Goal: Task Accomplishment & Management: Manage account settings

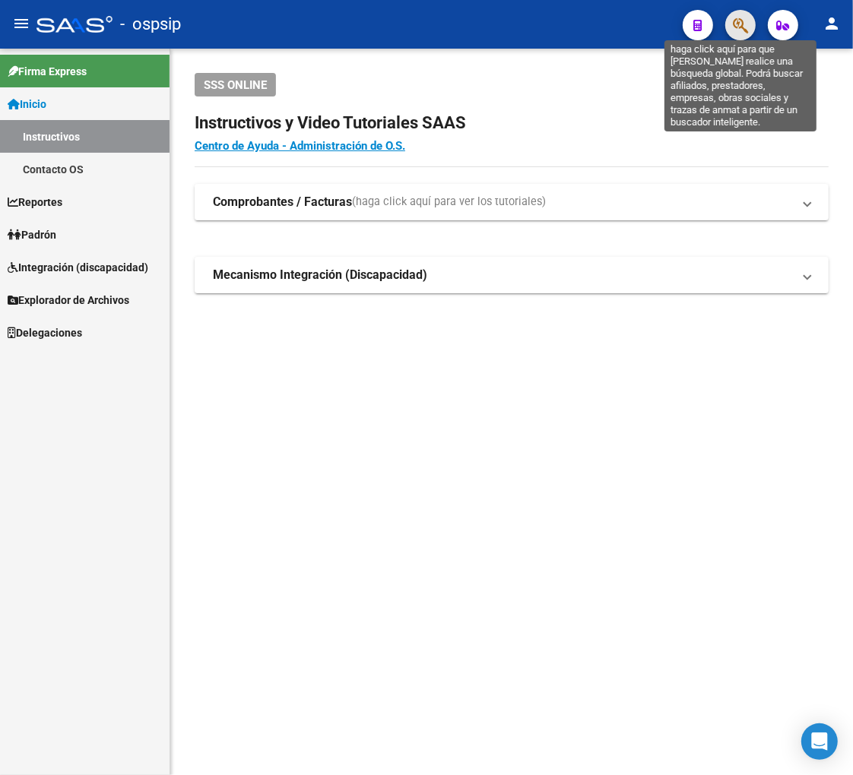
click at [734, 27] on icon "button" at bounding box center [740, 25] width 15 height 17
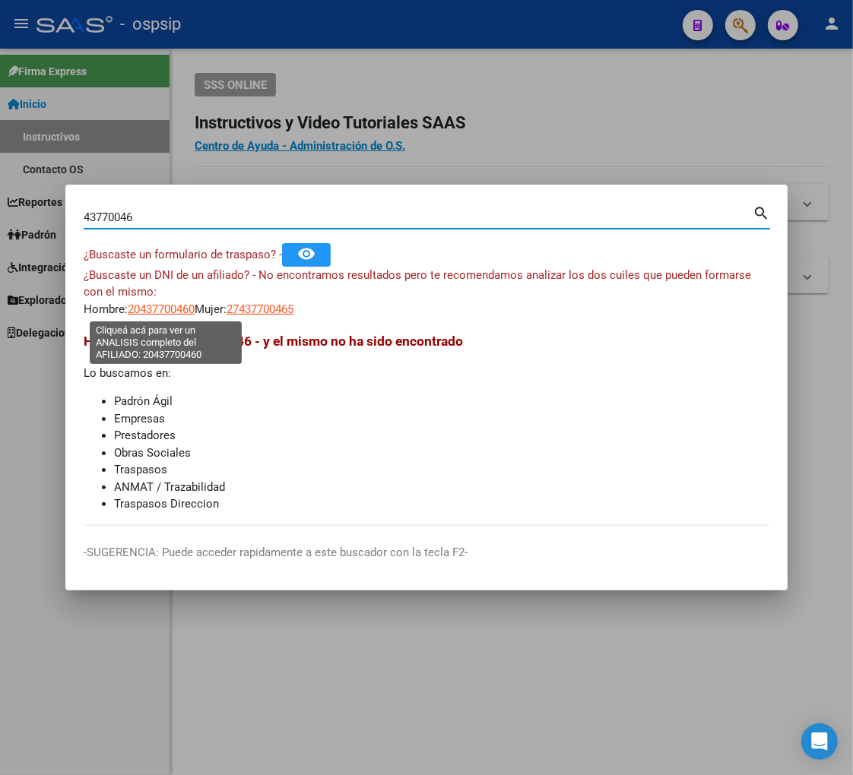
click at [167, 312] on span "20437700460" at bounding box center [161, 310] width 67 height 14
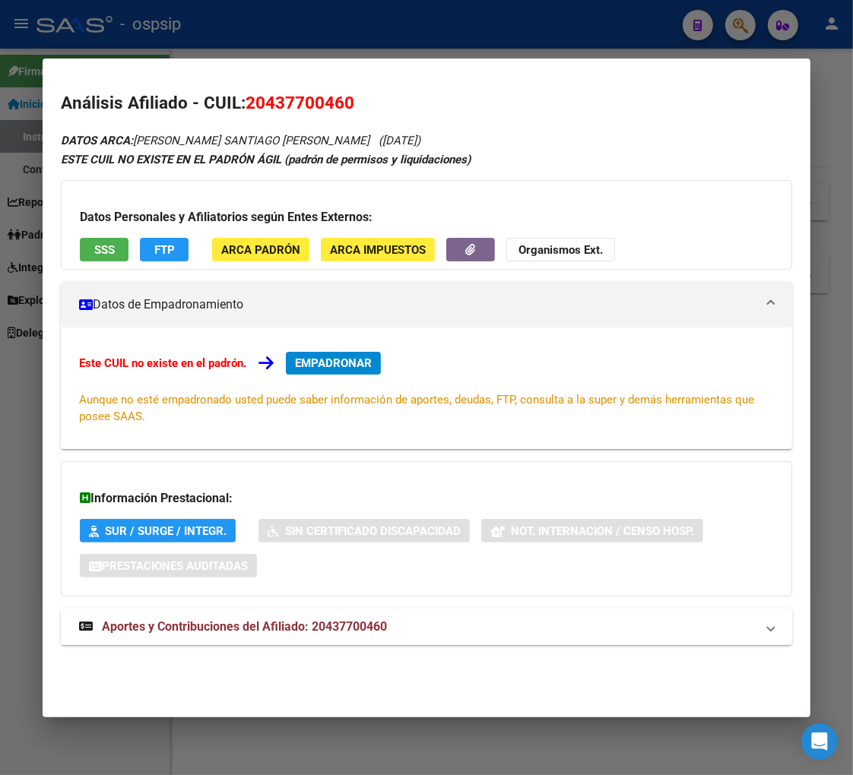
click at [157, 632] on span "Aportes y Contribuciones del Afiliado: 20437700460" at bounding box center [244, 627] width 285 height 14
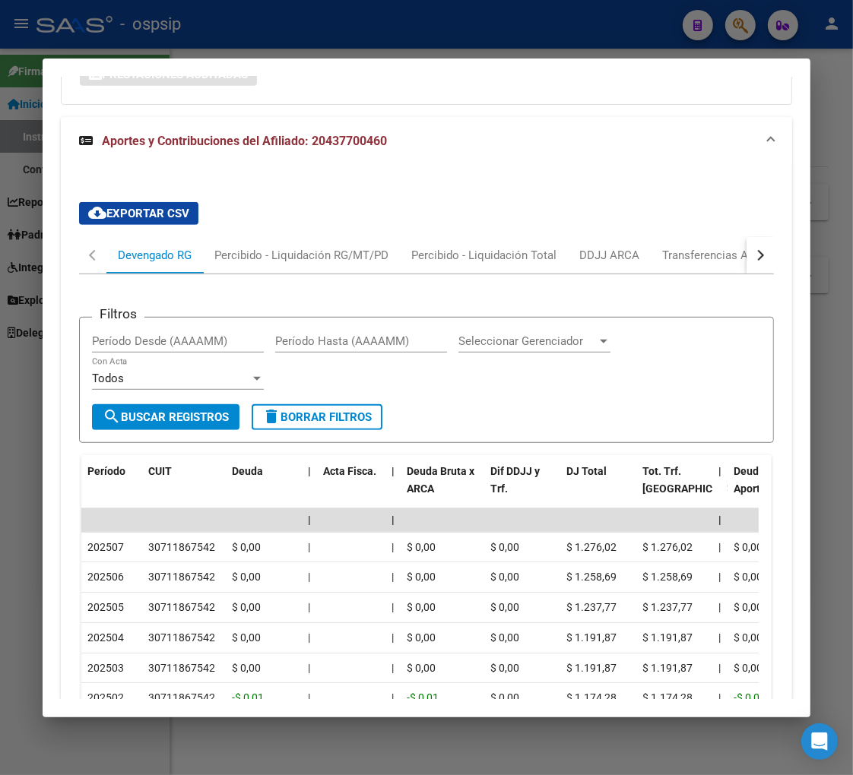
scroll to position [576, 0]
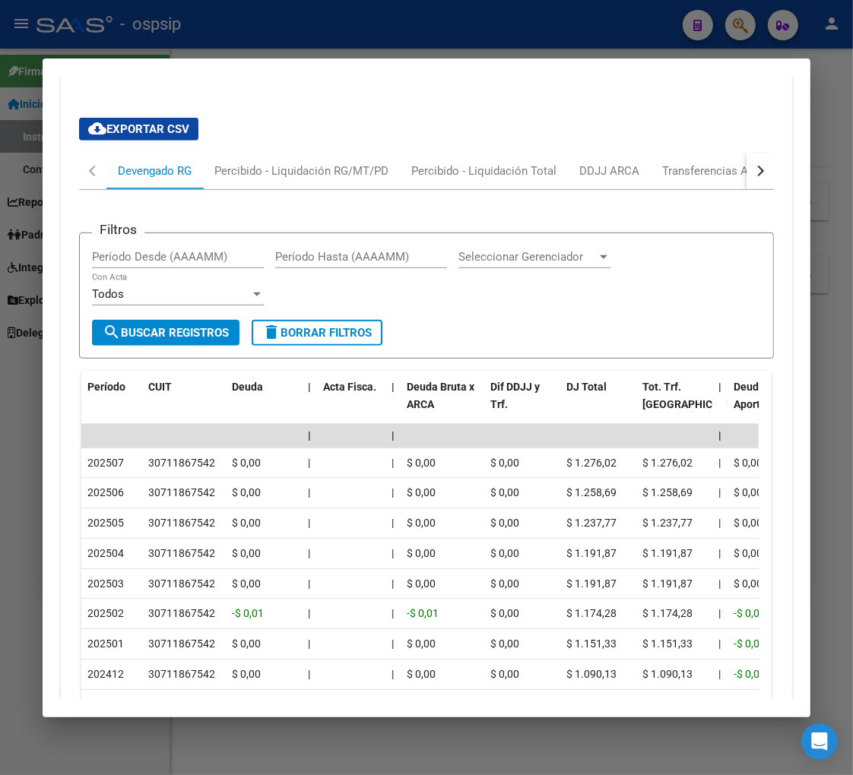
click at [753, 173] on button "button" at bounding box center [759, 171] width 27 height 36
click at [724, 173] on div "ARCA Relaciones Laborales" at bounding box center [655, 171] width 165 height 36
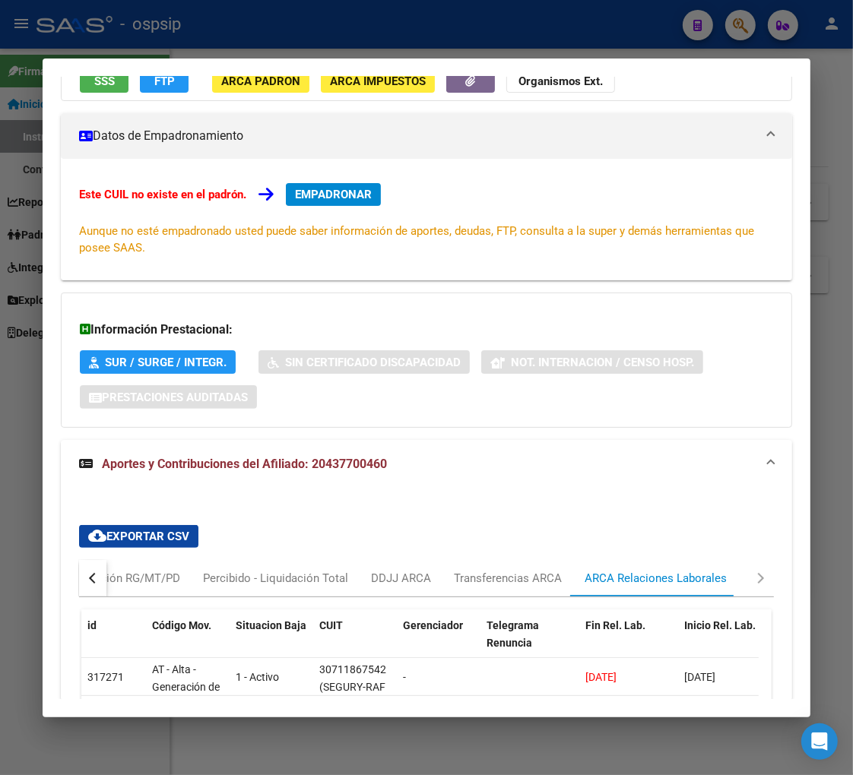
scroll to position [422, 0]
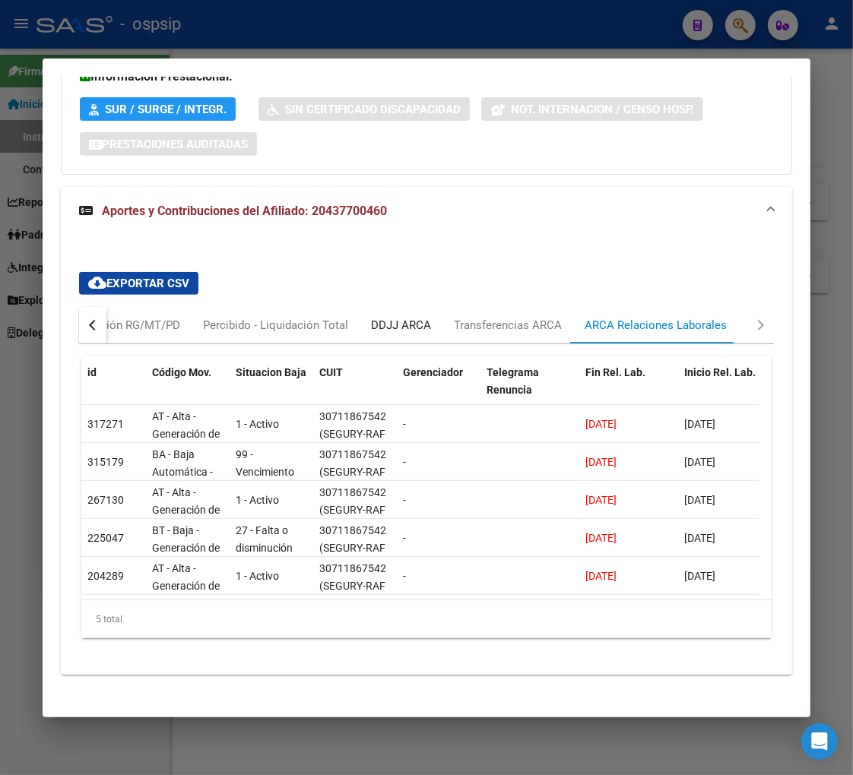
click at [415, 332] on div "DDJJ ARCA" at bounding box center [401, 325] width 60 height 17
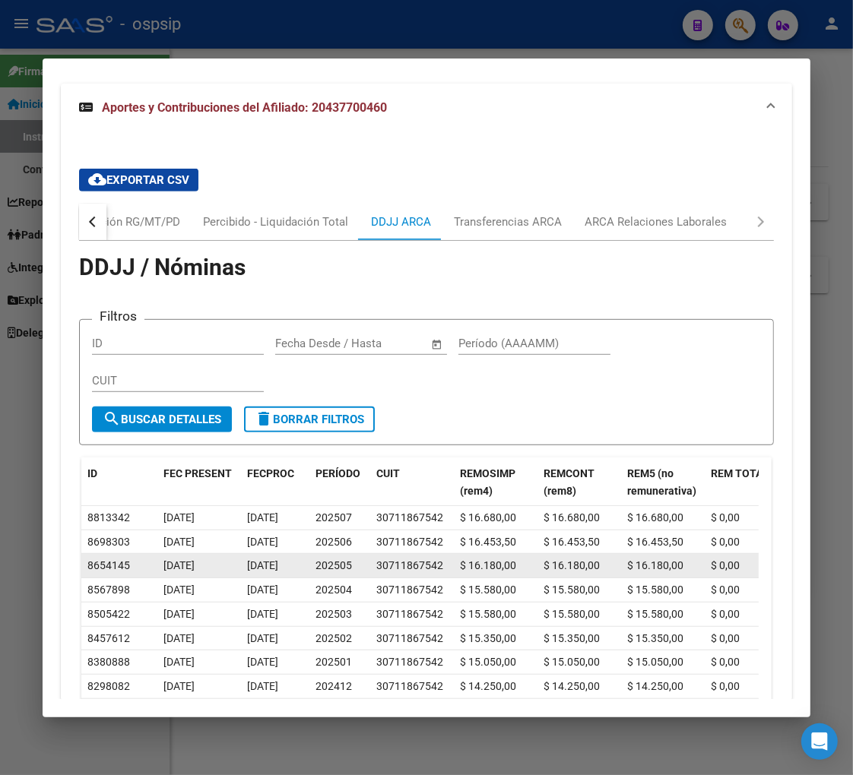
scroll to position [591, 0]
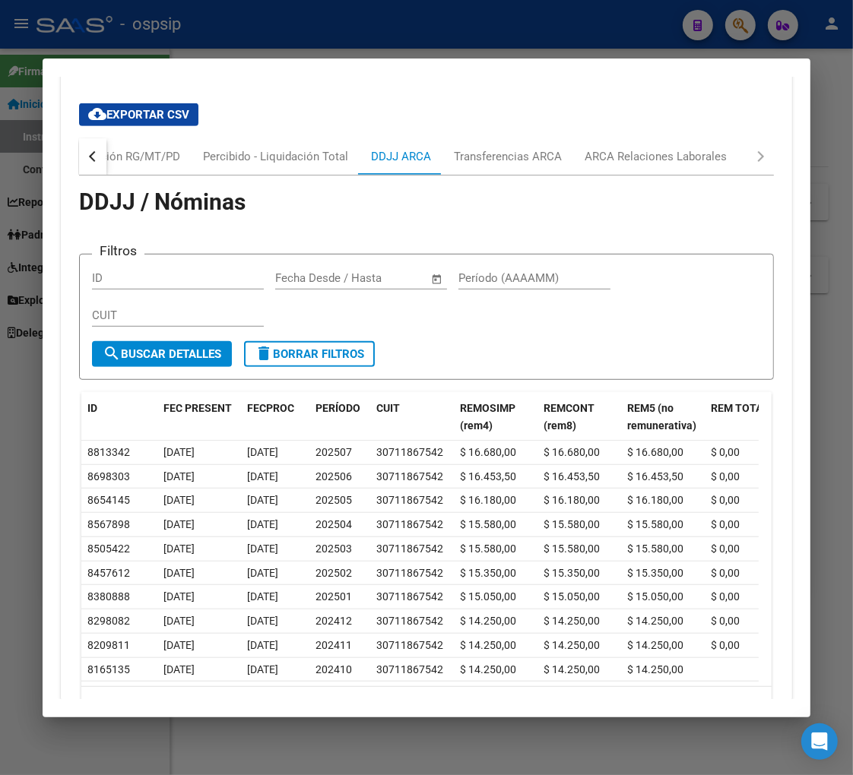
click at [94, 163] on button "button" at bounding box center [92, 156] width 27 height 36
click at [162, 155] on div "Devengado RG" at bounding box center [155, 156] width 74 height 17
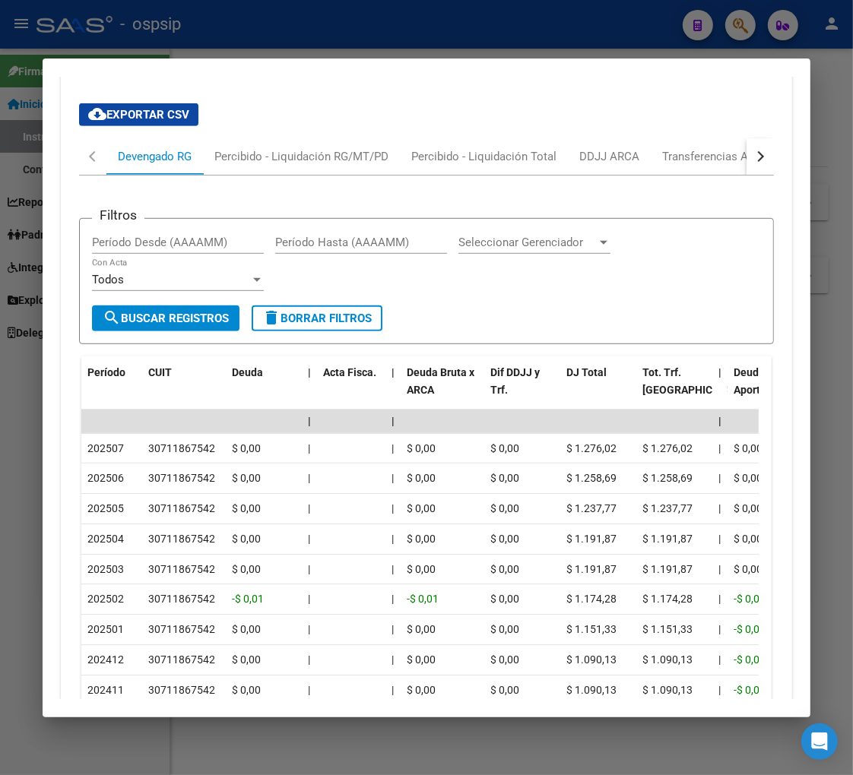
click at [737, 26] on div at bounding box center [426, 387] width 853 height 775
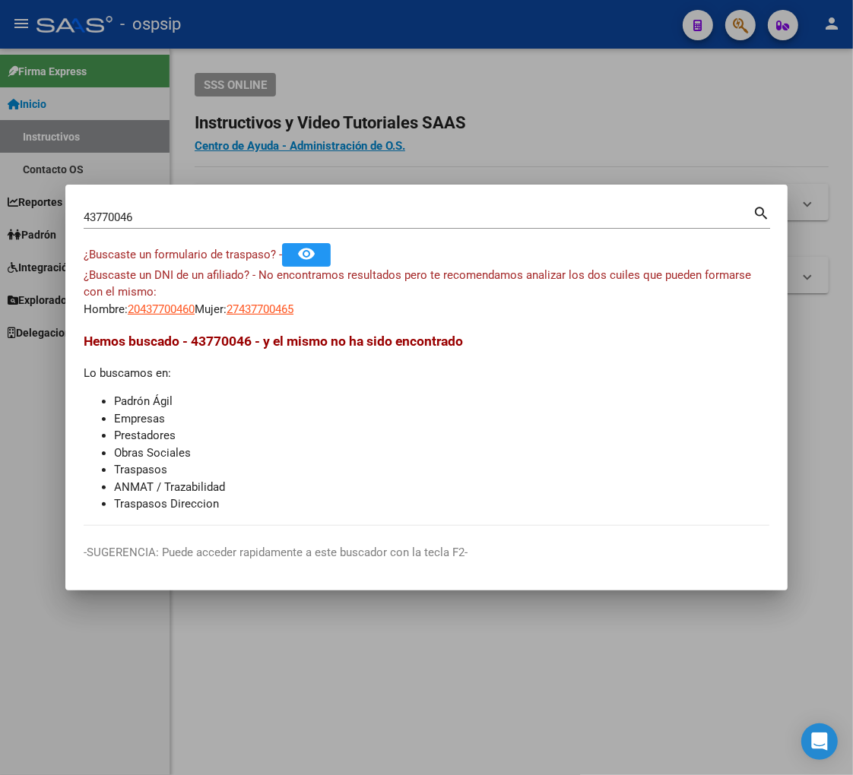
click at [151, 217] on input "43770046" at bounding box center [418, 218] width 669 height 14
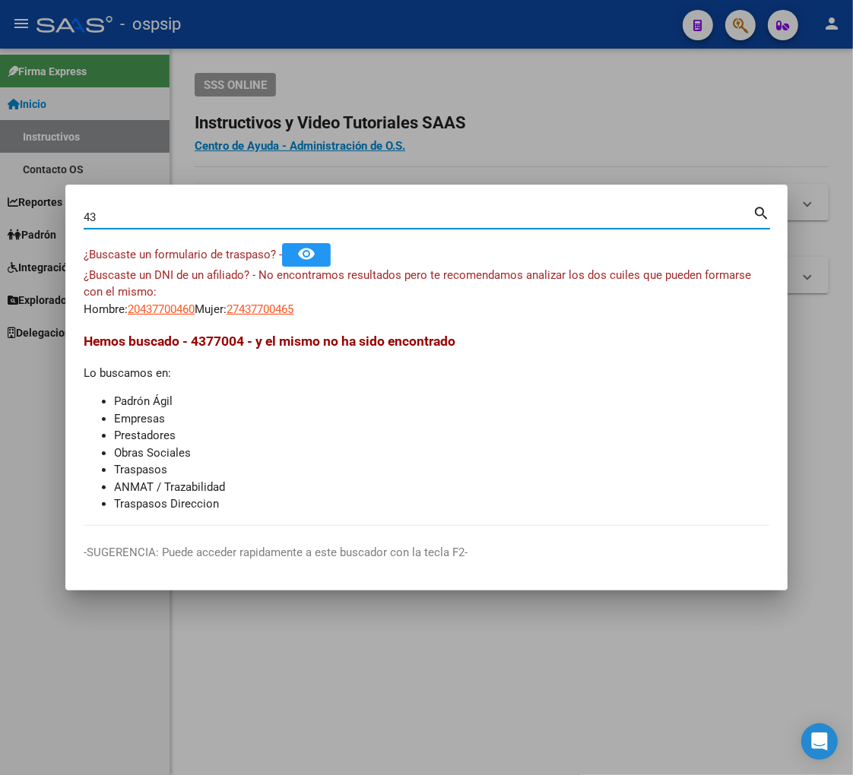
type input "4"
type input "41006677"
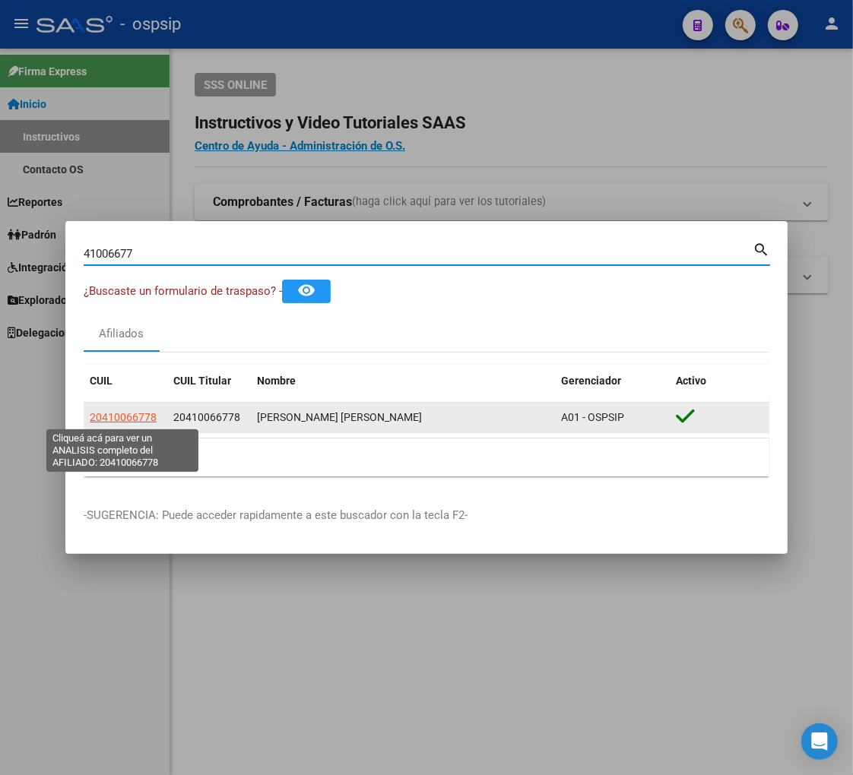
click at [120, 413] on span "20410066778" at bounding box center [123, 417] width 67 height 12
type textarea "20410066778"
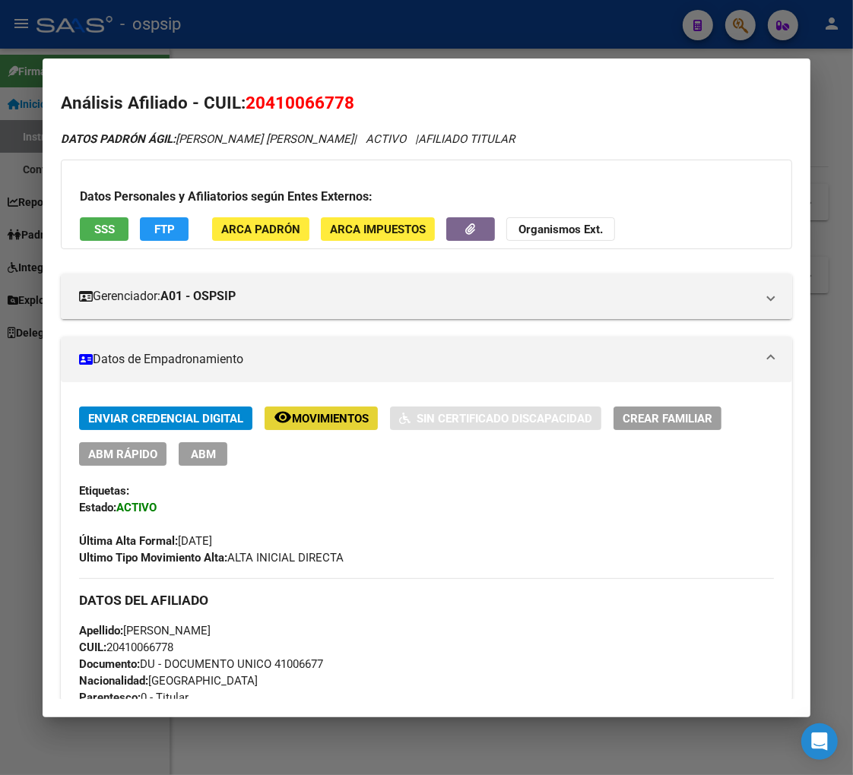
click at [340, 421] on span "Movimientos" at bounding box center [330, 419] width 77 height 14
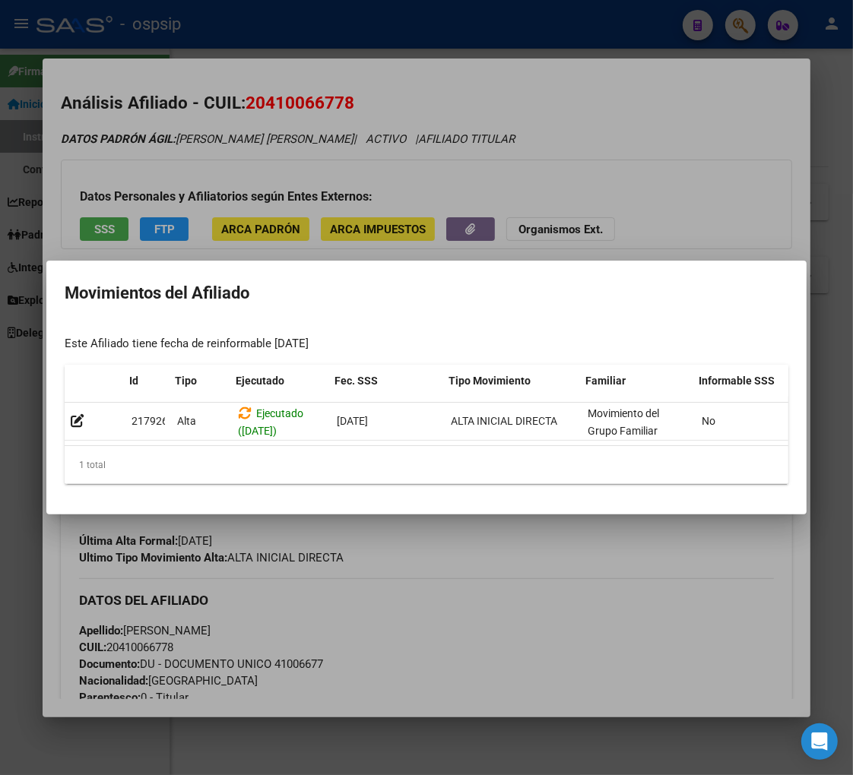
scroll to position [0, 249]
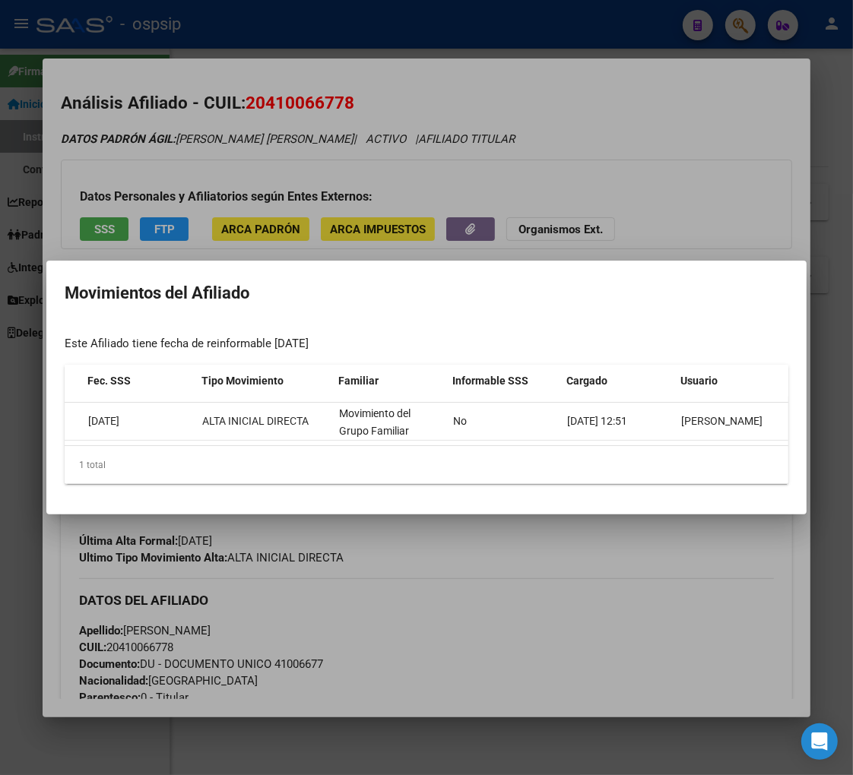
click at [604, 559] on div at bounding box center [426, 387] width 853 height 775
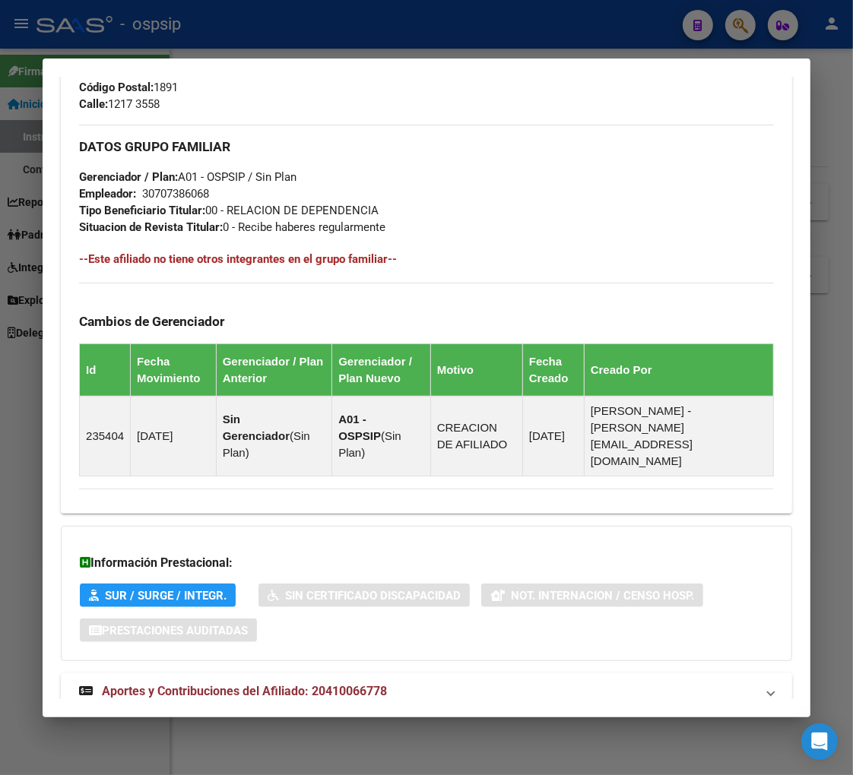
scroll to position [772, 0]
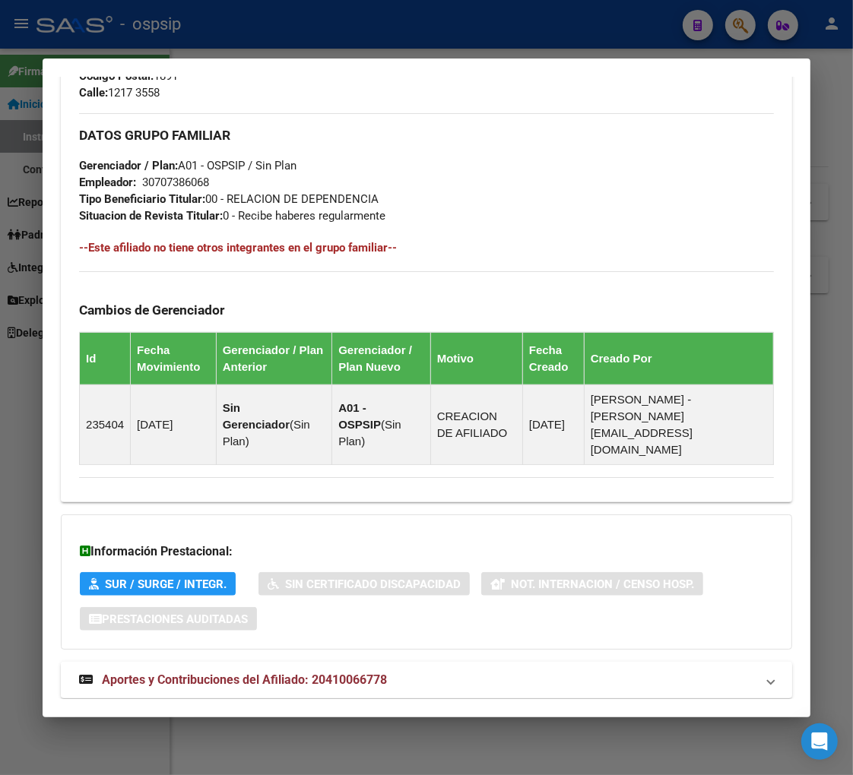
click at [237, 673] on span "Aportes y Contribuciones del Afiliado: 20410066778" at bounding box center [244, 680] width 285 height 14
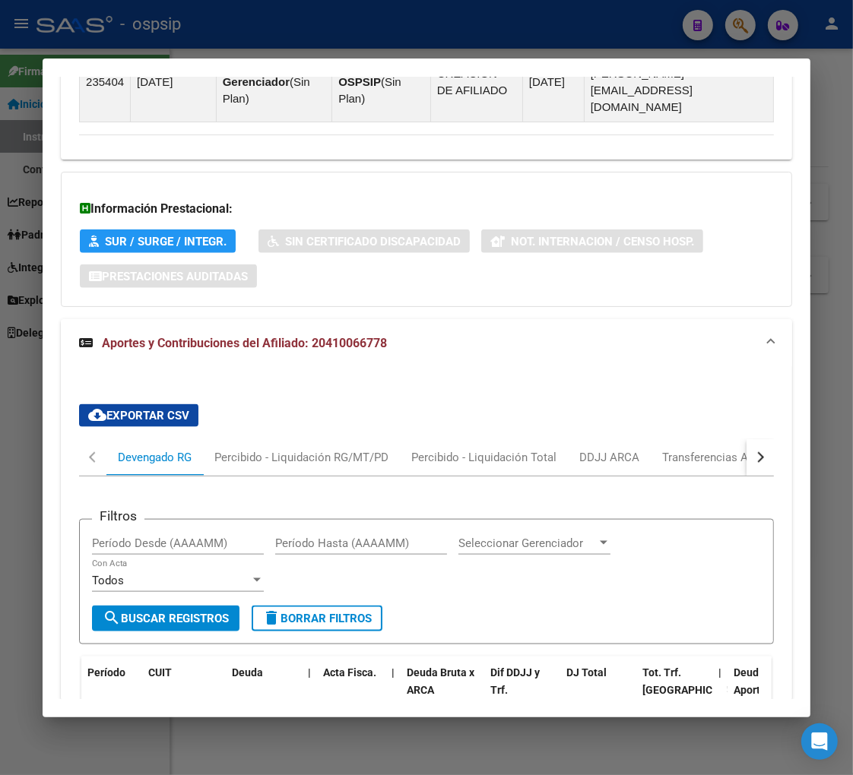
scroll to position [1369, 0]
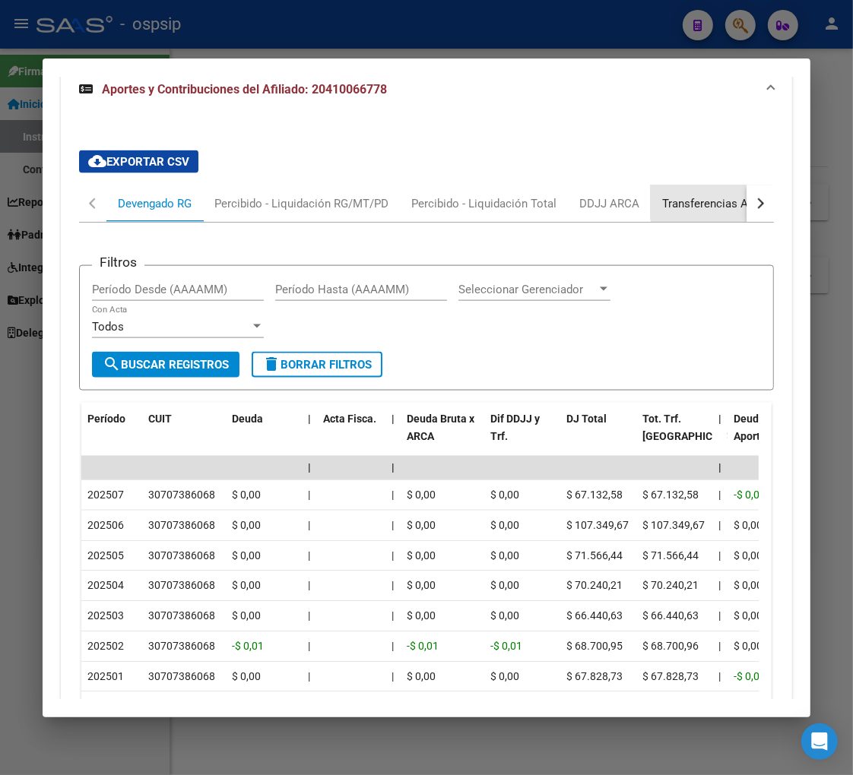
click at [725, 195] on div "Transferencias ARCA" at bounding box center [716, 203] width 108 height 17
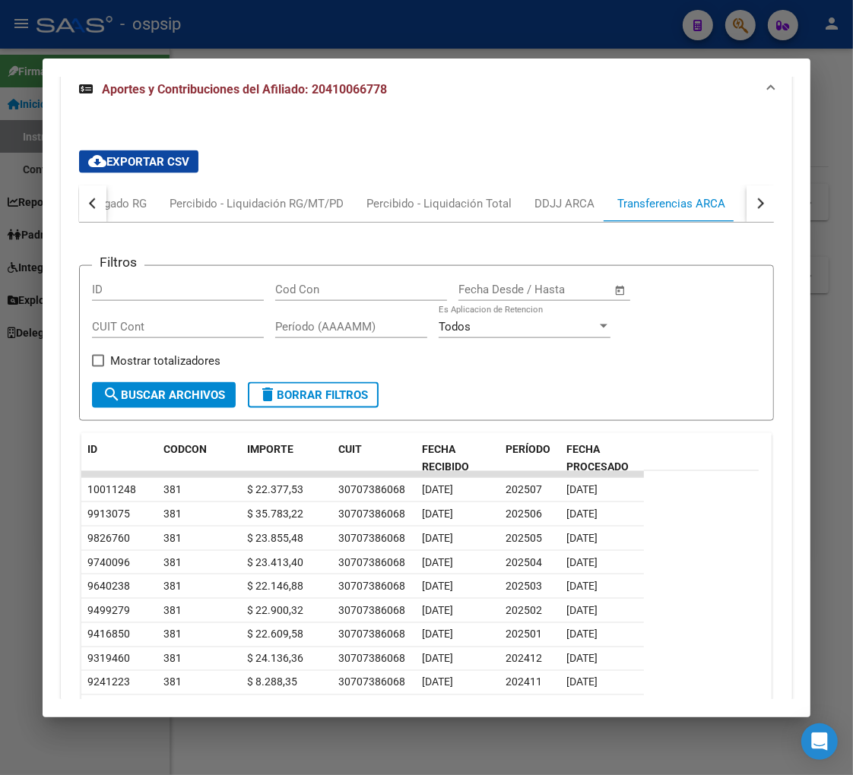
scroll to position [1285, 0]
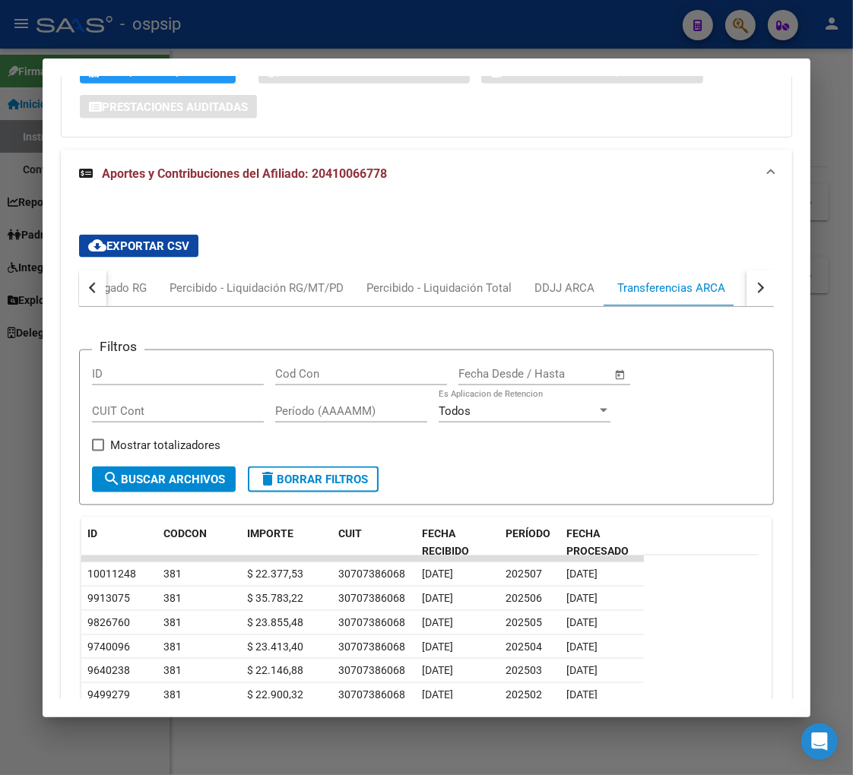
click at [88, 270] on button "button" at bounding box center [92, 288] width 27 height 36
click at [143, 280] on div "Devengado RG" at bounding box center [155, 288] width 74 height 17
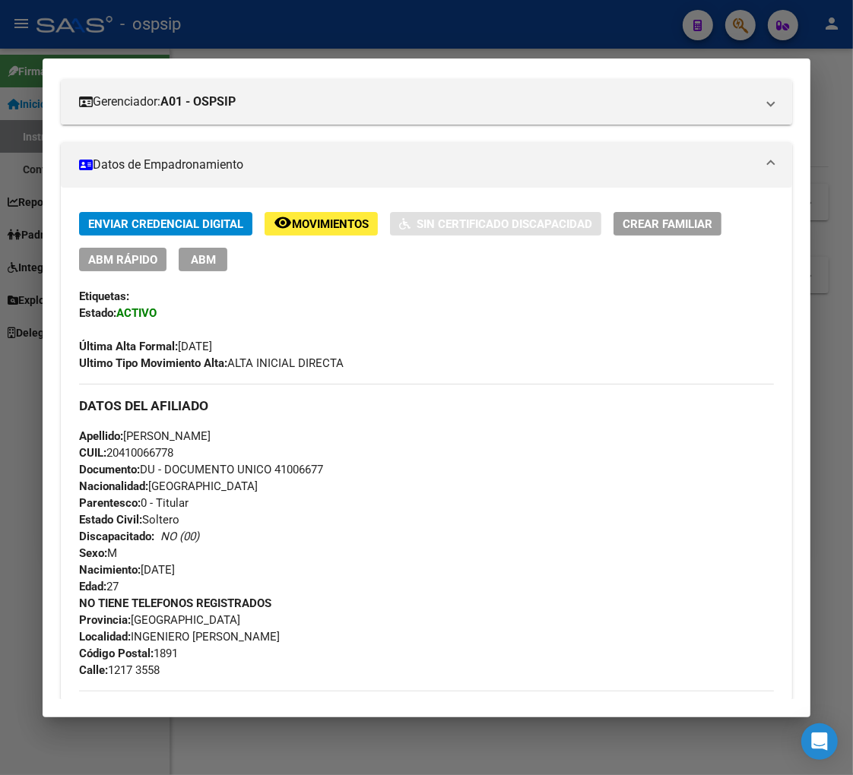
scroll to position [186, 0]
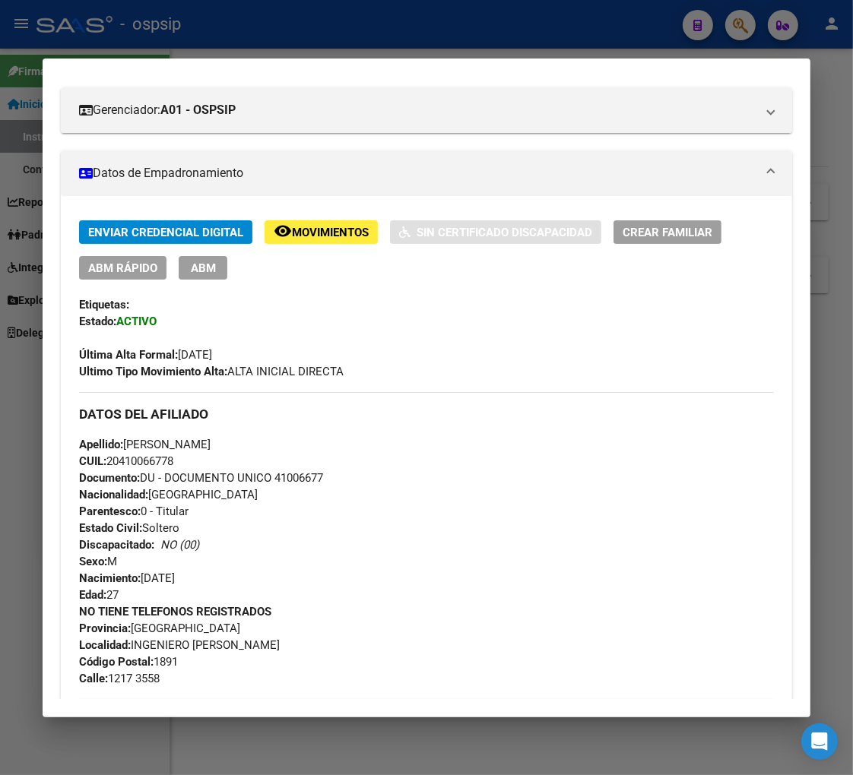
click at [742, 31] on div at bounding box center [426, 387] width 853 height 775
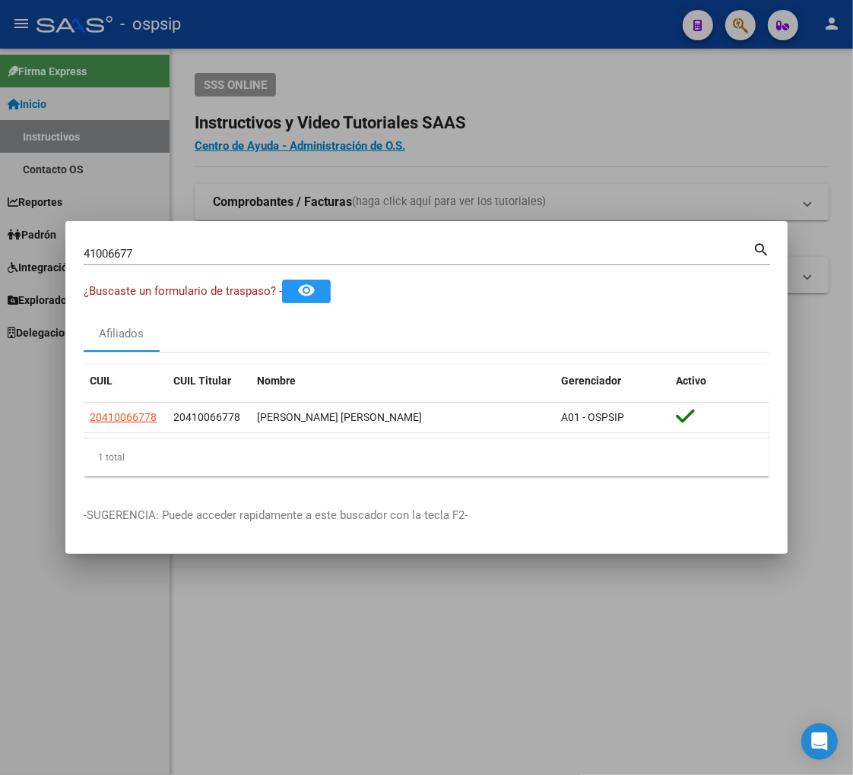
click at [154, 261] on div "41006677 Buscar (apellido, dni, cuil, nro traspaso, cuit, obra social)" at bounding box center [418, 253] width 669 height 23
type input "4"
type input "37580163"
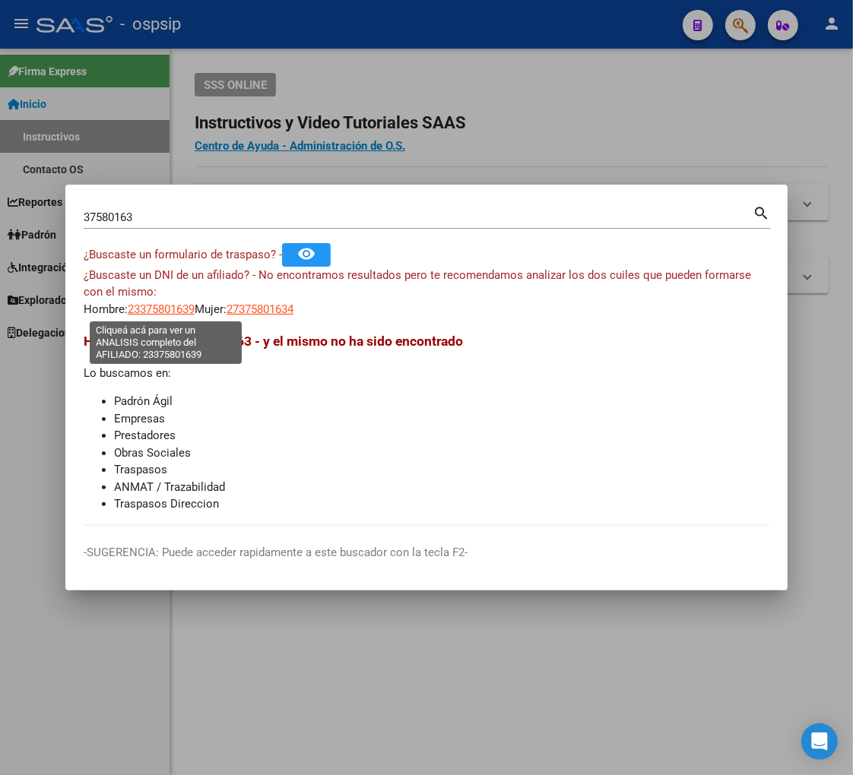
click at [169, 310] on span "23375801639" at bounding box center [161, 310] width 67 height 14
type textarea "23375801639"
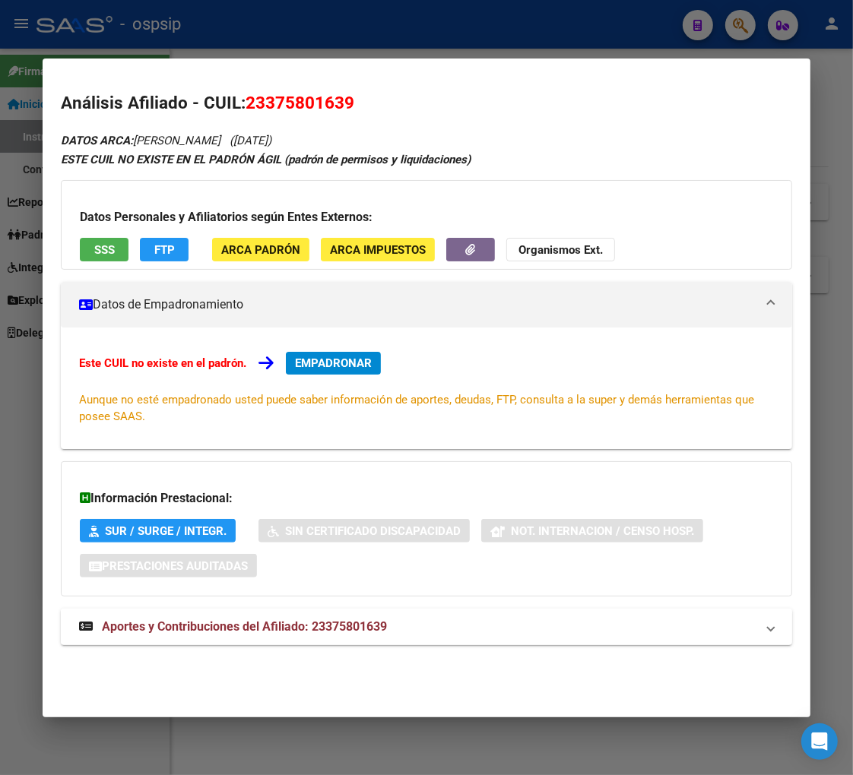
click at [253, 632] on span "Aportes y Contribuciones del Afiliado: 23375801639" at bounding box center [244, 627] width 285 height 14
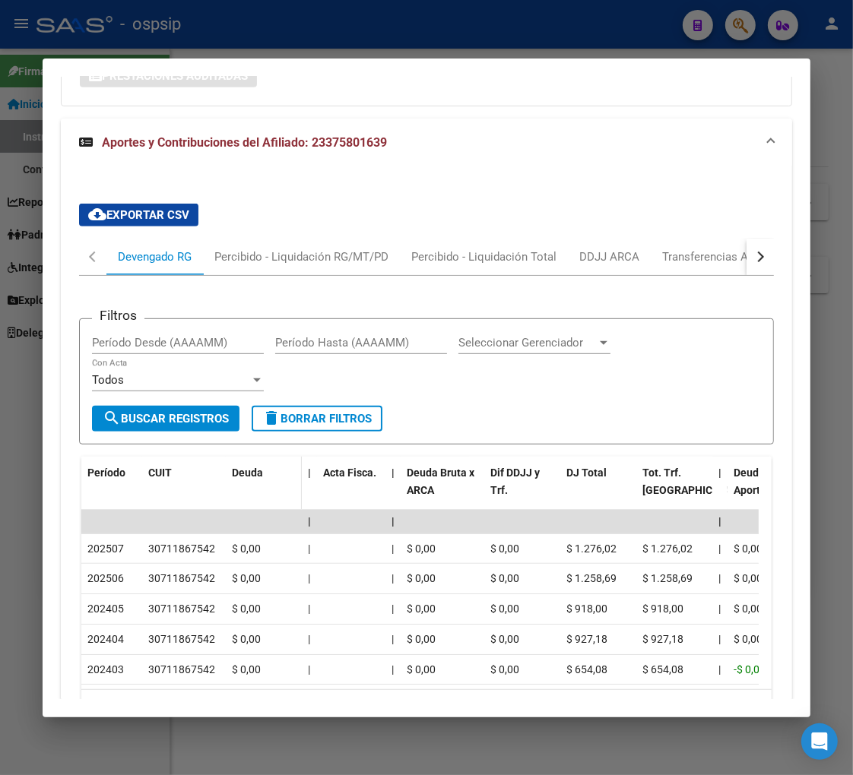
scroll to position [492, 0]
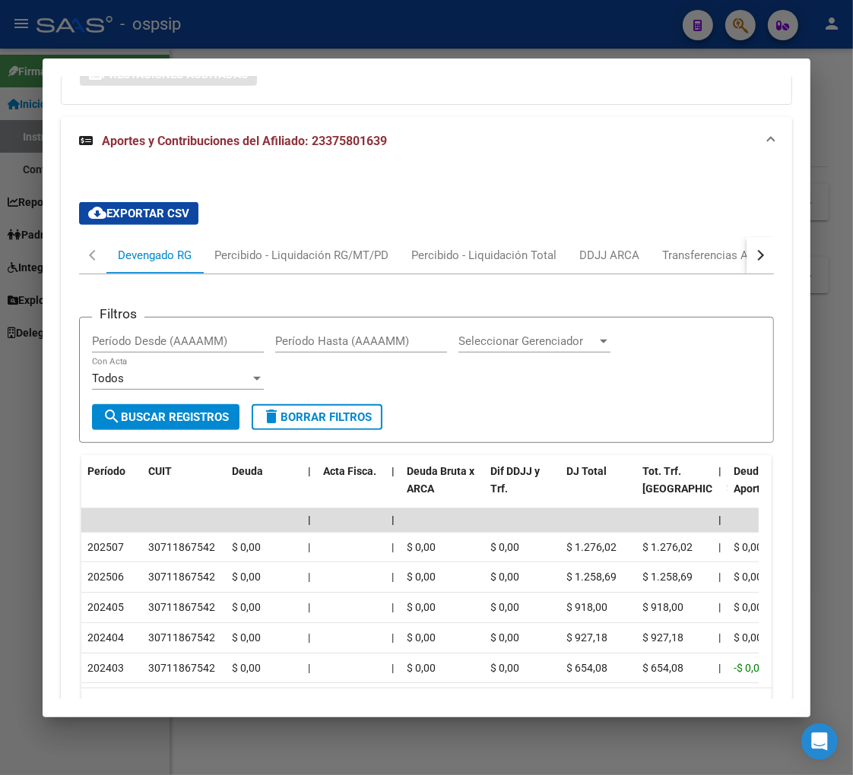
click at [756, 255] on button "button" at bounding box center [759, 255] width 27 height 36
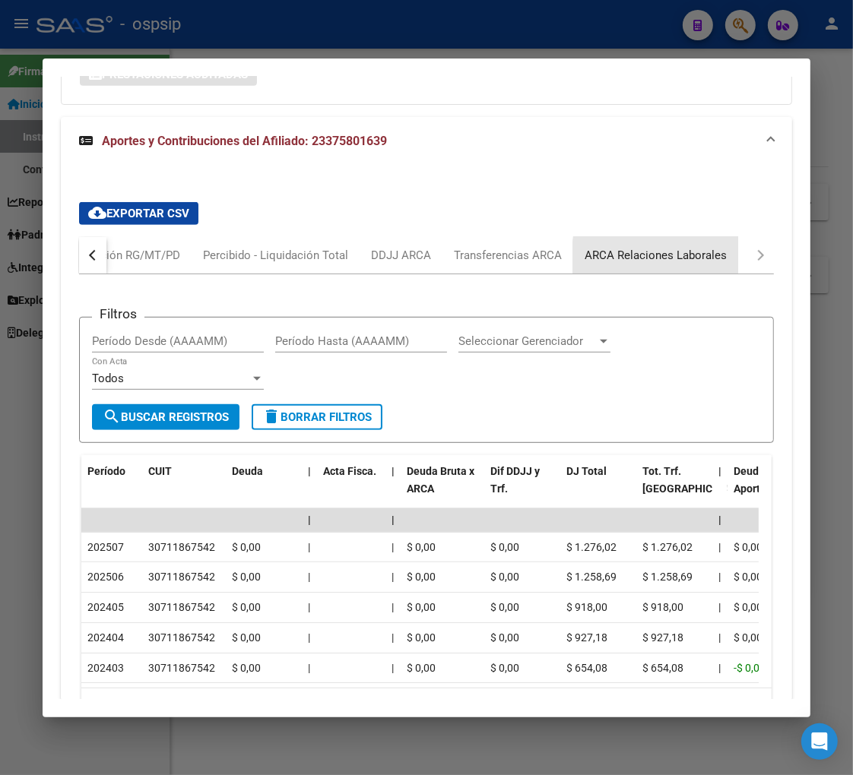
click at [699, 260] on div "ARCA Relaciones Laborales" at bounding box center [656, 255] width 142 height 17
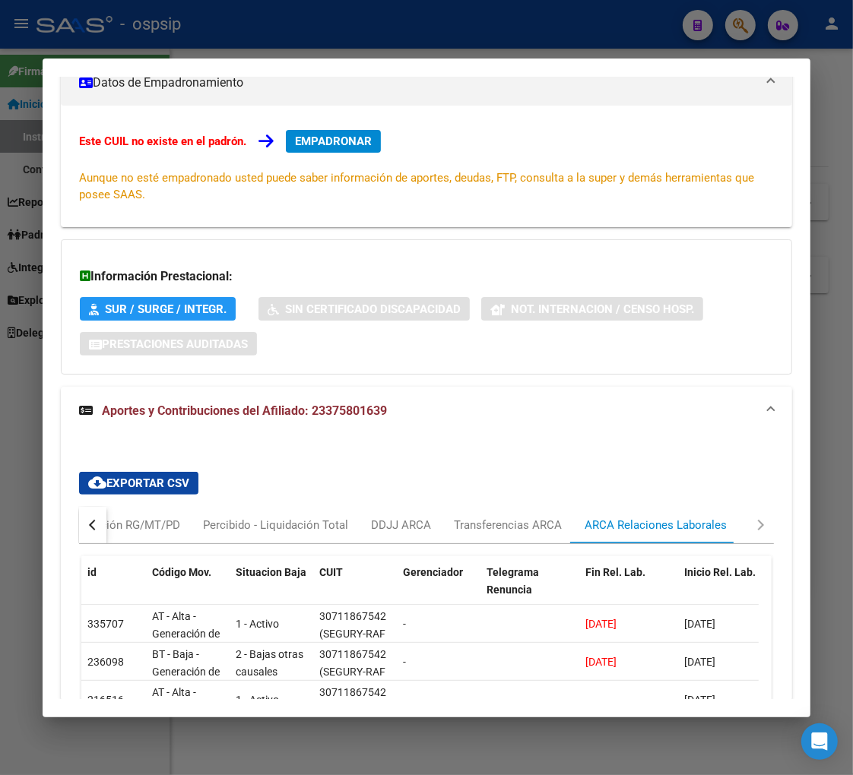
scroll to position [369, 0]
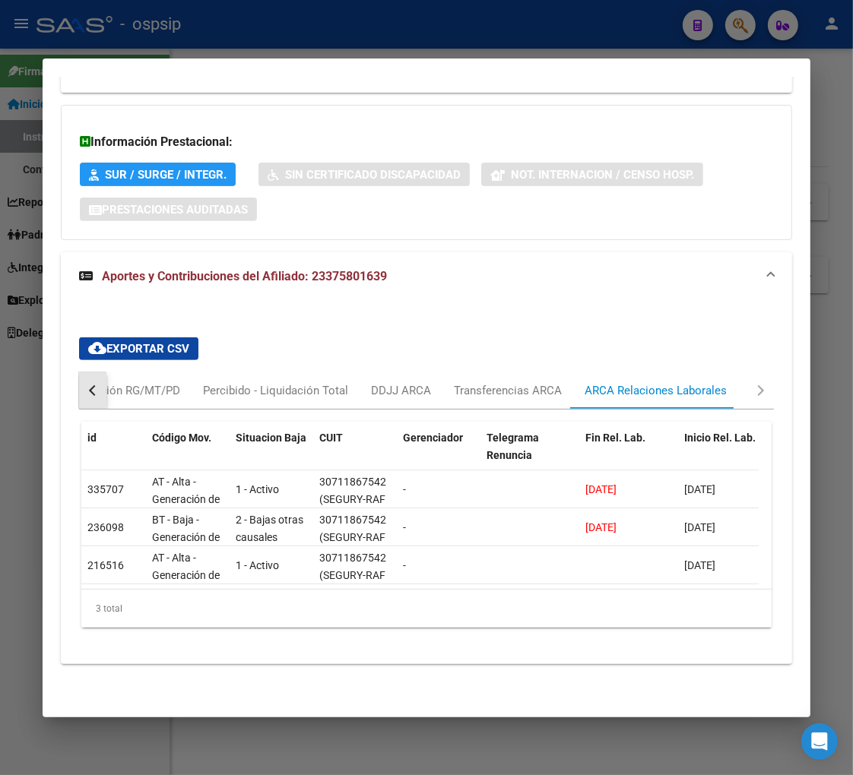
click at [80, 376] on button "button" at bounding box center [92, 390] width 27 height 36
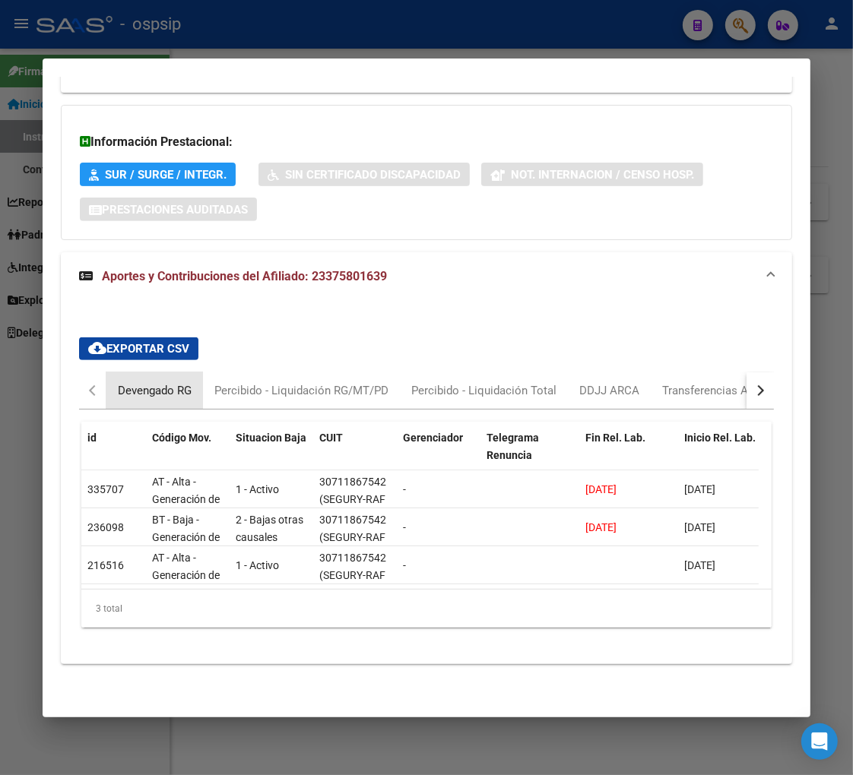
click at [154, 389] on div "Devengado RG" at bounding box center [154, 390] width 97 height 36
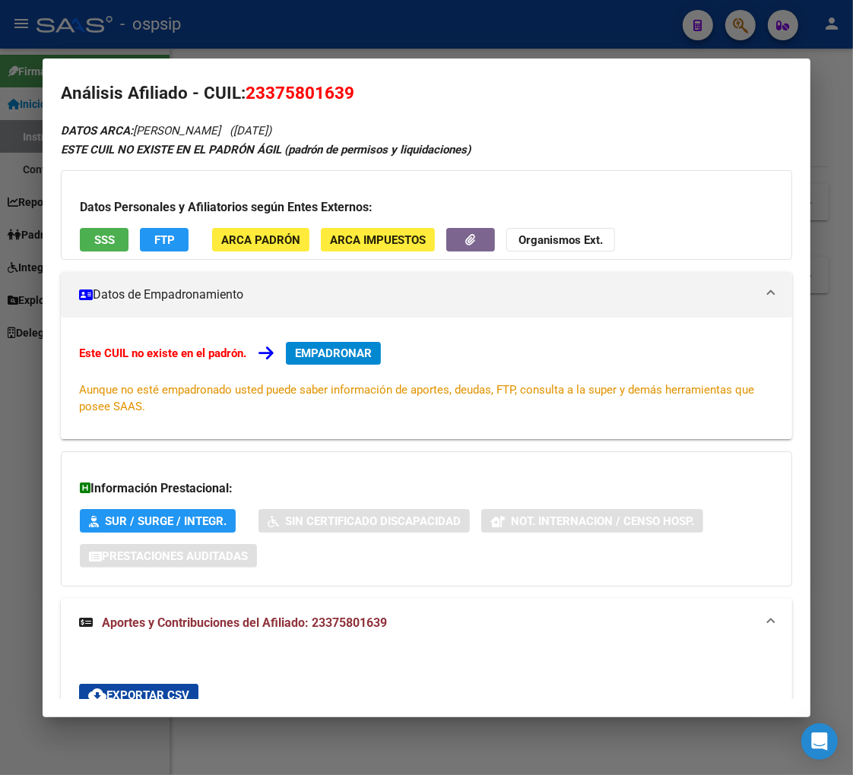
scroll to position [0, 0]
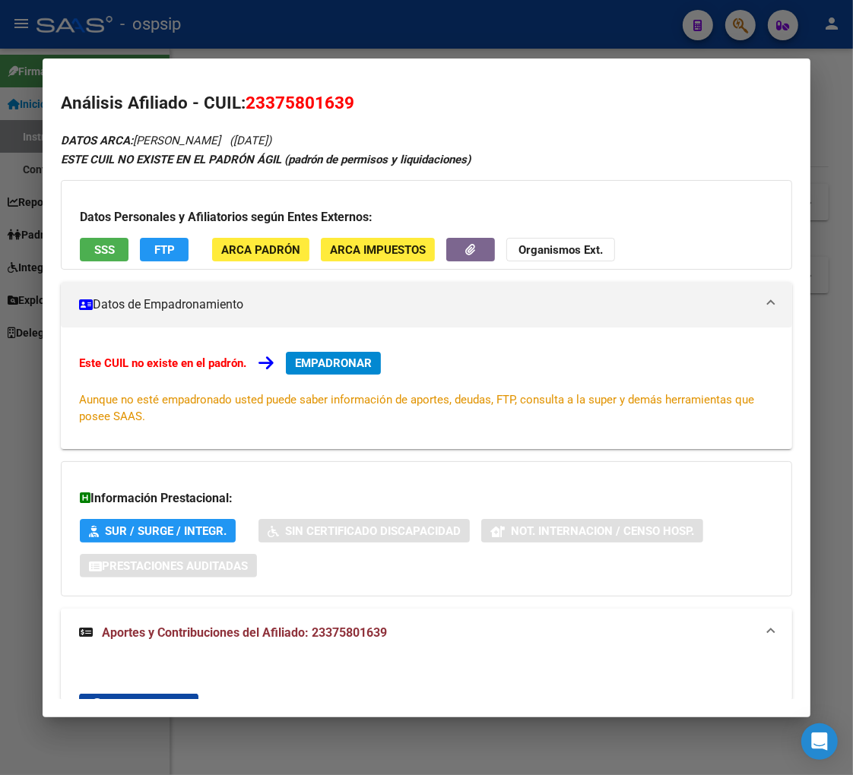
click at [528, 361] on div "Este CUIL no existe en el padrón. EMPADRONAR Aunque no esté empadronado usted p…" at bounding box center [426, 388] width 695 height 73
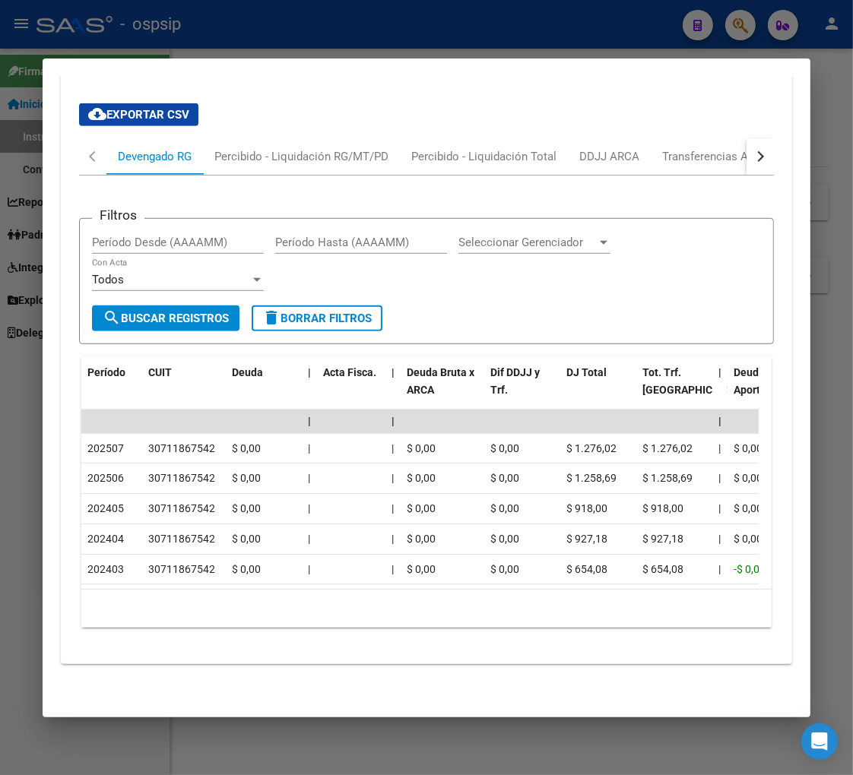
scroll to position [606, 0]
click at [751, 142] on button "button" at bounding box center [759, 156] width 27 height 36
click at [711, 148] on div "ARCA Relaciones Laborales" at bounding box center [656, 156] width 142 height 17
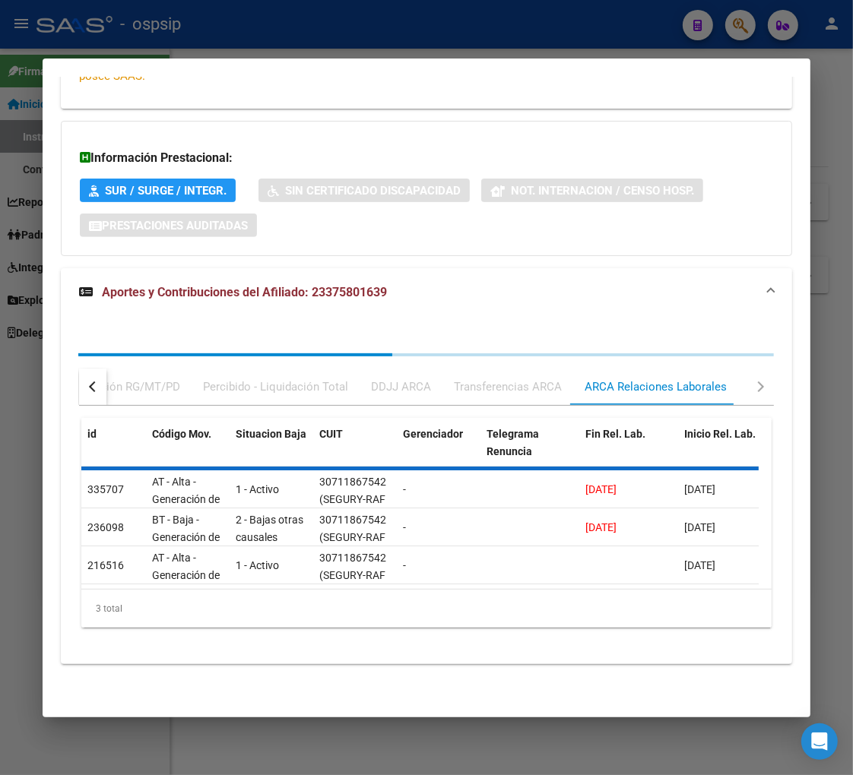
scroll to position [369, 0]
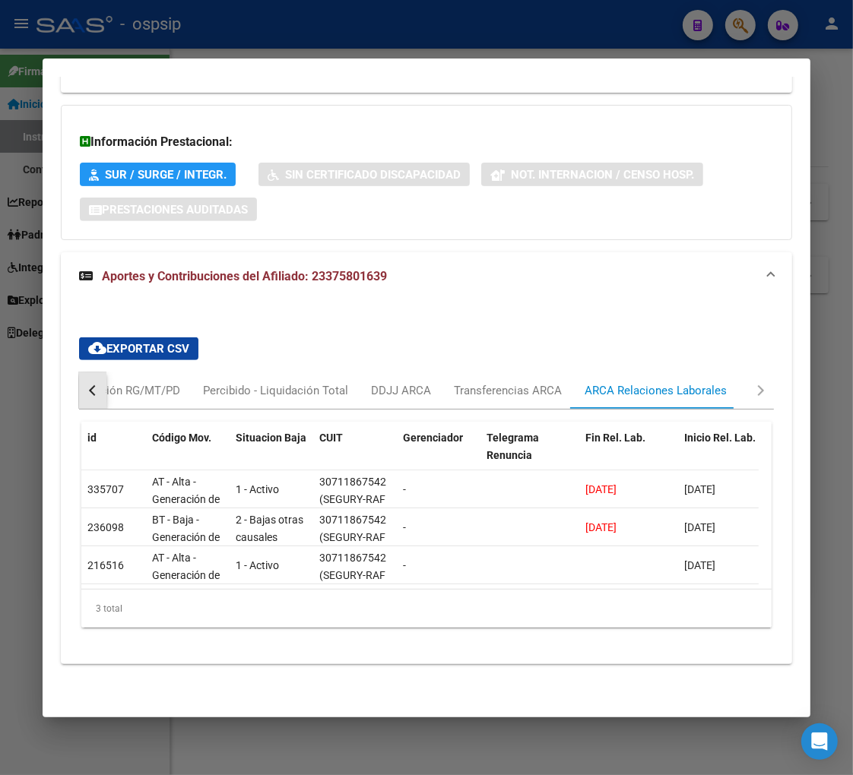
click at [92, 385] on div "button" at bounding box center [94, 390] width 11 height 11
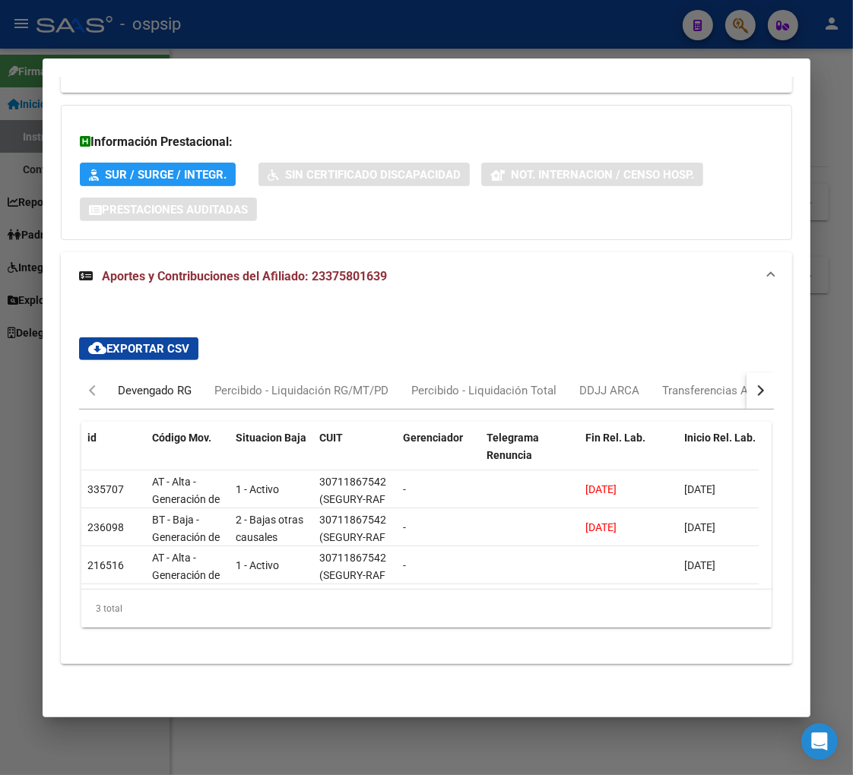
click at [175, 389] on div "Devengado RG" at bounding box center [154, 390] width 97 height 36
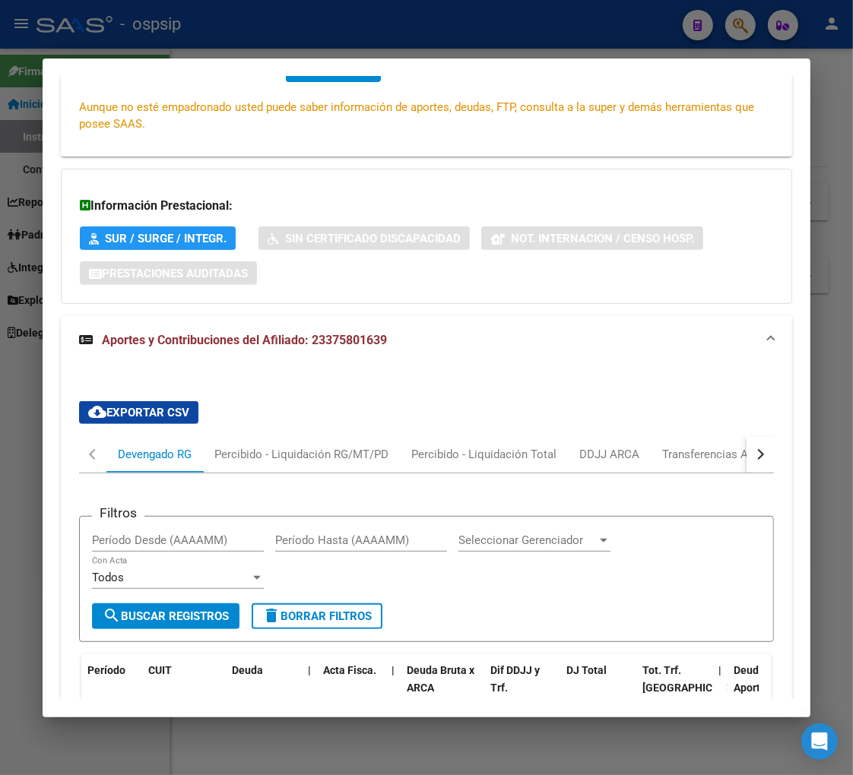
scroll to position [285, 0]
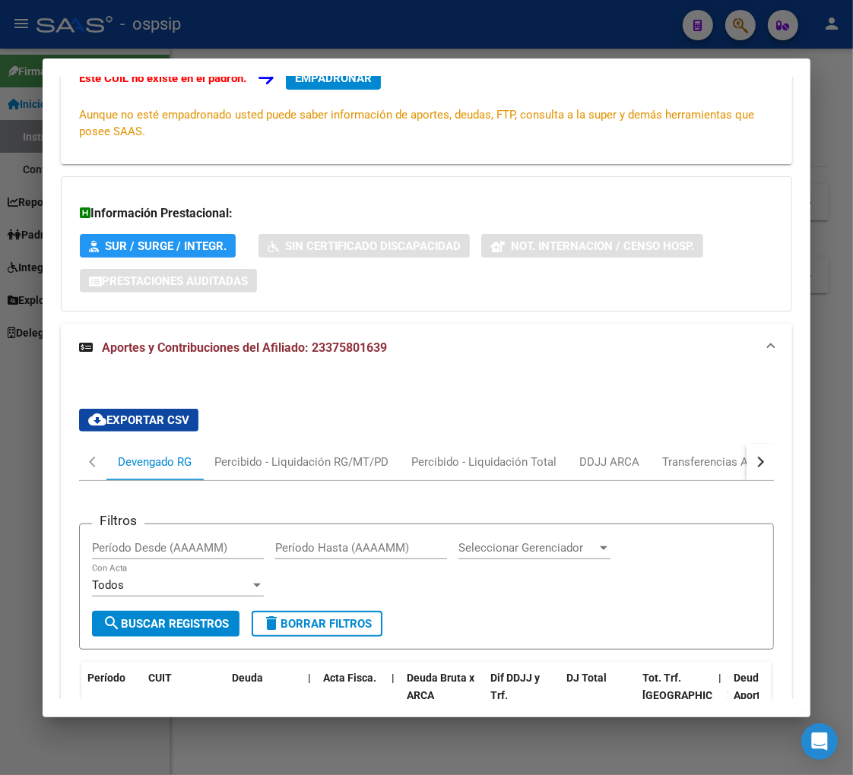
click at [743, 29] on div at bounding box center [426, 387] width 853 height 775
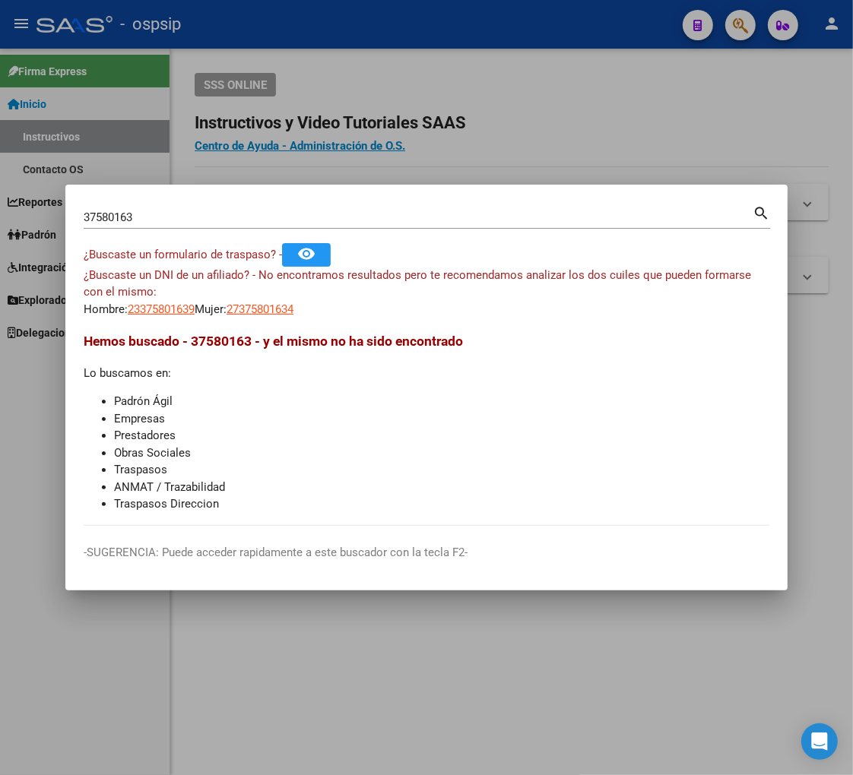
click at [154, 225] on div "37580163 Buscar (apellido, dni, cuil, nro traspaso, cuit, obra social)" at bounding box center [418, 217] width 669 height 23
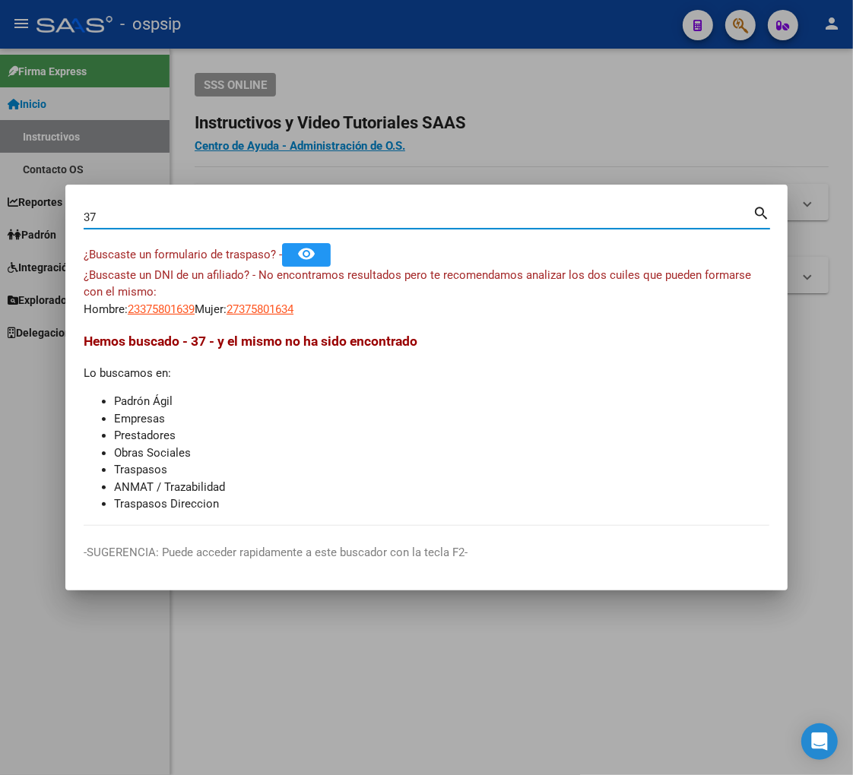
type input "3"
type input "32289183"
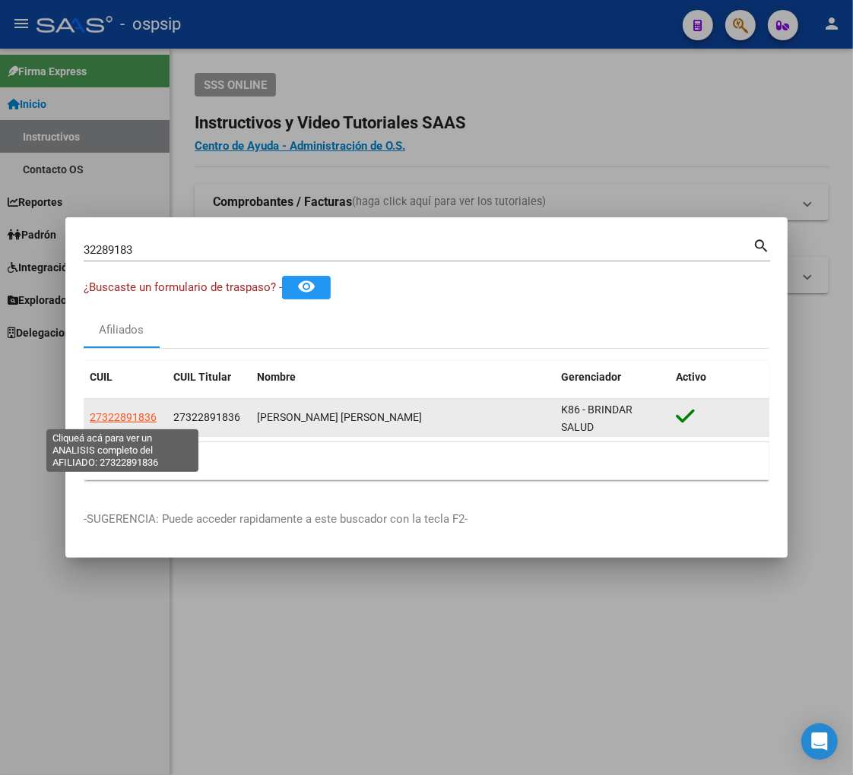
click at [113, 420] on span "27322891836" at bounding box center [123, 417] width 67 height 12
type textarea "27322891836"
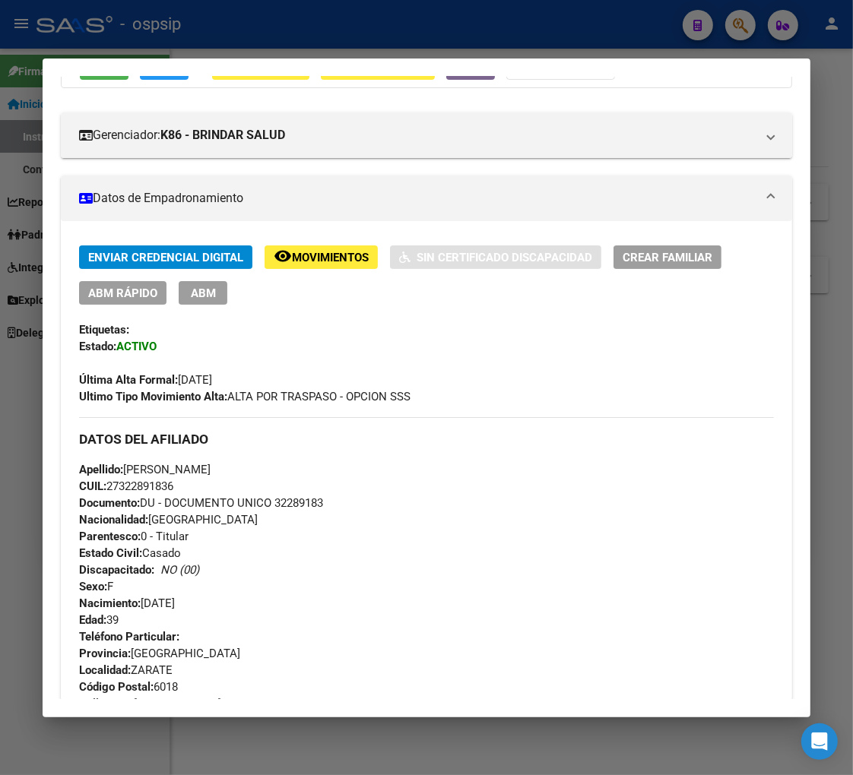
scroll to position [0, 0]
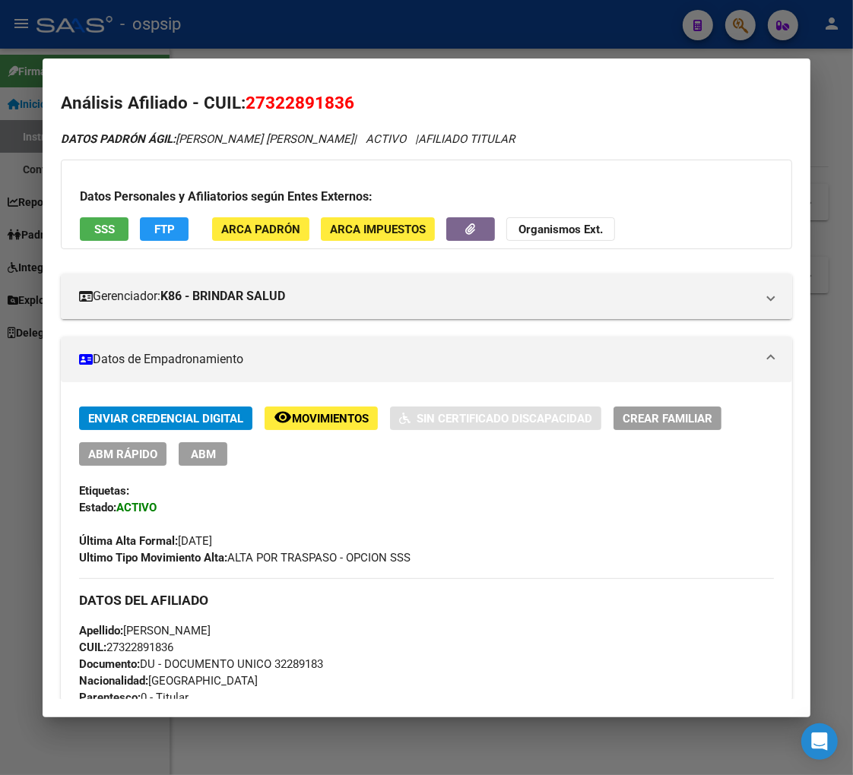
click at [735, 24] on div at bounding box center [426, 387] width 853 height 775
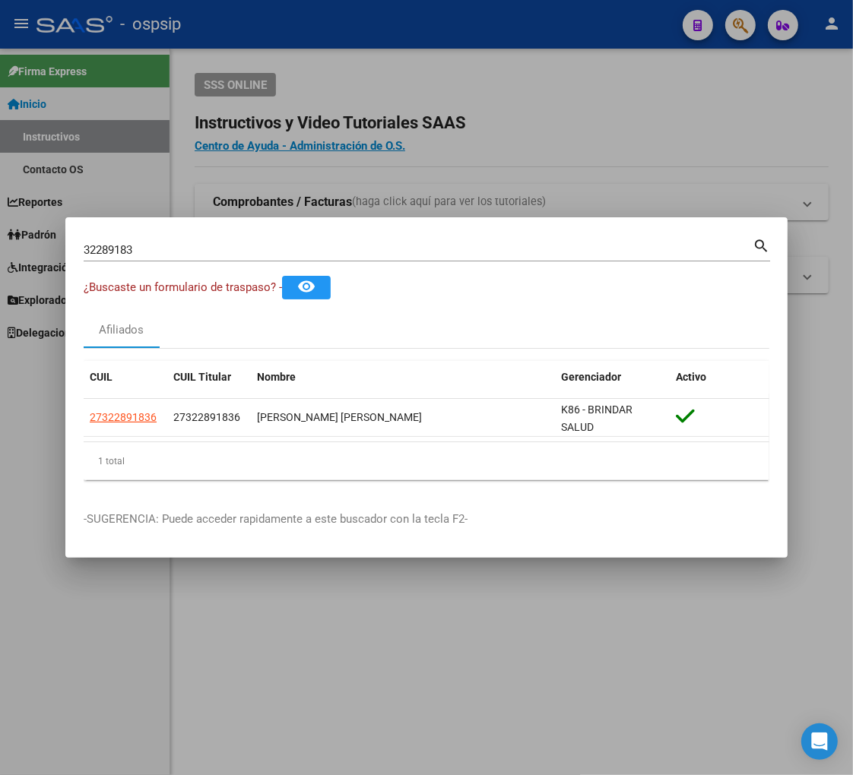
click at [150, 245] on input "32289183" at bounding box center [418, 250] width 669 height 14
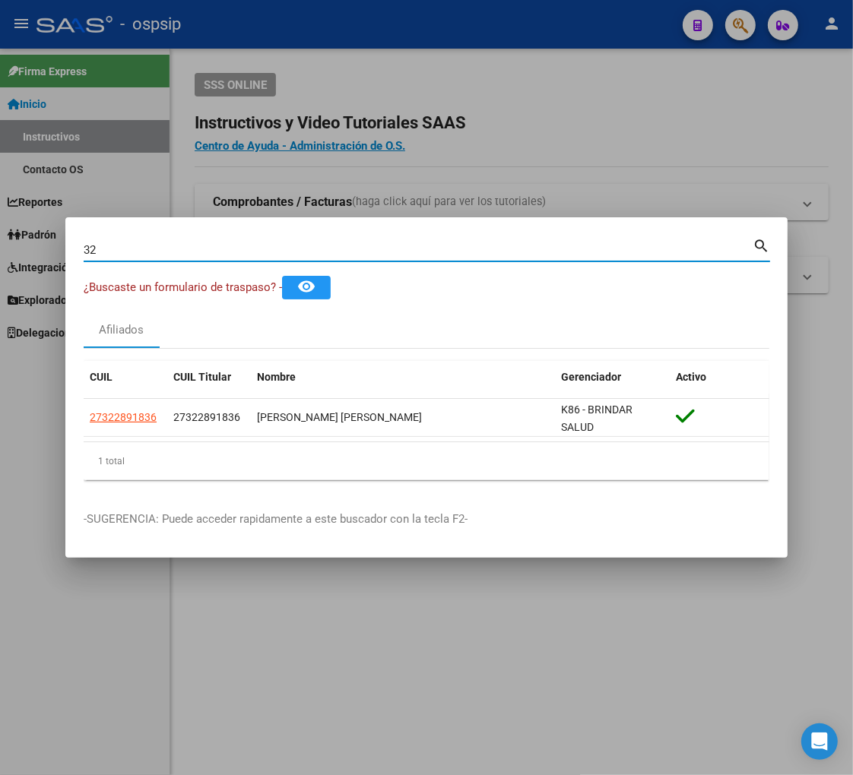
type input "3"
type input "14196568"
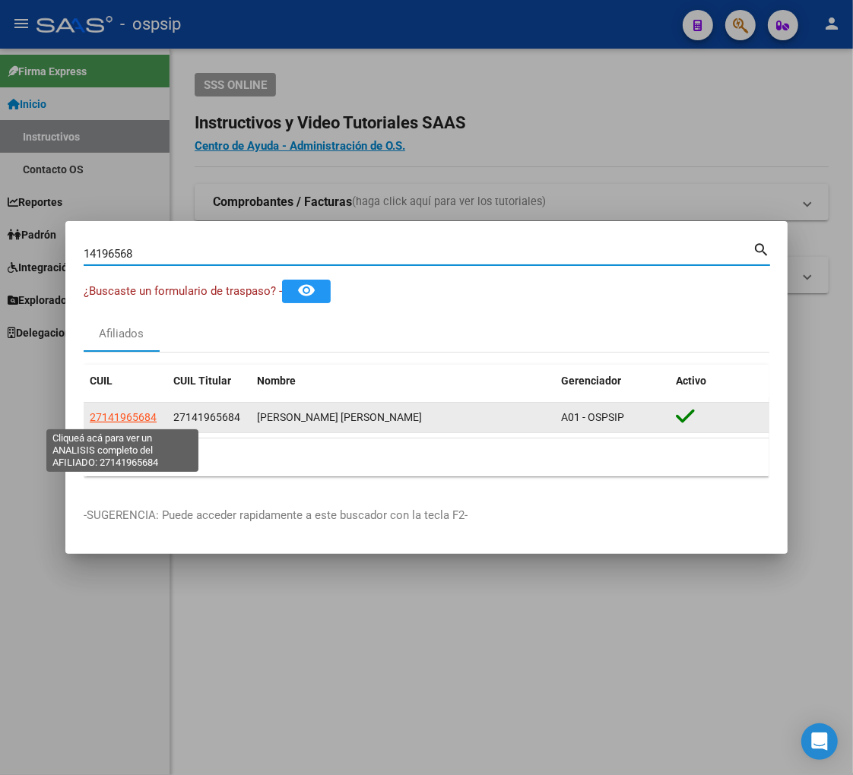
click at [106, 418] on span "27141965684" at bounding box center [123, 417] width 67 height 12
type textarea "27141965684"
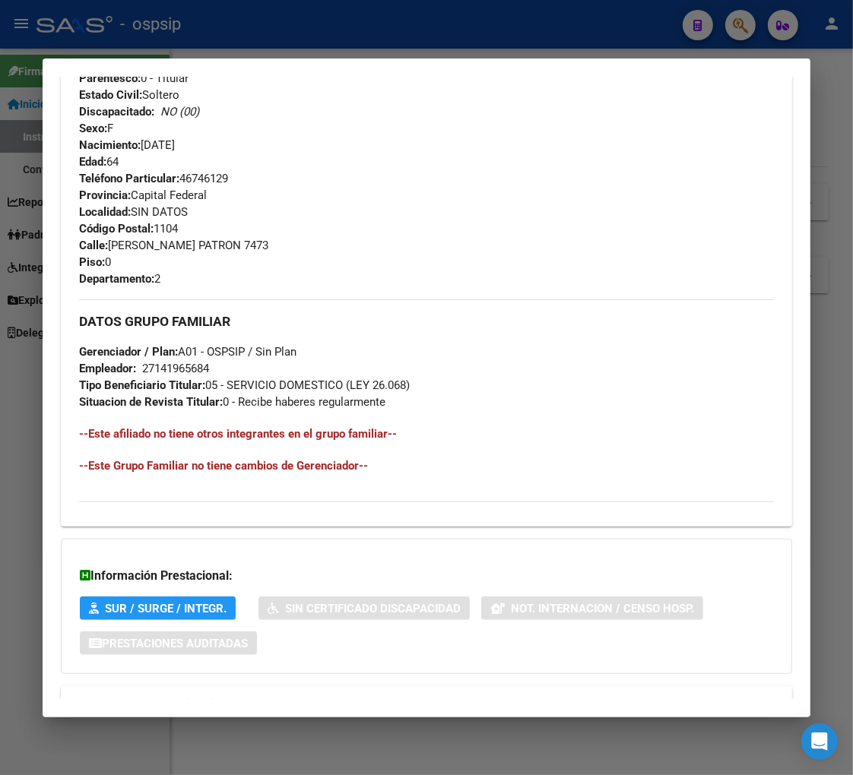
scroll to position [705, 0]
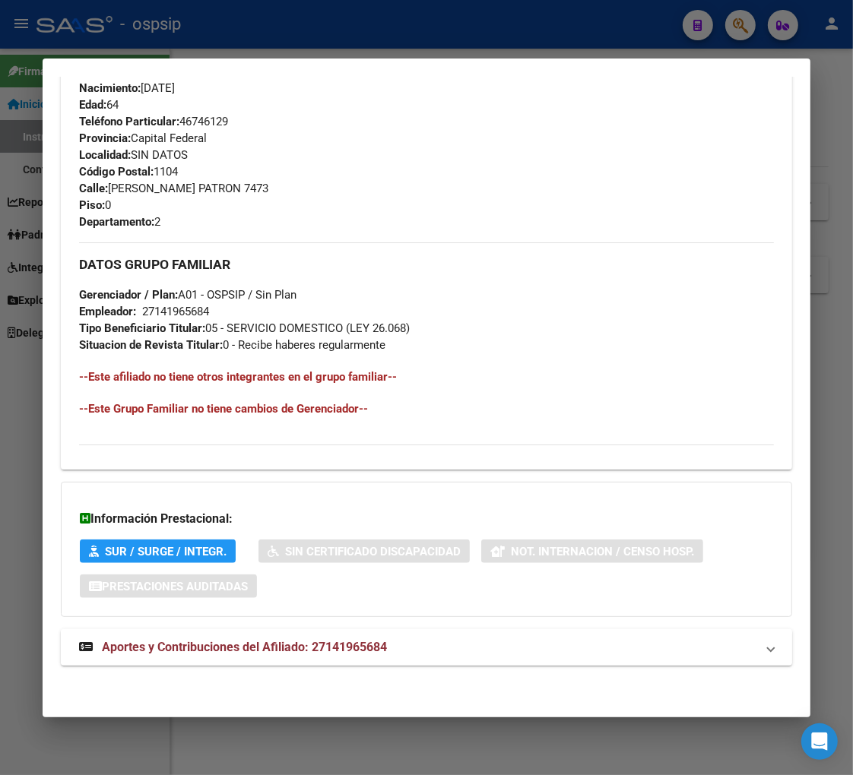
click at [222, 655] on strong "Aportes y Contribuciones del Afiliado: 27141965684" at bounding box center [233, 648] width 308 height 18
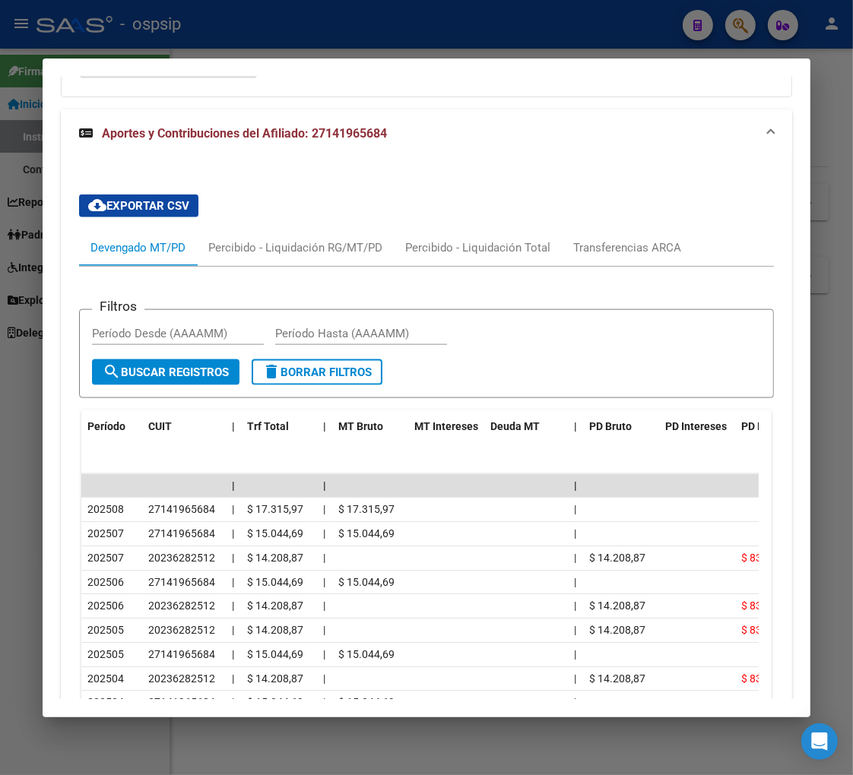
scroll to position [1262, 0]
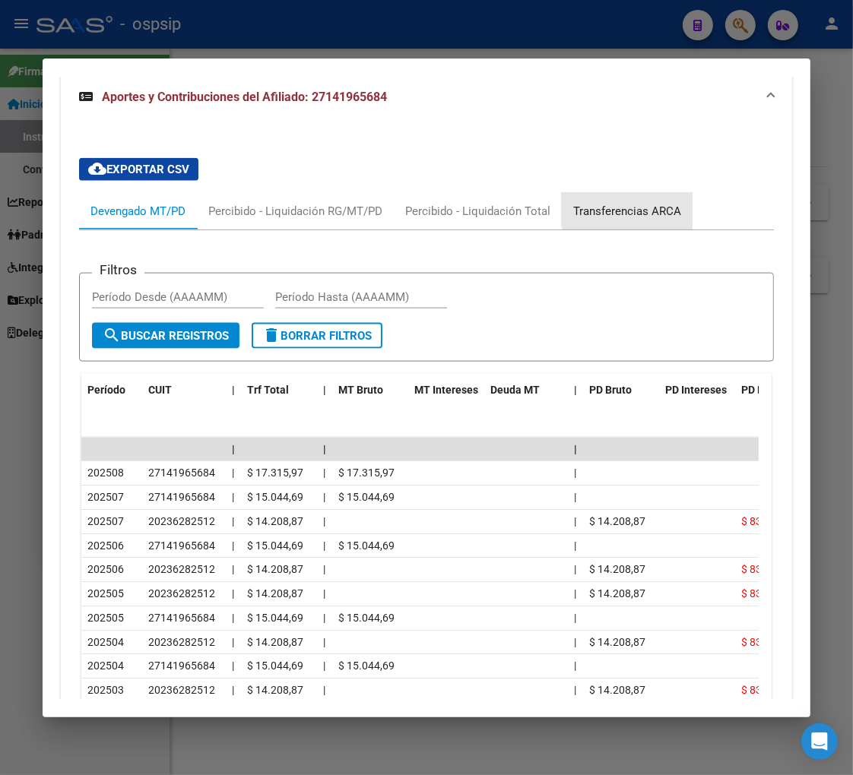
click at [632, 208] on div "Transferencias ARCA" at bounding box center [627, 211] width 108 height 17
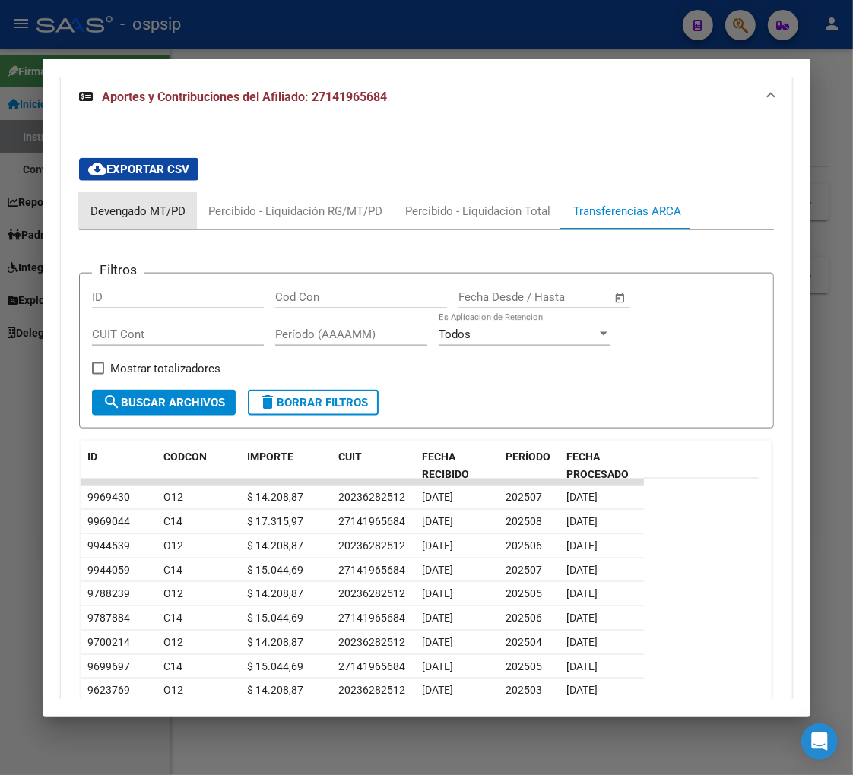
click at [102, 208] on div "Devengado MT/PD" at bounding box center [137, 211] width 95 height 17
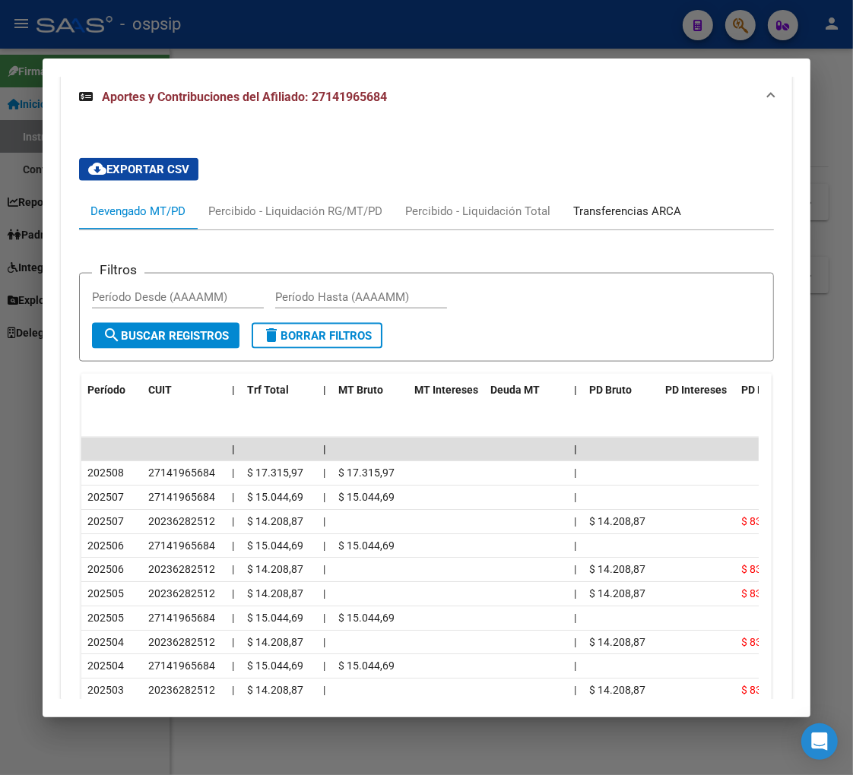
click at [610, 216] on div "Transferencias ARCA" at bounding box center [627, 211] width 108 height 17
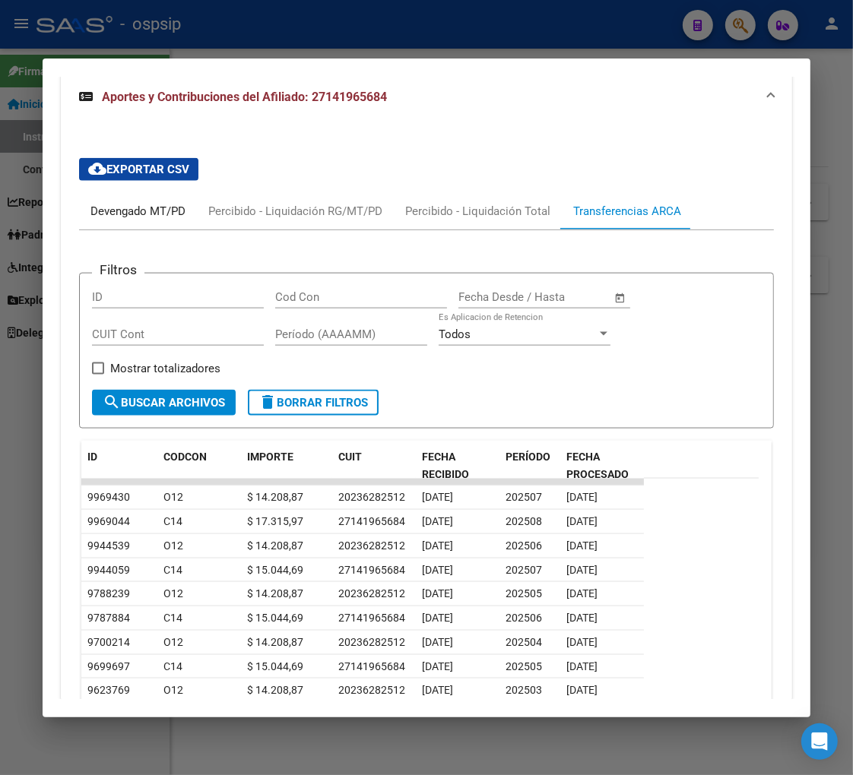
click at [127, 200] on div "Devengado MT/PD" at bounding box center [138, 211] width 118 height 36
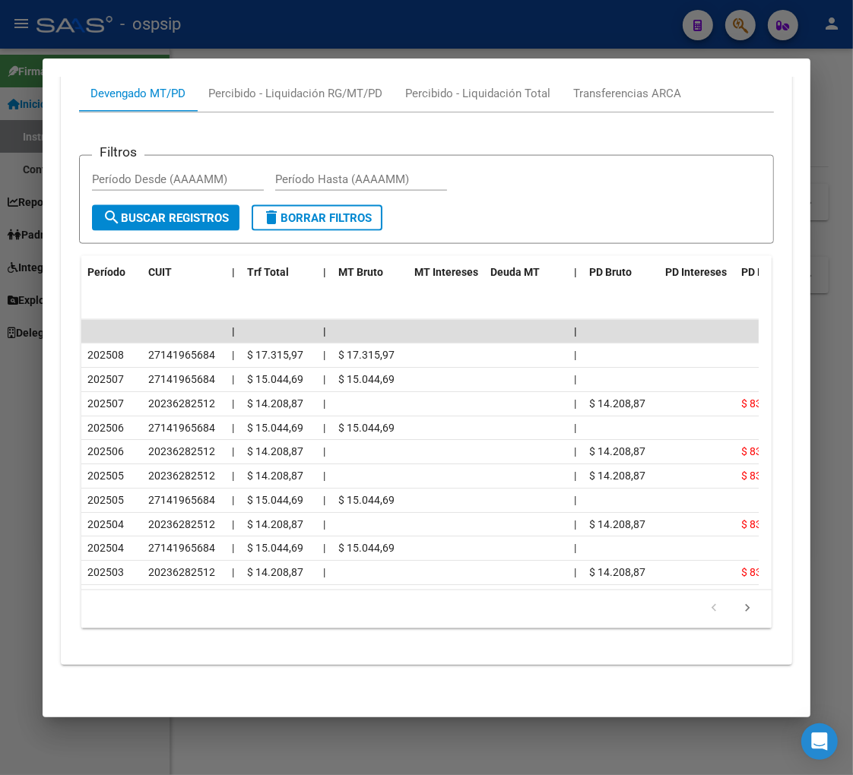
scroll to position [1393, 0]
click at [739, 19] on div at bounding box center [426, 387] width 853 height 775
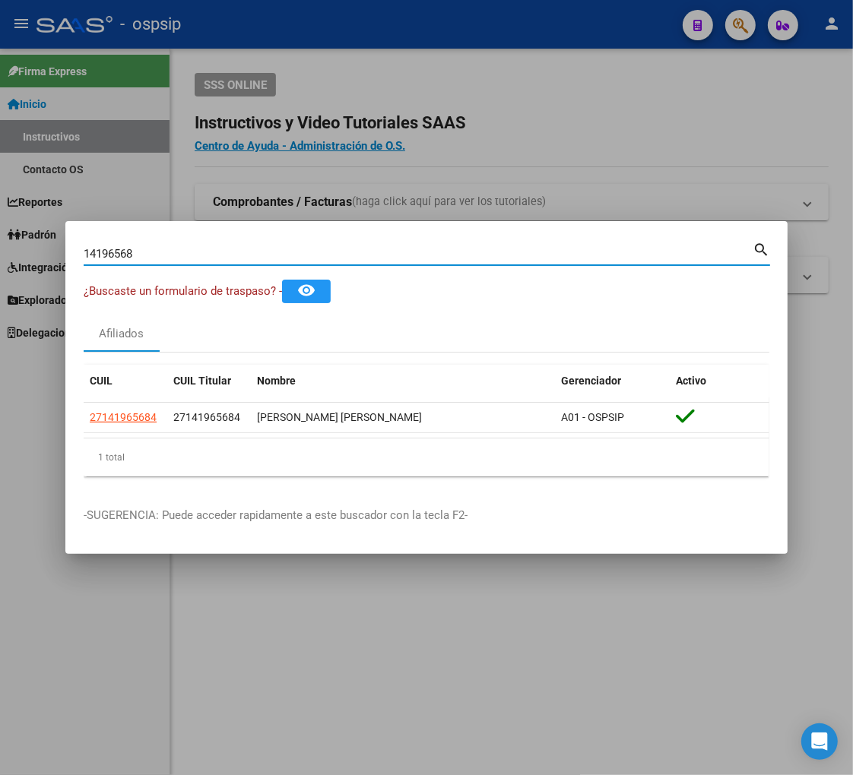
click at [167, 249] on input "14196568" at bounding box center [418, 254] width 669 height 14
type input "1"
type input "34662094"
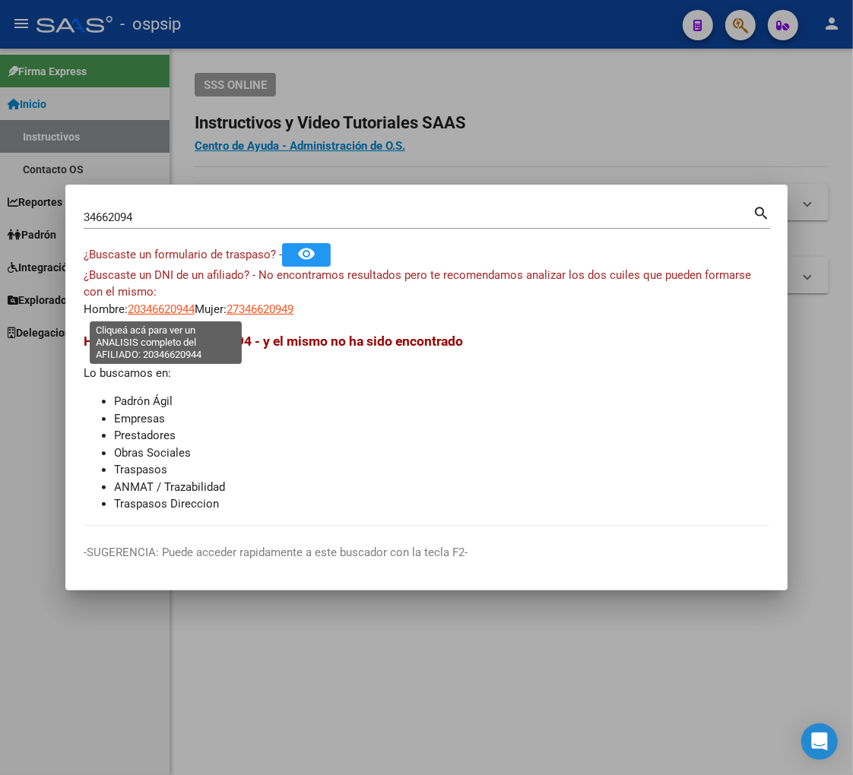
click at [143, 307] on span "20346620944" at bounding box center [161, 310] width 67 height 14
type textarea "20346620944"
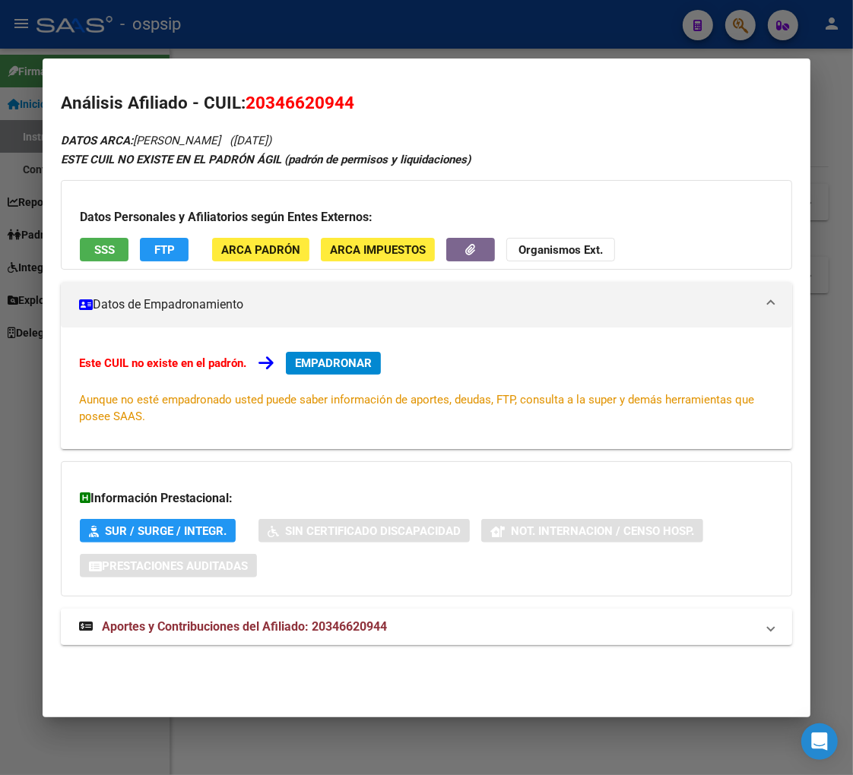
click at [247, 627] on span "Aportes y Contribuciones del Afiliado: 20346620944" at bounding box center [244, 627] width 285 height 14
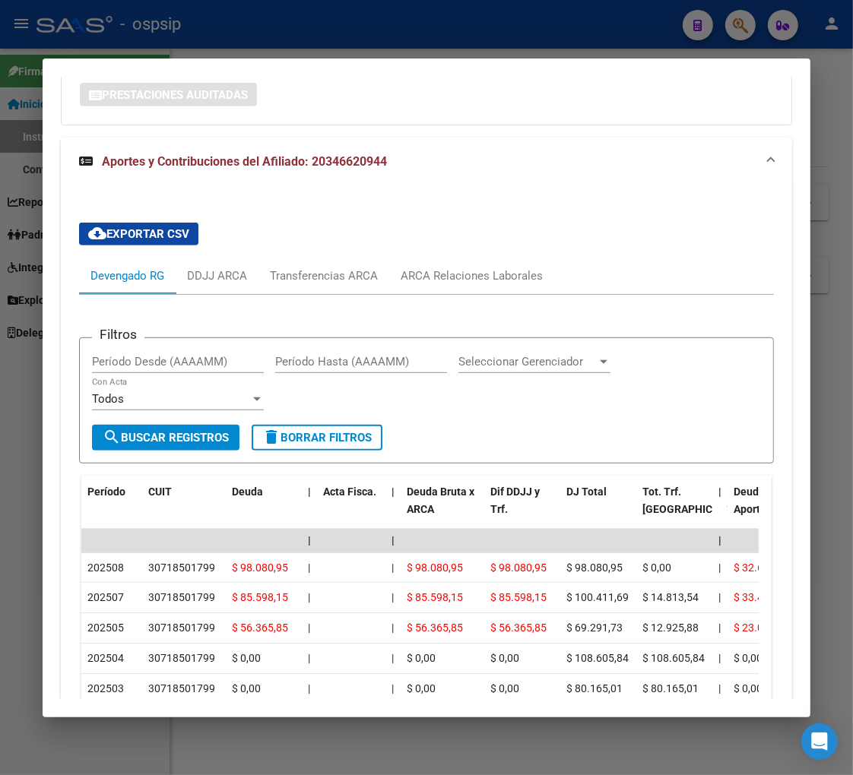
scroll to position [492, 0]
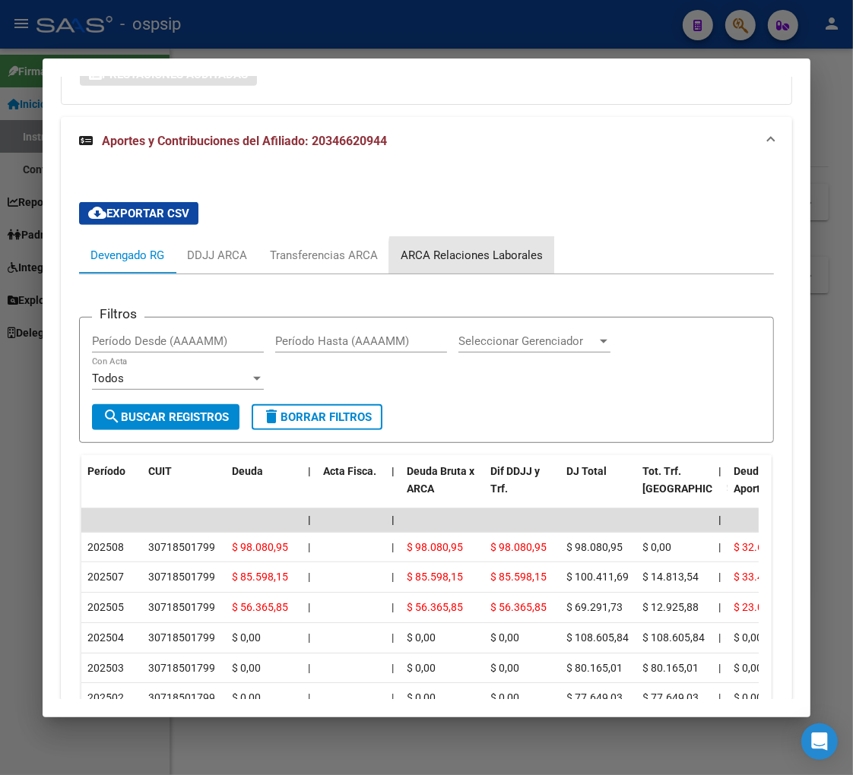
click at [496, 259] on div "ARCA Relaciones Laborales" at bounding box center [472, 255] width 142 height 17
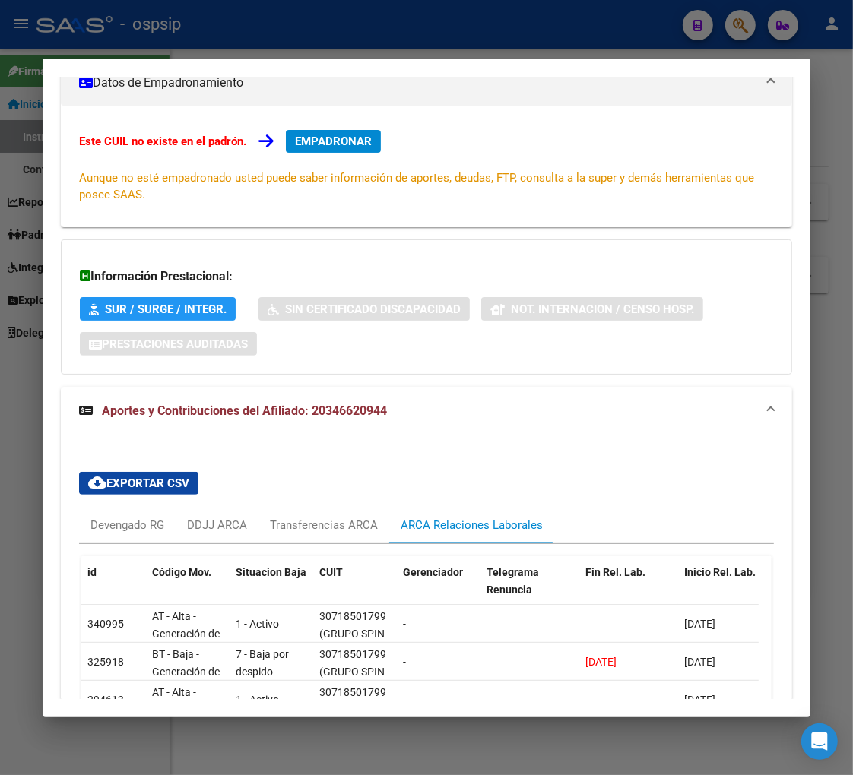
scroll to position [369, 0]
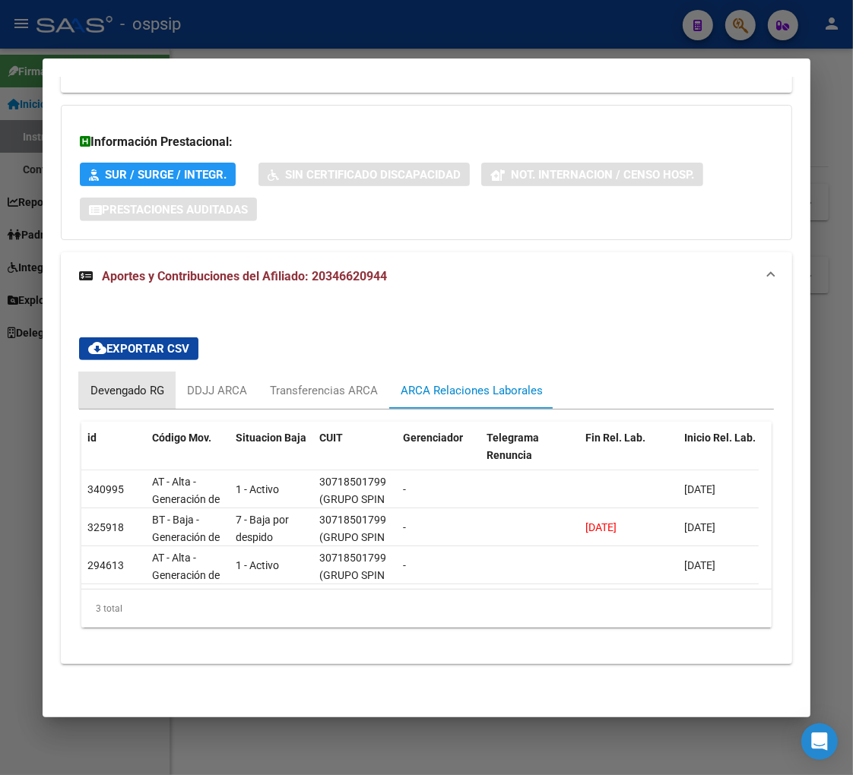
click at [100, 382] on div "Devengado RG" at bounding box center [127, 390] width 74 height 17
click at [0, 0] on div at bounding box center [0, 0] width 0 height 0
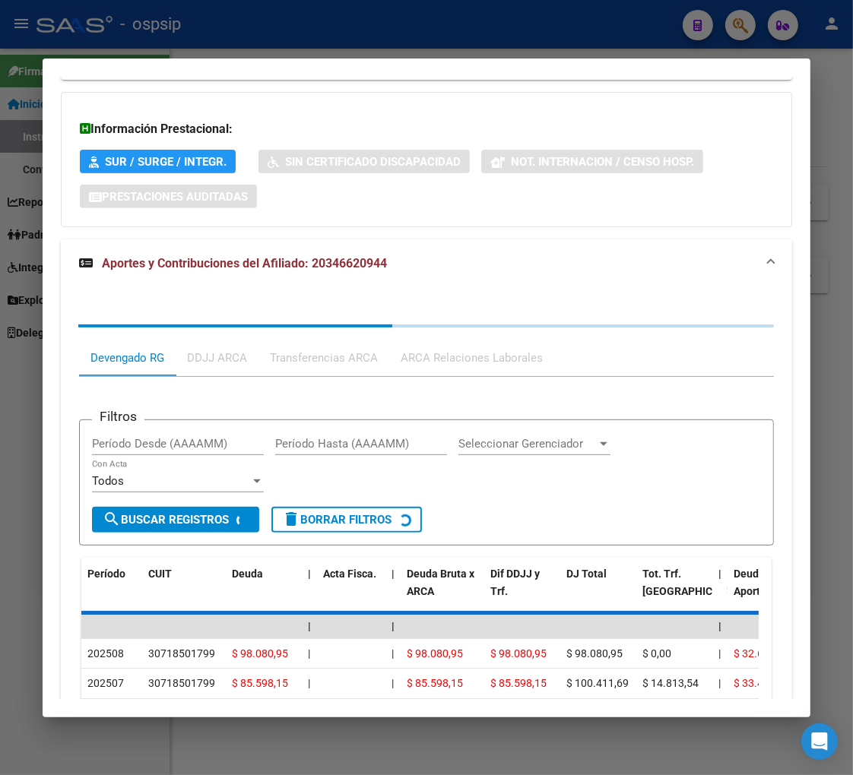
click at [100, 379] on div "Filtros Período Desde (AAAAMM) Período Hasta (AAAAMM) Seleccionar Gerenciador S…" at bounding box center [426, 641] width 695 height 529
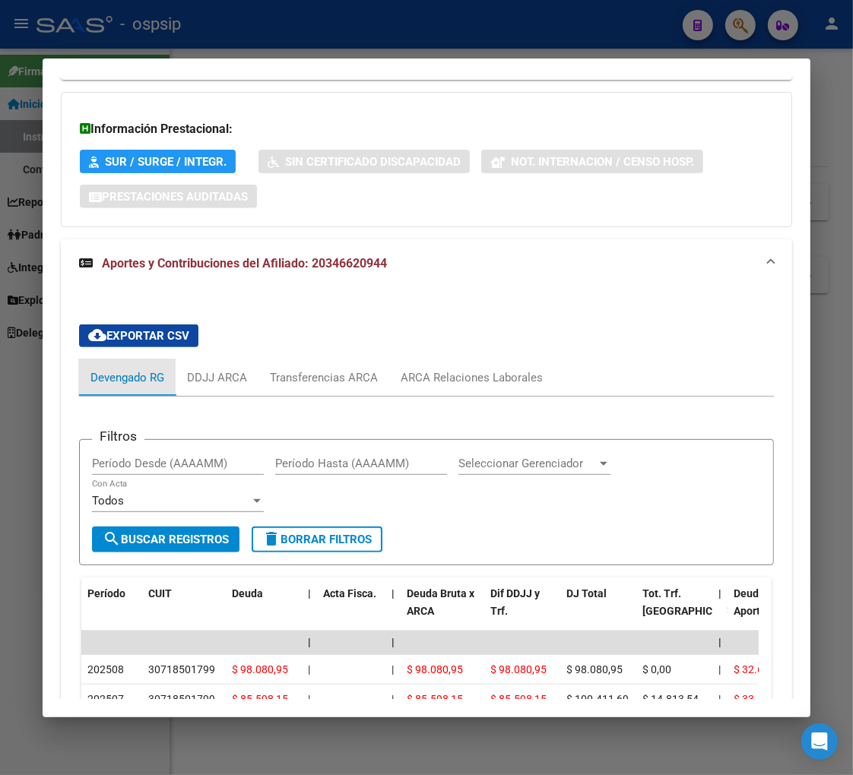
click at [100, 379] on div "Devengado RG" at bounding box center [127, 377] width 74 height 17
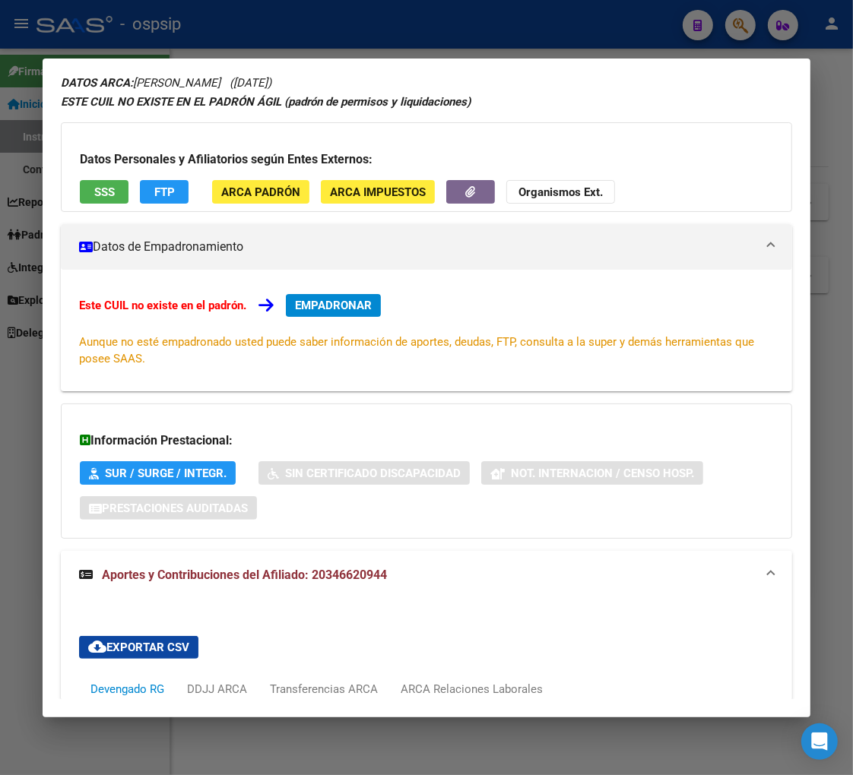
scroll to position [0, 0]
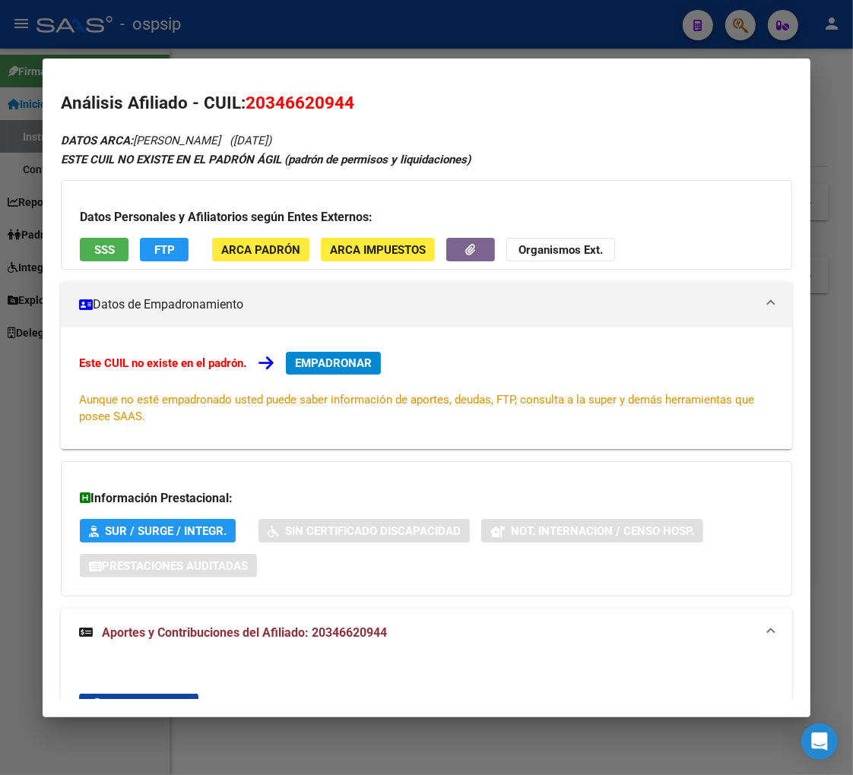
click at [743, 25] on div at bounding box center [426, 387] width 853 height 775
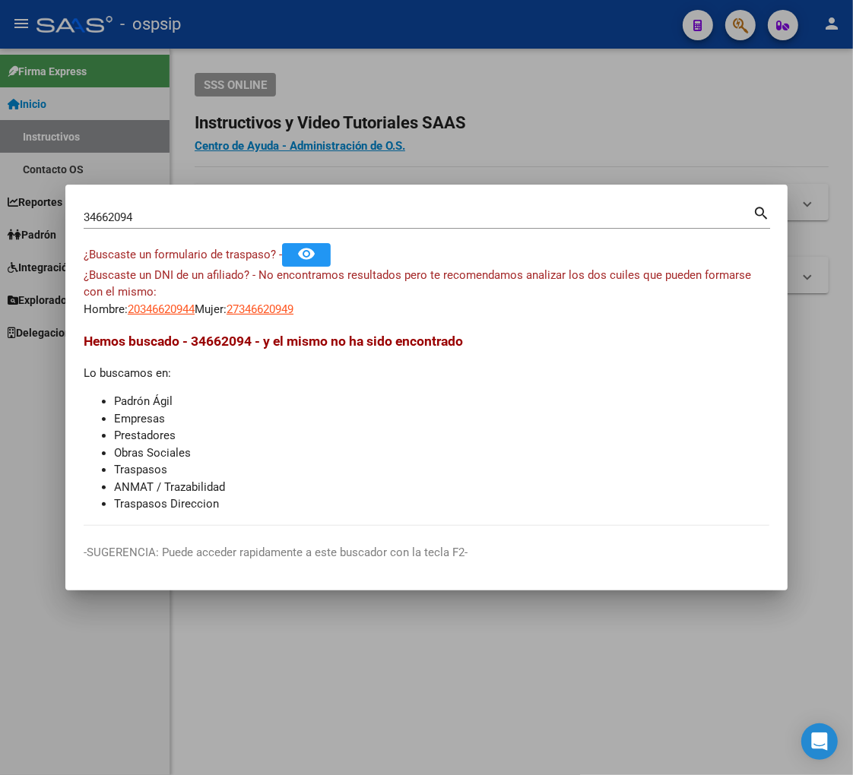
click at [172, 217] on input "34662094" at bounding box center [418, 218] width 669 height 14
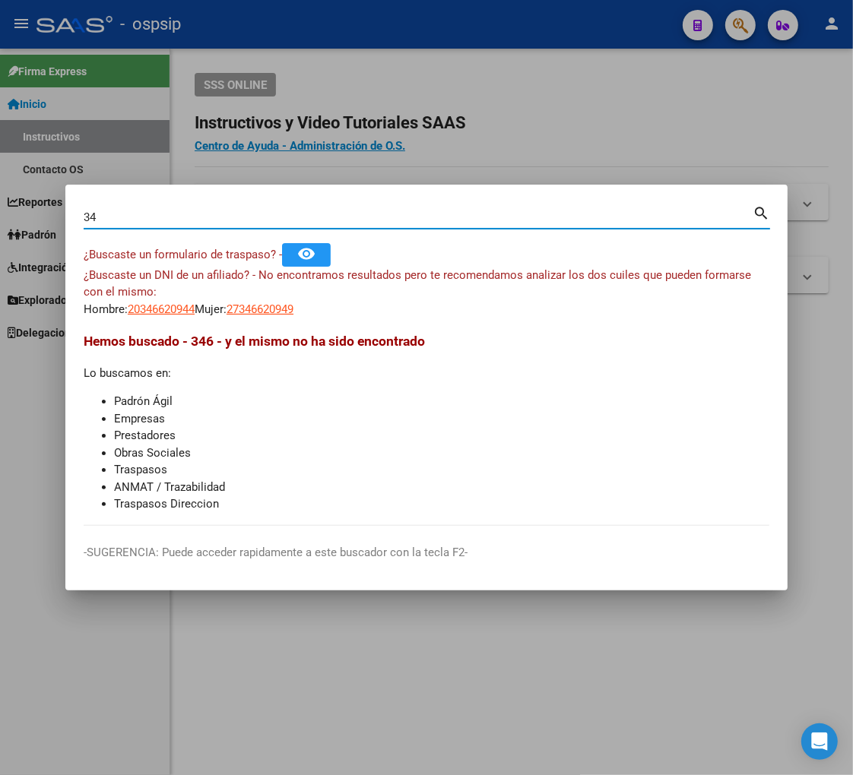
type input "3"
type input "25734533"
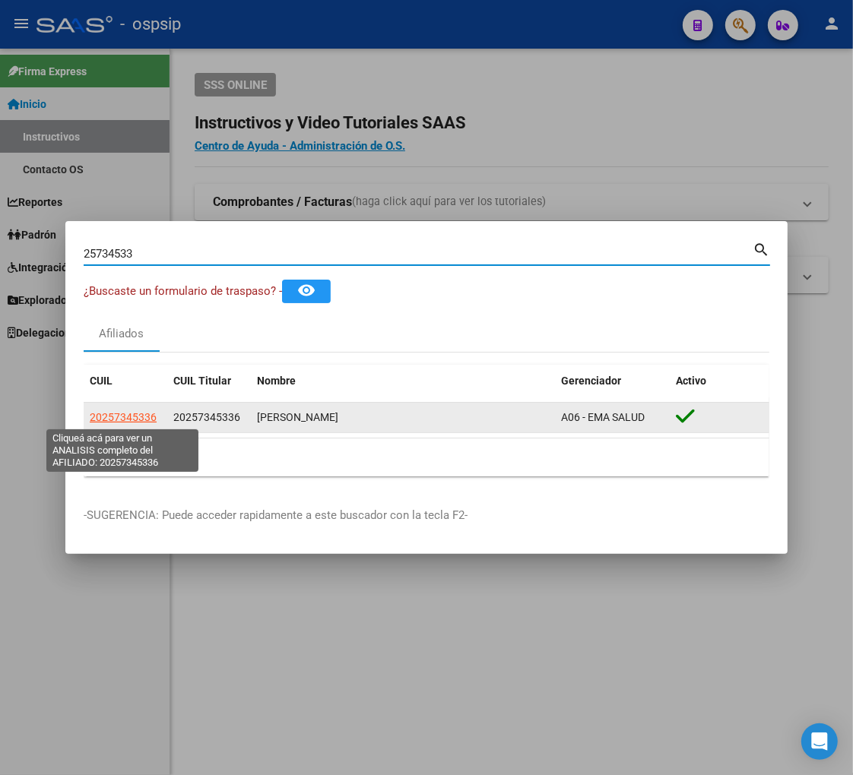
click at [118, 417] on span "20257345336" at bounding box center [123, 417] width 67 height 12
type textarea "20257345336"
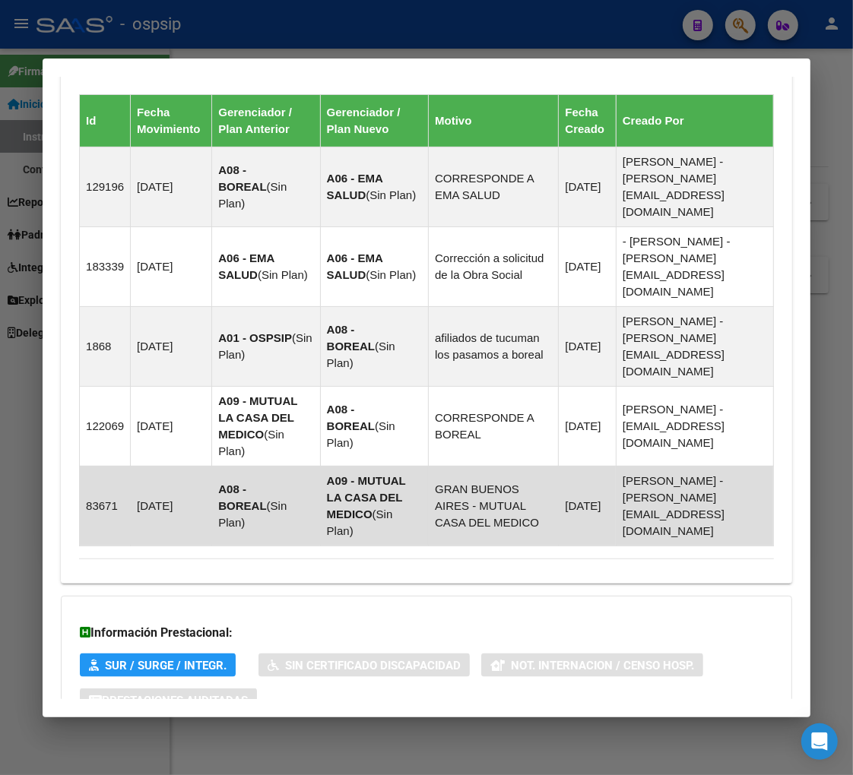
scroll to position [1054, 0]
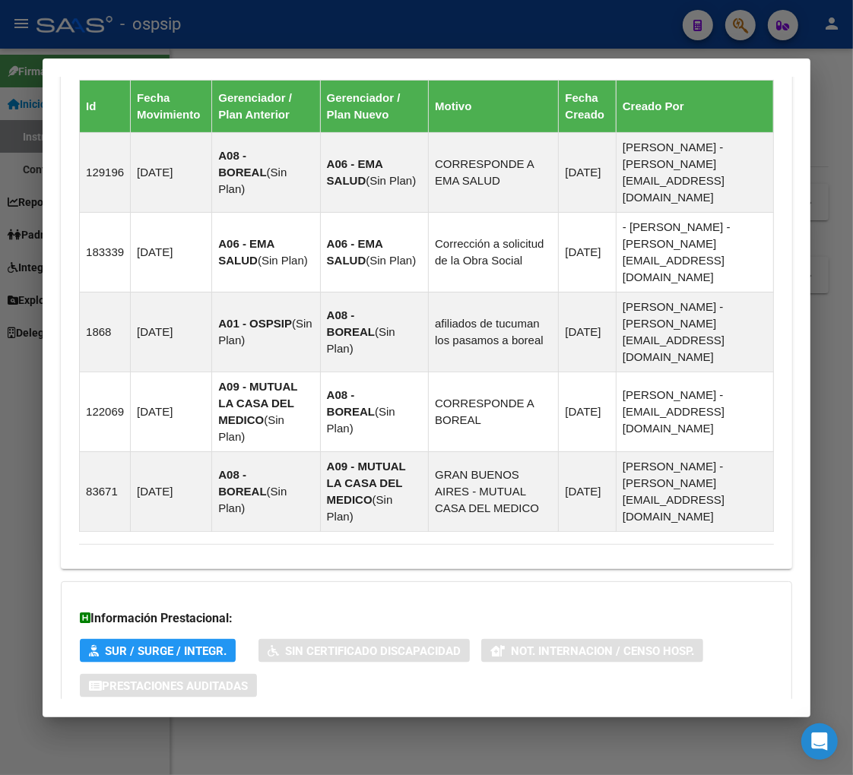
click at [179, 740] on span "Aportes y Contribuciones del Afiliado: 20257345336" at bounding box center [244, 747] width 285 height 14
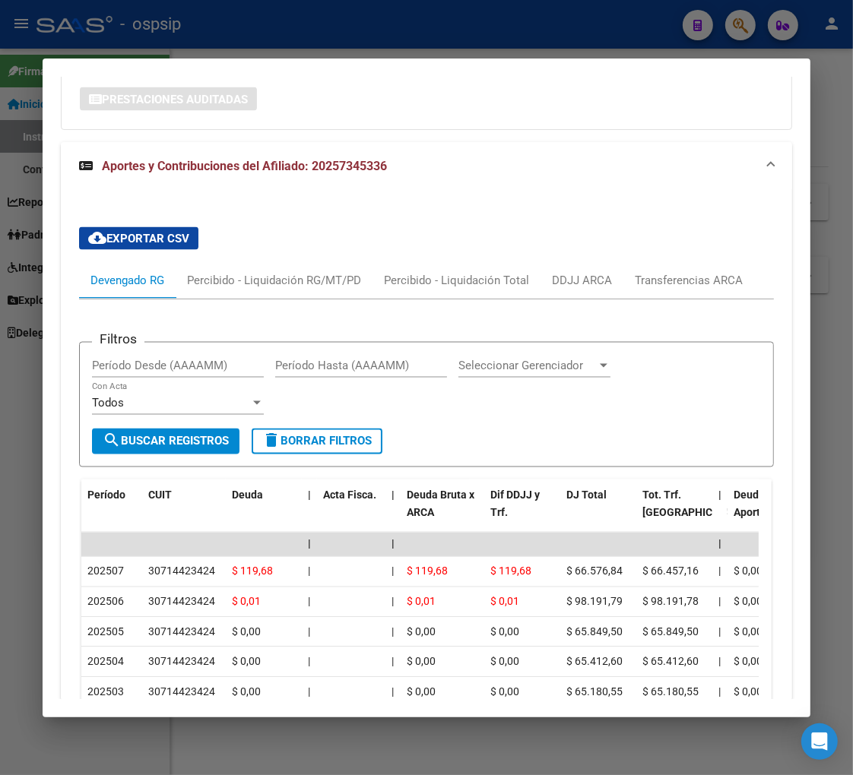
scroll to position [1552, 0]
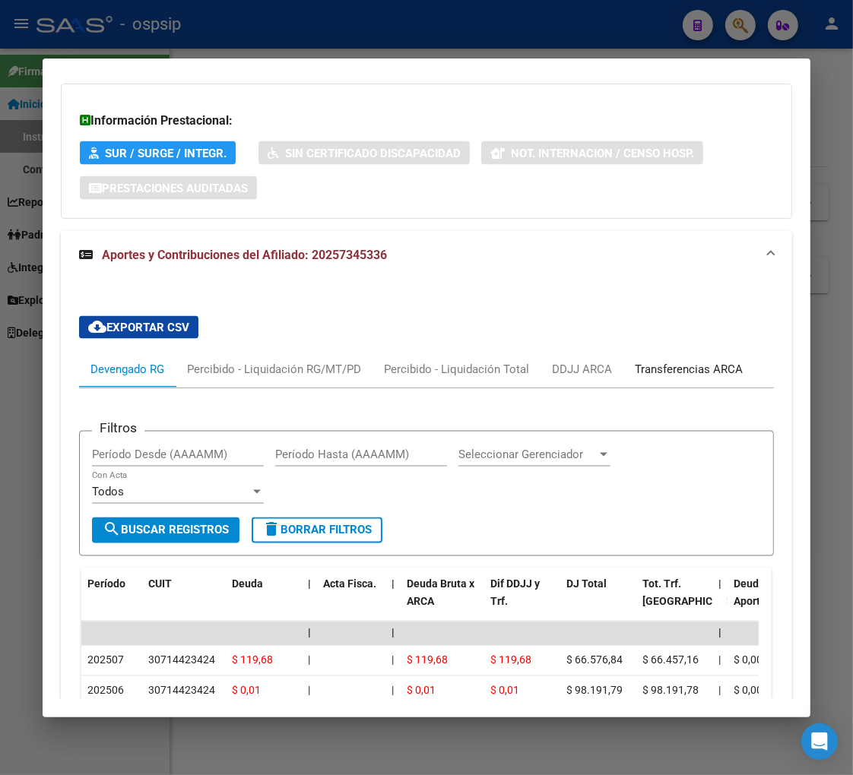
click at [690, 361] on div "Transferencias ARCA" at bounding box center [689, 369] width 108 height 17
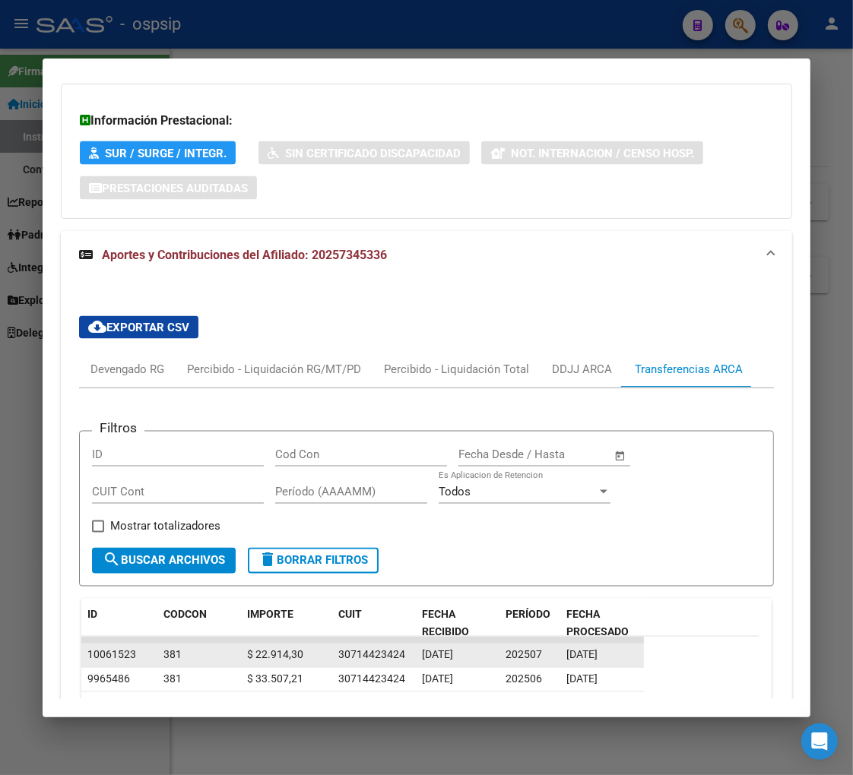
scroll to position [1636, 0]
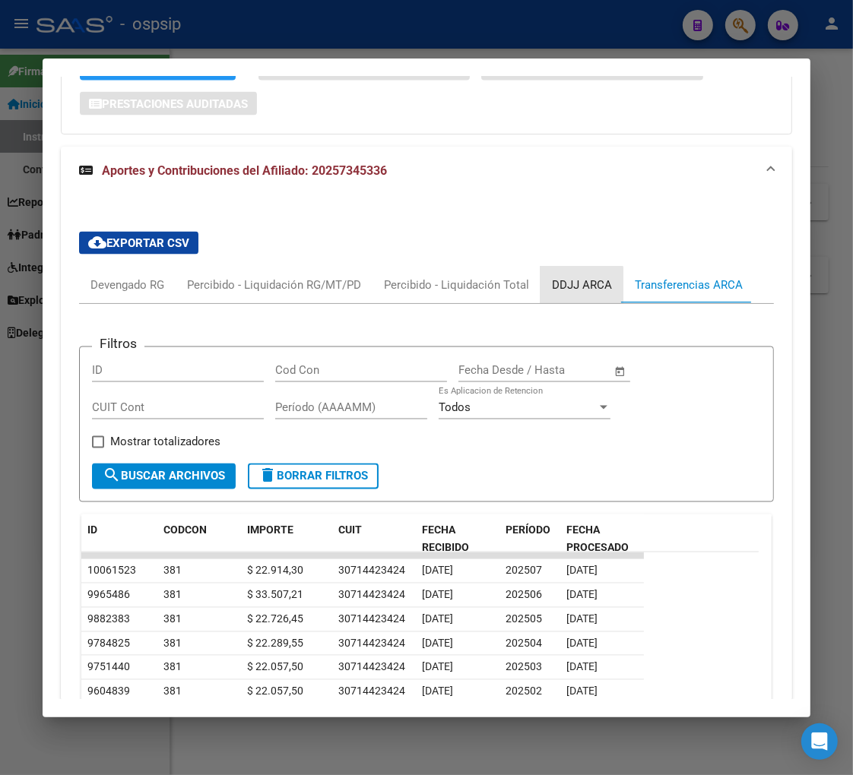
click at [565, 277] on div "DDJJ ARCA" at bounding box center [582, 285] width 60 height 17
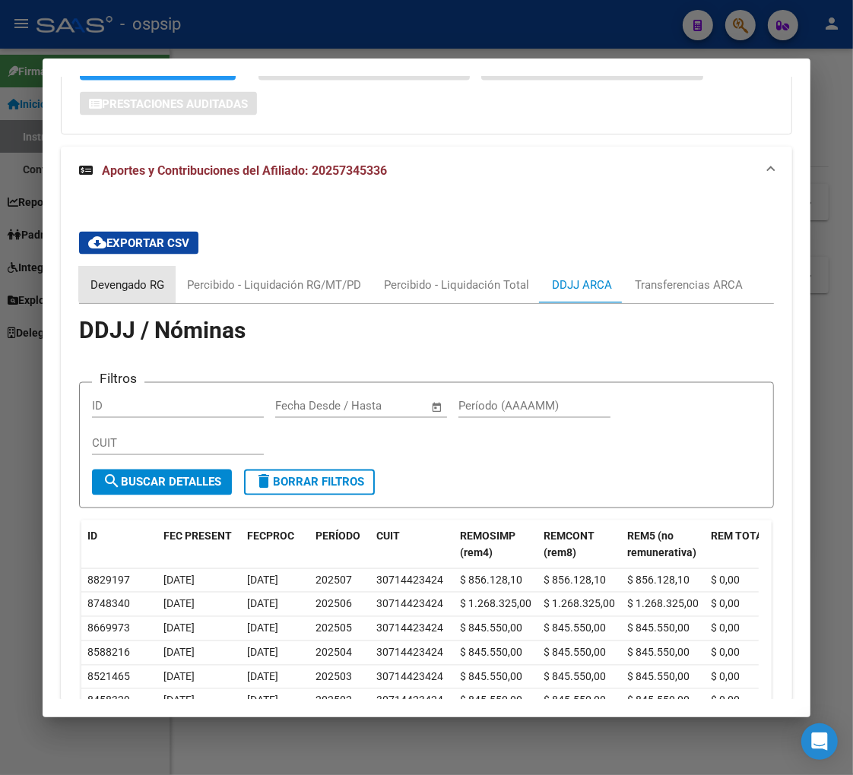
click at [130, 277] on div "Devengado RG" at bounding box center [127, 285] width 74 height 17
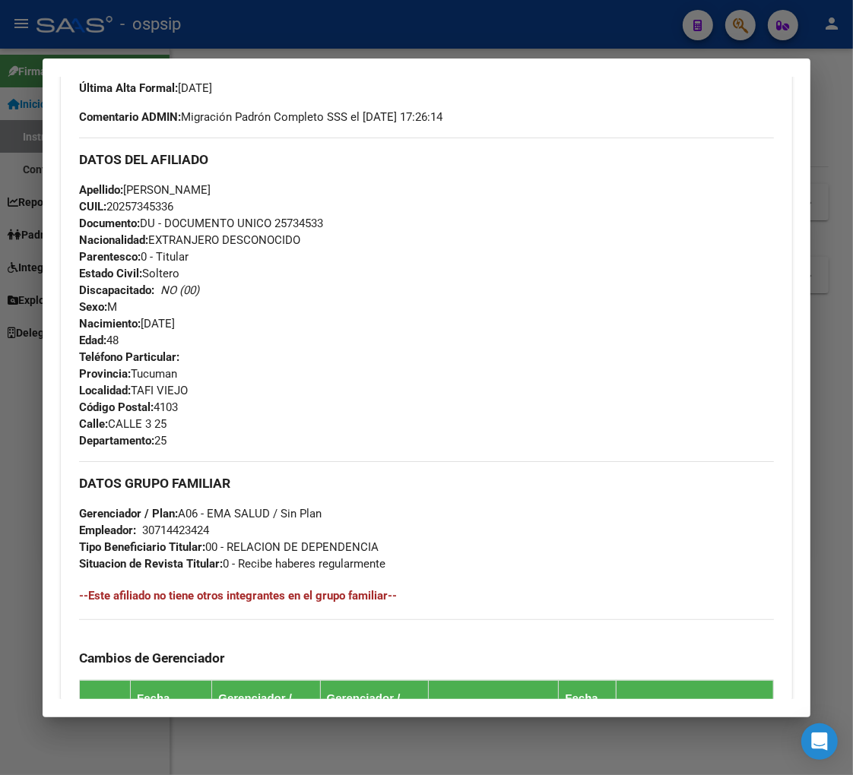
scroll to position [284, 0]
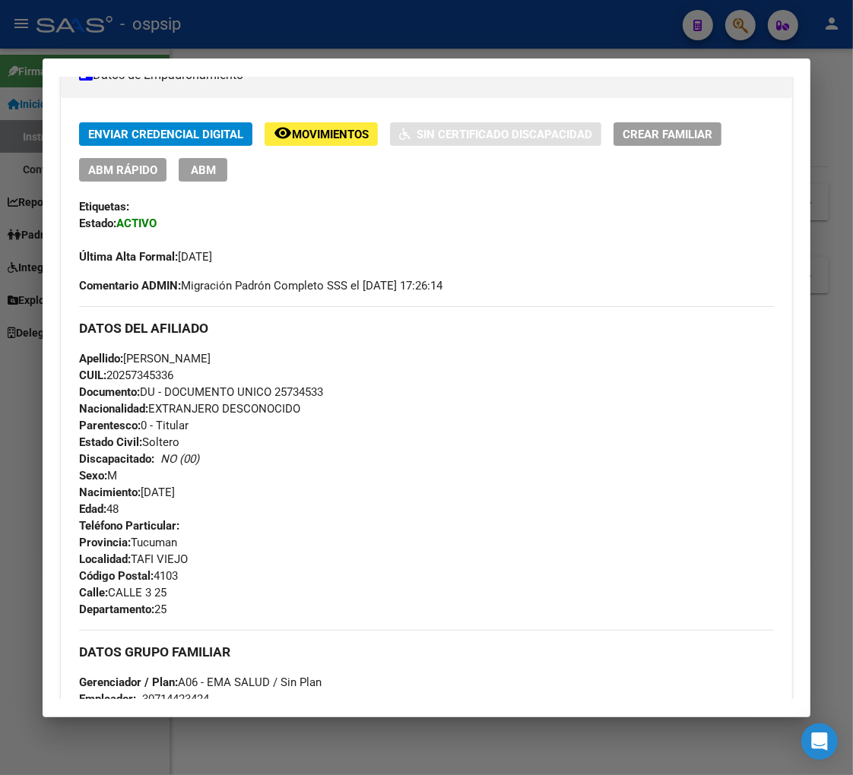
click at [199, 168] on span "ABM" at bounding box center [203, 170] width 25 height 14
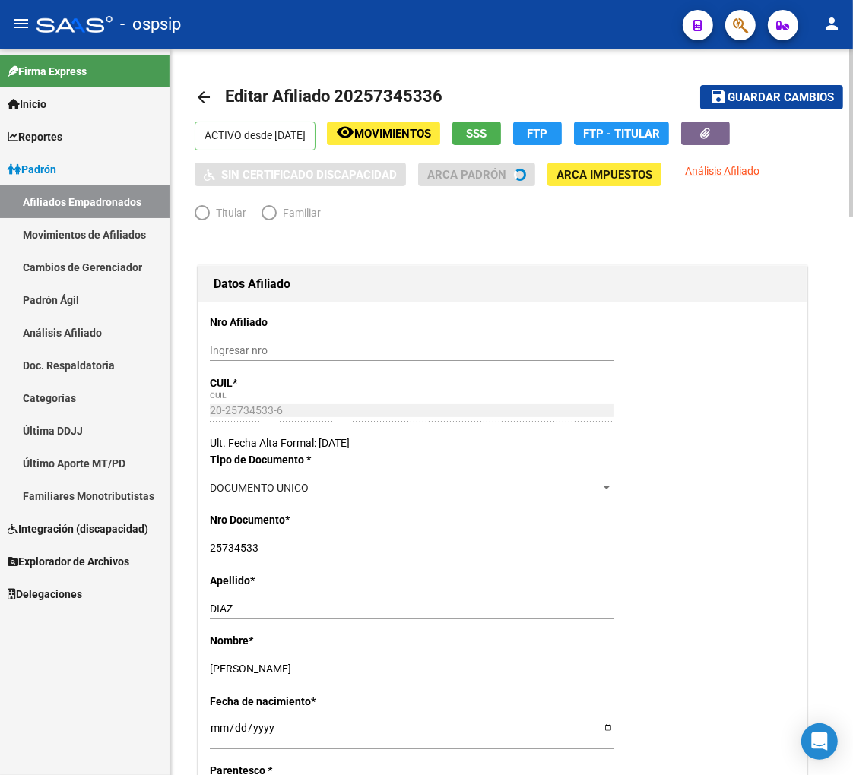
radio input "true"
type input "30-71442342-4"
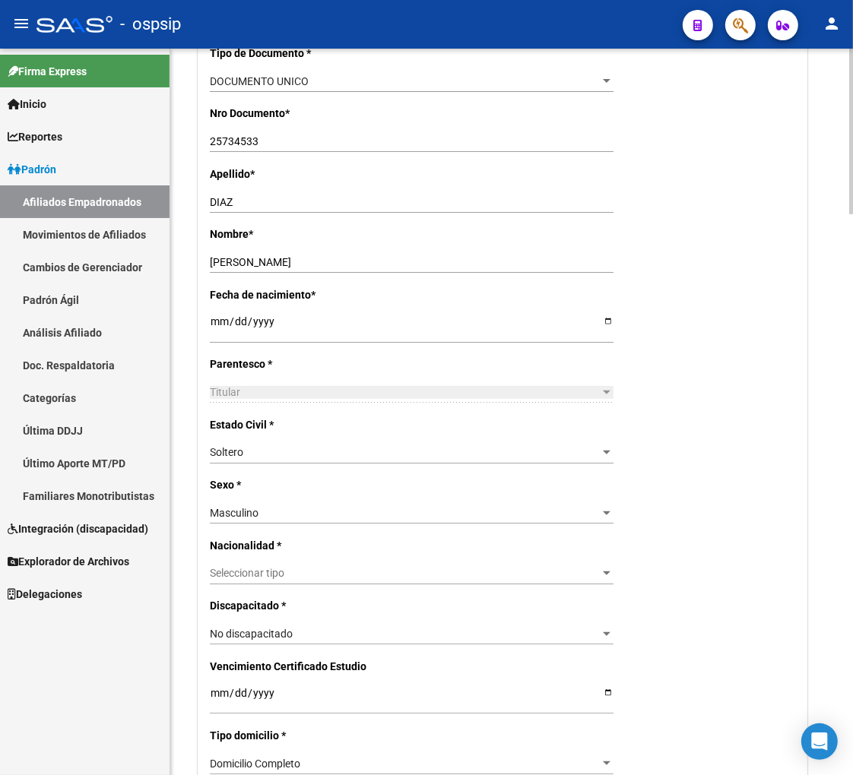
scroll to position [422, 0]
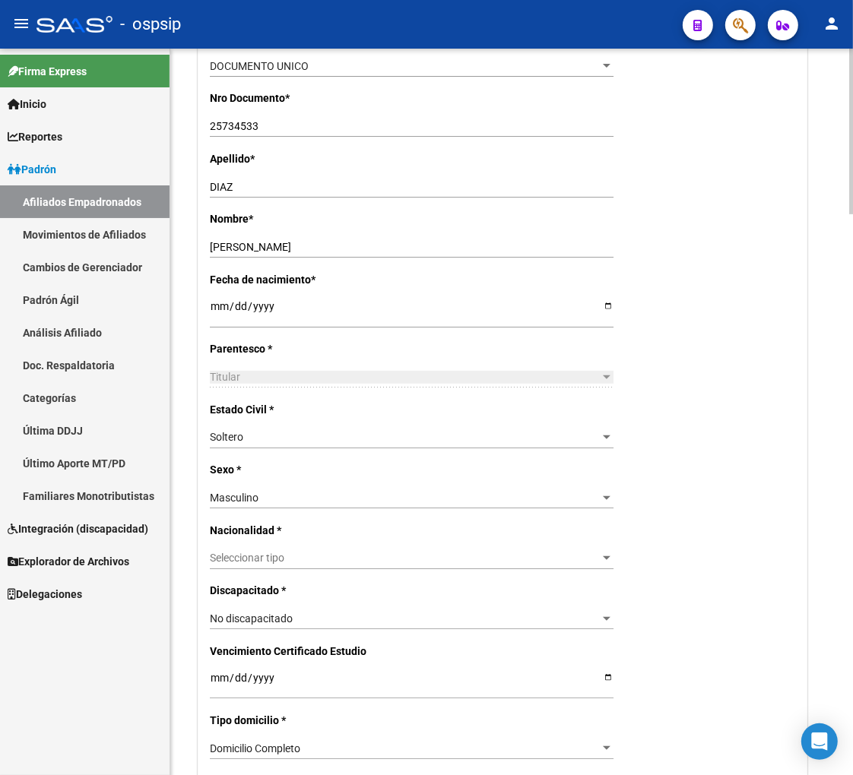
click at [325, 571] on div "Seleccionar tipo Seleccionar tipo" at bounding box center [412, 565] width 404 height 34
click at [292, 552] on span "Seleccionar tipo" at bounding box center [405, 558] width 390 height 13
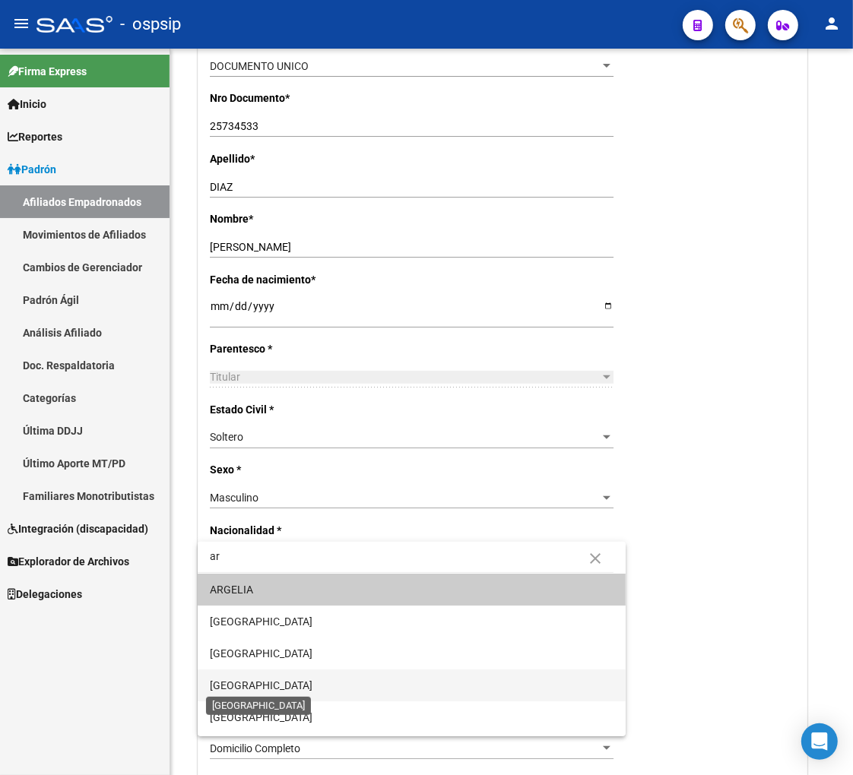
type input "ar"
click at [254, 686] on span "[GEOGRAPHIC_DATA]" at bounding box center [261, 686] width 103 height 12
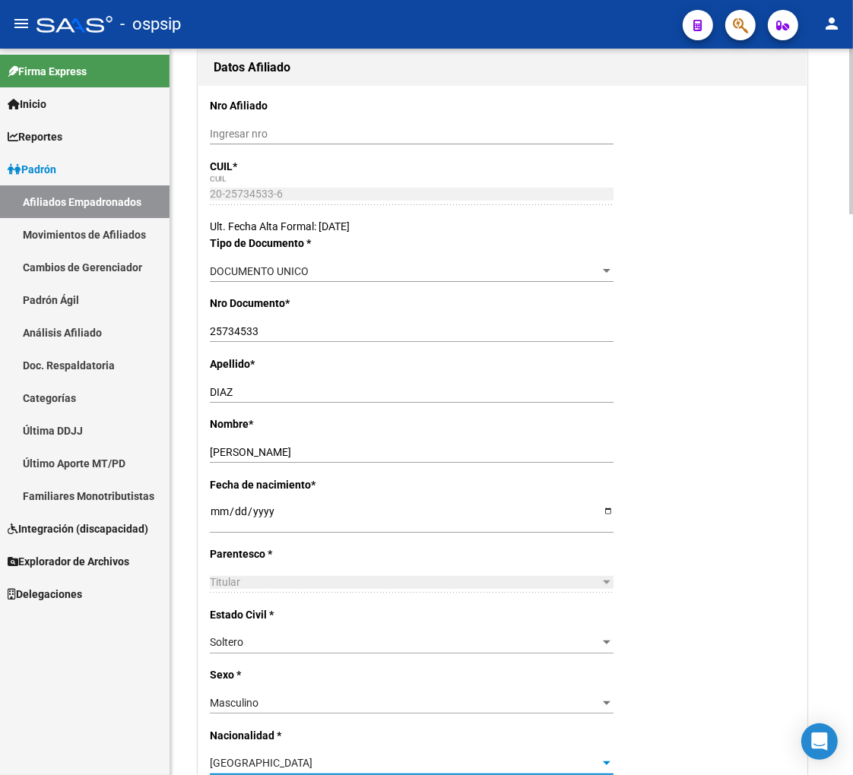
scroll to position [0, 0]
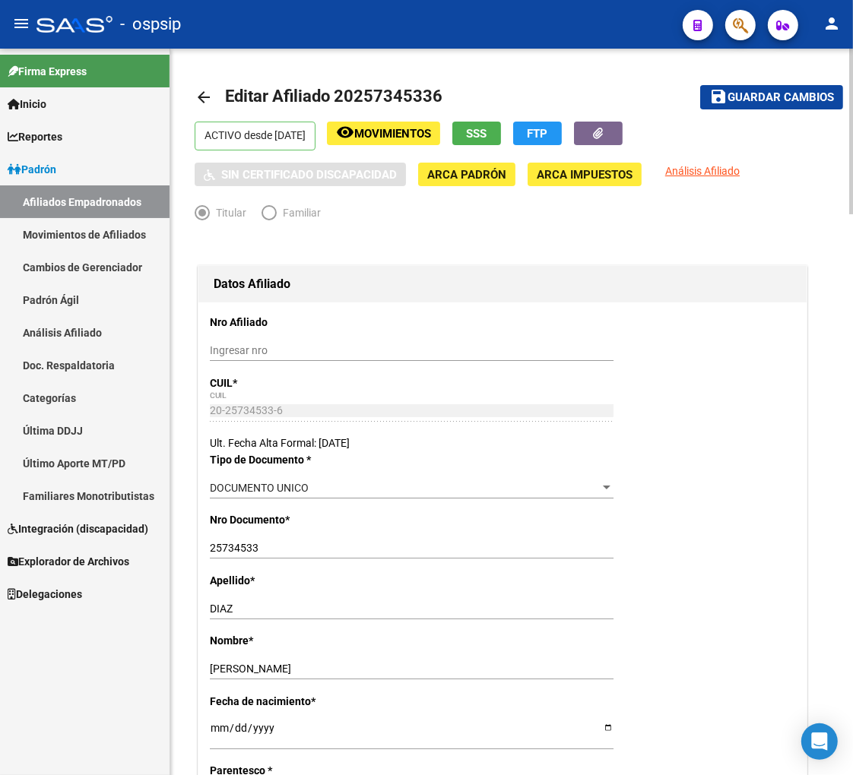
click at [740, 99] on span "Guardar cambios" at bounding box center [780, 98] width 106 height 14
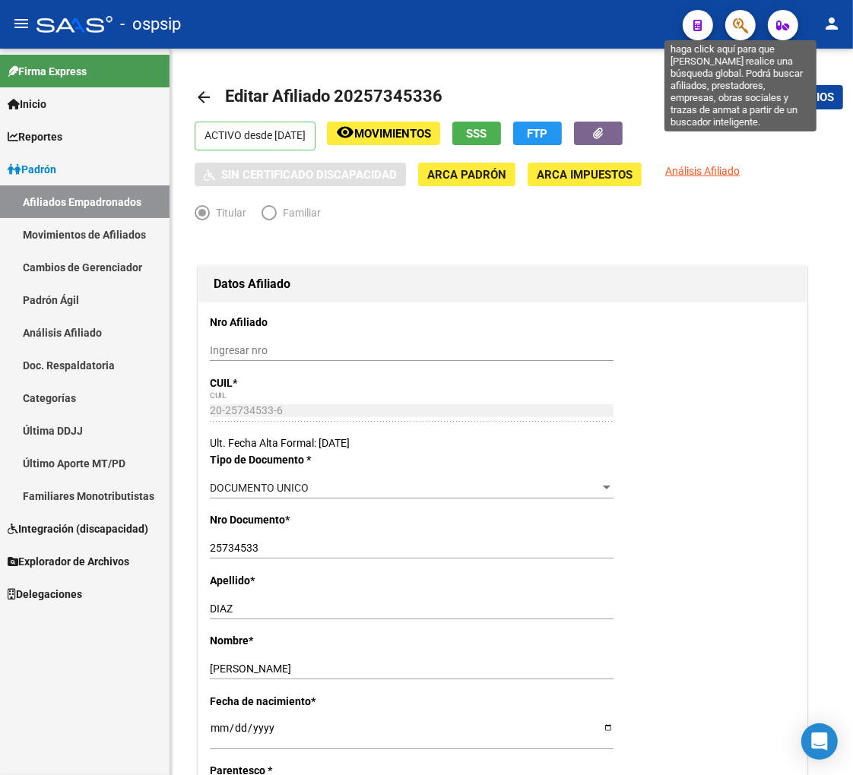
click at [746, 24] on icon "button" at bounding box center [740, 25] width 15 height 17
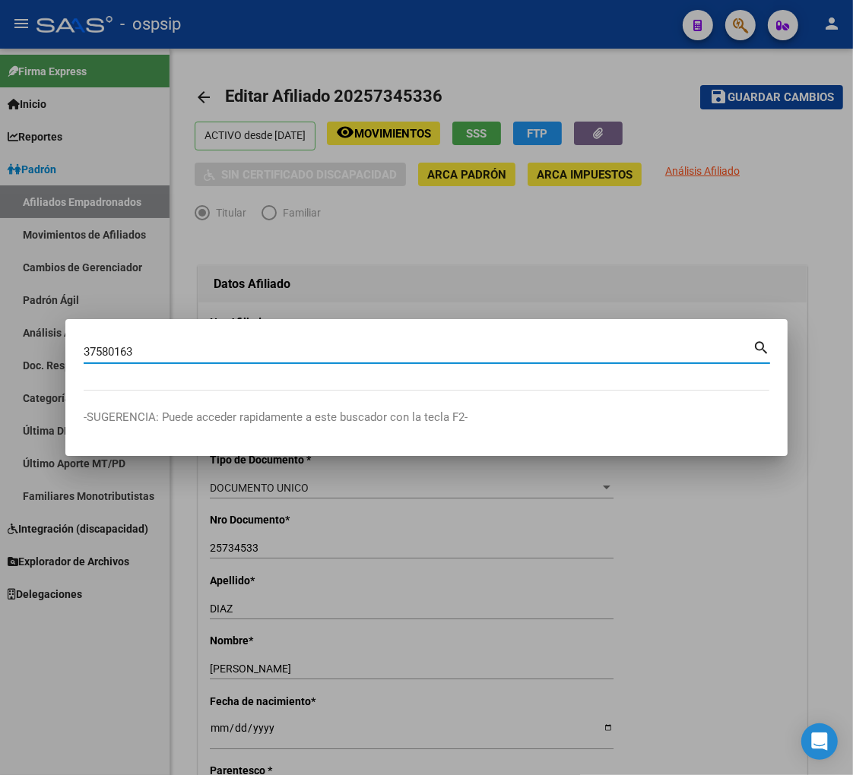
type input "37580163"
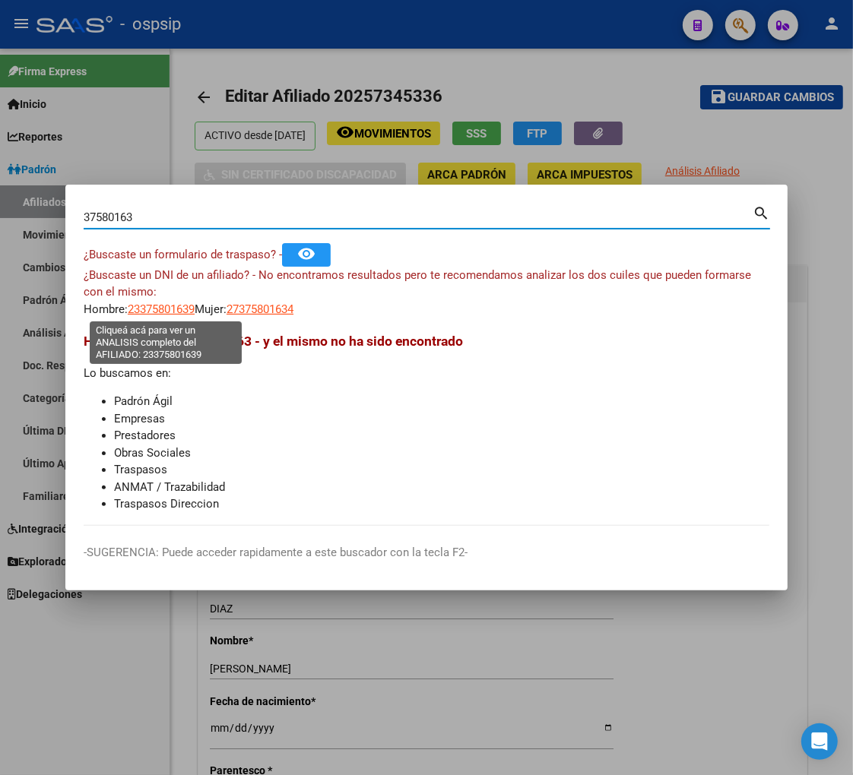
click at [162, 306] on span "23375801639" at bounding box center [161, 310] width 67 height 14
type textarea "23375801639"
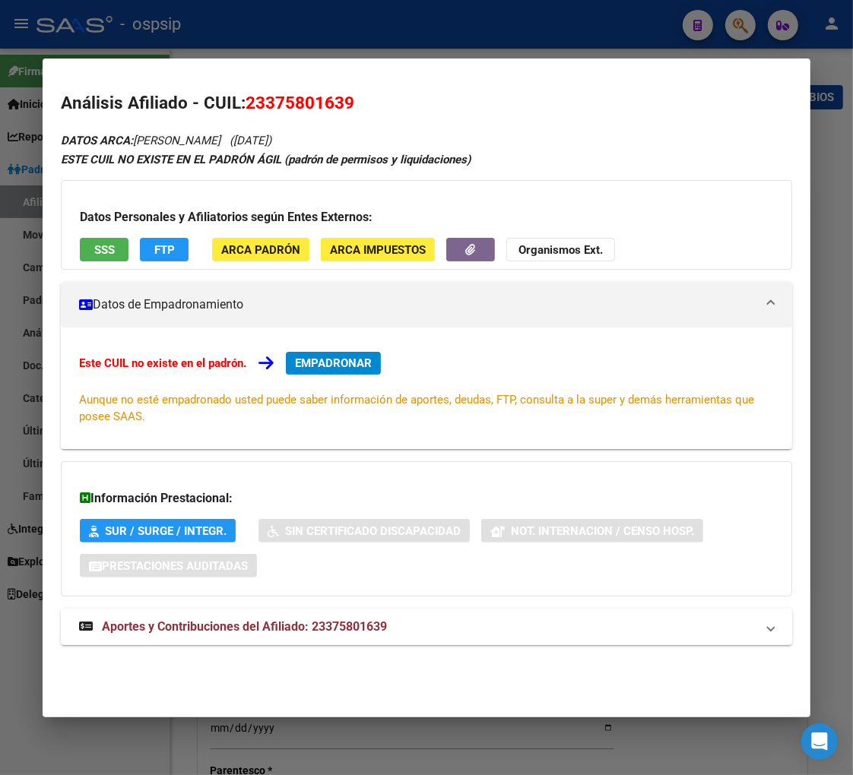
click at [239, 628] on span "Aportes y Contribuciones del Afiliado: 23375801639" at bounding box center [244, 627] width 285 height 14
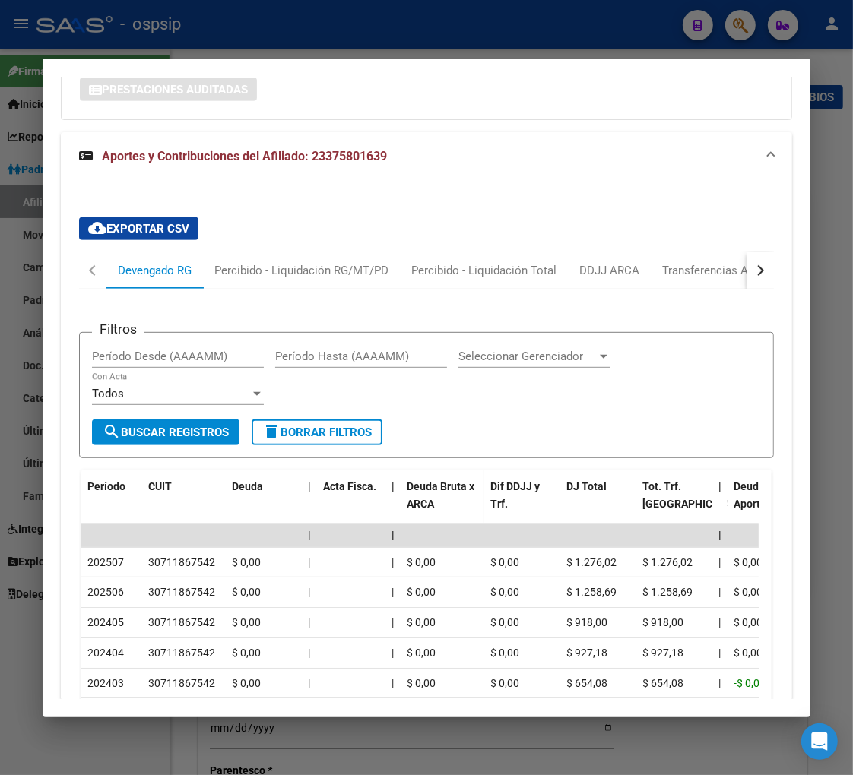
scroll to position [437, 0]
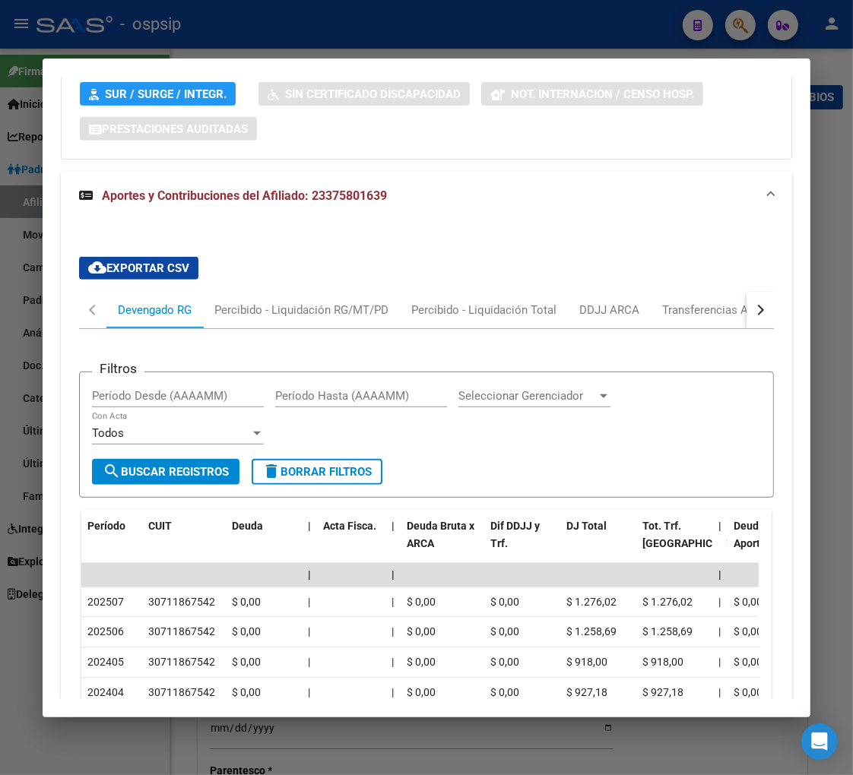
click at [746, 301] on button "button" at bounding box center [759, 310] width 27 height 36
click at [670, 317] on div "ARCA Relaciones Laborales" at bounding box center [656, 310] width 142 height 17
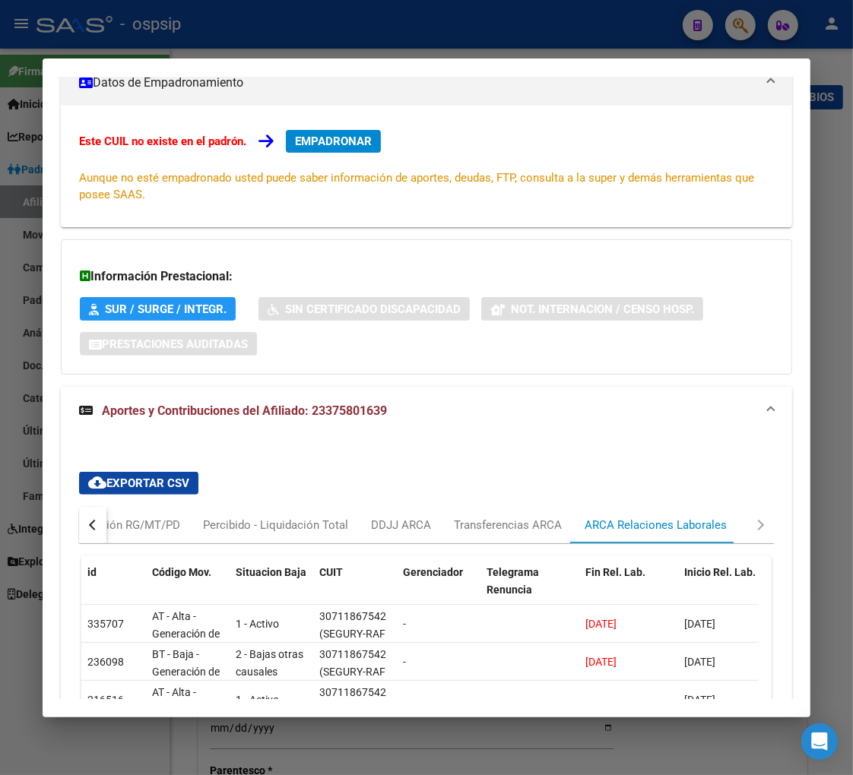
scroll to position [369, 0]
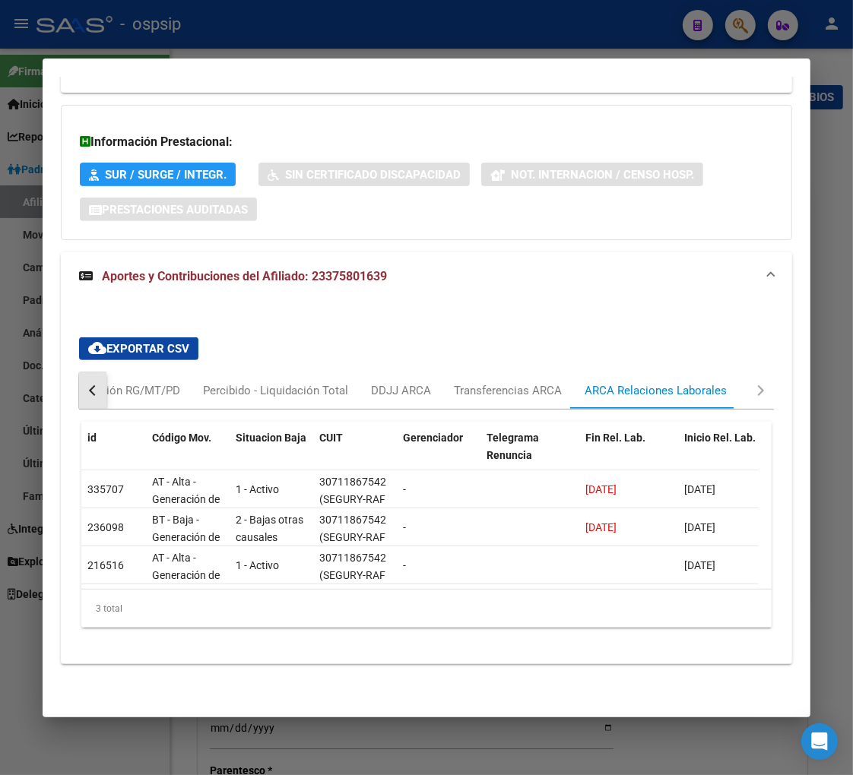
click at [94, 385] on div "button" at bounding box center [94, 390] width 11 height 11
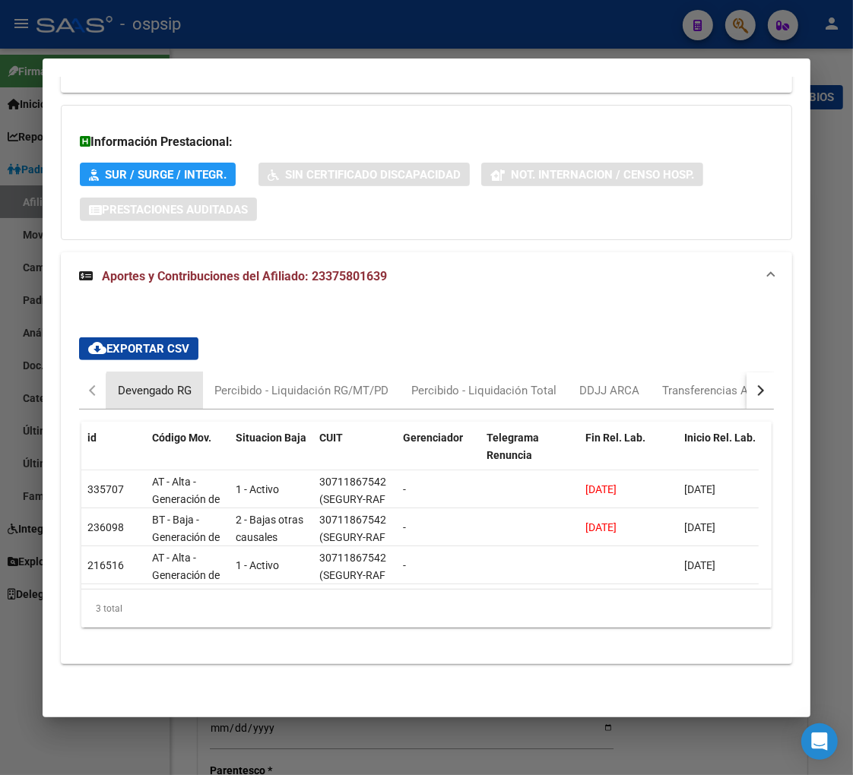
click at [161, 382] on div "Devengado RG" at bounding box center [155, 390] width 74 height 17
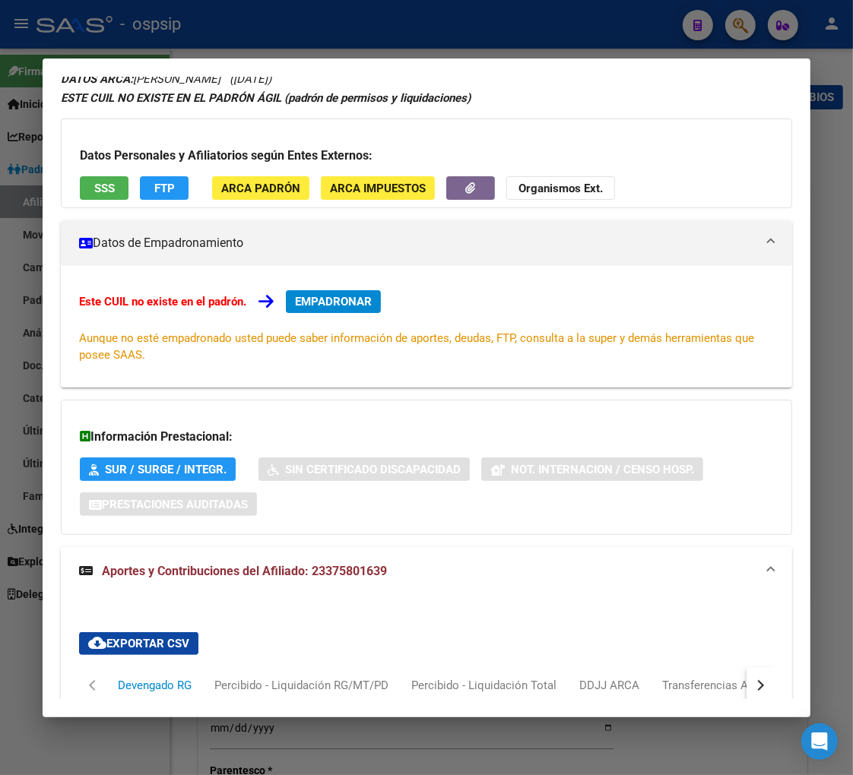
scroll to position [0, 0]
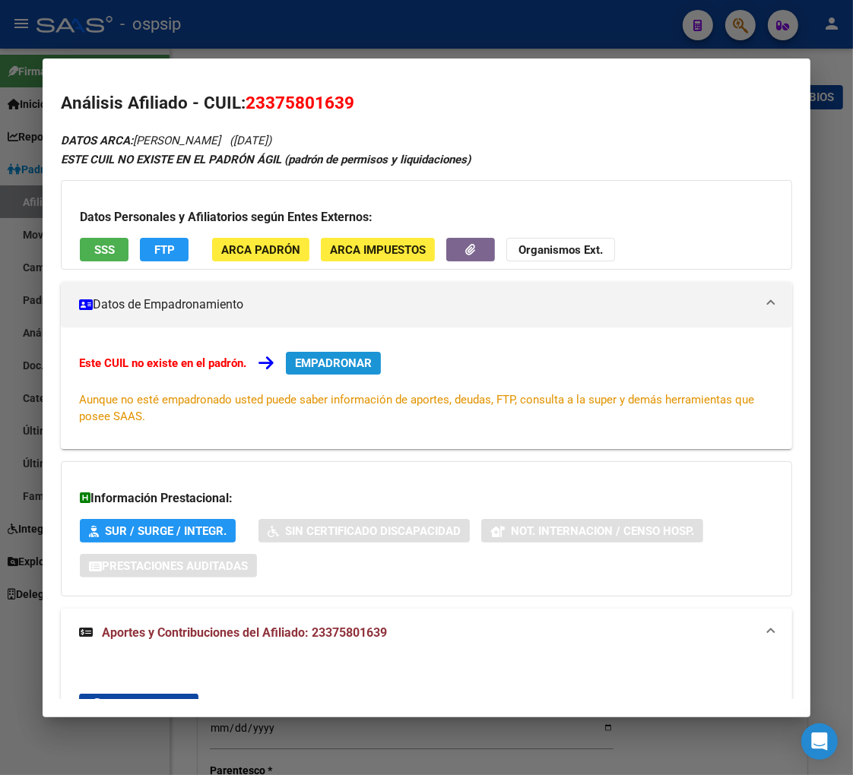
click at [313, 363] on span "EMPADRONAR" at bounding box center [333, 364] width 77 height 14
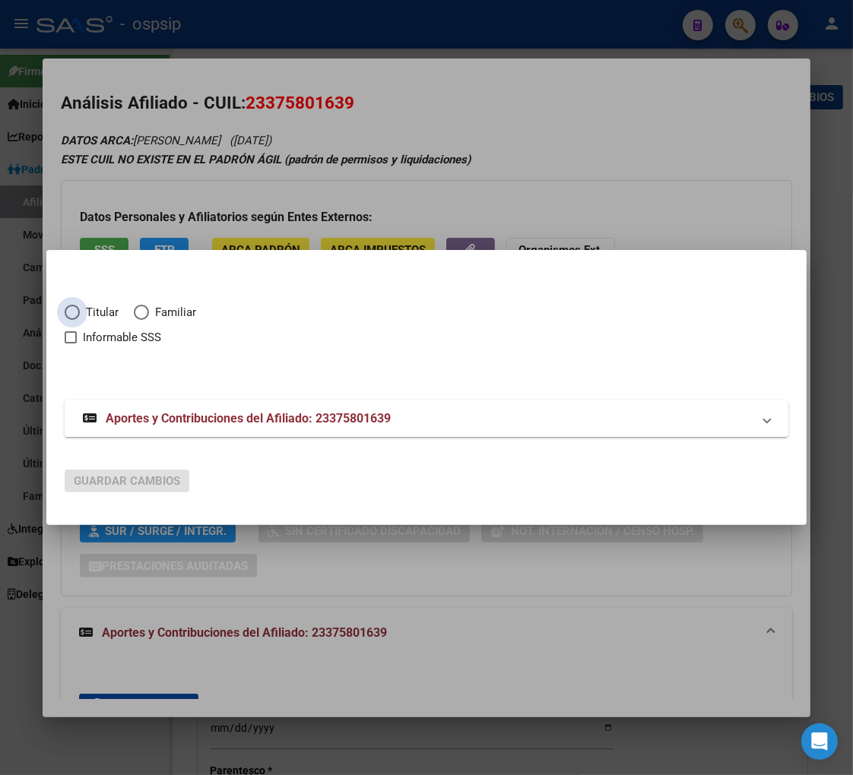
click at [74, 315] on span "Elija una opción" at bounding box center [72, 312] width 15 height 15
click at [74, 315] on input "Titular" at bounding box center [72, 312] width 15 height 15
radio input "true"
checkbox input "true"
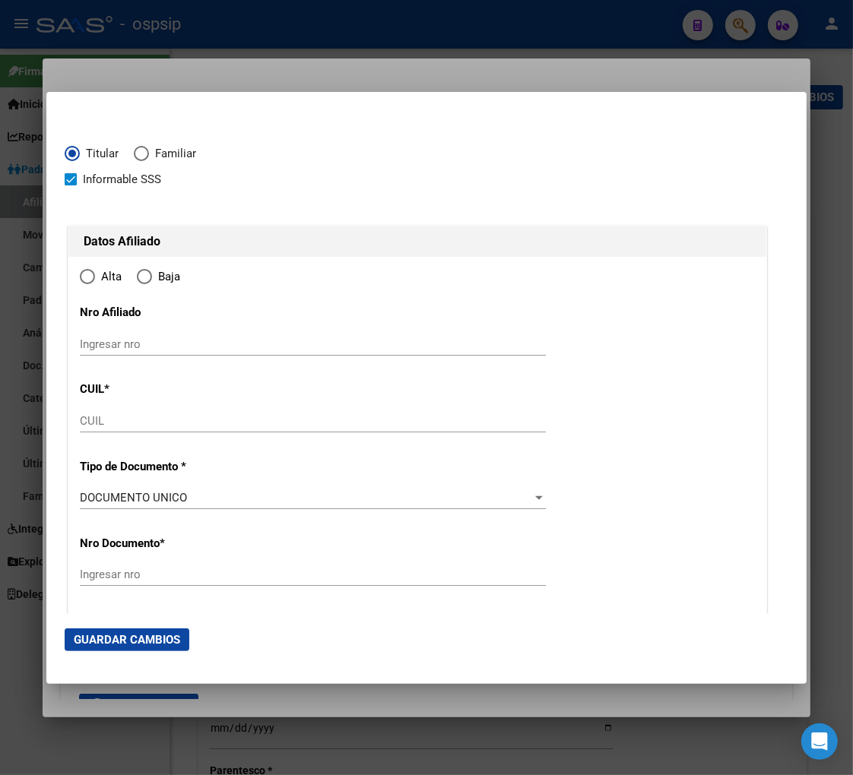
type input "23-37580163-9"
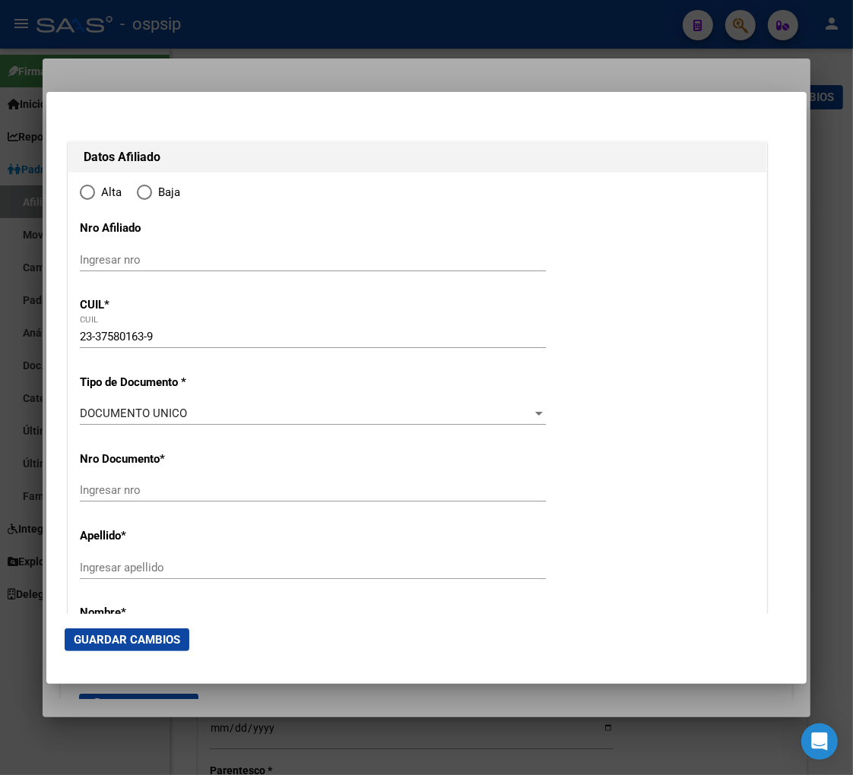
type input "37580163"
type input "QUIROGA"
type input "LUCAS EZEQUIEL"
type input "1993-08-13"
type input "RAFAELA"
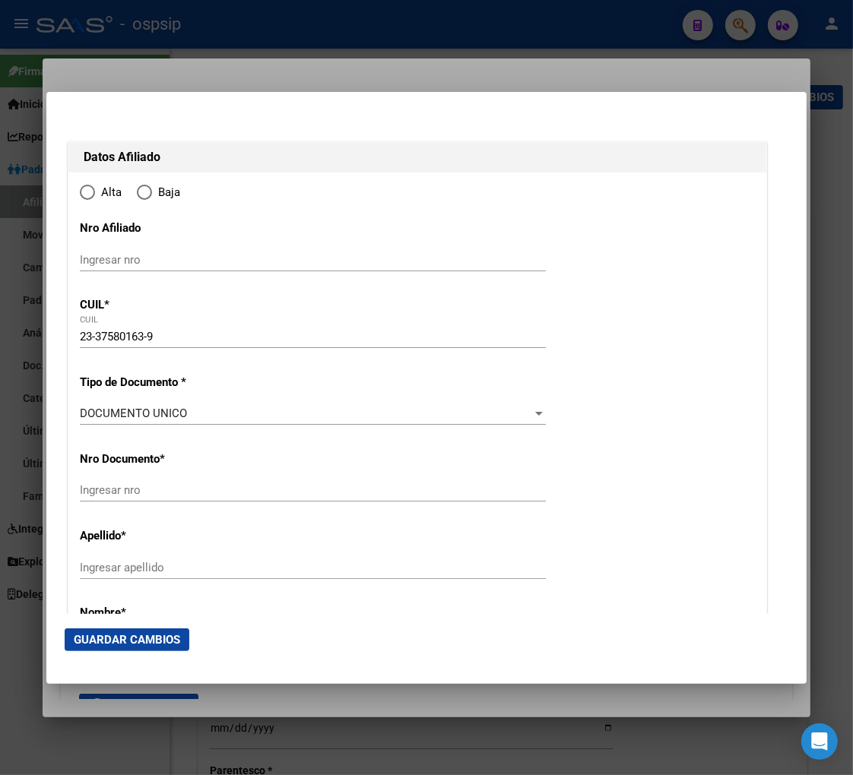
type input "2300"
type input "MELVIN JONES"
type input "945"
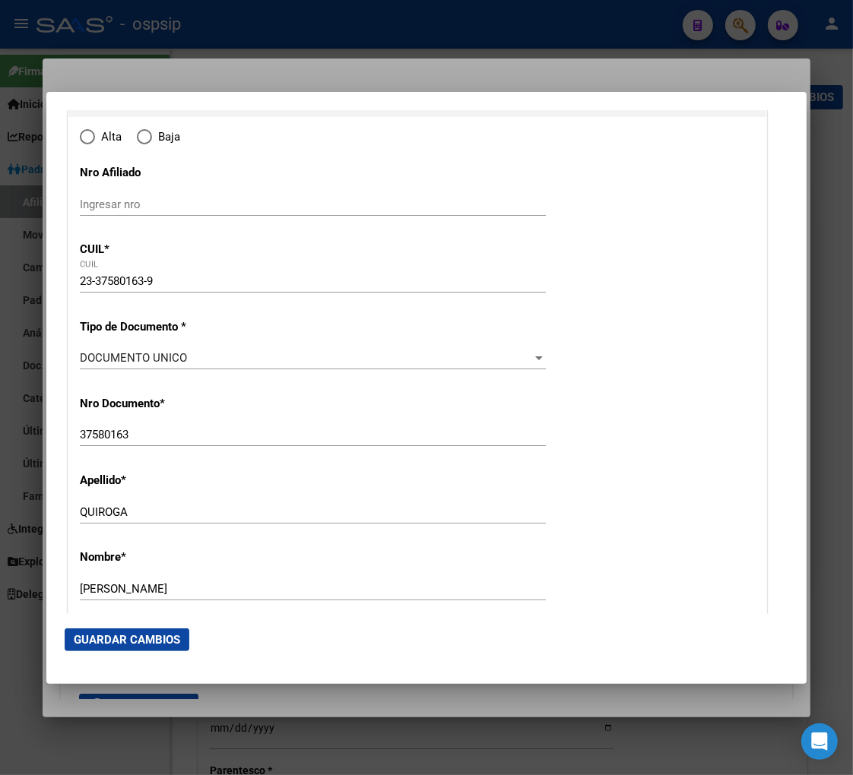
radio input "true"
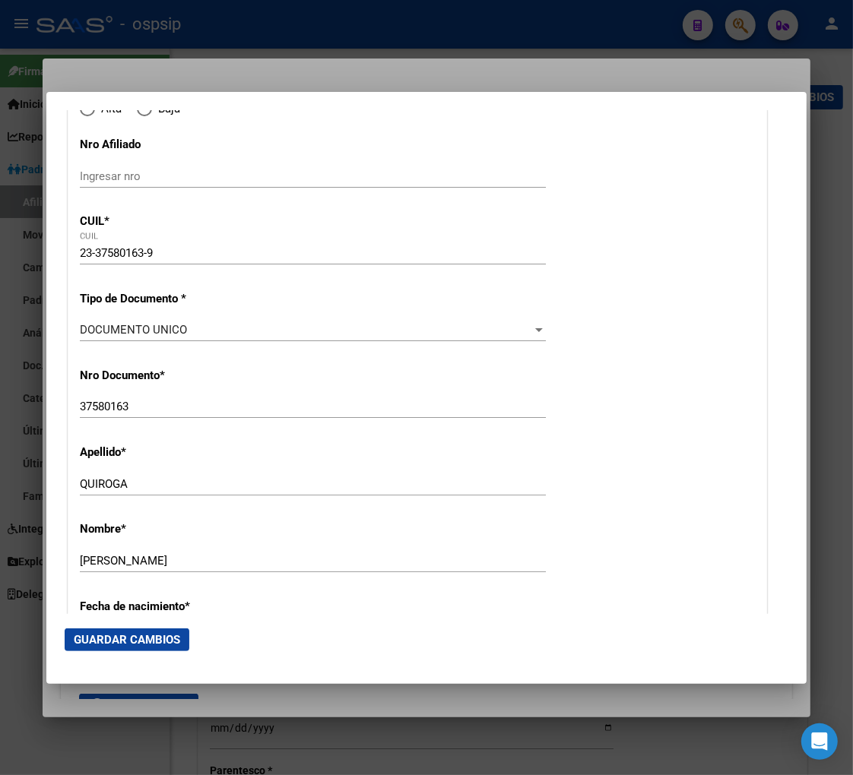
type input "RAFAELA"
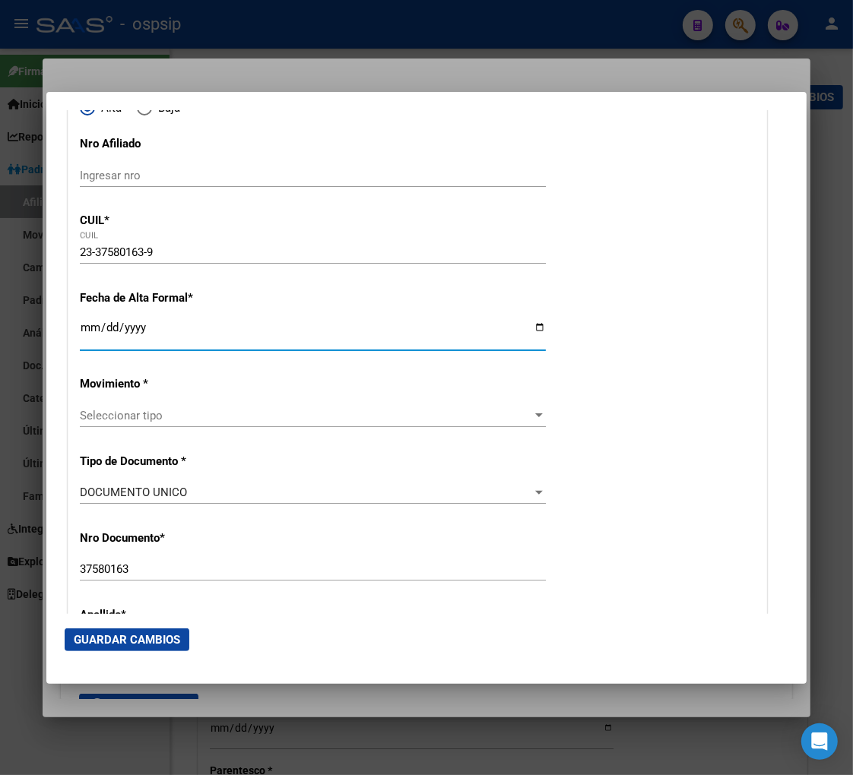
click at [82, 333] on input "Ingresar fecha" at bounding box center [313, 334] width 466 height 24
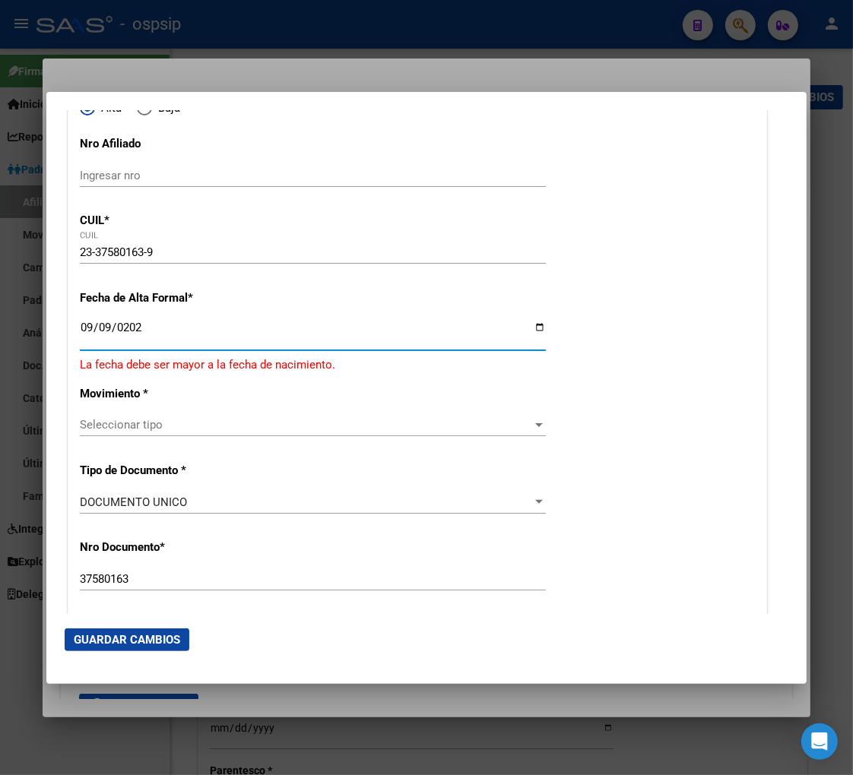
type input "[DATE]"
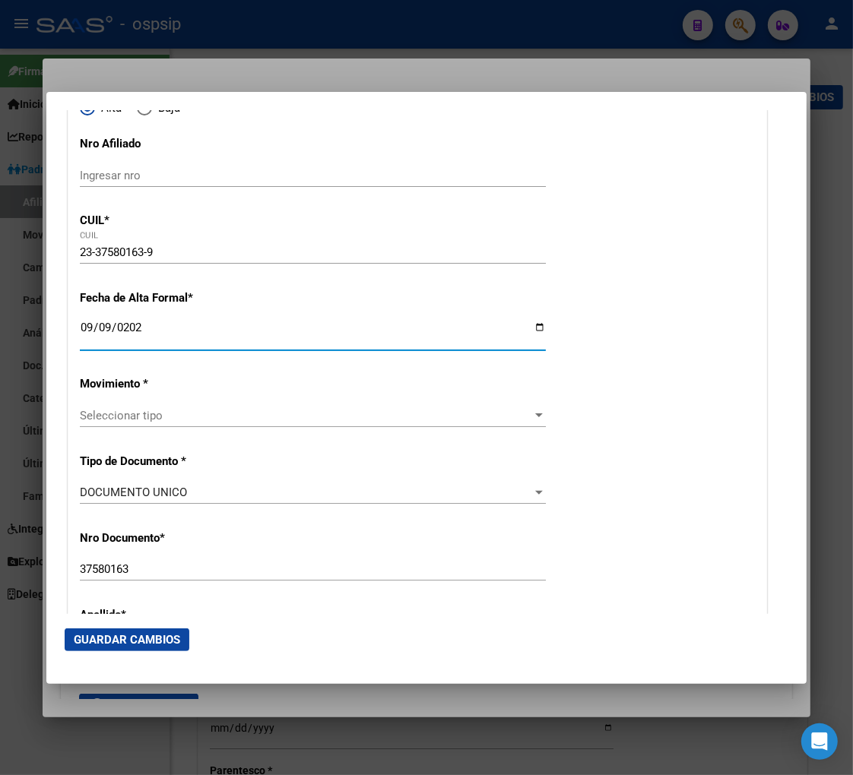
click at [229, 420] on span "Seleccionar tipo" at bounding box center [306, 416] width 452 height 14
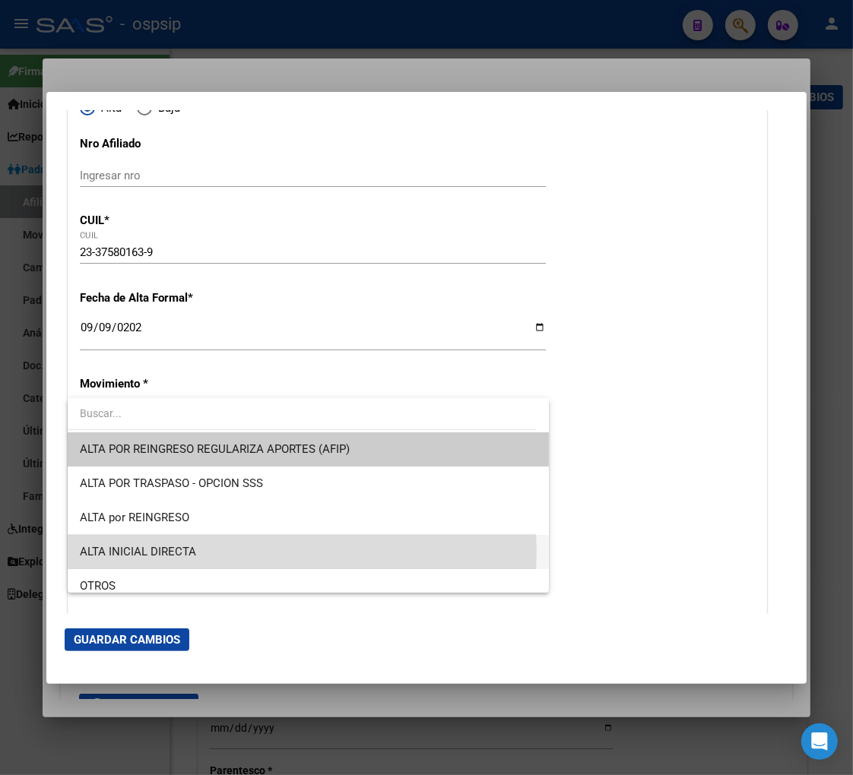
click at [229, 553] on span "ALTA INICIAL DIRECTA" at bounding box center [308, 552] width 457 height 34
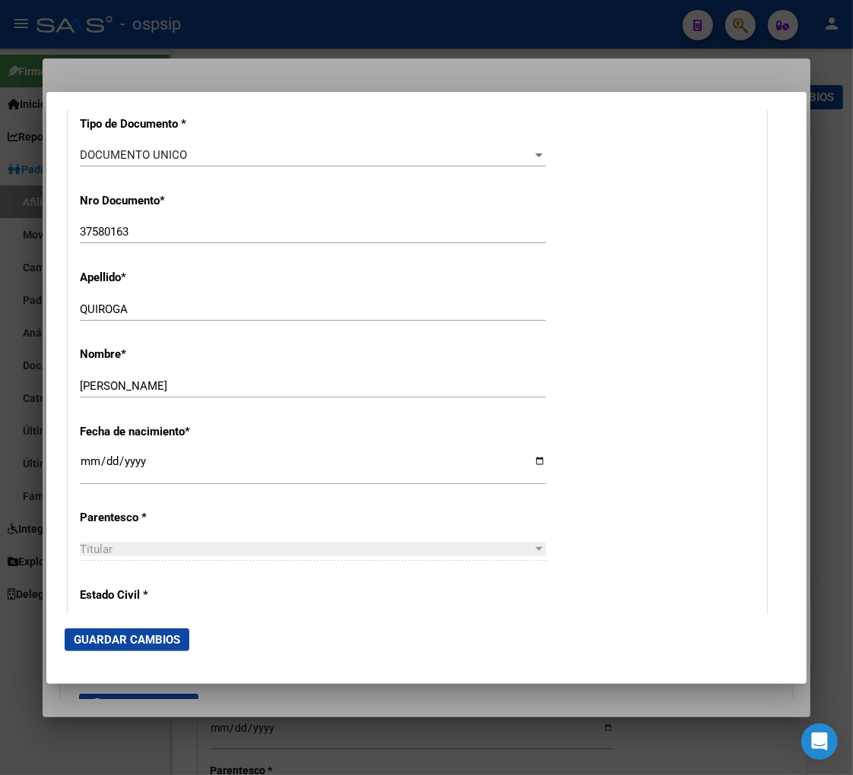
scroll to position [591, 0]
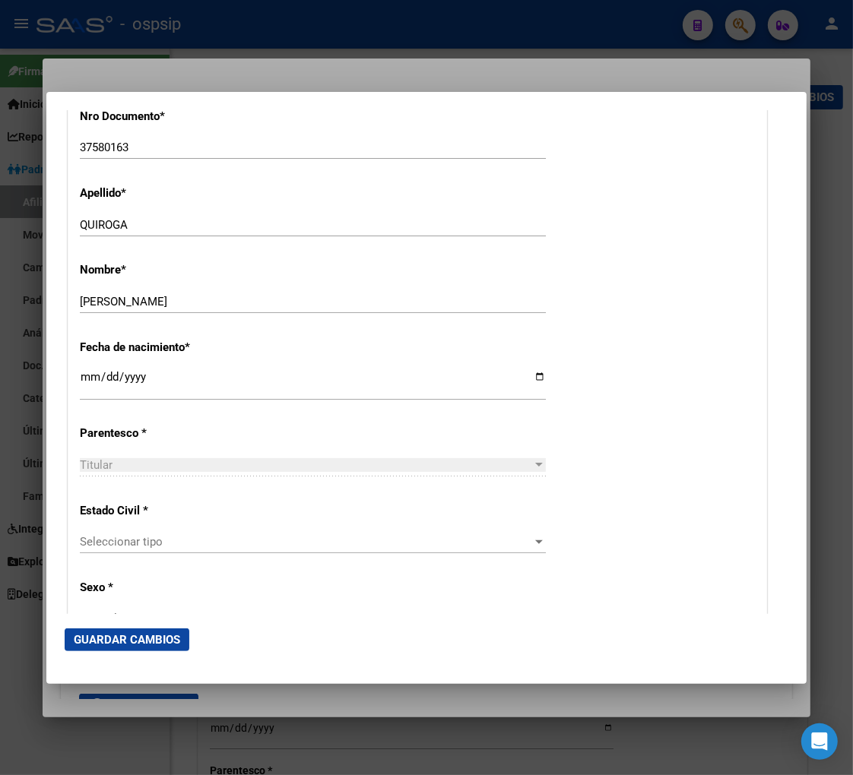
click at [214, 533] on div "Seleccionar tipo Seleccionar tipo" at bounding box center [313, 542] width 466 height 23
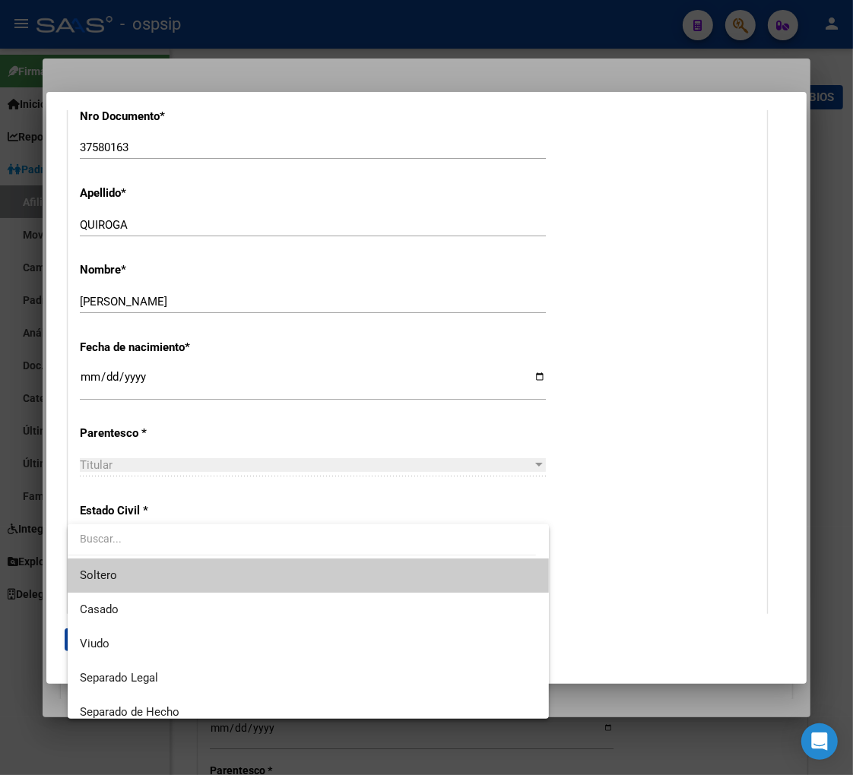
click at [187, 575] on span "Soltero" at bounding box center [308, 576] width 457 height 34
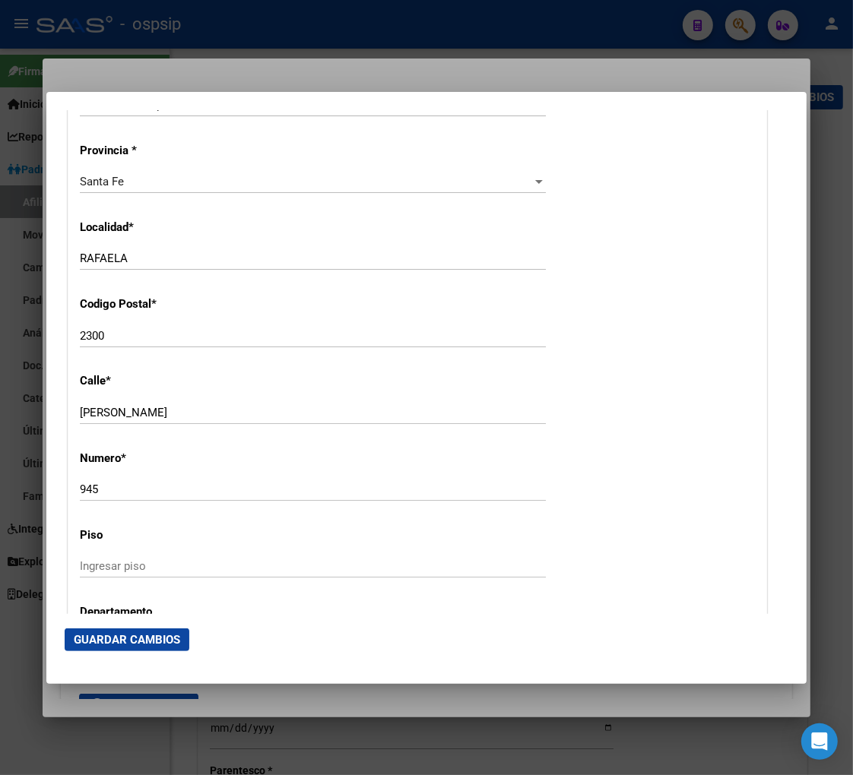
scroll to position [1435, 0]
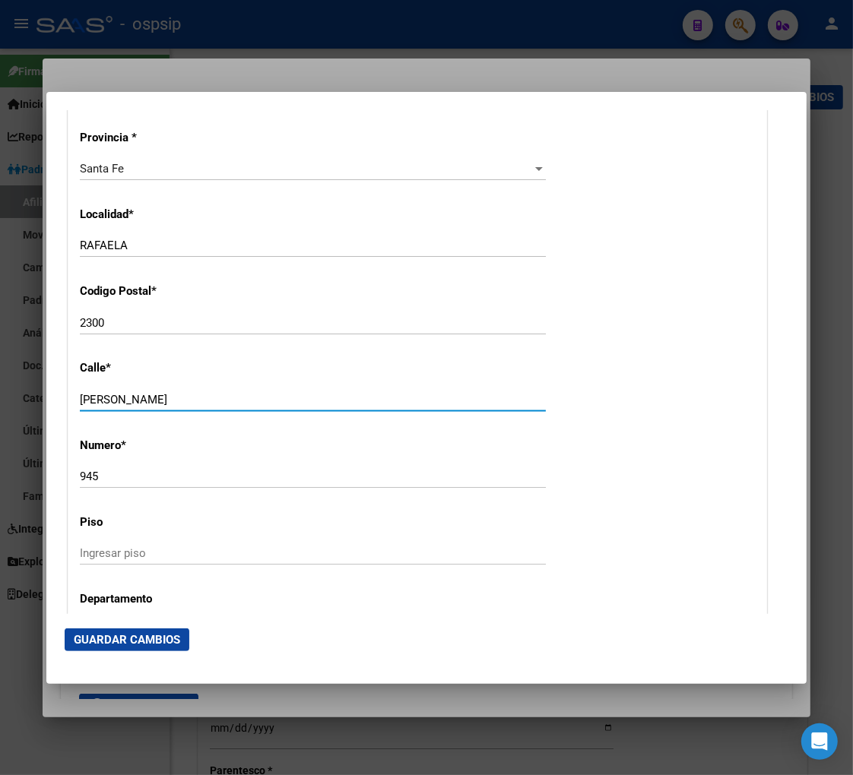
click at [168, 399] on input "MELVIN JONES" at bounding box center [313, 400] width 466 height 14
type input "M"
type input "CORDOBA"
click at [113, 479] on input "945" at bounding box center [313, 477] width 466 height 14
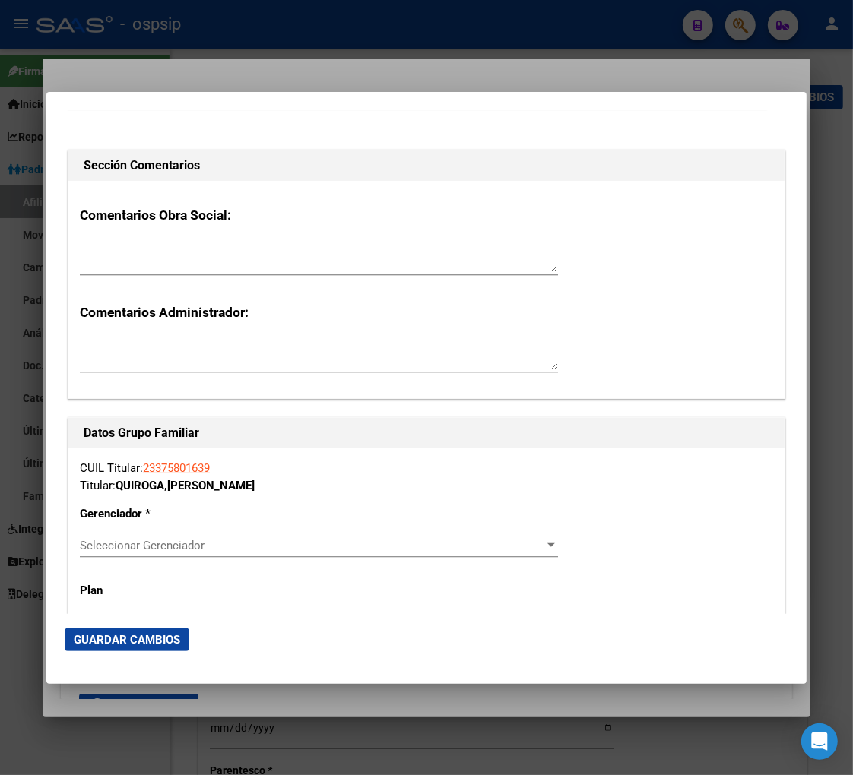
scroll to position [2449, 0]
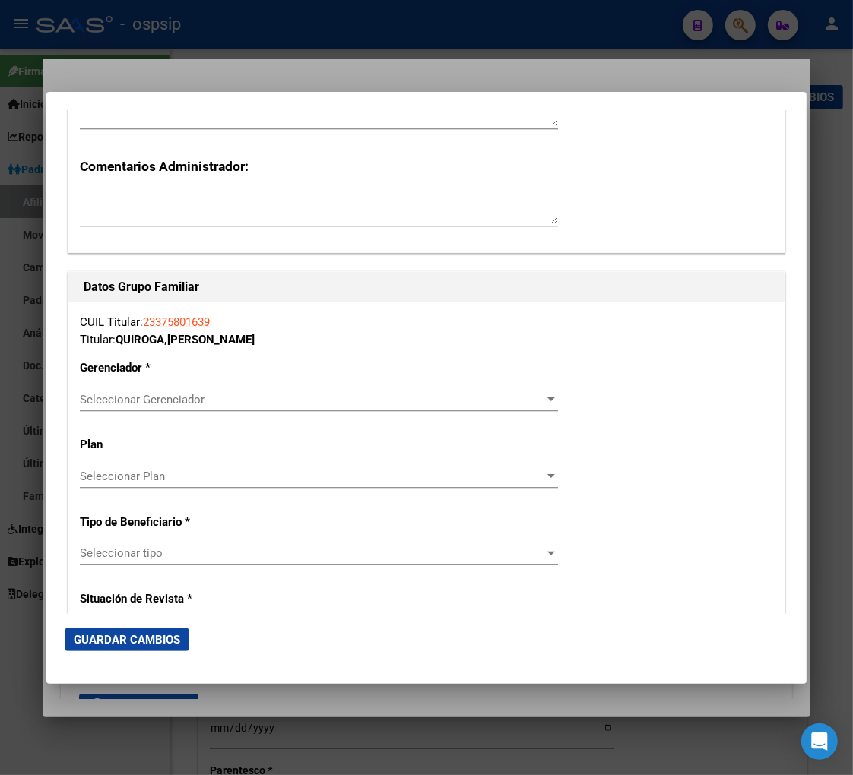
type input "960"
click at [532, 394] on span "Seleccionar Gerenciador" at bounding box center [312, 400] width 464 height 14
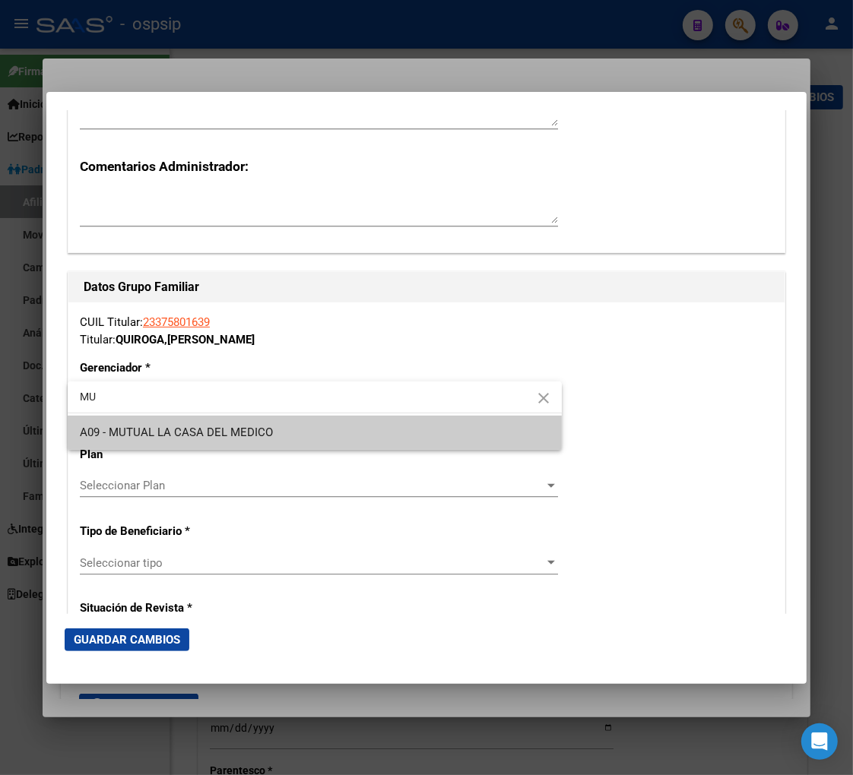
type input "MU"
click at [267, 441] on span "A09 - MUTUAL LA CASA DEL MEDICO" at bounding box center [315, 433] width 470 height 34
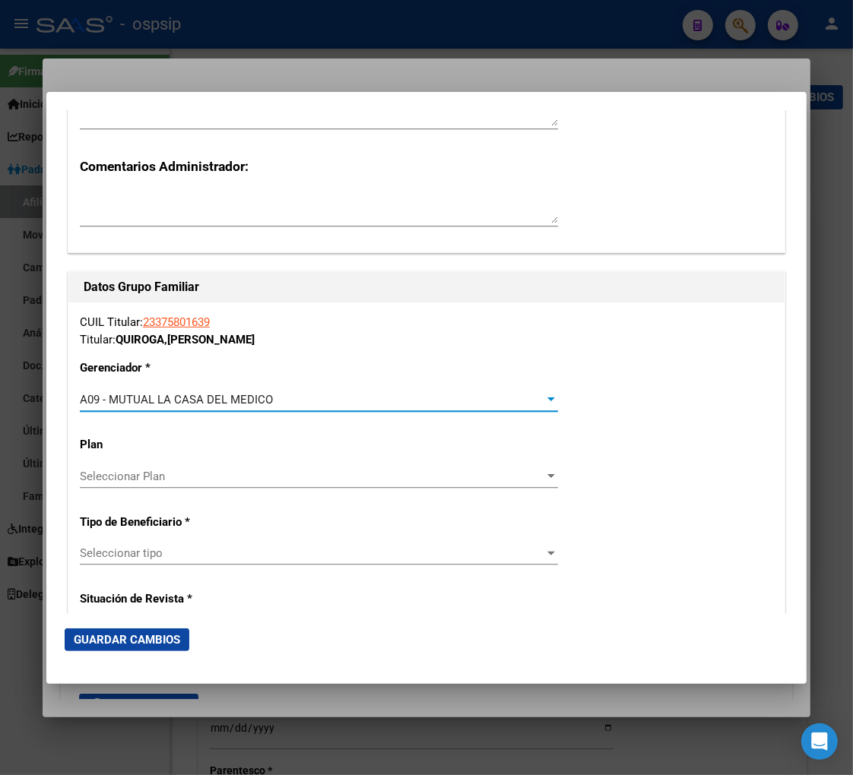
click at [179, 553] on span "Seleccionar tipo" at bounding box center [312, 554] width 464 height 14
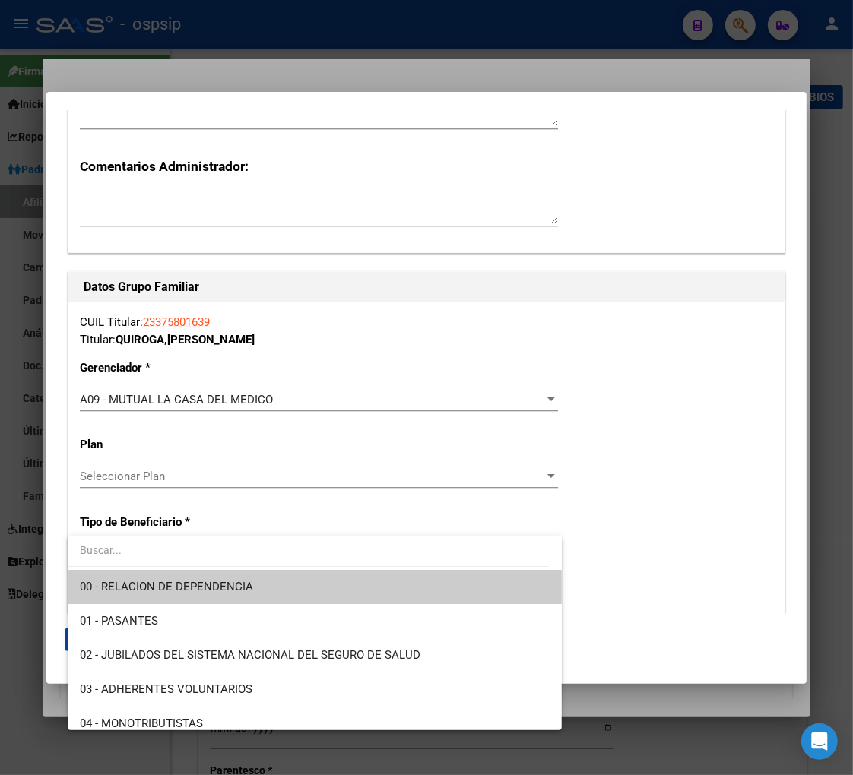
click at [270, 587] on span "00 - RELACION DE DEPENDENCIA" at bounding box center [315, 587] width 470 height 34
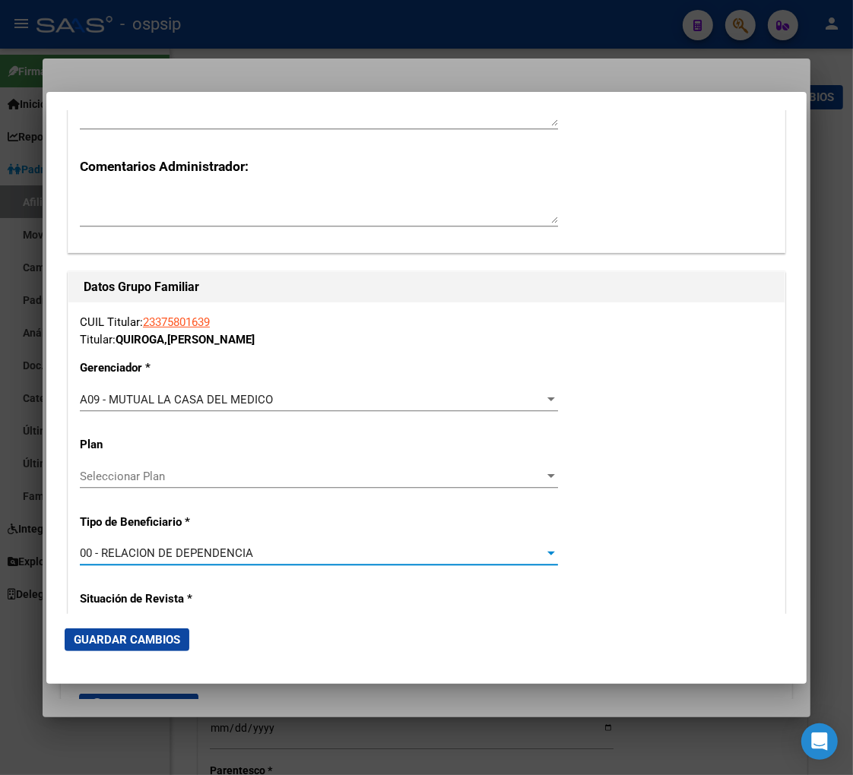
type input "30-71186754-2"
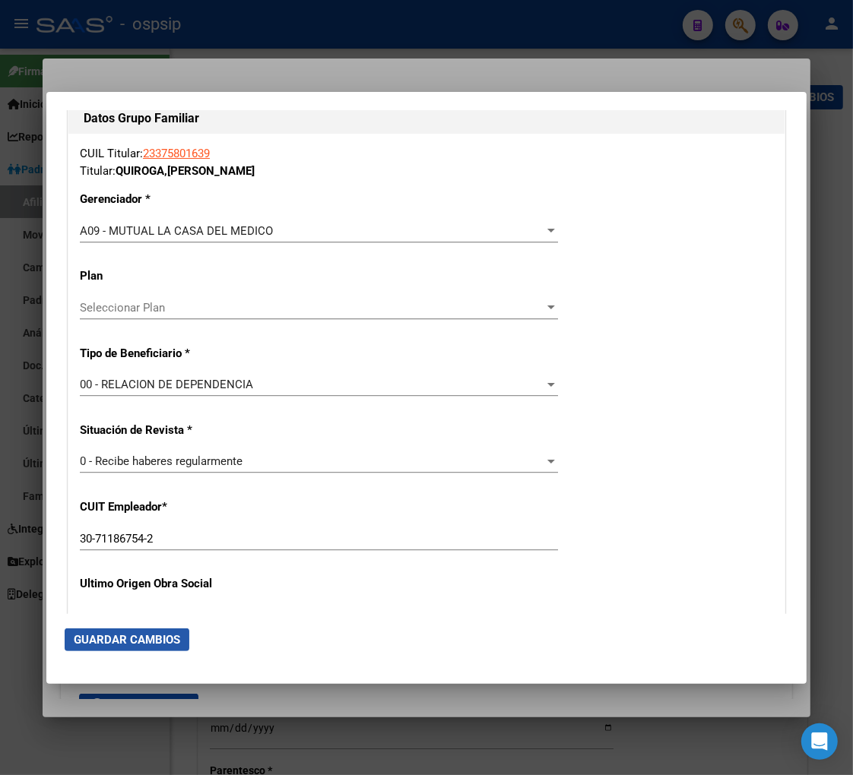
click at [144, 644] on span "Guardar Cambios" at bounding box center [127, 640] width 106 height 14
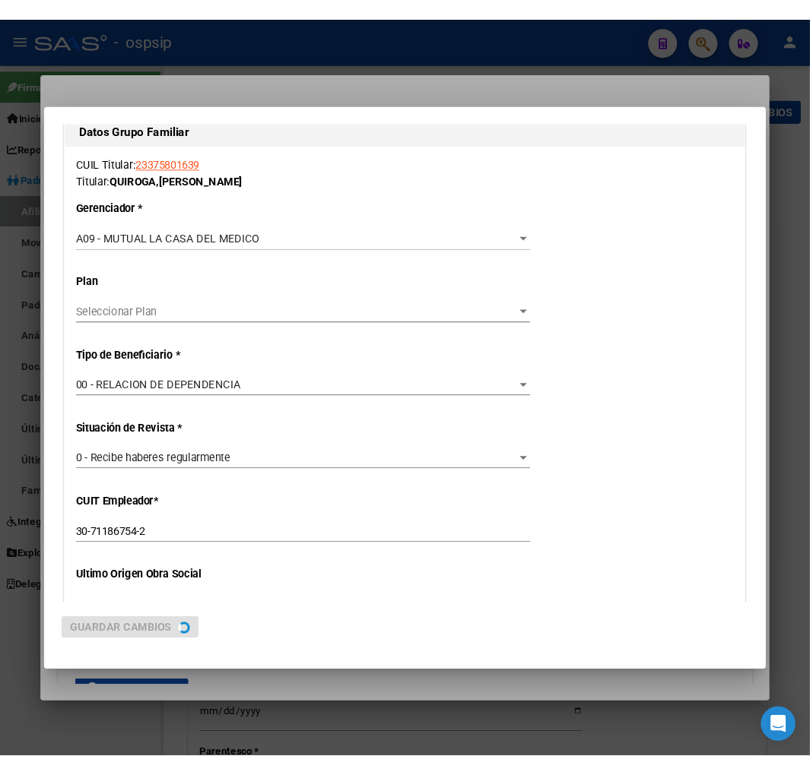
scroll to position [0, 0]
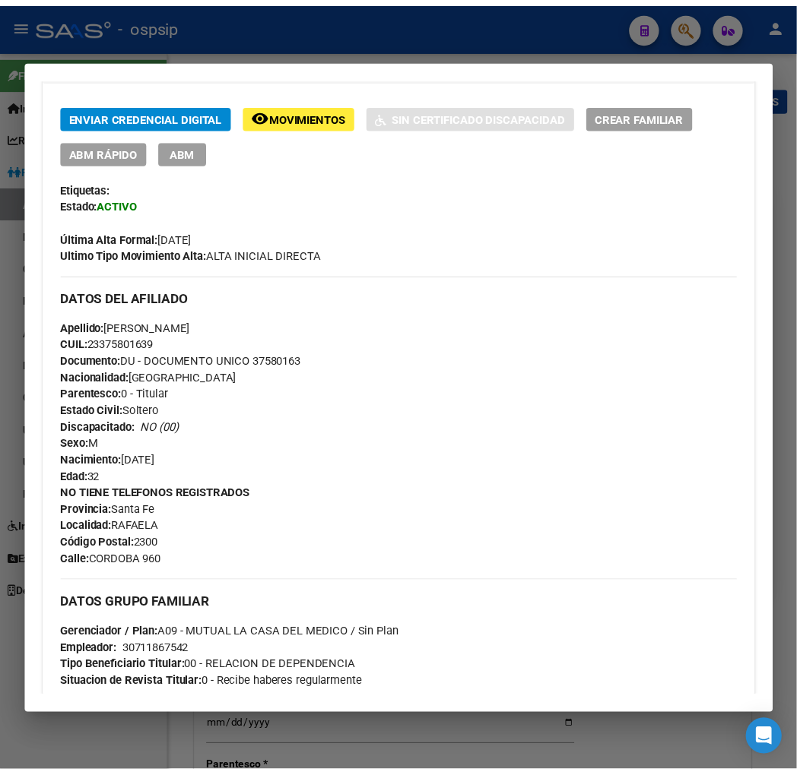
scroll to position [84, 0]
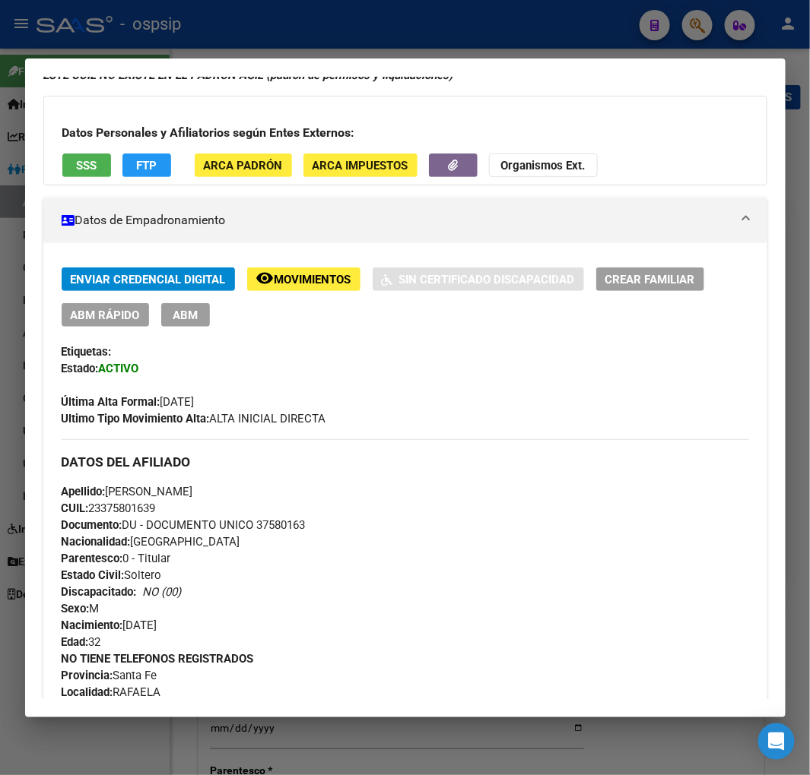
click at [287, 282] on span "Movimientos" at bounding box center [312, 280] width 77 height 14
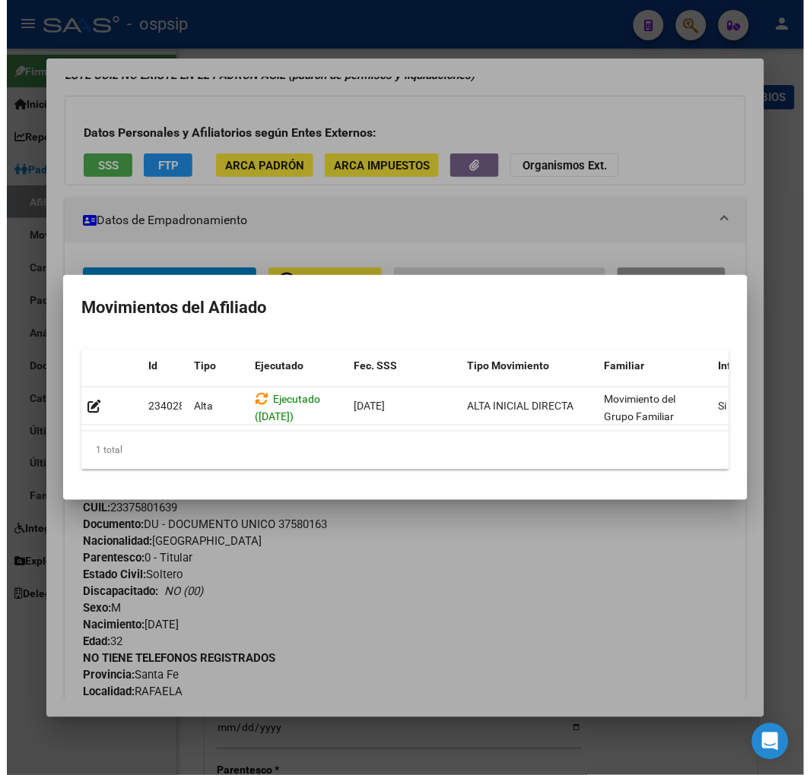
scroll to position [0, 249]
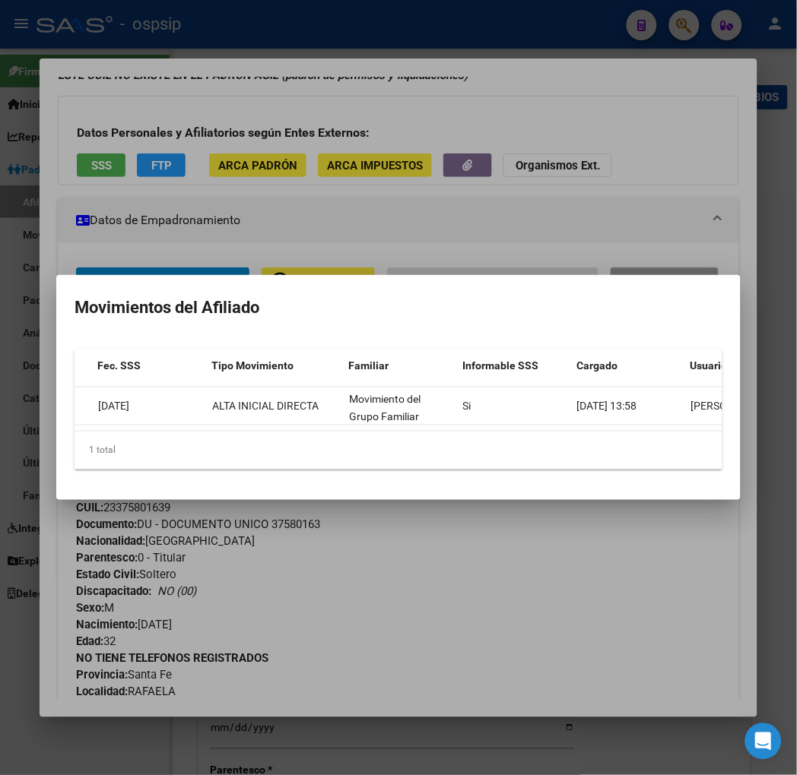
drag, startPoint x: 528, startPoint y: 542, endPoint x: 116, endPoint y: 336, distance: 460.0
click at [518, 537] on div at bounding box center [398, 387] width 797 height 775
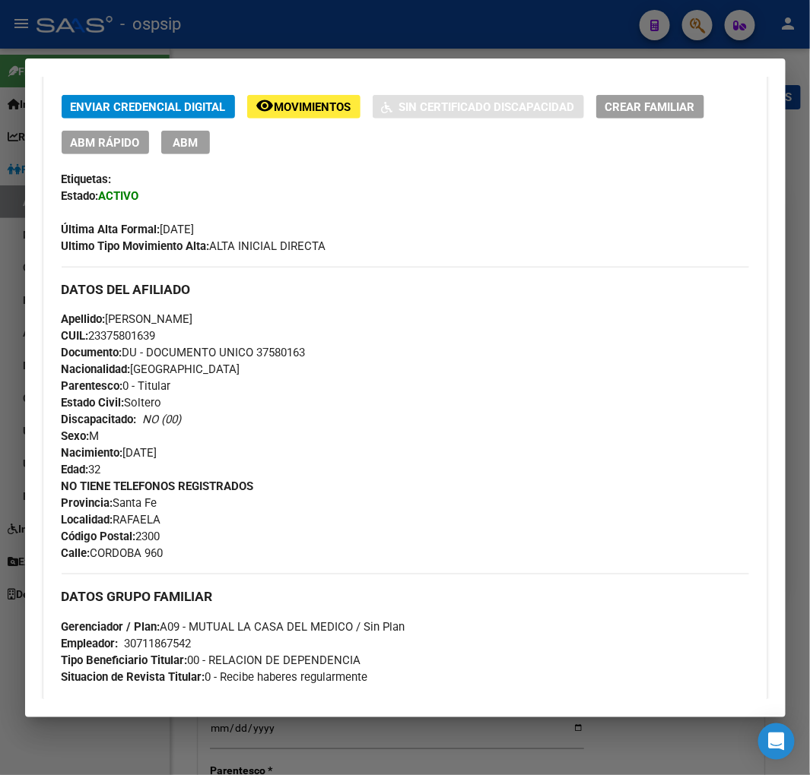
scroll to position [84, 0]
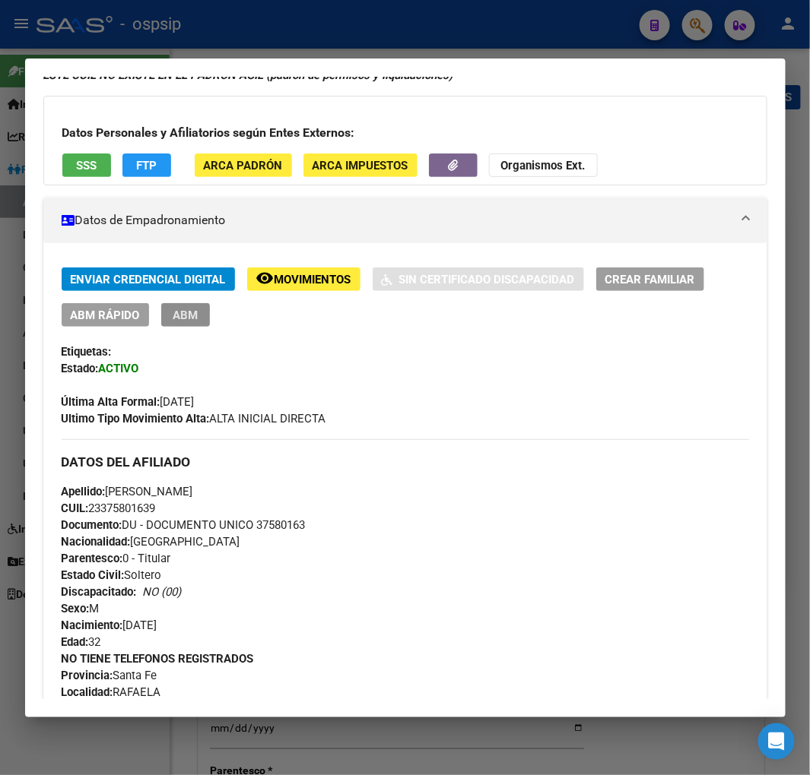
click at [173, 318] on span "ABM" at bounding box center [185, 316] width 25 height 14
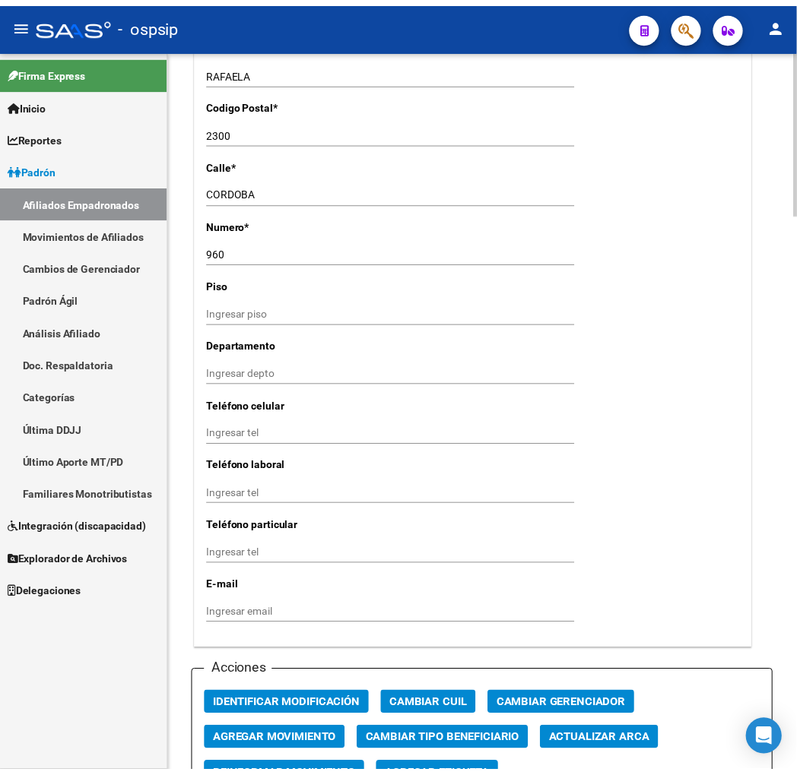
scroll to position [1351, 0]
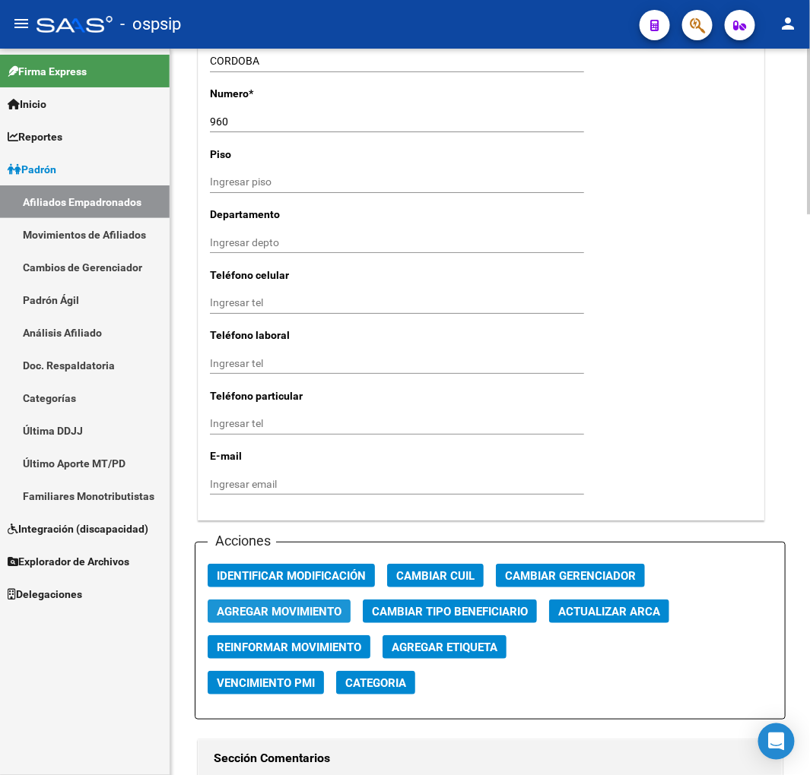
click at [300, 609] on span "Agregar Movimiento" at bounding box center [279, 612] width 125 height 14
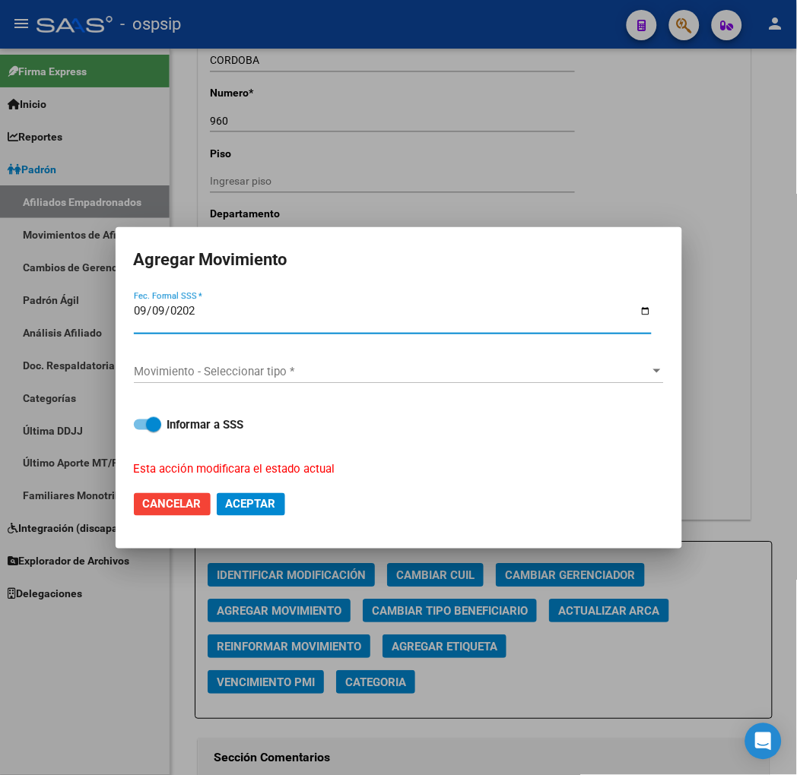
type input "[DATE]"
click at [292, 373] on span "Movimiento - Seleccionar tipo *" at bounding box center [392, 372] width 516 height 14
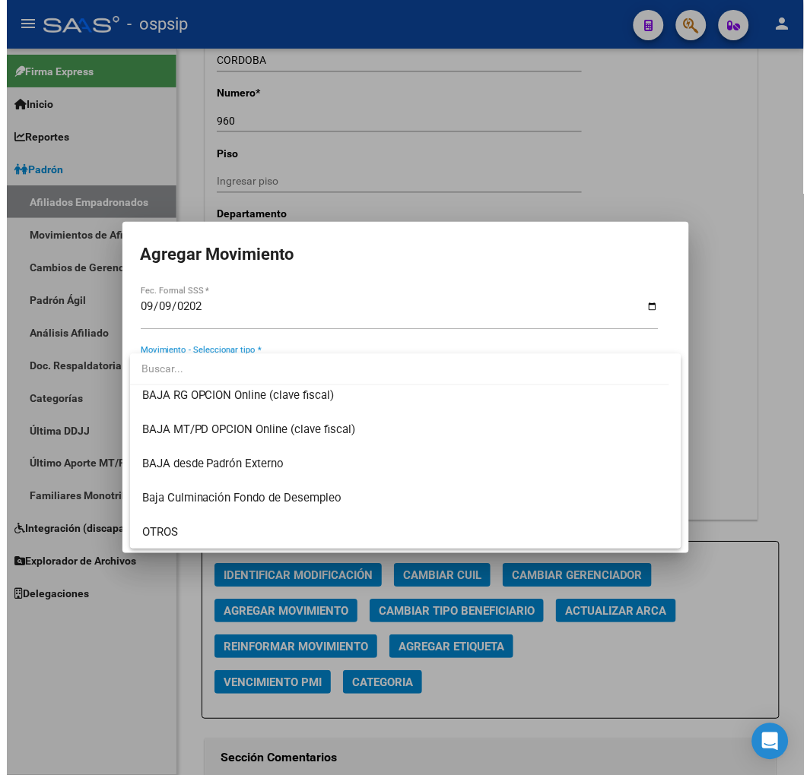
scroll to position [1013, 0]
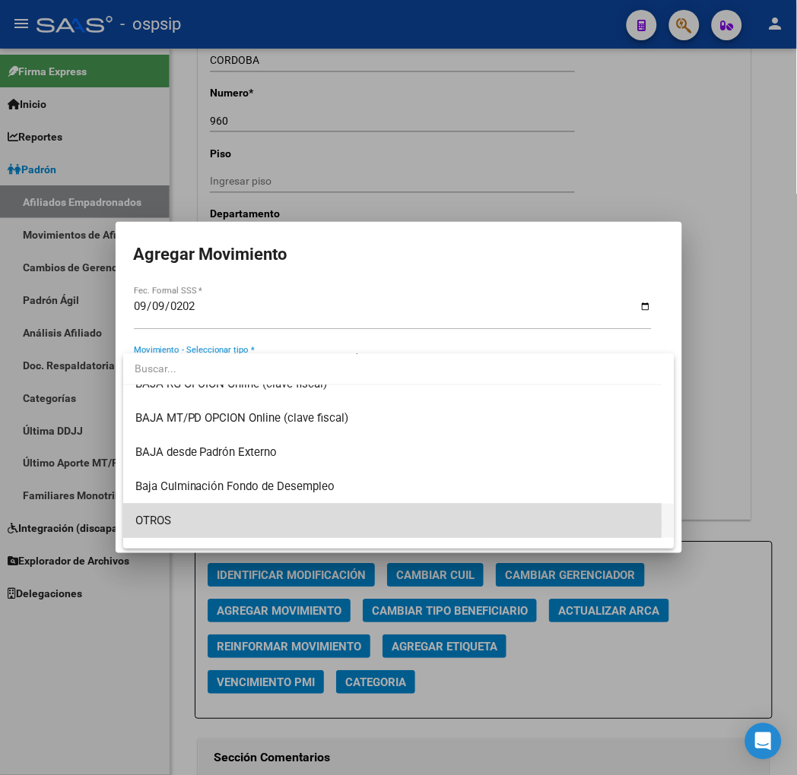
click at [187, 523] on span "OTROS" at bounding box center [399, 521] width 528 height 34
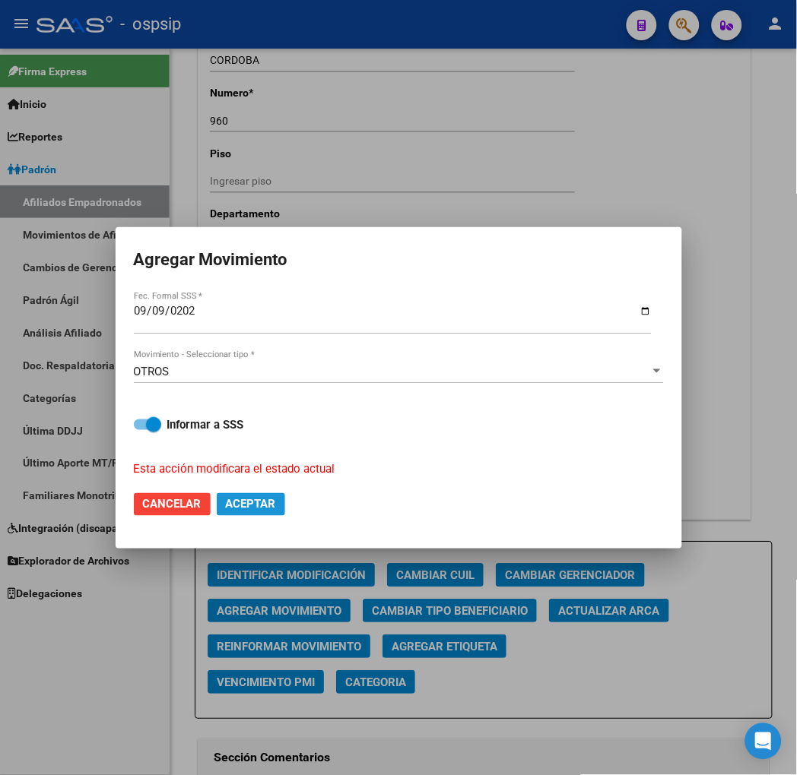
click at [268, 500] on span "Aceptar" at bounding box center [251, 505] width 50 height 14
checkbox input "false"
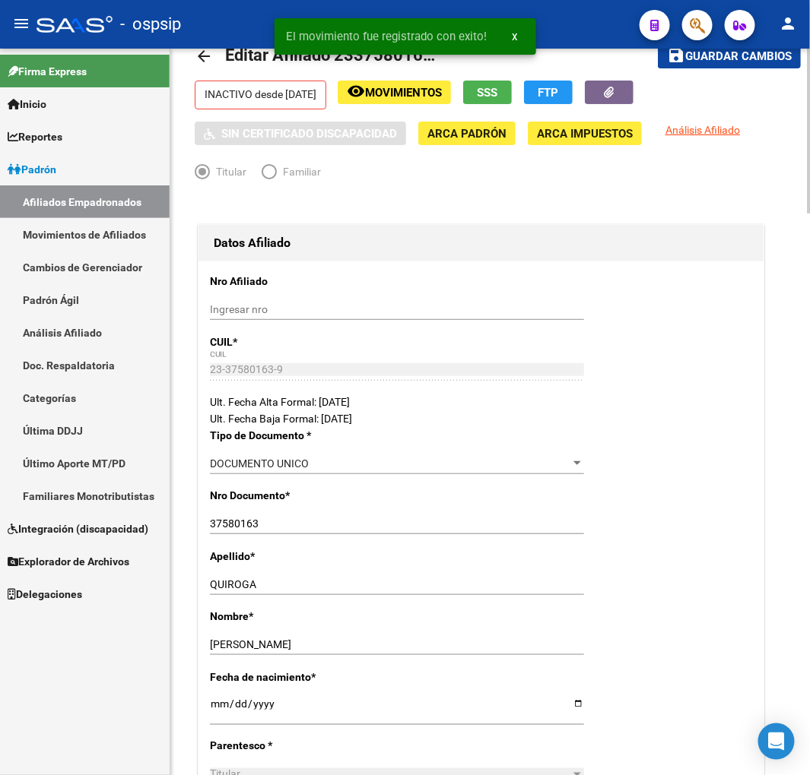
scroll to position [0, 0]
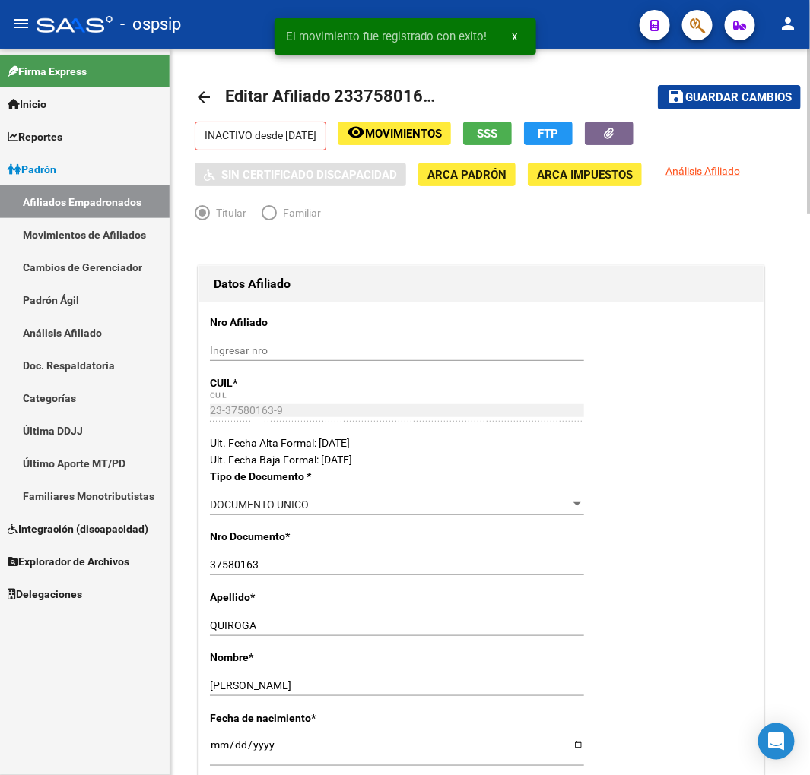
click at [708, 103] on span "Guardar cambios" at bounding box center [738, 98] width 106 height 14
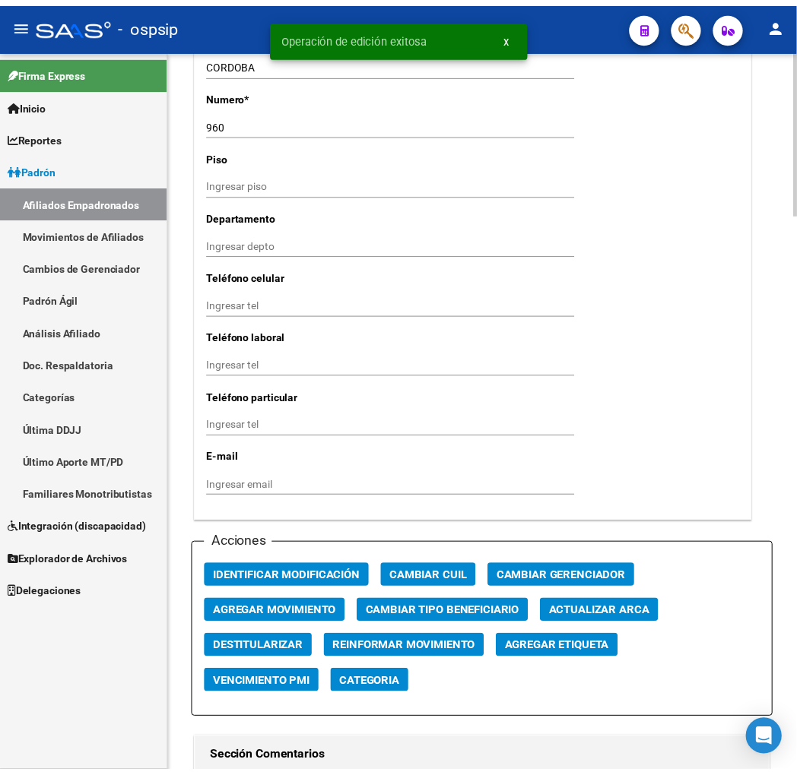
scroll to position [1520, 0]
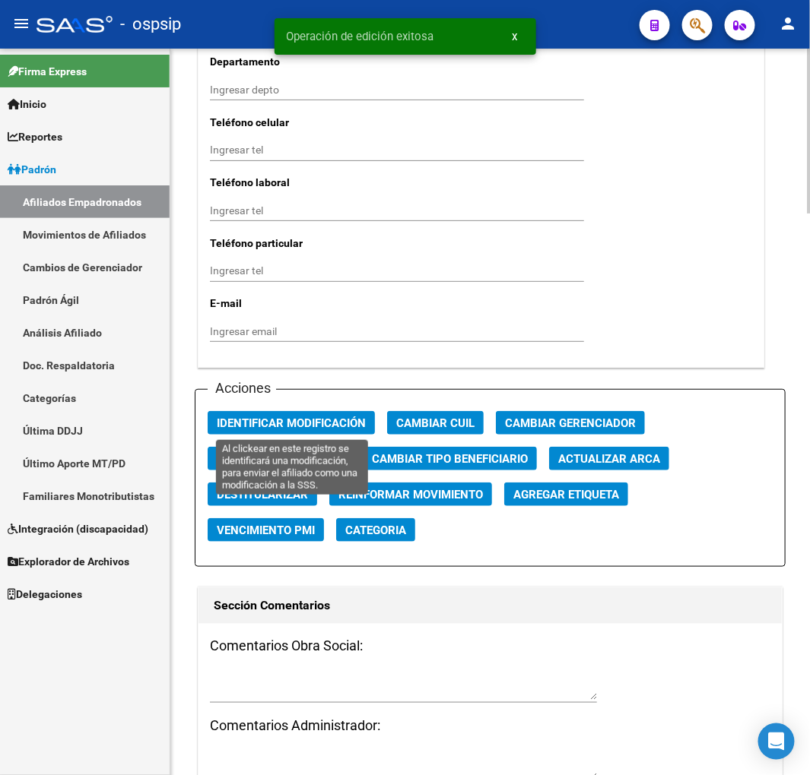
drag, startPoint x: 285, startPoint y: 422, endPoint x: 385, endPoint y: 468, distance: 110.5
click at [286, 421] on span "Identificar Modificación" at bounding box center [291, 424] width 149 height 14
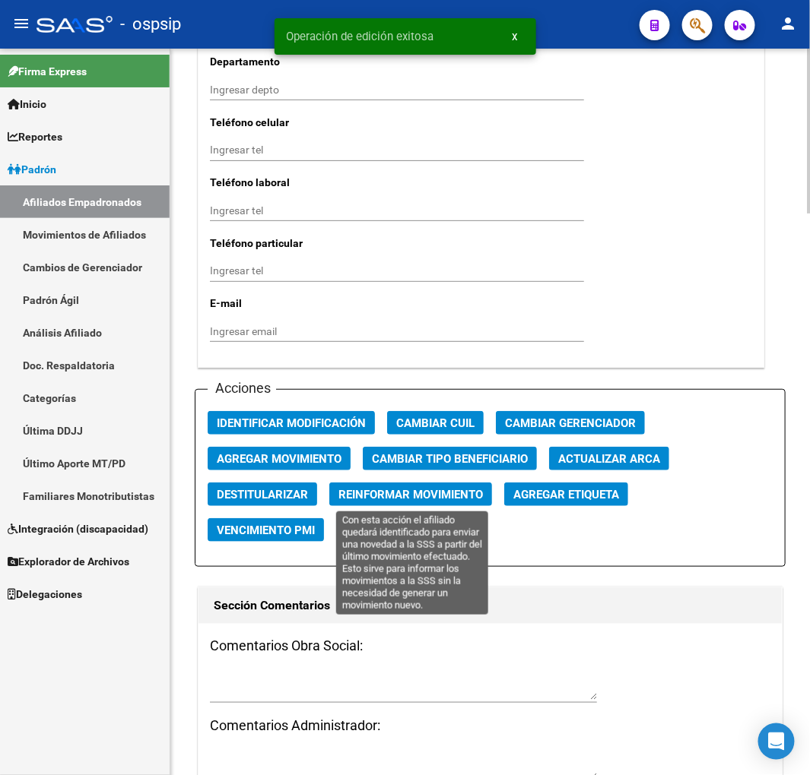
click at [395, 489] on span "Reinformar Movimiento" at bounding box center [410, 495] width 144 height 14
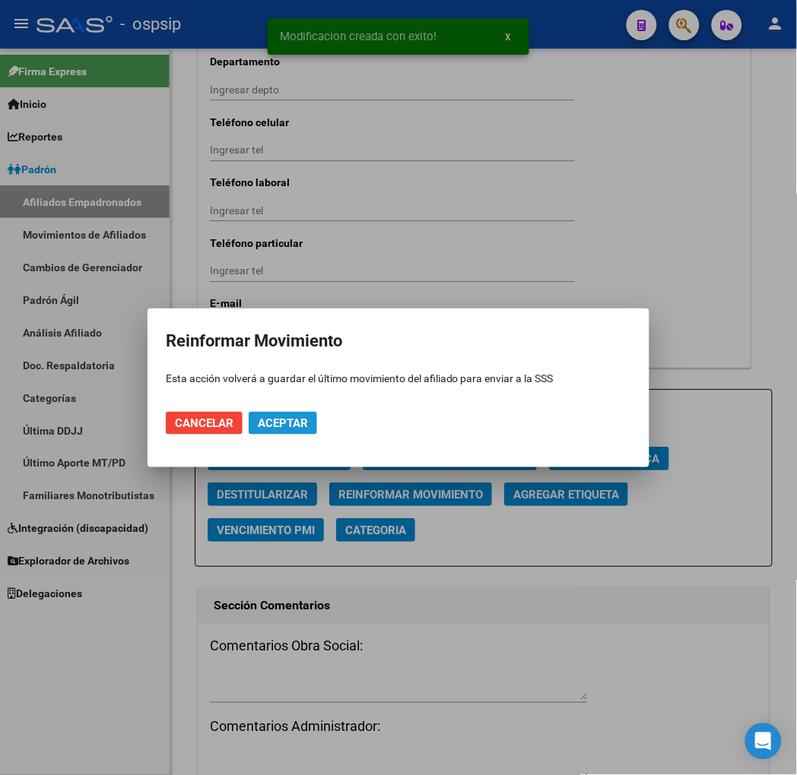
click at [280, 420] on span "Aceptar" at bounding box center [283, 424] width 50 height 14
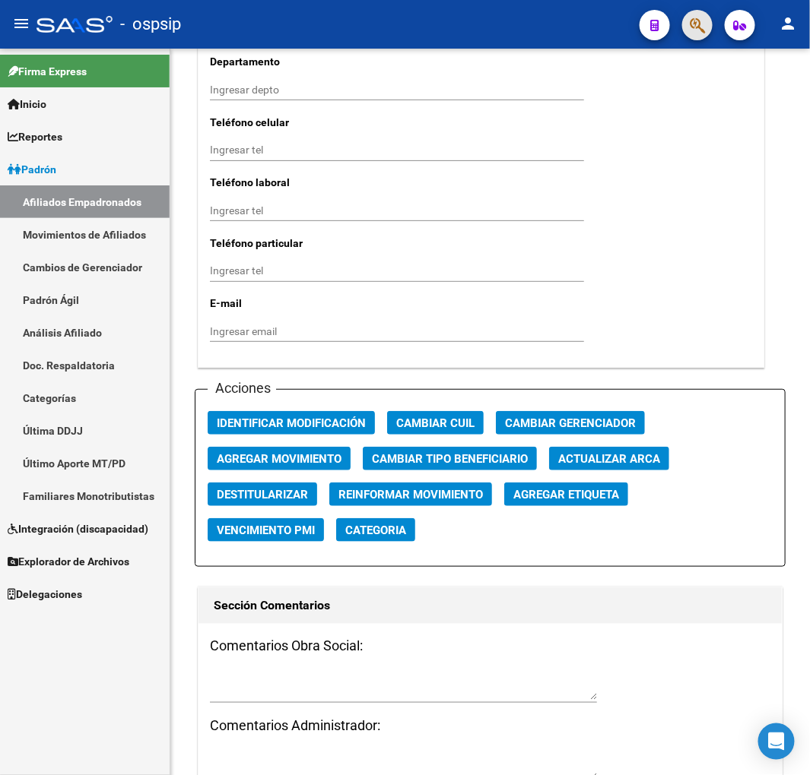
click at [705, 36] on span "button" at bounding box center [696, 25] width 15 height 31
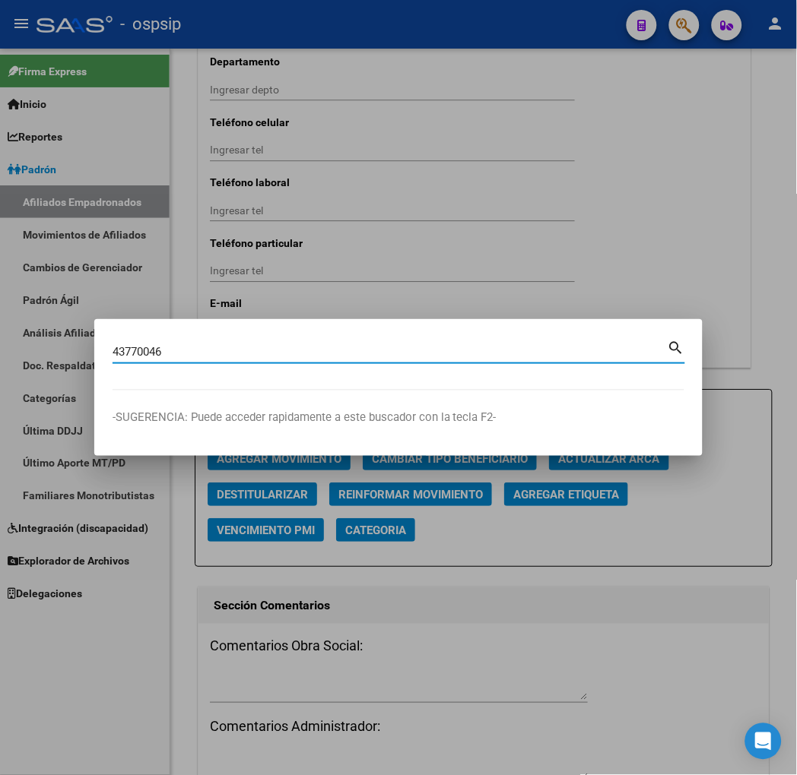
type input "43770046"
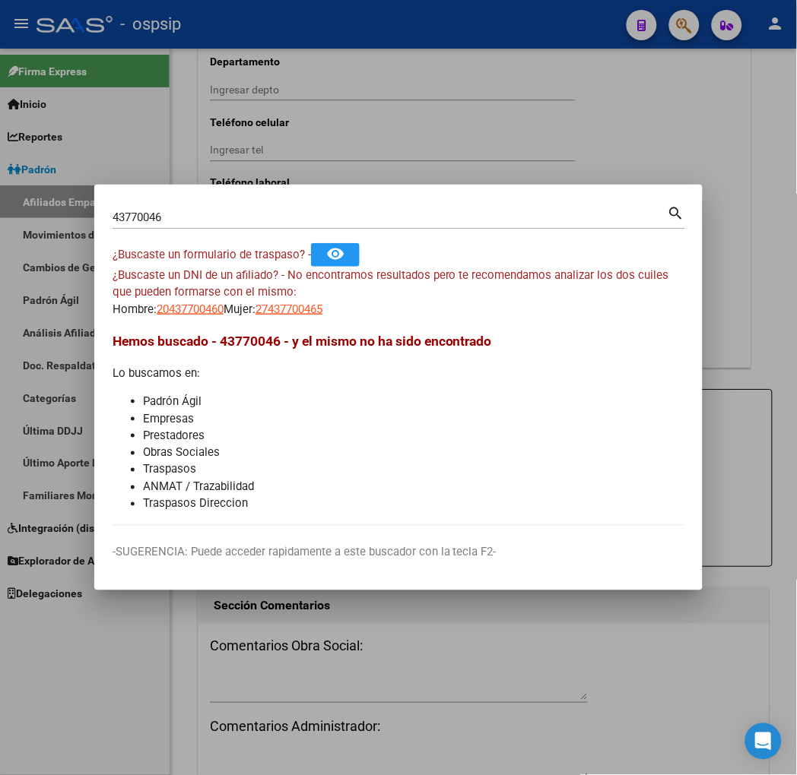
click at [680, 19] on div at bounding box center [398, 387] width 797 height 775
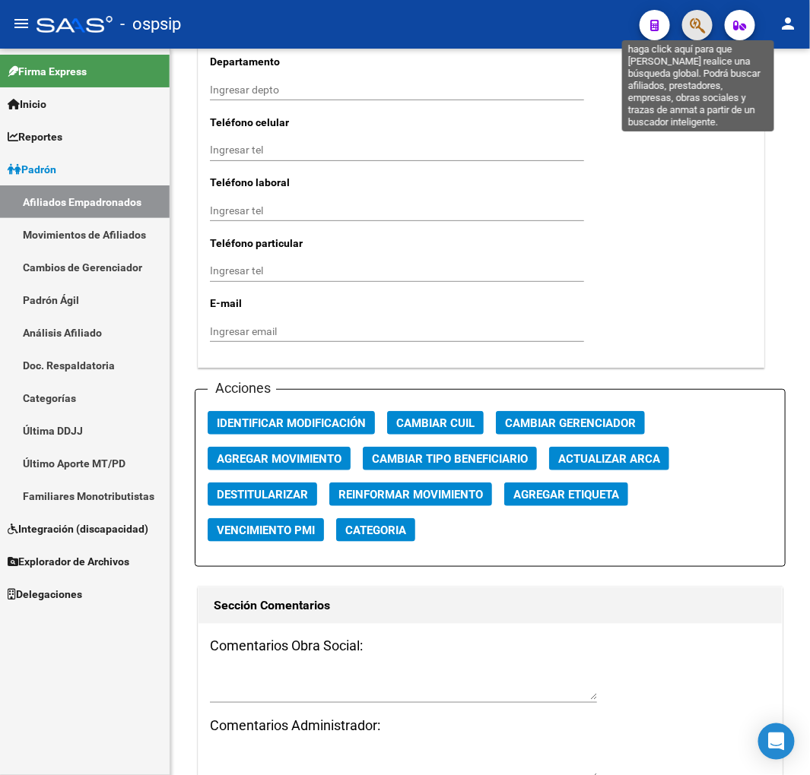
click at [704, 33] on icon "button" at bounding box center [696, 25] width 15 height 17
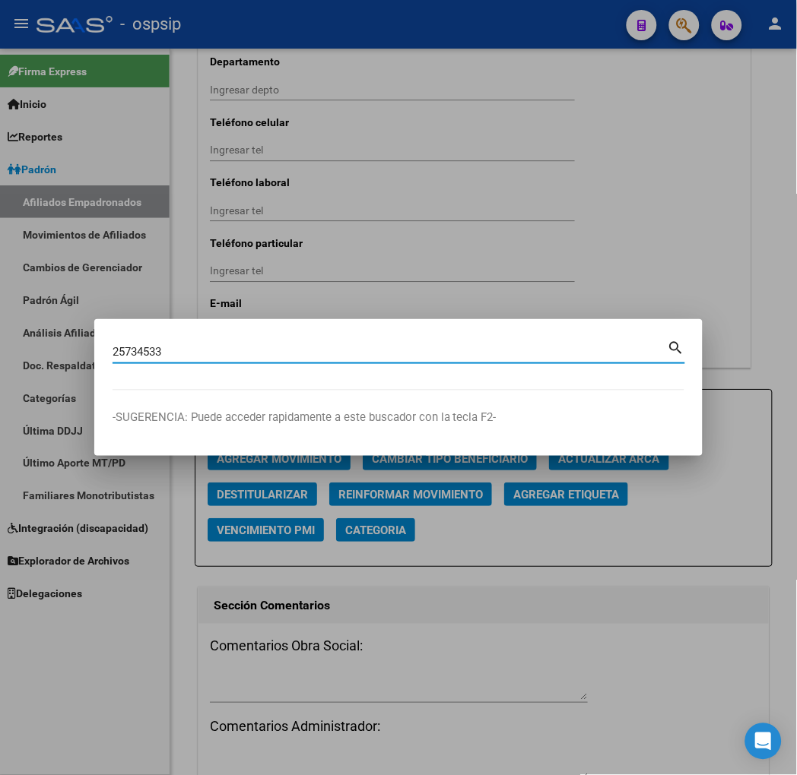
type input "25734533"
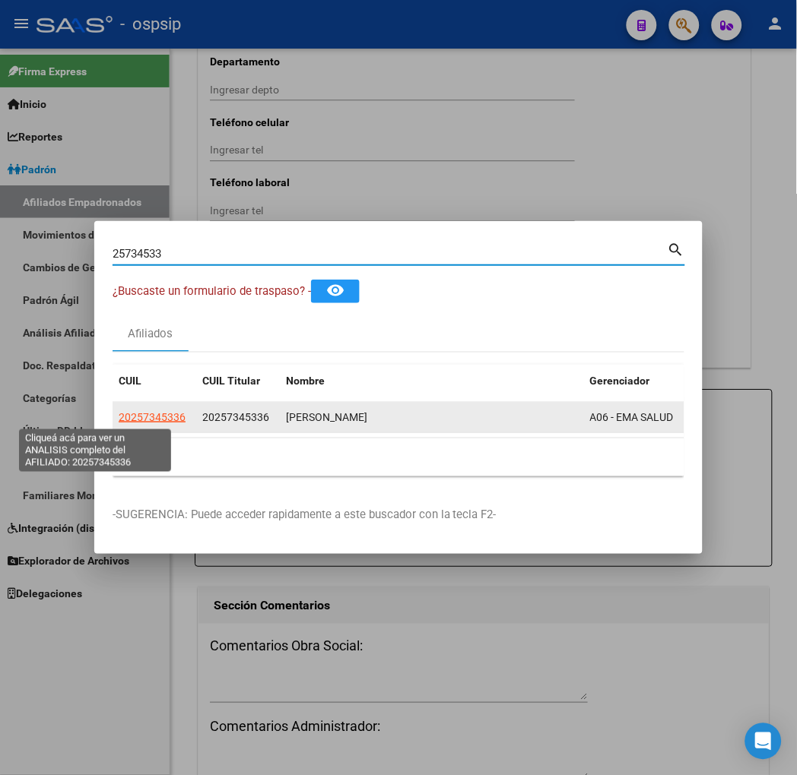
click at [119, 414] on span "20257345336" at bounding box center [152, 417] width 67 height 12
type textarea "20257345336"
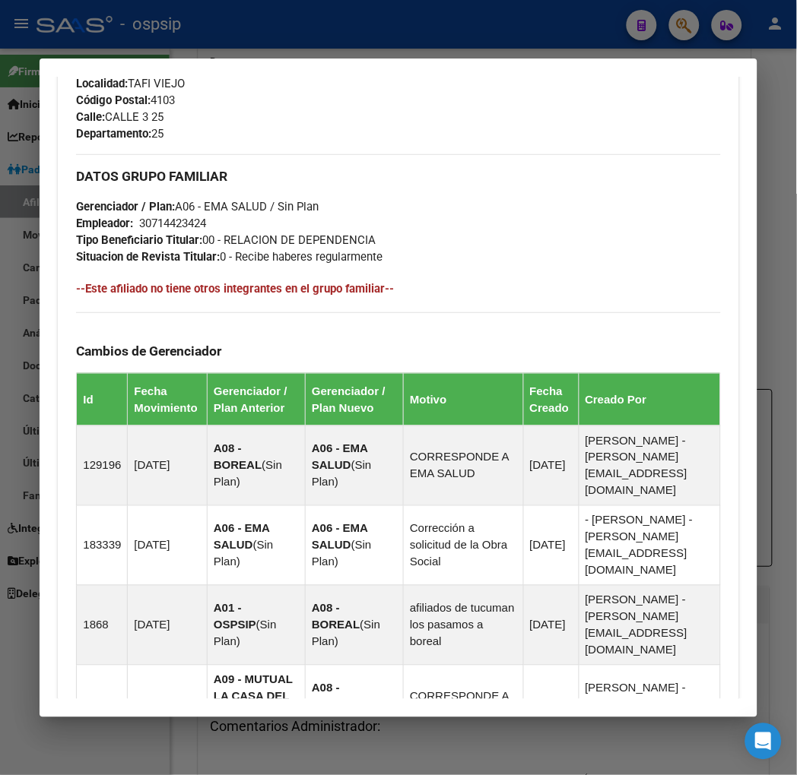
scroll to position [1054, 0]
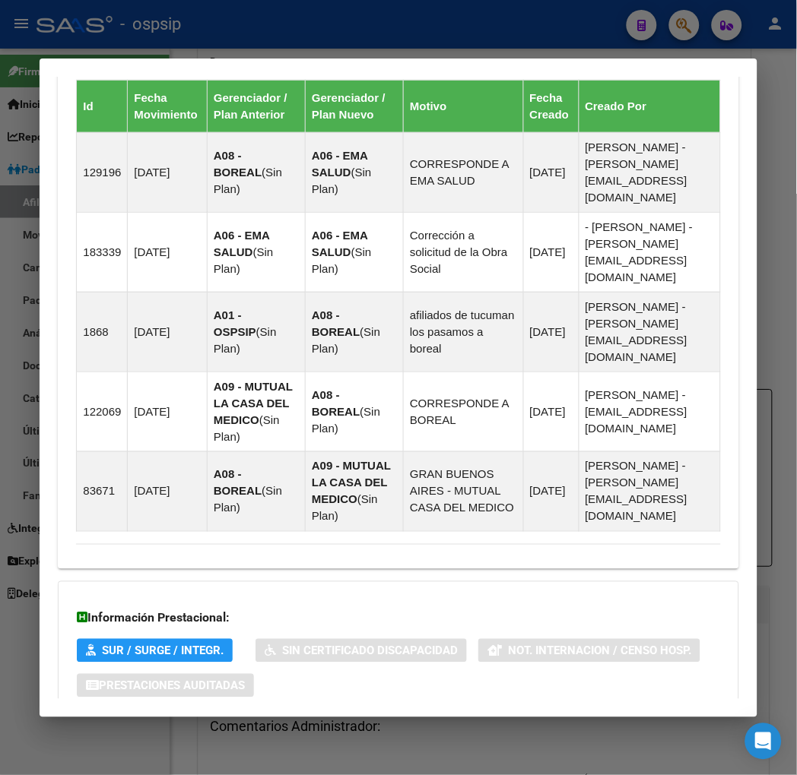
click at [208, 740] on span "Aportes y Contribuciones del Afiliado: 20257345336" at bounding box center [241, 747] width 285 height 14
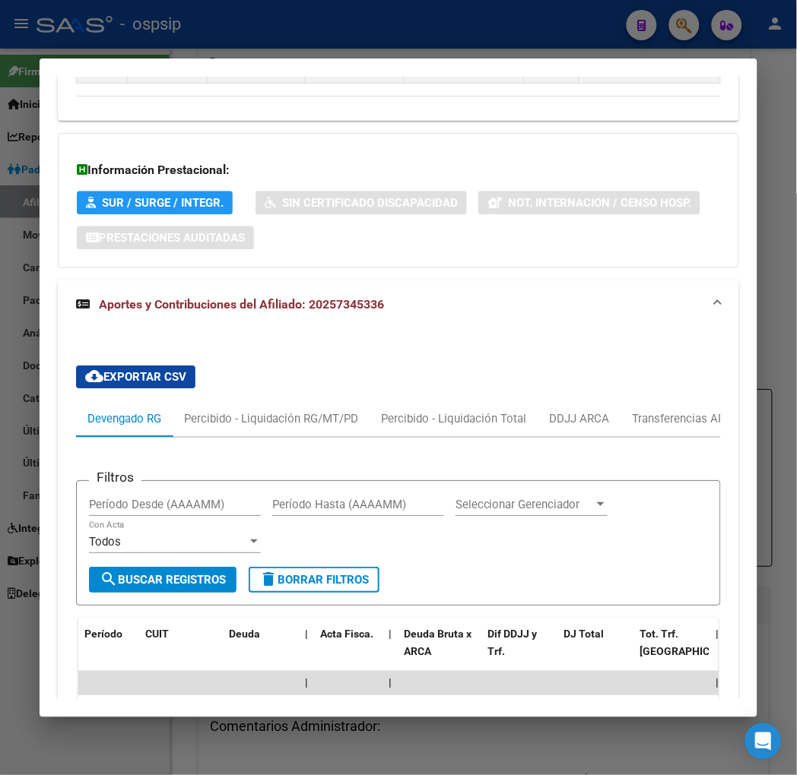
scroll to position [1650, 0]
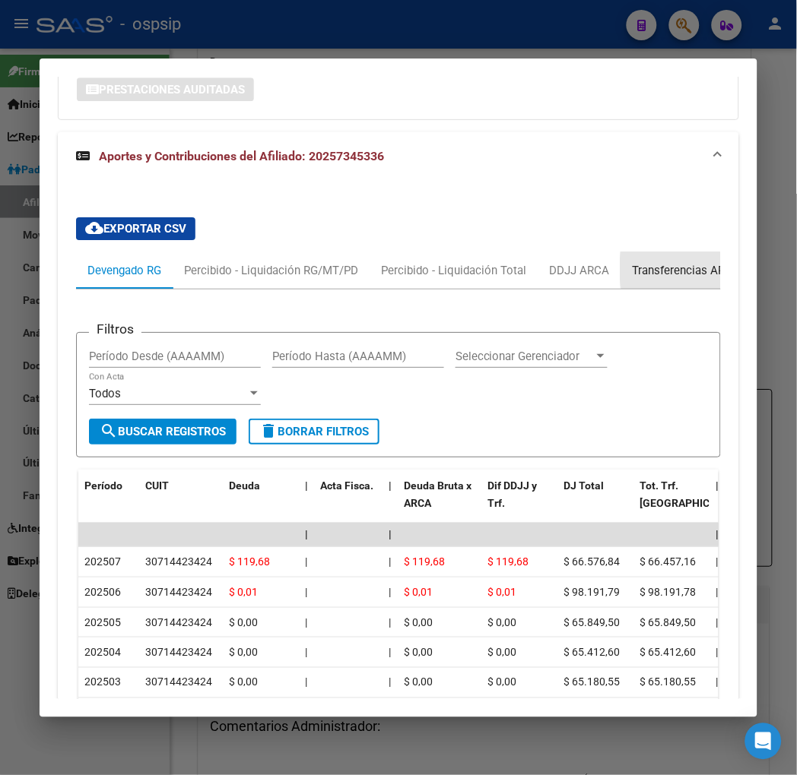
click at [688, 262] on div "Transferencias ARCA" at bounding box center [686, 270] width 108 height 17
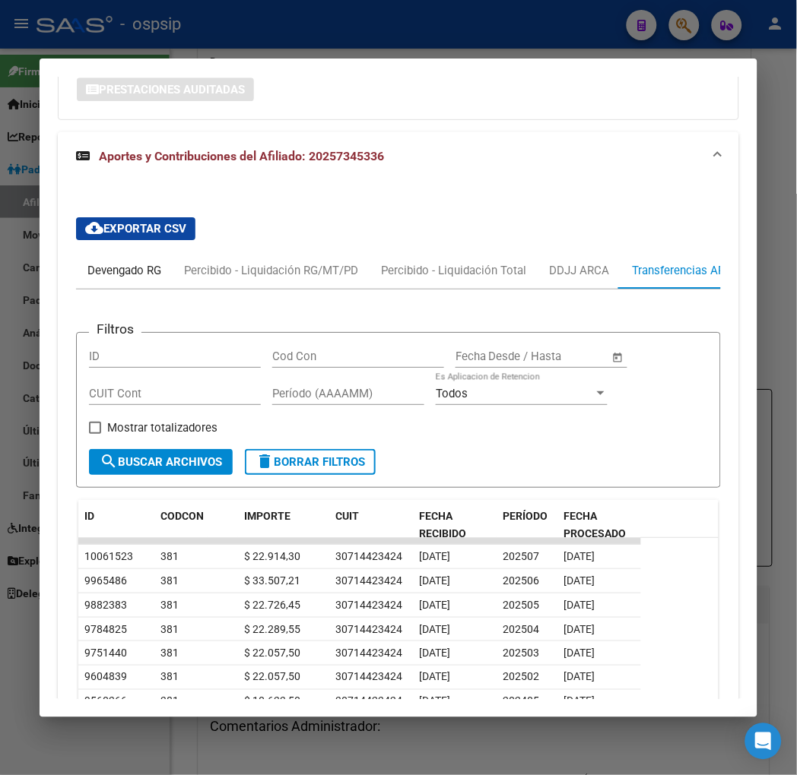
click at [102, 262] on div "Devengado RG" at bounding box center [124, 270] width 74 height 17
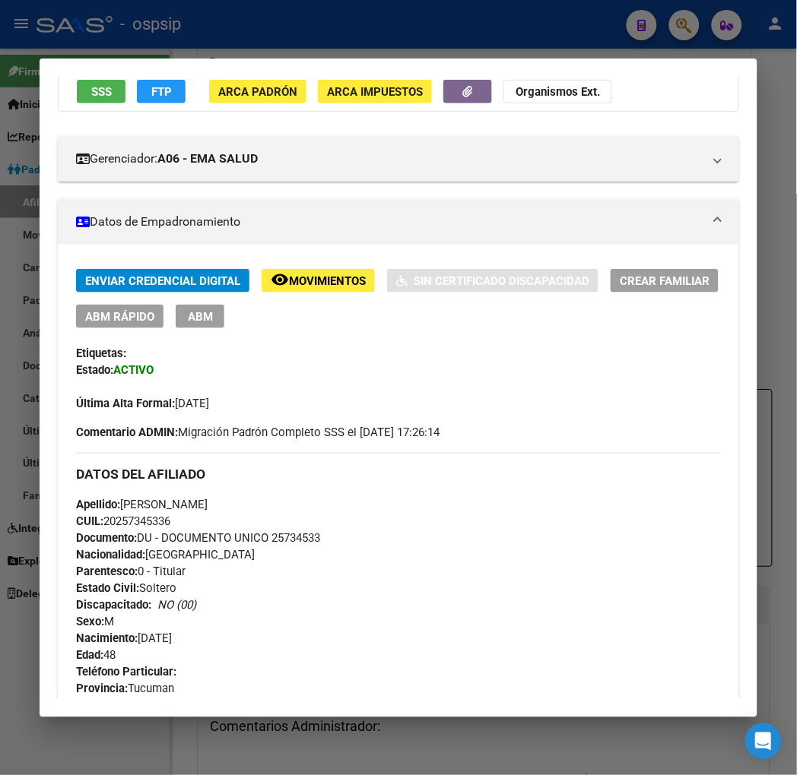
scroll to position [130, 0]
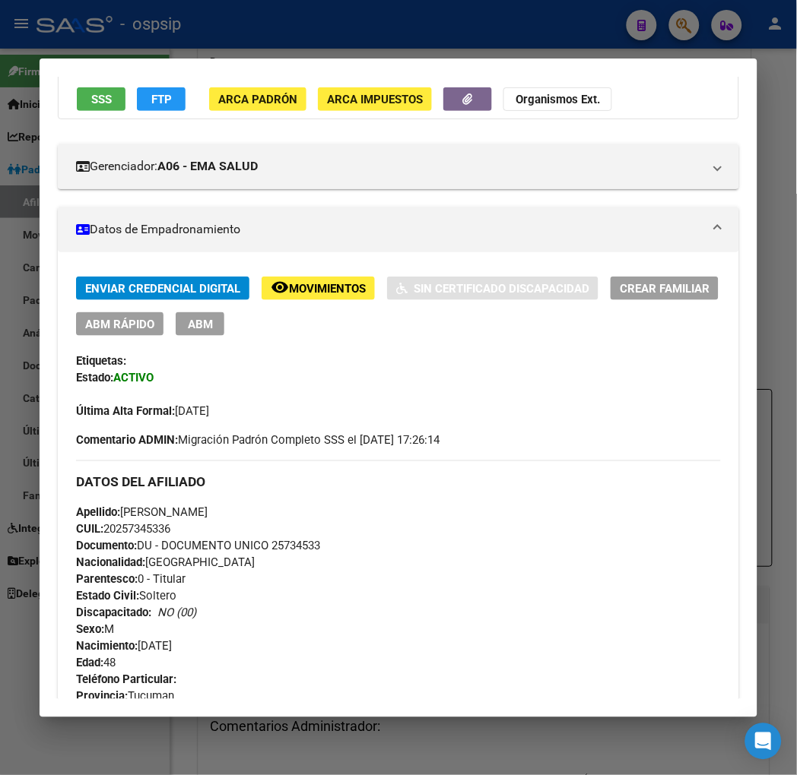
click at [289, 290] on span "Movimientos" at bounding box center [327, 289] width 77 height 14
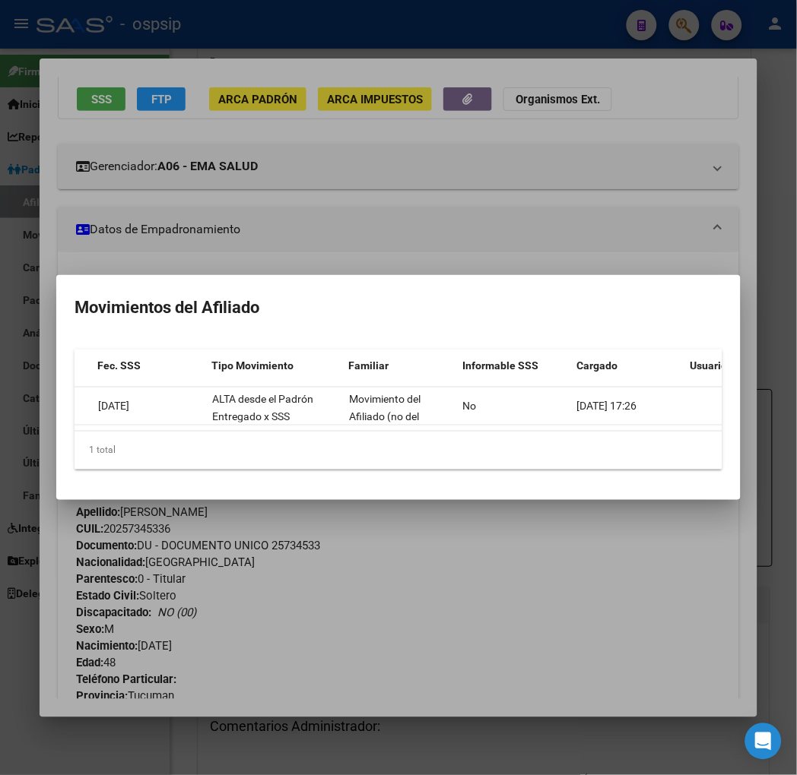
scroll to position [0, 0]
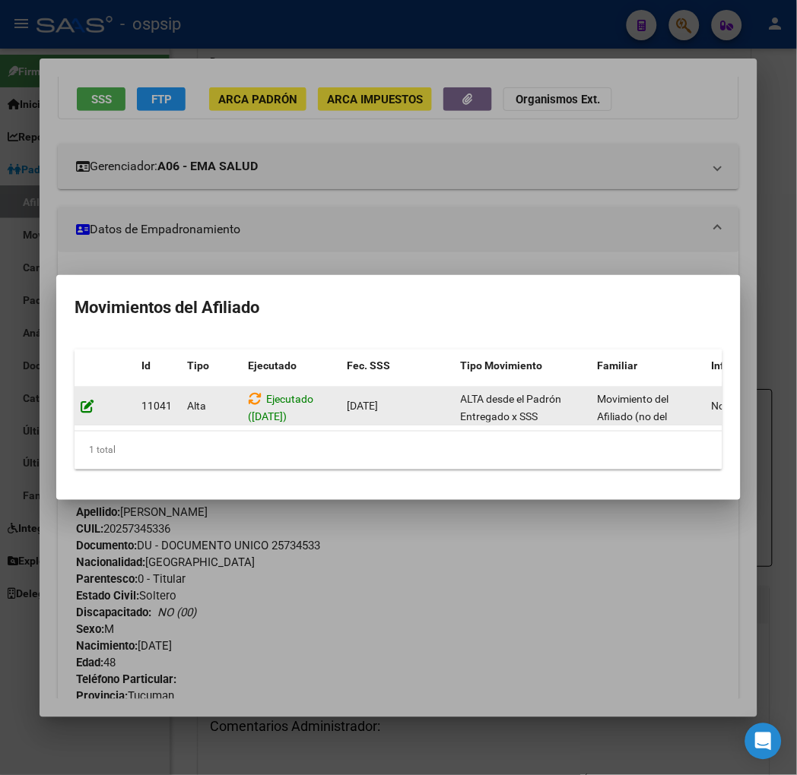
click at [81, 399] on icon at bounding box center [88, 406] width 14 height 14
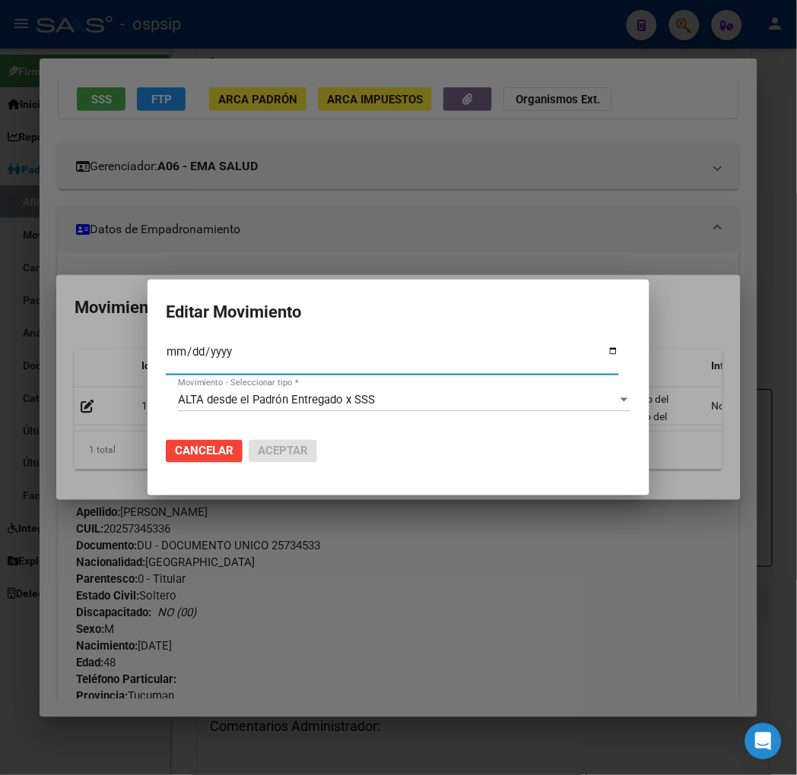
click at [602, 399] on div "ALTA desde el Padrón Entregado x SSS" at bounding box center [397, 400] width 439 height 14
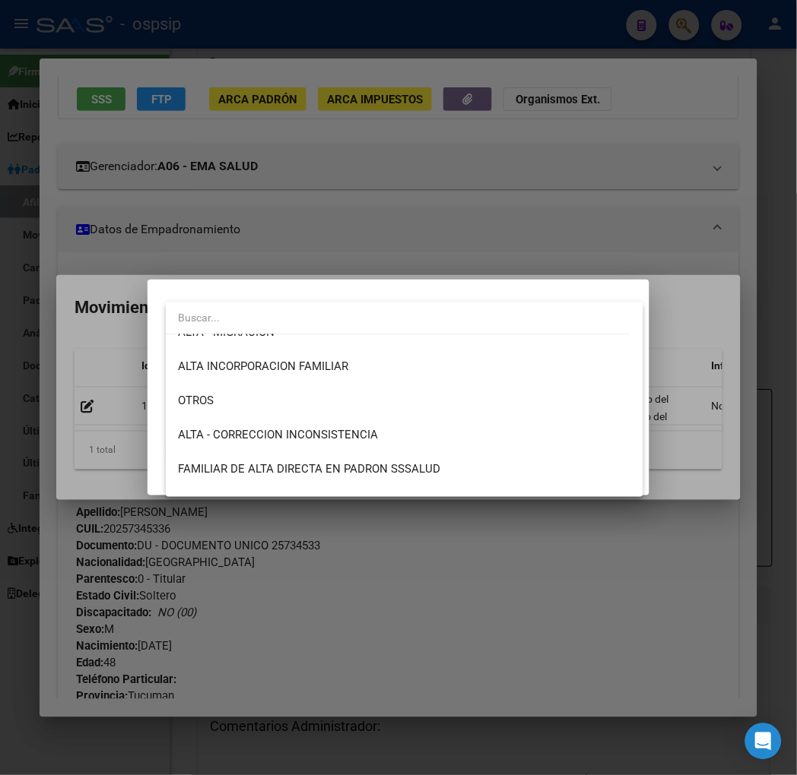
scroll to position [61, 0]
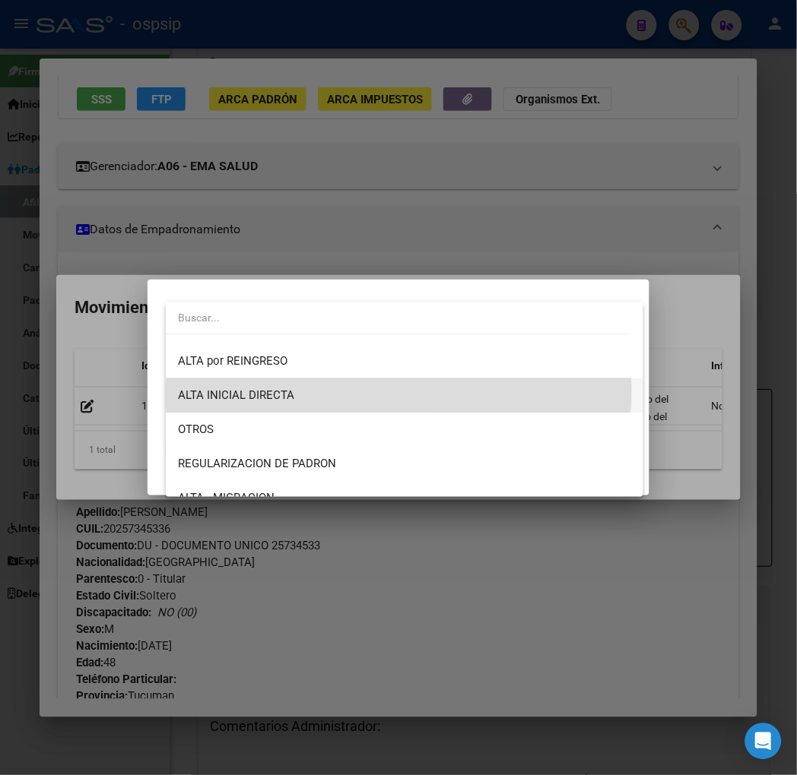
click at [338, 389] on span "ALTA INICIAL DIRECTA" at bounding box center [404, 396] width 453 height 34
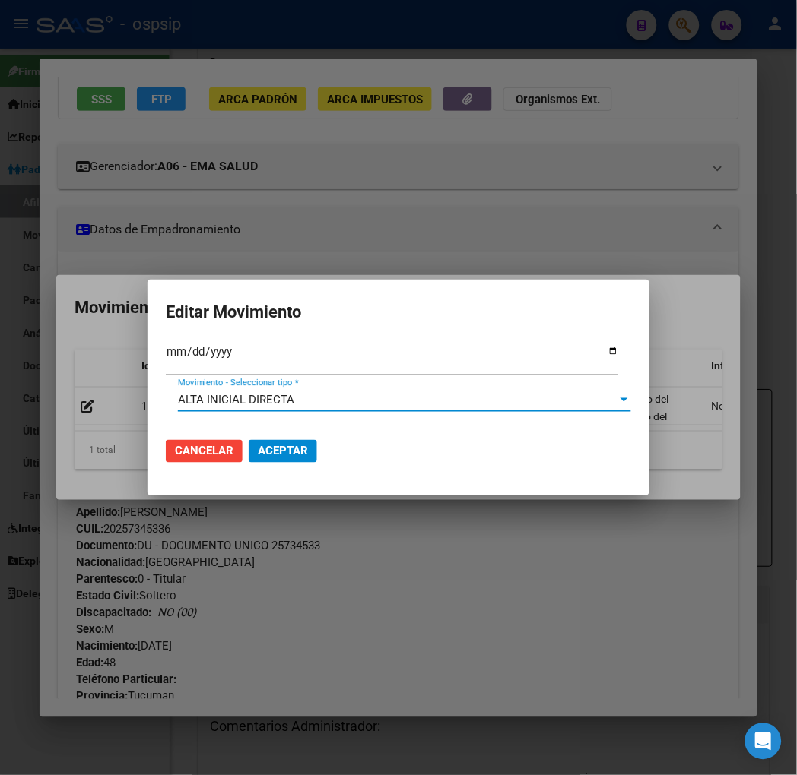
click at [257, 443] on button "Aceptar" at bounding box center [283, 451] width 68 height 23
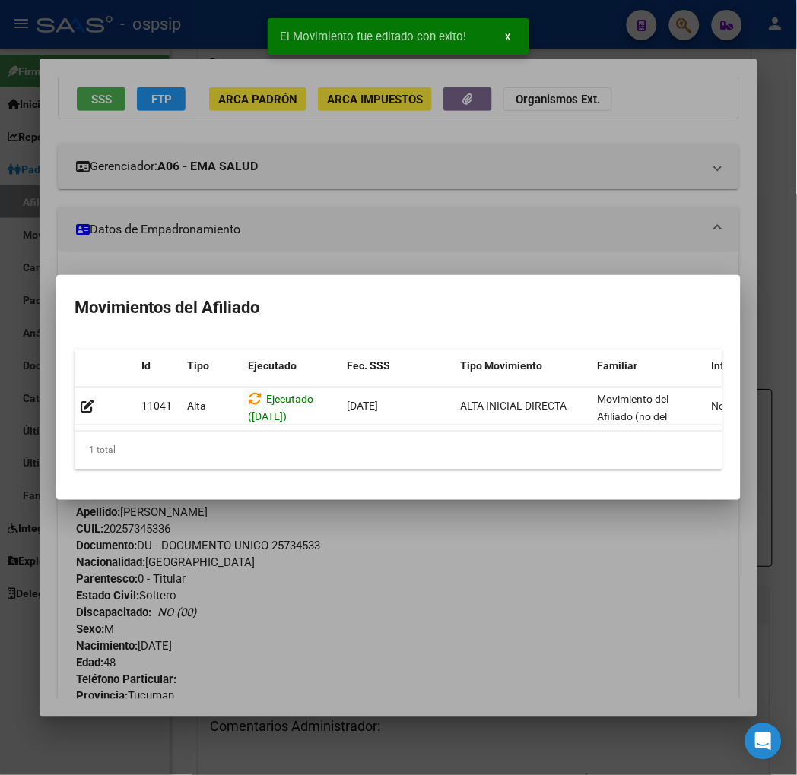
click at [403, 544] on div at bounding box center [398, 387] width 797 height 775
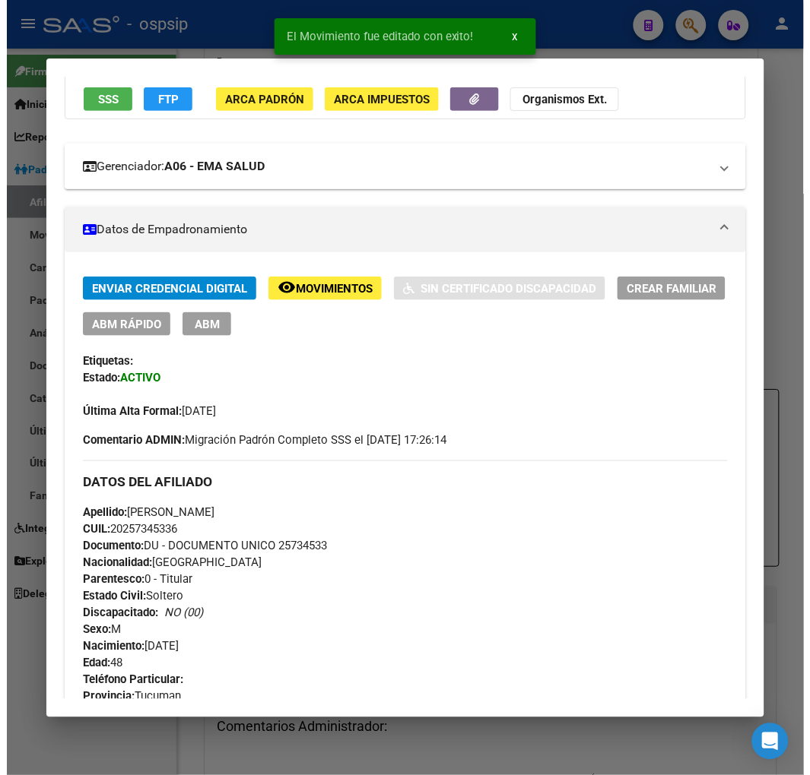
scroll to position [0, 0]
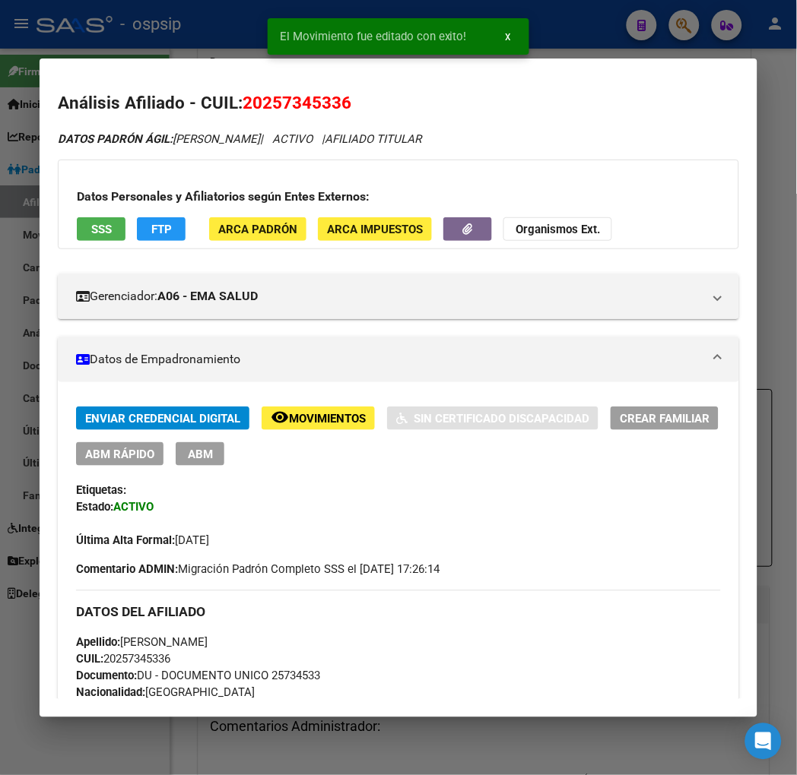
click at [191, 452] on span "ABM" at bounding box center [200, 455] width 25 height 14
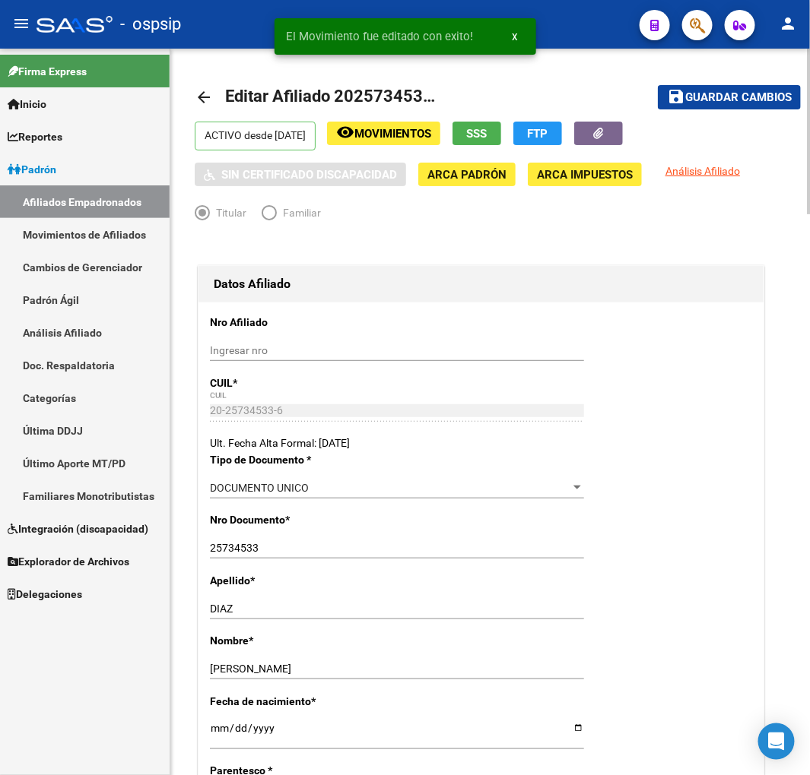
click at [705, 94] on span "Guardar cambios" at bounding box center [738, 98] width 106 height 14
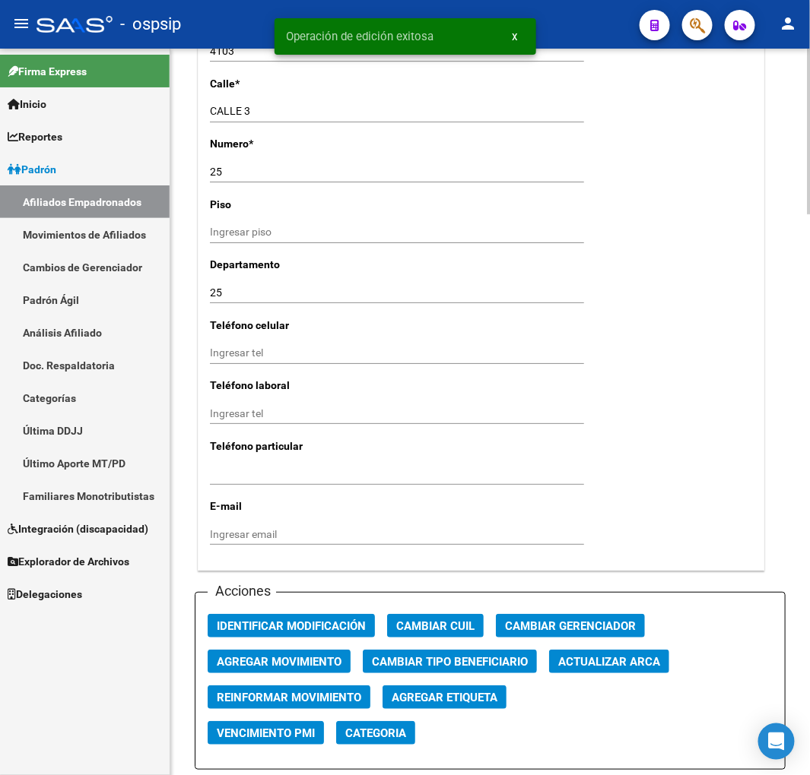
scroll to position [1435, 0]
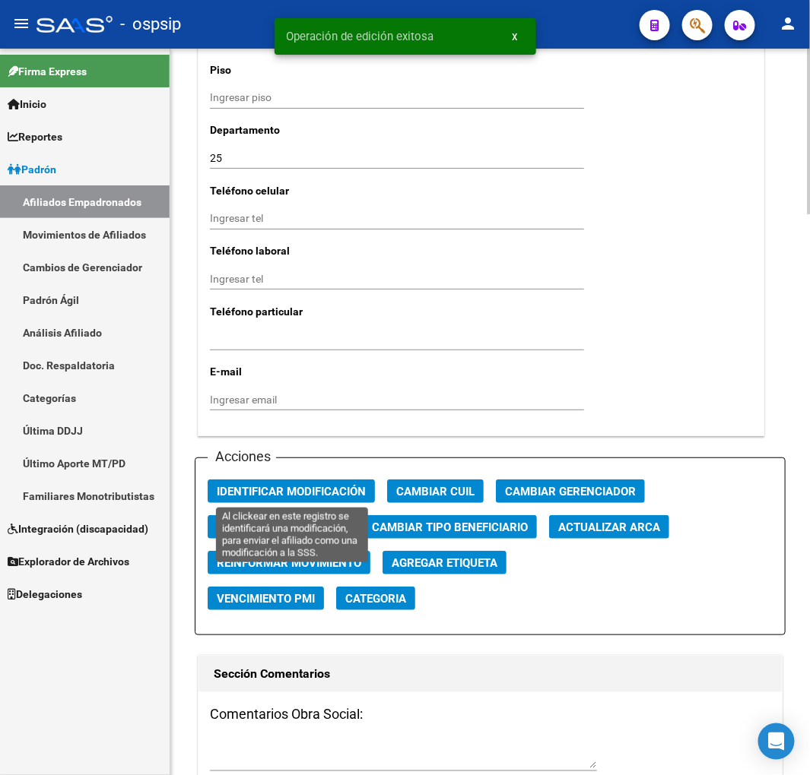
click at [293, 490] on span "Identificar Modificación" at bounding box center [291, 492] width 149 height 14
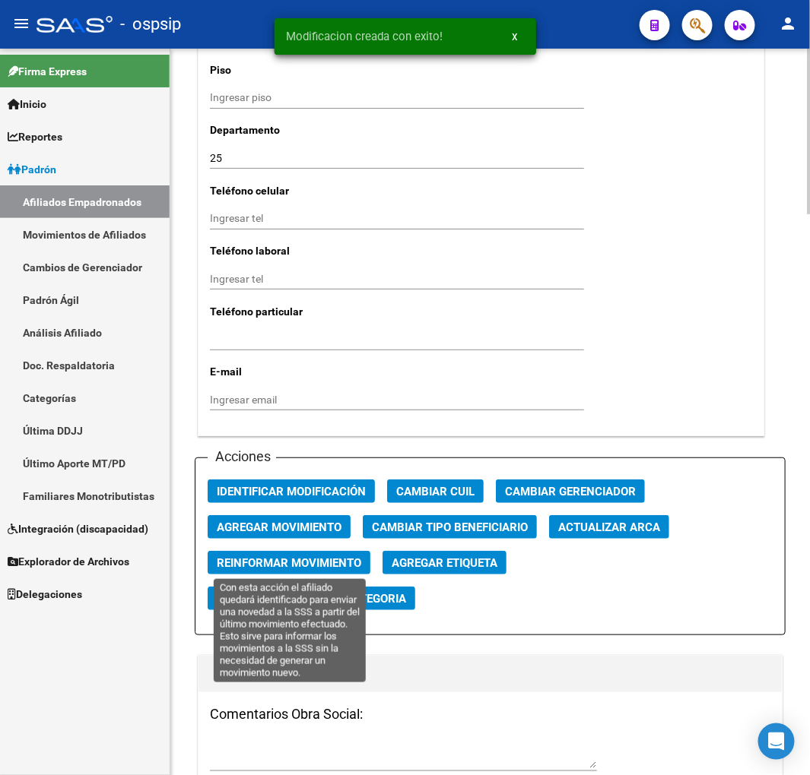
click at [287, 559] on span "Reinformar Movimiento" at bounding box center [289, 563] width 144 height 14
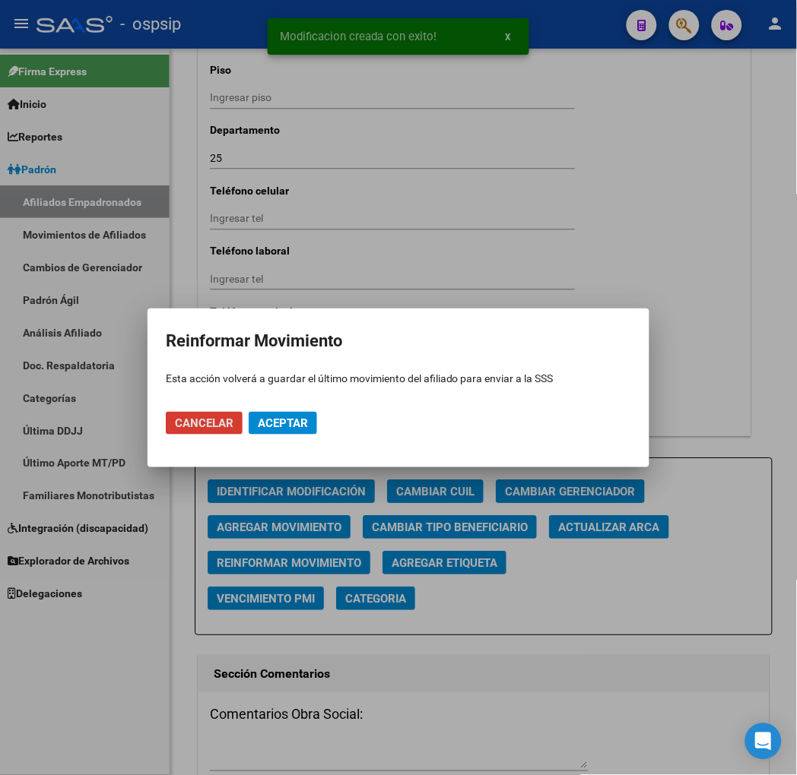
click at [302, 423] on span "Aceptar" at bounding box center [283, 424] width 50 height 14
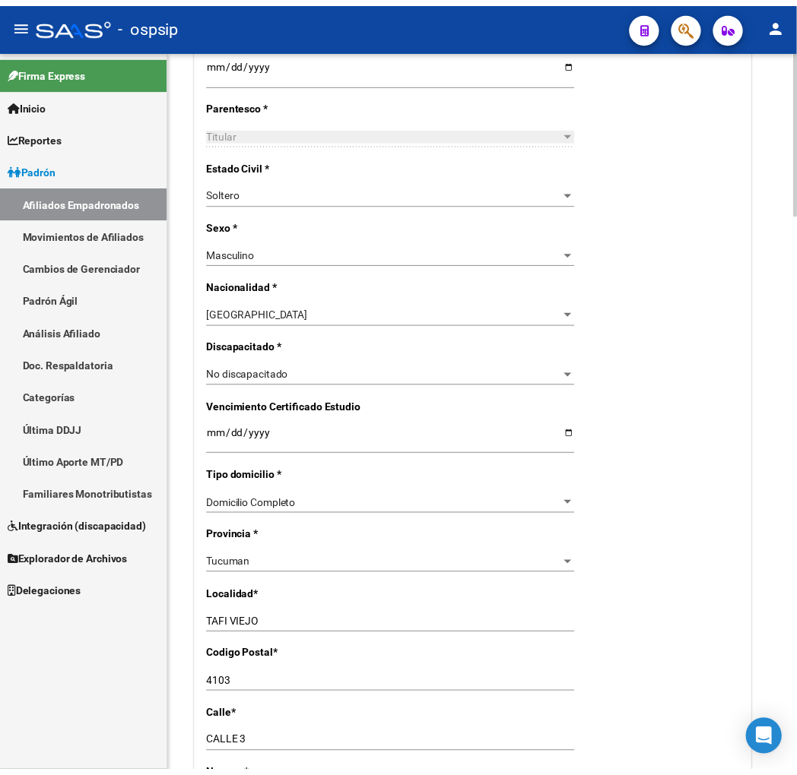
scroll to position [675, 0]
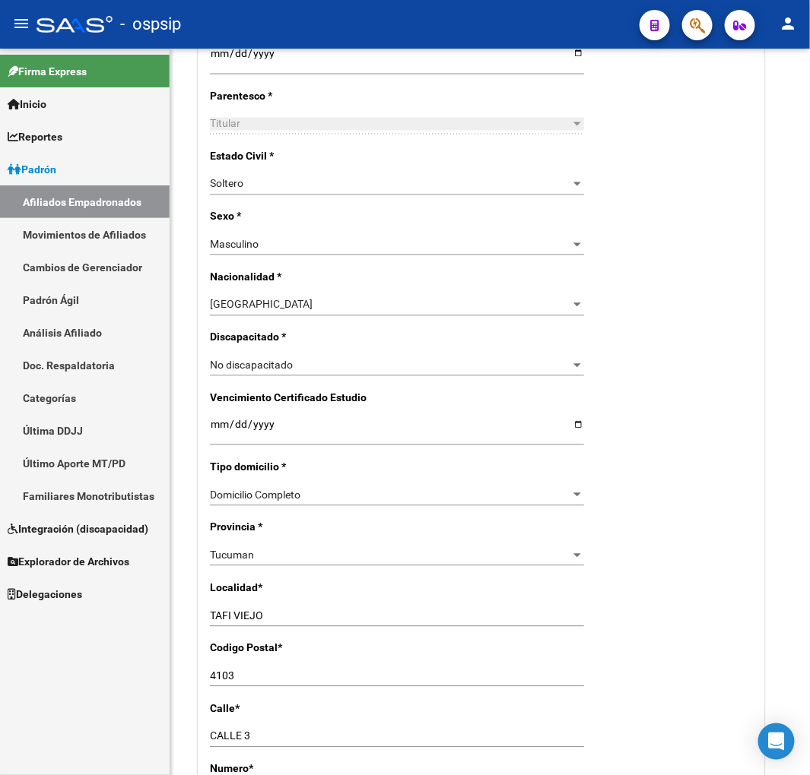
click at [689, 27] on icon "button" at bounding box center [696, 25] width 15 height 17
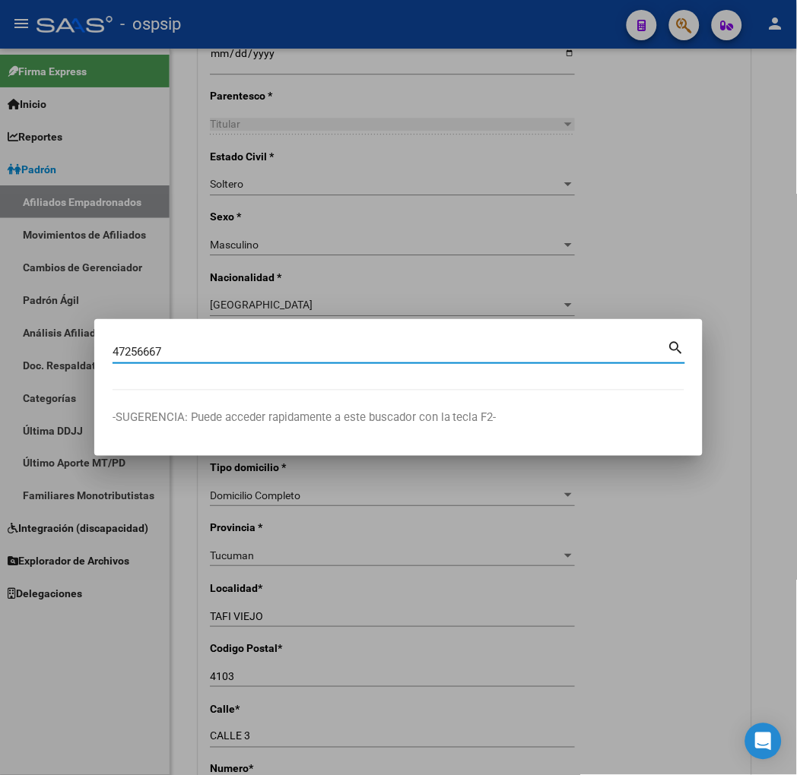
type input "47256667"
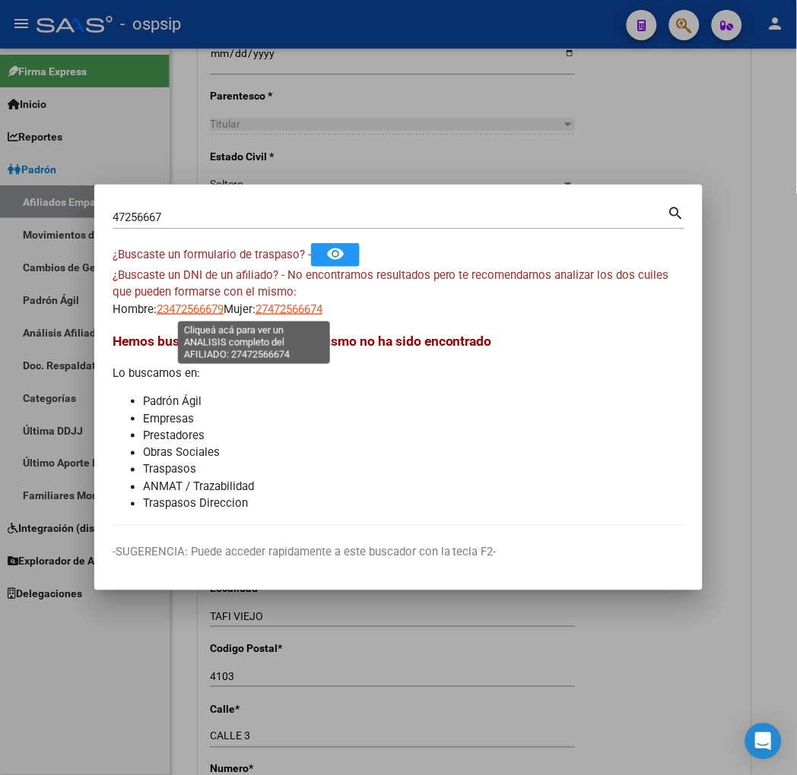
click at [255, 312] on span "27472566674" at bounding box center [288, 310] width 67 height 14
type textarea "27472566674"
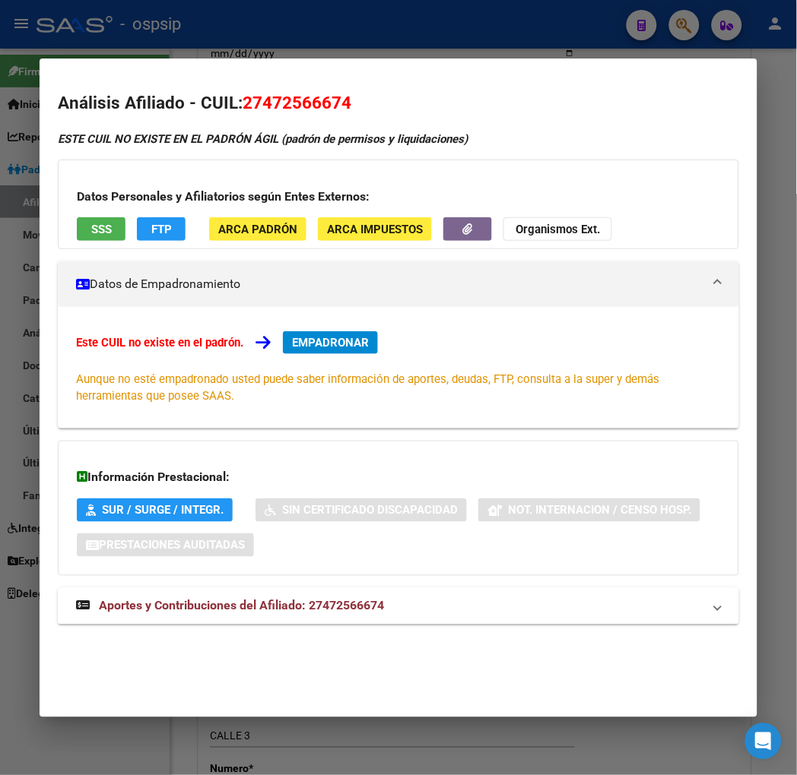
click at [234, 606] on span "Aportes y Contribuciones del Afiliado: 27472566674" at bounding box center [241, 606] width 285 height 14
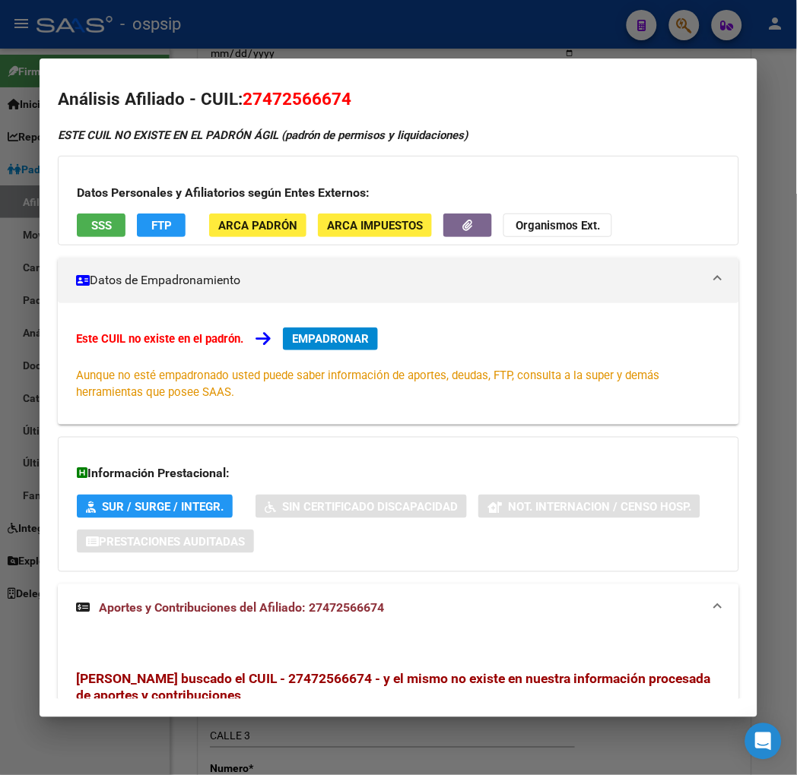
scroll to position [0, 0]
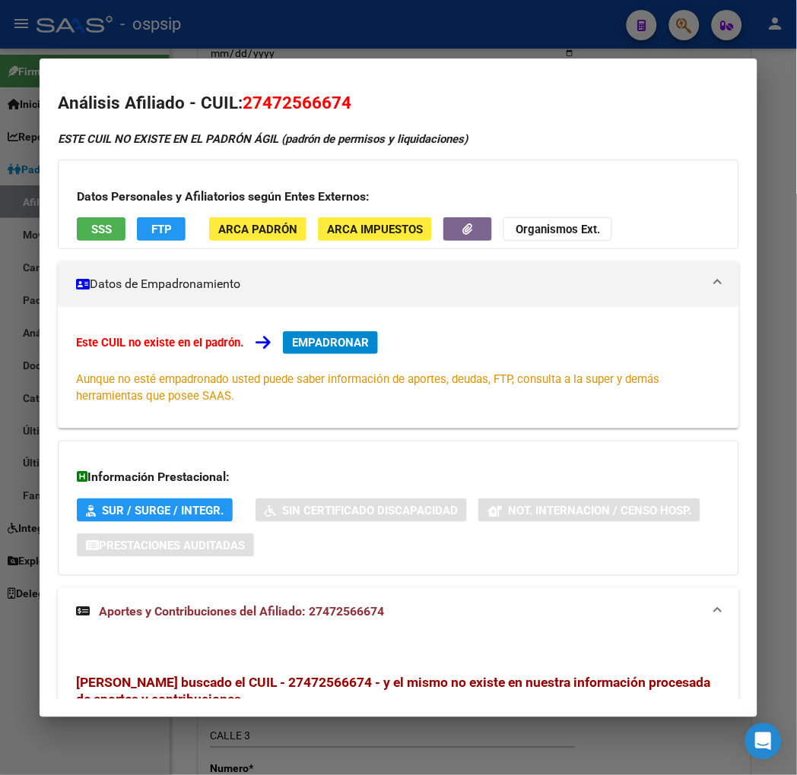
click at [422, 102] on h2 "Análisis Afiliado - CUIL: 27472566674" at bounding box center [398, 103] width 680 height 26
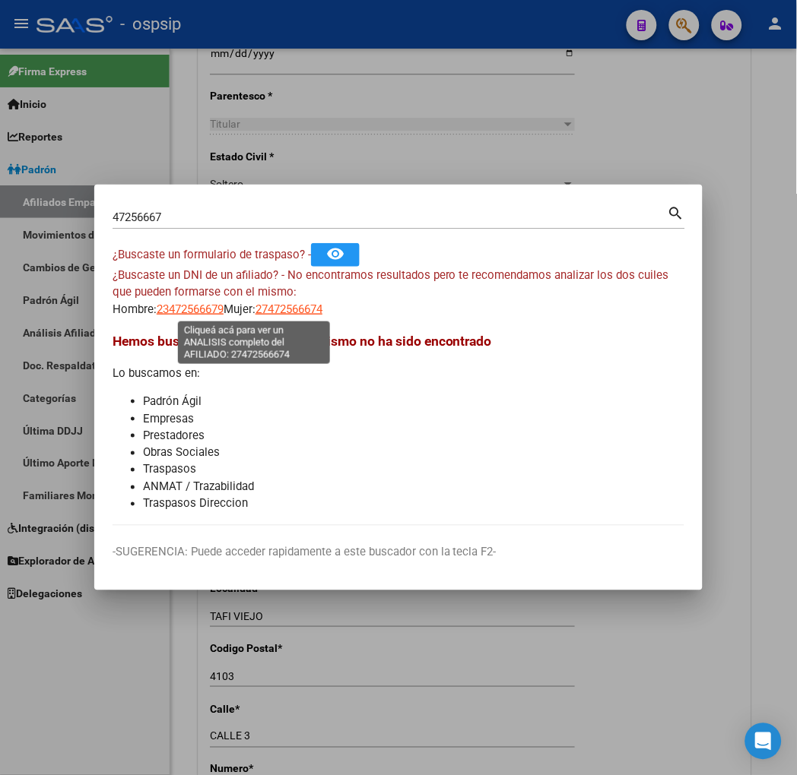
click at [255, 314] on span "27472566674" at bounding box center [288, 310] width 67 height 14
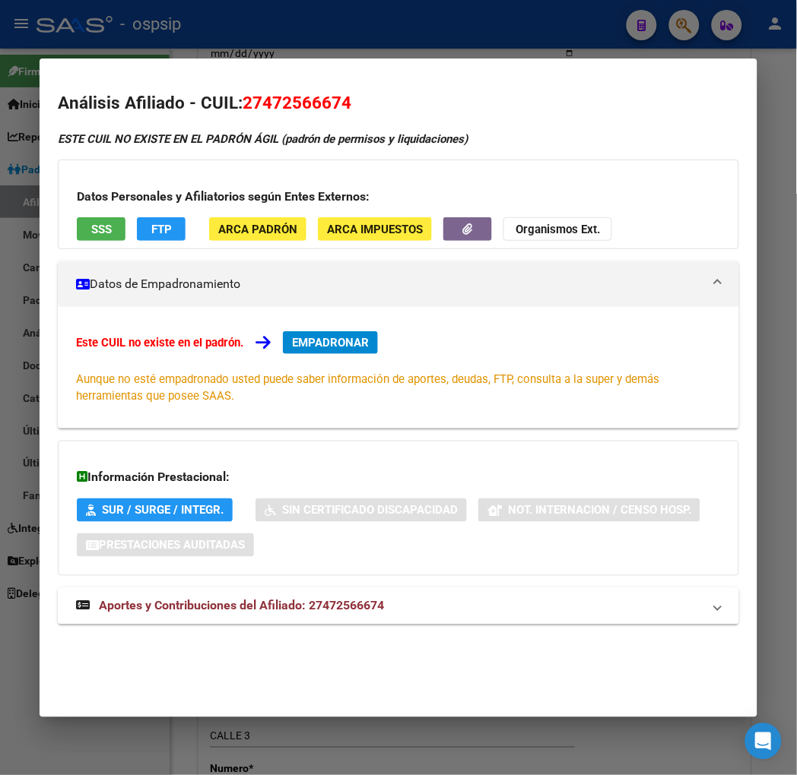
click at [515, 143] on div "ESTE CUIL NO EXISTE EN EL PADRÓN ÁGIL (padrón de permisos y liquidaciones)" at bounding box center [398, 139] width 680 height 17
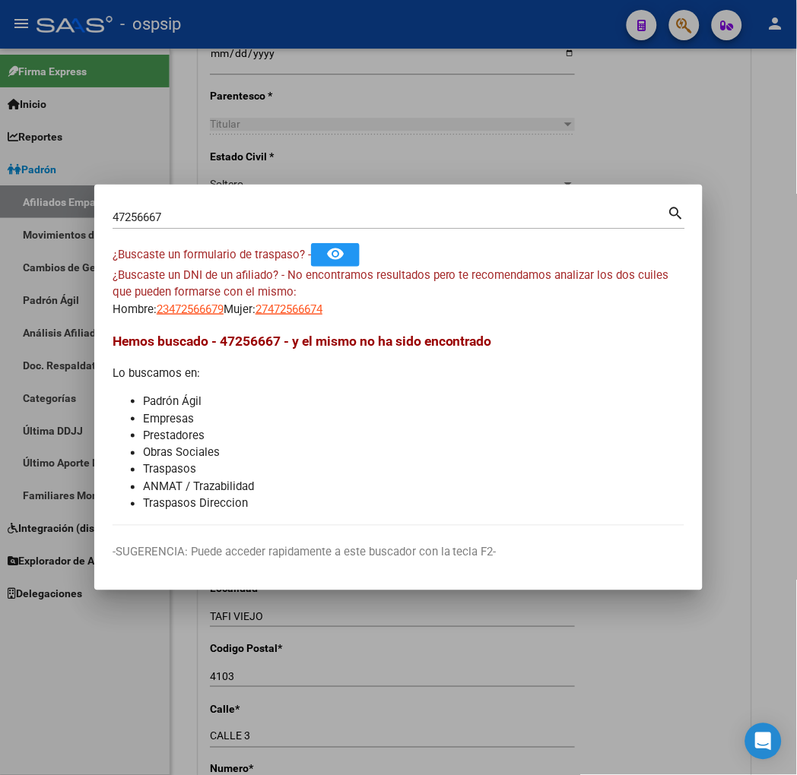
click at [131, 219] on input "47256667" at bounding box center [390, 218] width 555 height 14
type input "4"
type input "24472566675"
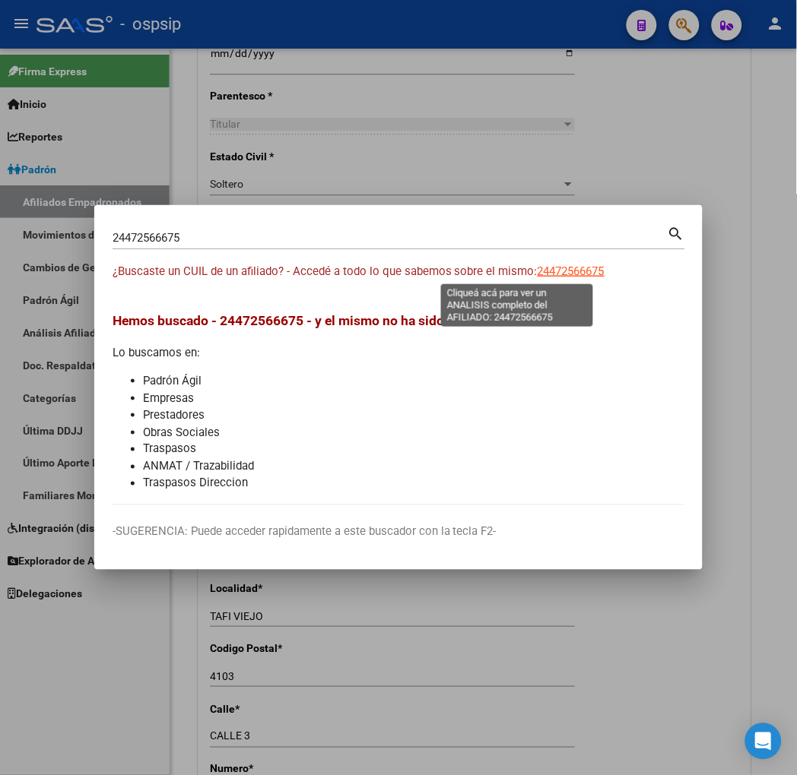
click at [537, 265] on span "24472566675" at bounding box center [570, 272] width 67 height 14
type textarea "24472566675"
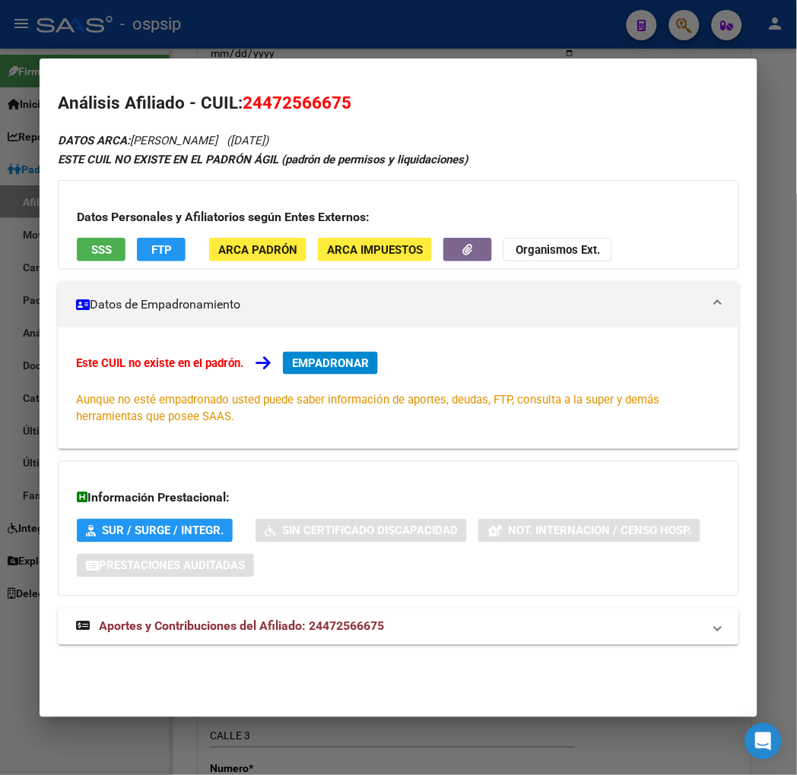
click at [202, 627] on span "Aportes y Contribuciones del Afiliado: 24472566675" at bounding box center [241, 627] width 285 height 14
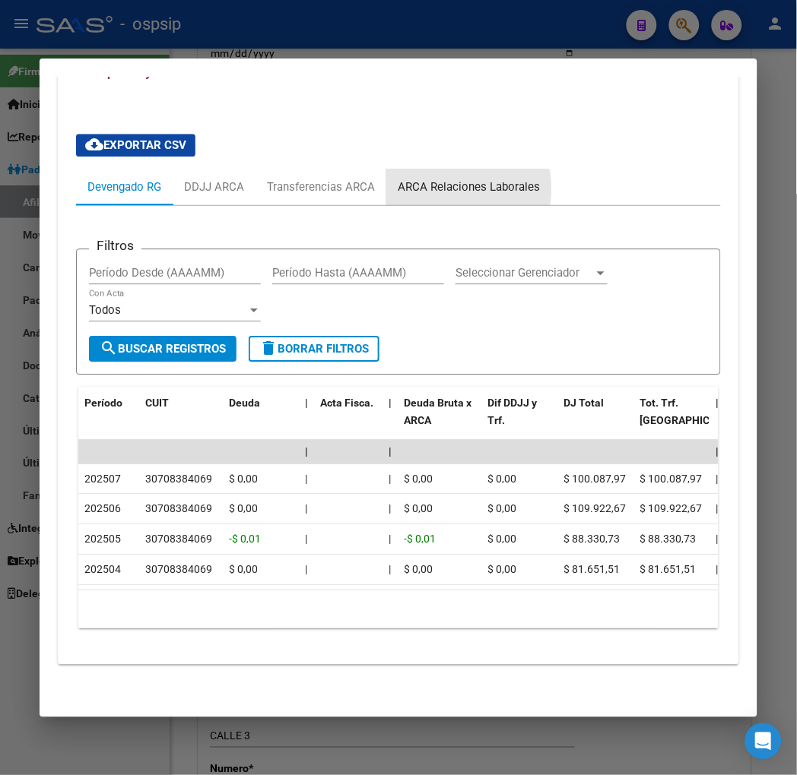
click at [444, 179] on div "ARCA Relaciones Laborales" at bounding box center [469, 187] width 142 height 17
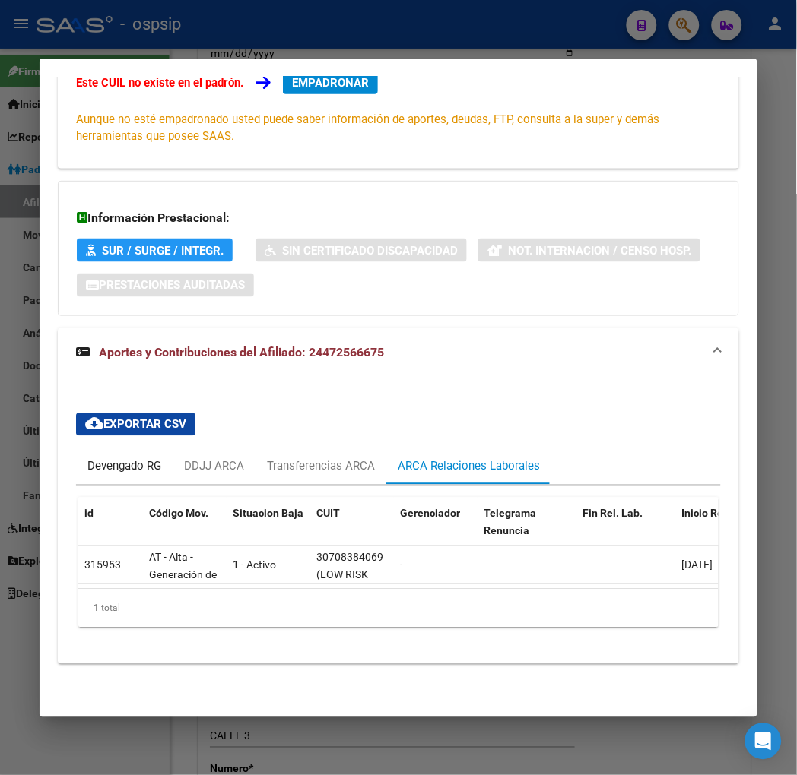
click at [116, 458] on div "Devengado RG" at bounding box center [124, 466] width 74 height 17
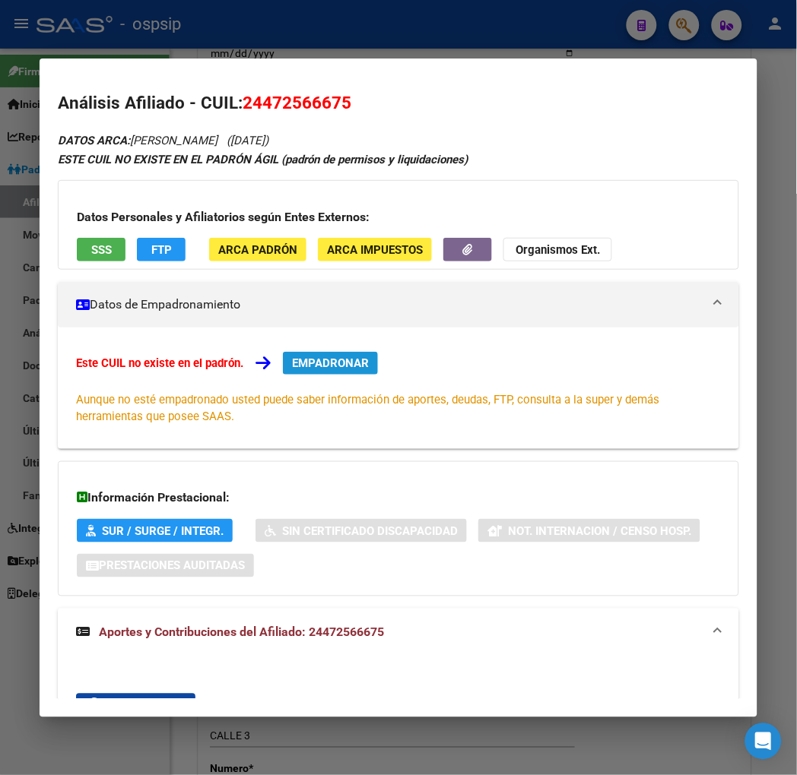
click at [283, 357] on button "EMPADRONAR" at bounding box center [330, 363] width 95 height 23
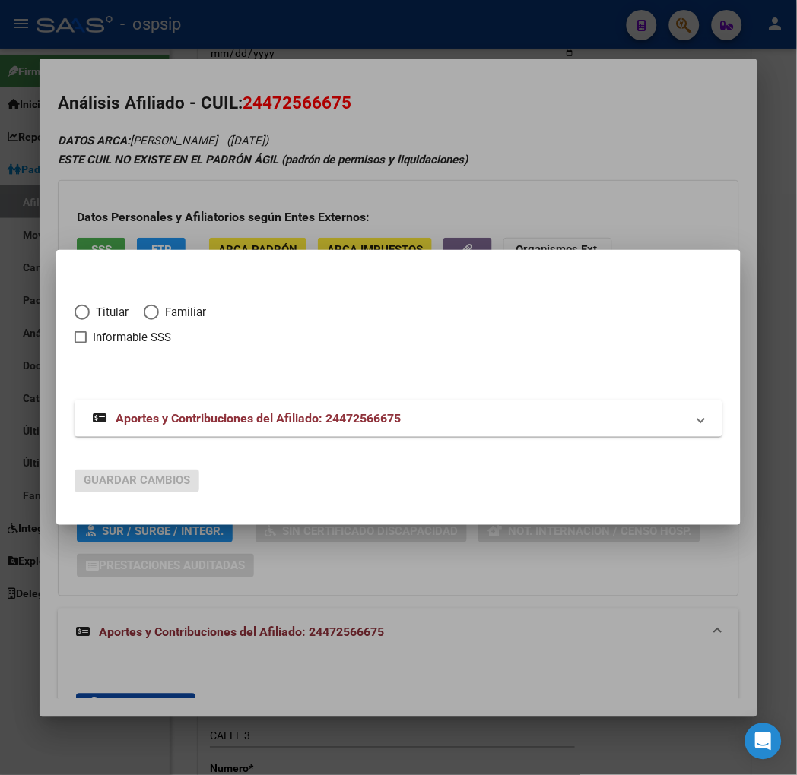
click at [74, 312] on span "Elija una opción" at bounding box center [81, 312] width 15 height 15
click at [74, 312] on input "Titular" at bounding box center [81, 312] width 15 height 15
radio input "true"
checkbox input "true"
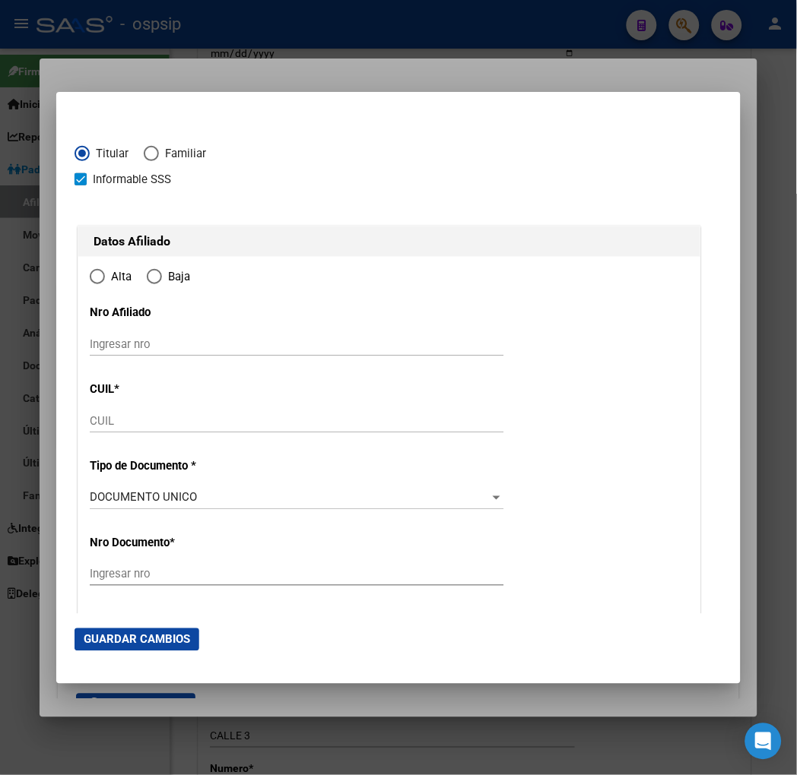
type input "24-47256667-5"
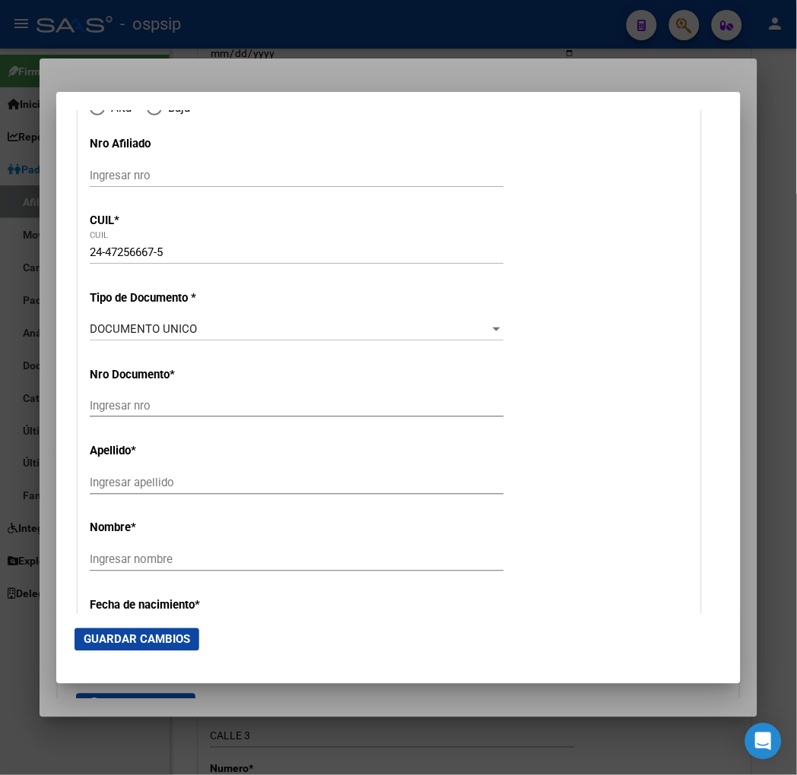
radio input "true"
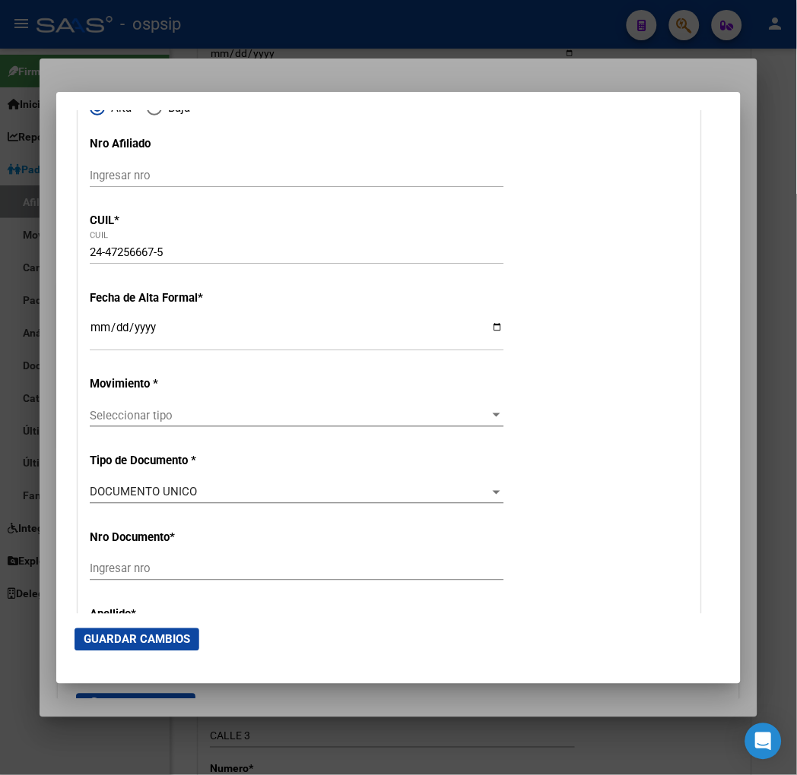
type input "47256667"
type input "FLORES HOLZHOFER"
type input "MORENA"
type input "2006-03-10"
type input "QUILMES"
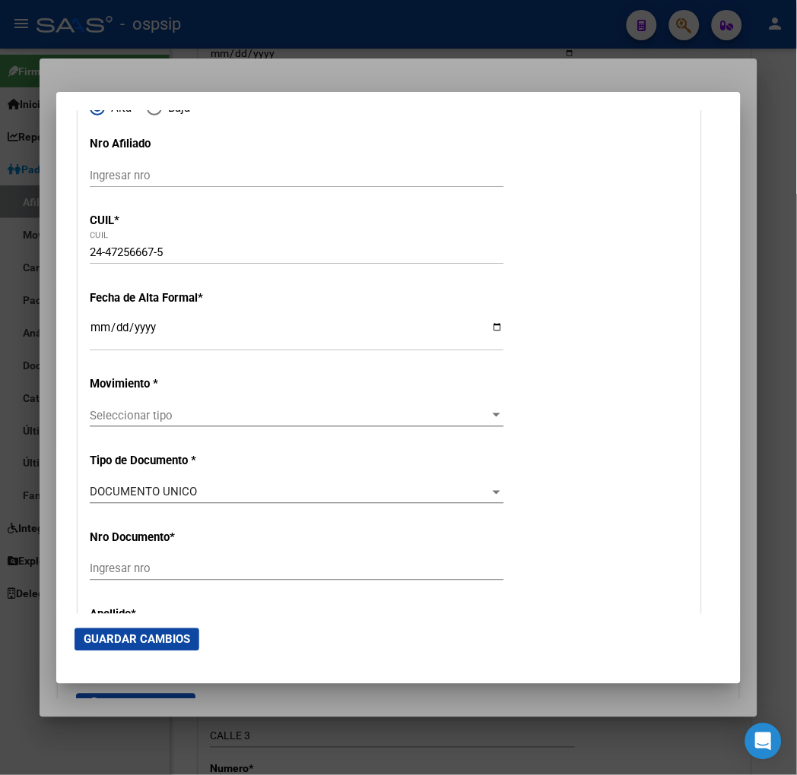
type input "1878"
type input "JUAN B JUSTO"
type input "1768"
type input "00"
type input "QUILMES"
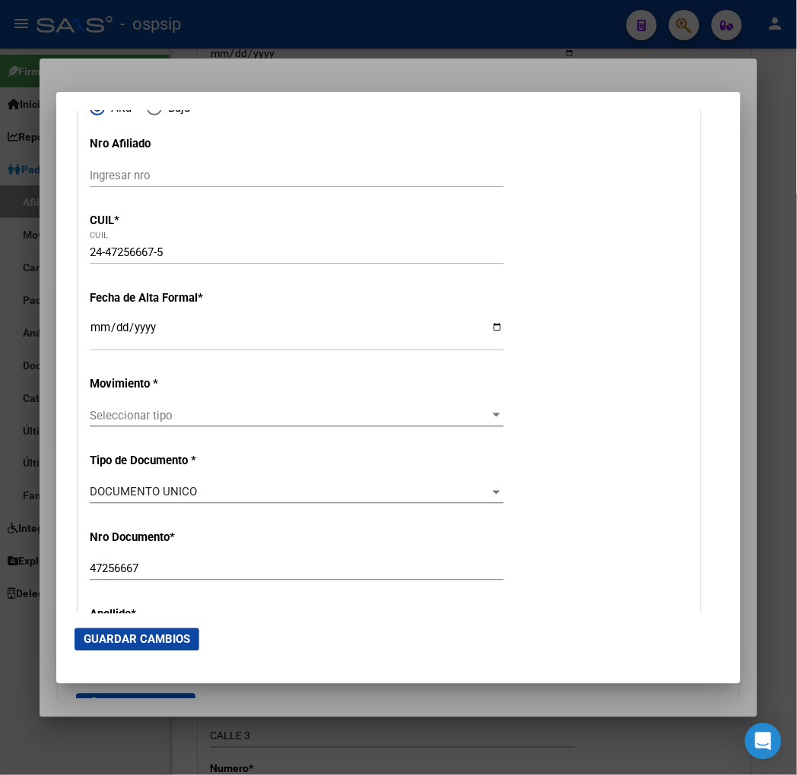
click at [90, 335] on input "Ingresar fecha" at bounding box center [297, 334] width 414 height 24
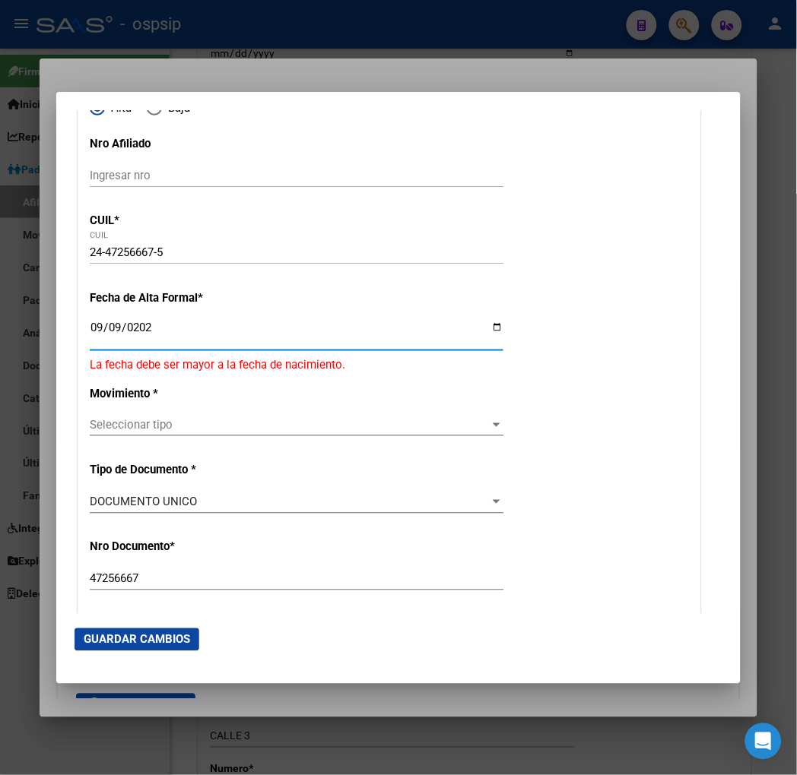
type input "[DATE]"
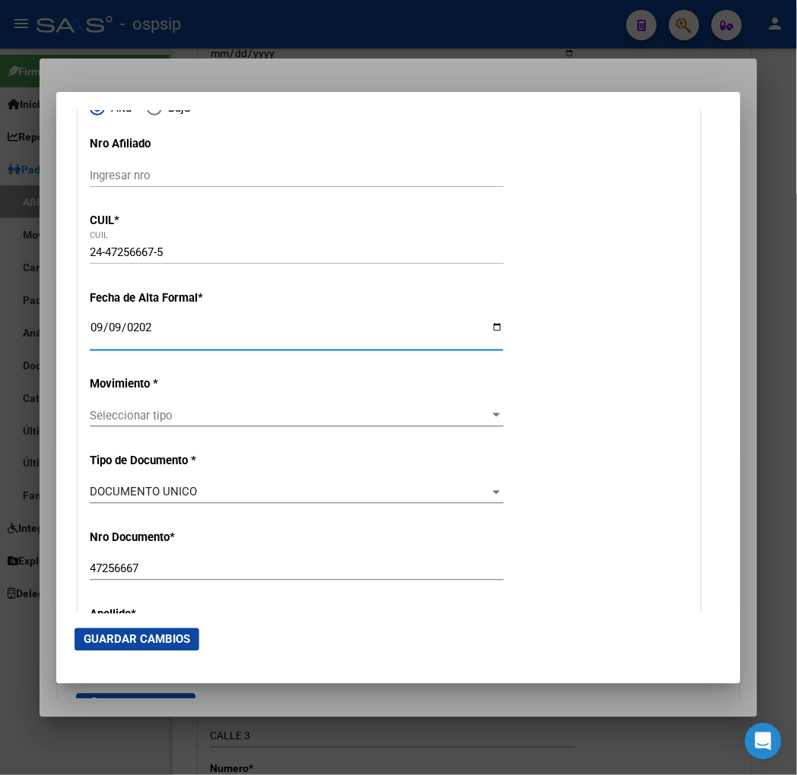
click at [185, 416] on span "Seleccionar tipo" at bounding box center [290, 416] width 400 height 14
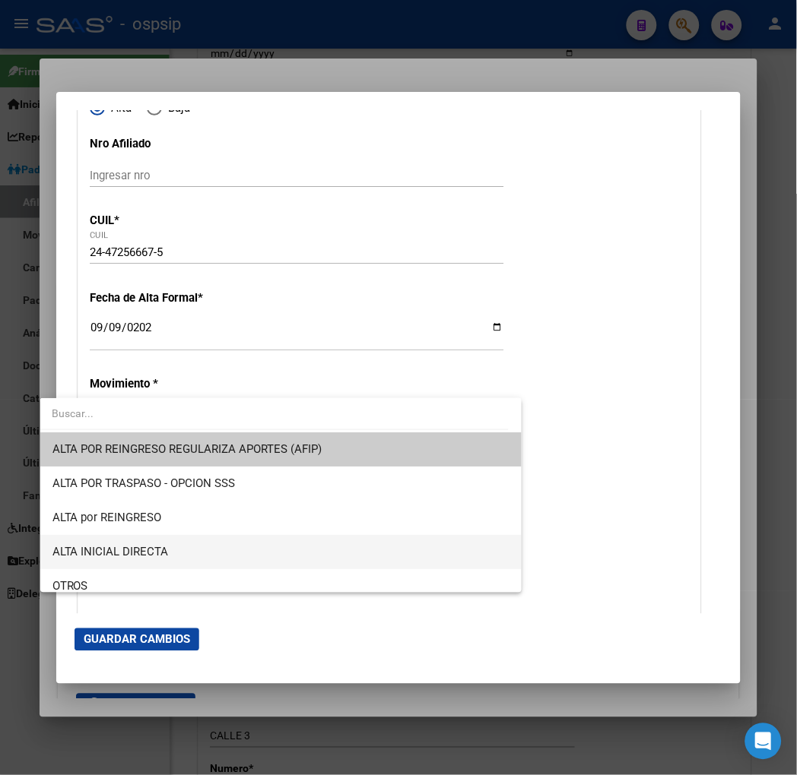
drag, startPoint x: 198, startPoint y: 549, endPoint x: 194, endPoint y: 534, distance: 15.9
click at [196, 540] on span "ALTA INICIAL DIRECTA" at bounding box center [280, 552] width 457 height 34
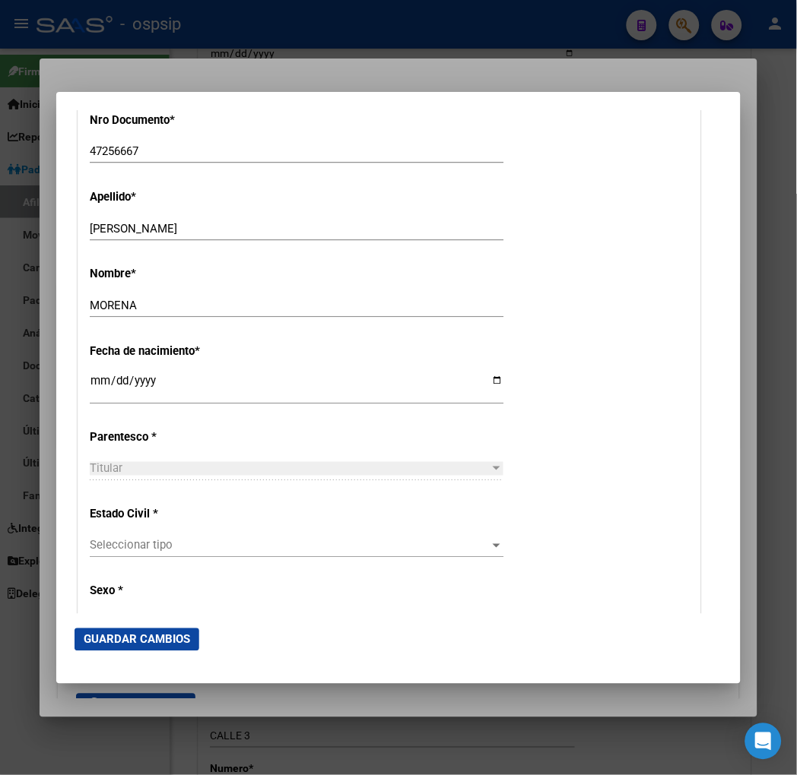
scroll to position [675, 0]
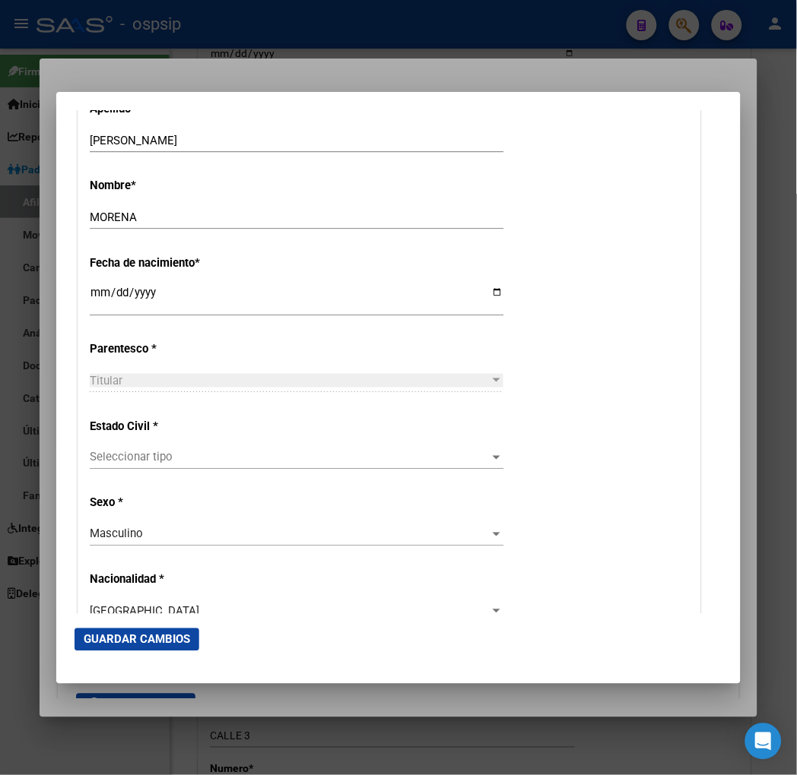
click at [186, 458] on span "Seleccionar tipo" at bounding box center [290, 458] width 400 height 14
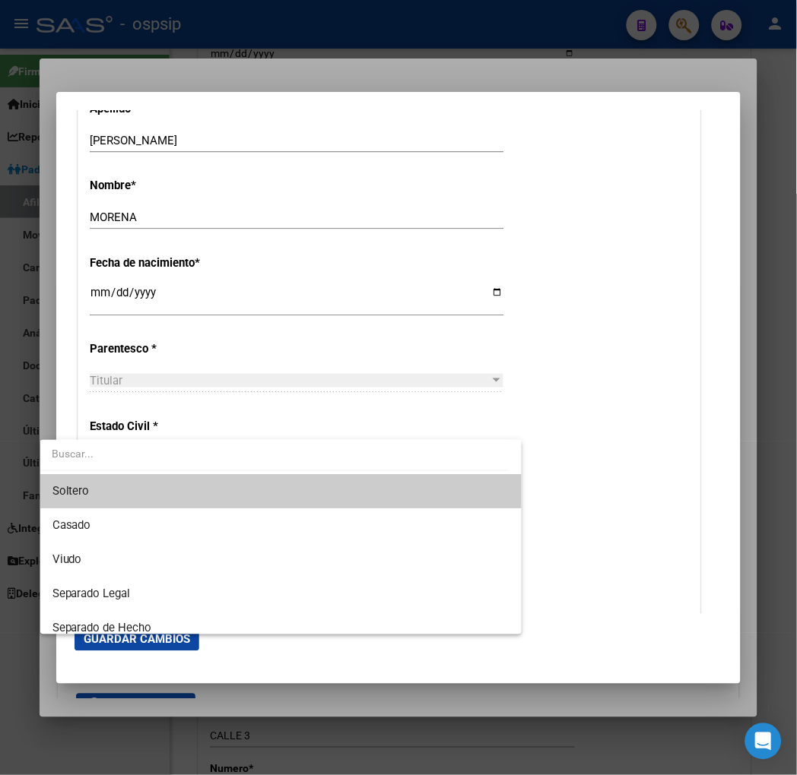
click at [160, 490] on span "Soltero" at bounding box center [280, 491] width 457 height 34
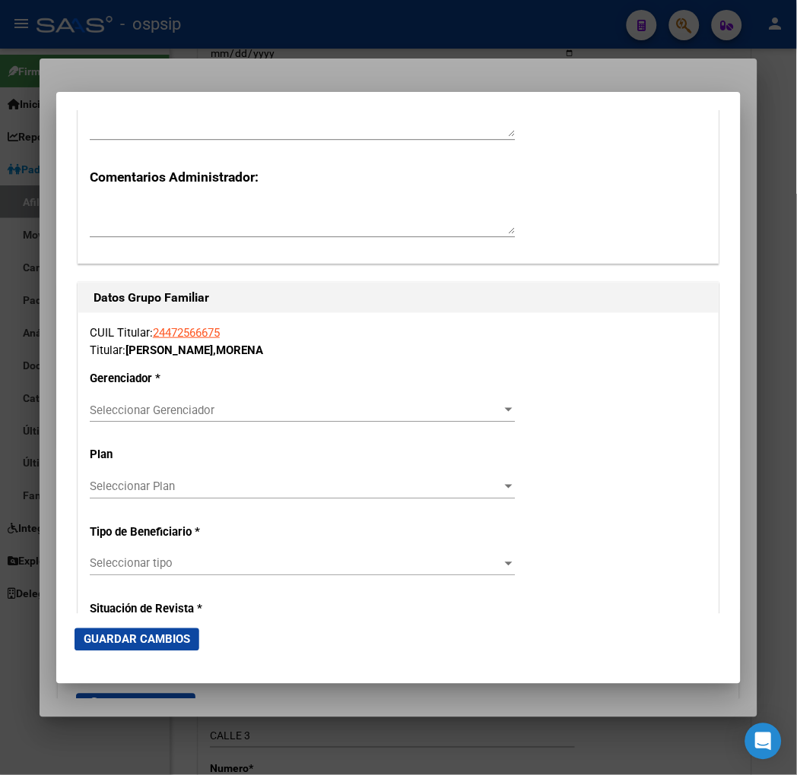
scroll to position [2449, 0]
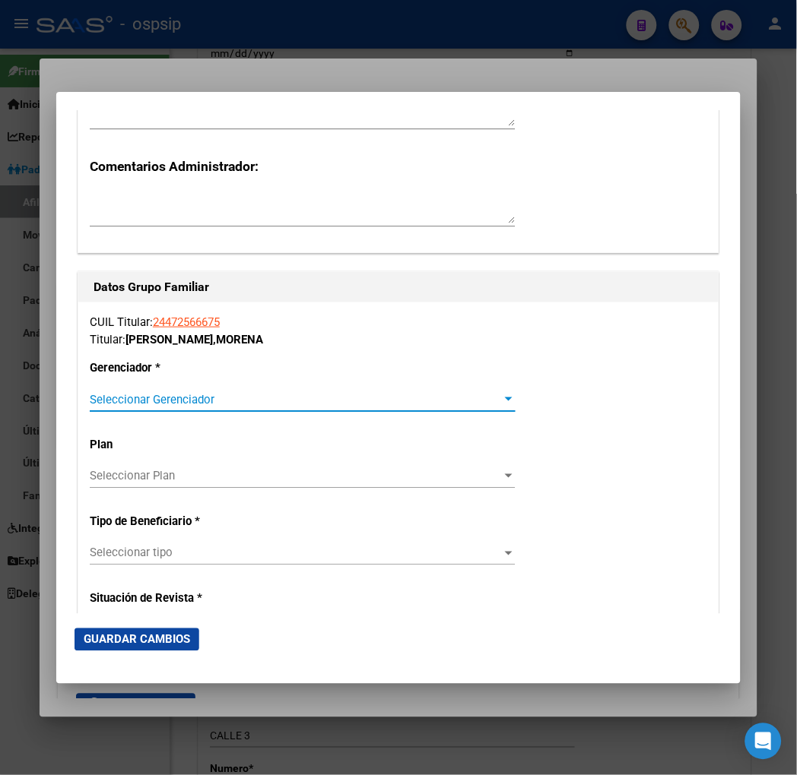
click at [390, 401] on span "Seleccionar Gerenciador" at bounding box center [296, 400] width 412 height 14
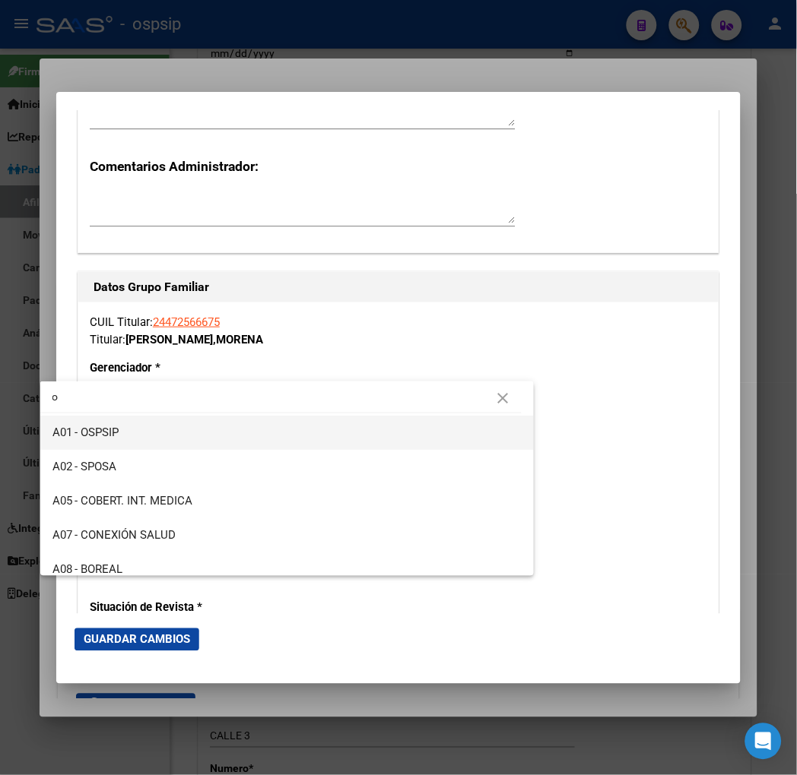
type input "o"
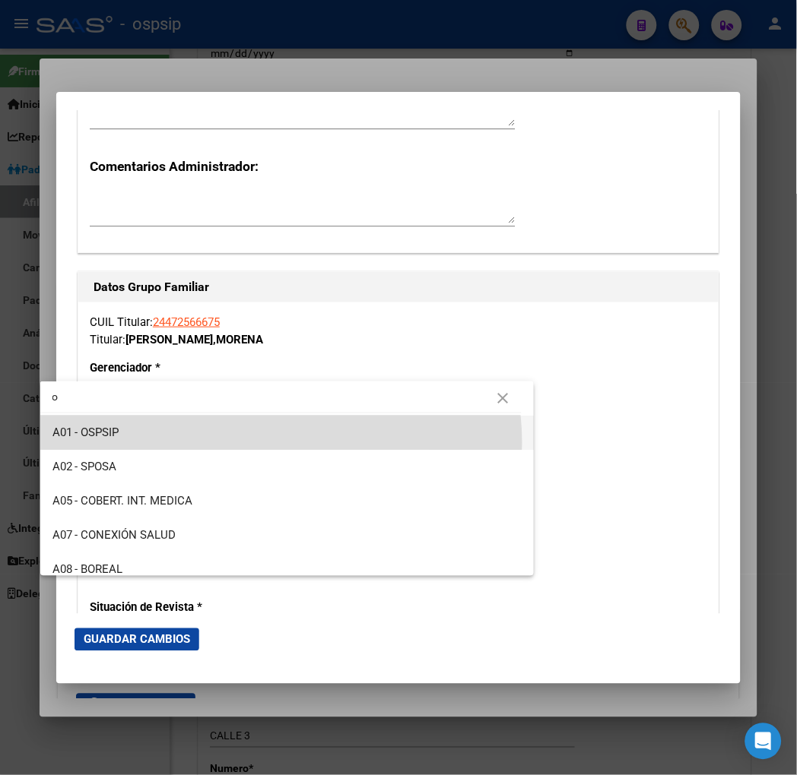
click at [268, 442] on span "A01 - OSPSIP" at bounding box center [287, 433] width 470 height 34
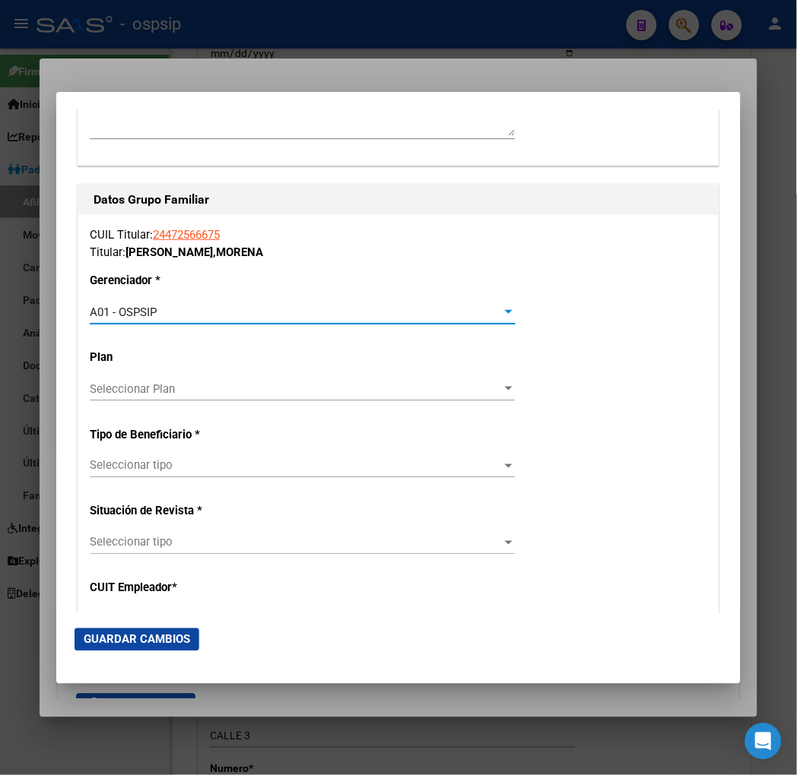
scroll to position [2618, 0]
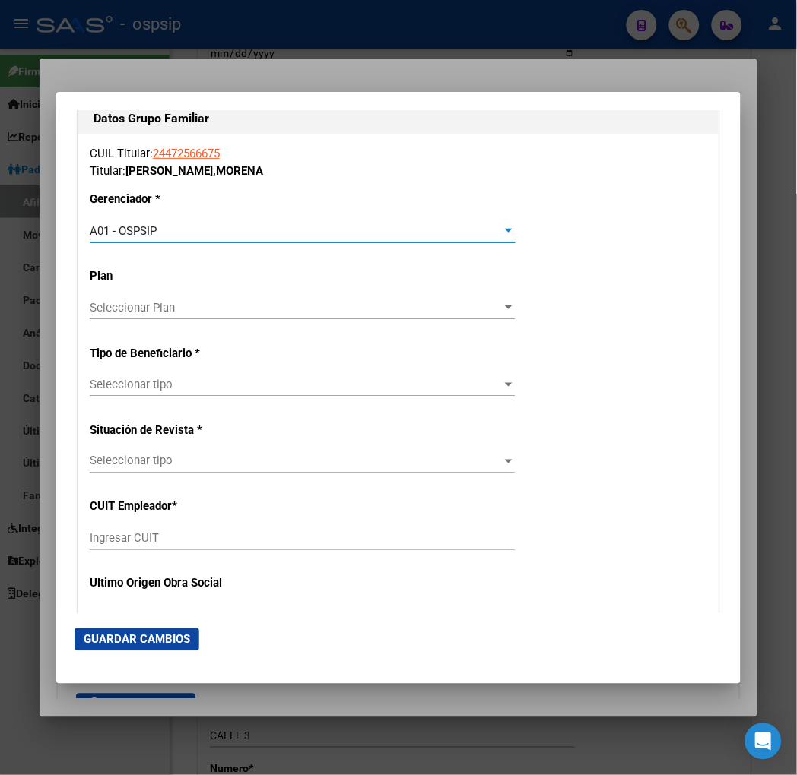
click at [218, 385] on span "Seleccionar tipo" at bounding box center [296, 385] width 412 height 14
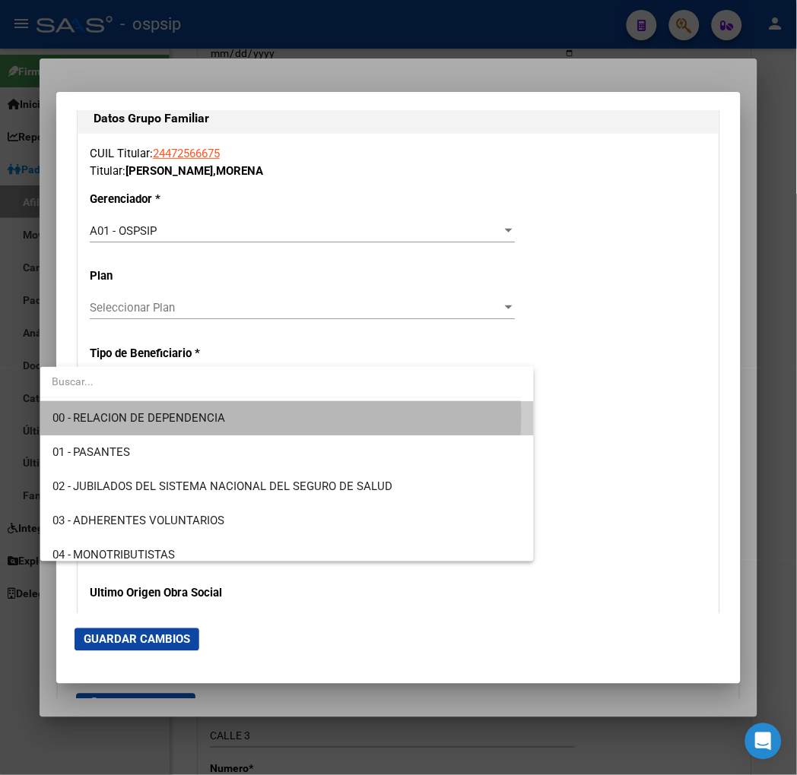
click at [239, 416] on span "00 - RELACION DE DEPENDENCIA" at bounding box center [287, 418] width 470 height 34
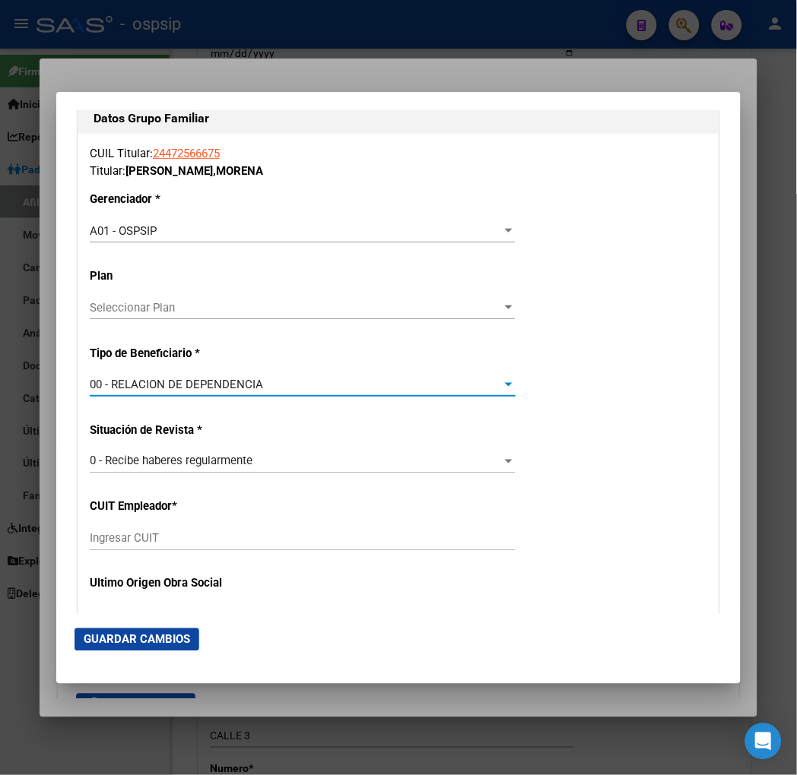
type input "30-70838406-9"
click at [84, 642] on span "Guardar Cambios" at bounding box center [137, 640] width 106 height 14
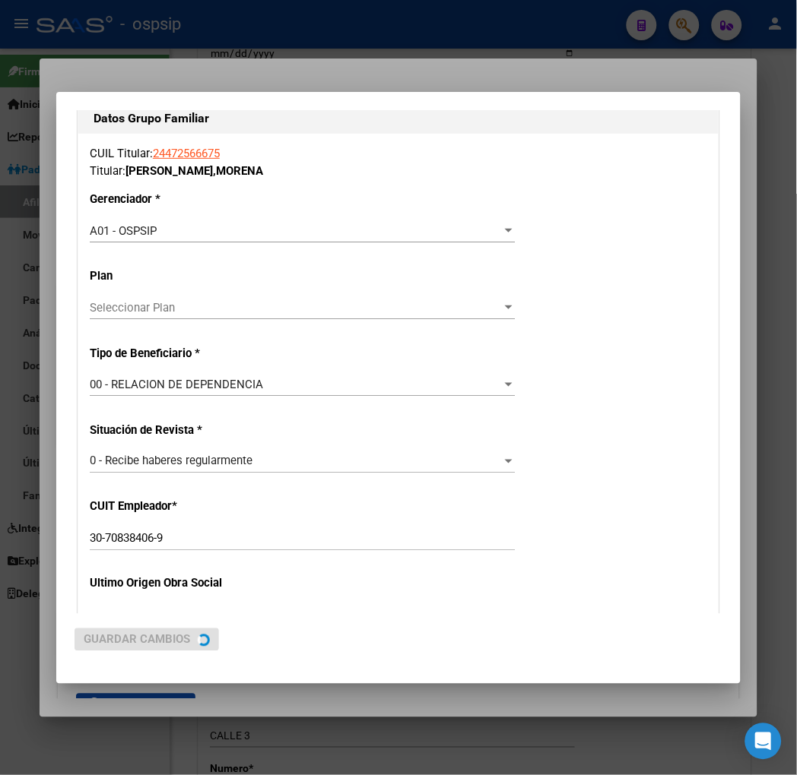
scroll to position [0, 0]
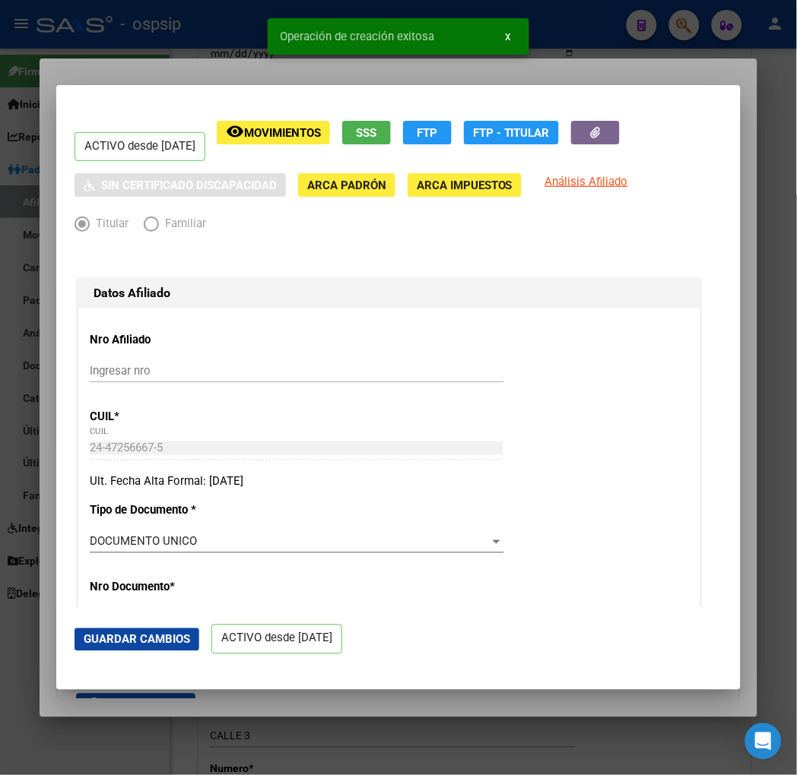
click at [84, 634] on span "Guardar Cambios" at bounding box center [137, 640] width 106 height 14
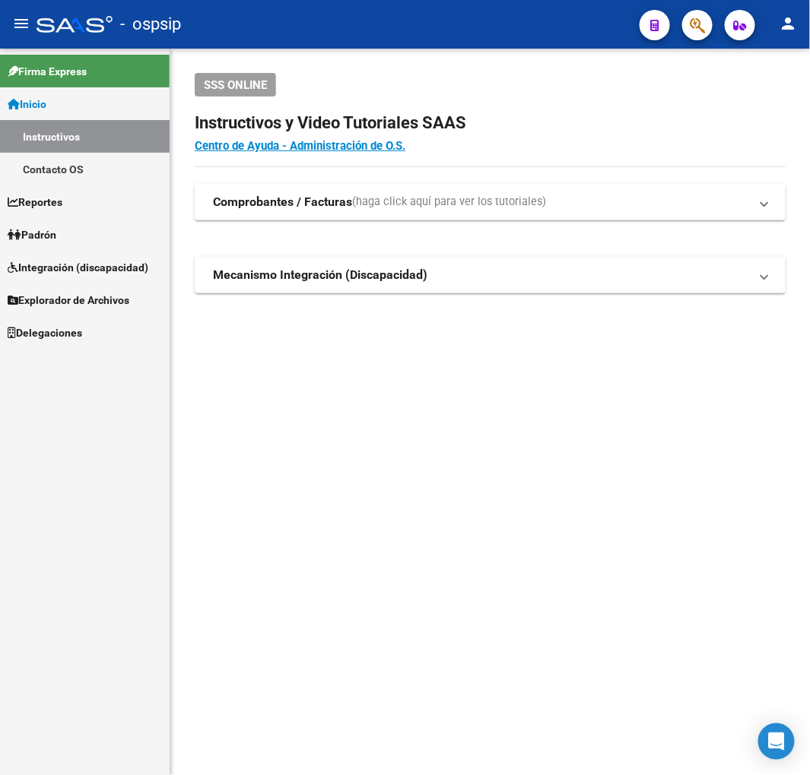
click at [707, 30] on button "button" at bounding box center [697, 25] width 30 height 30
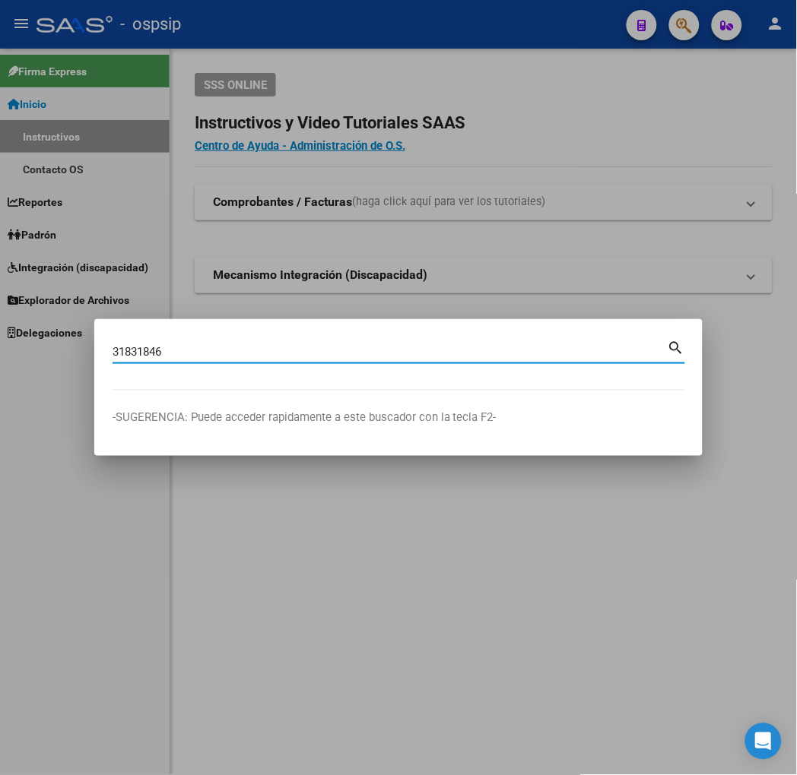
type input "31831846"
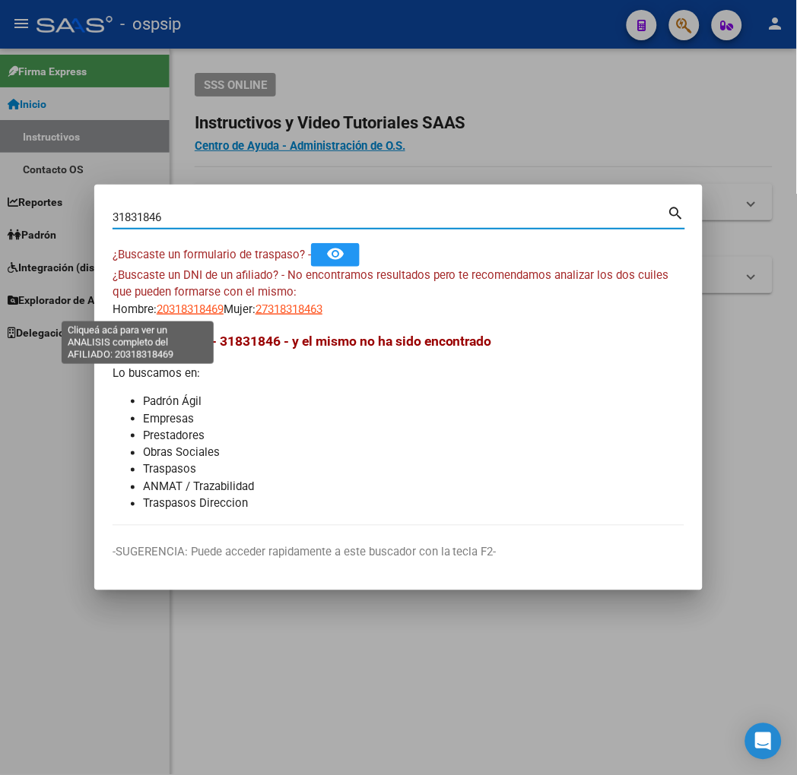
click at [157, 312] on span "20318318469" at bounding box center [190, 310] width 67 height 14
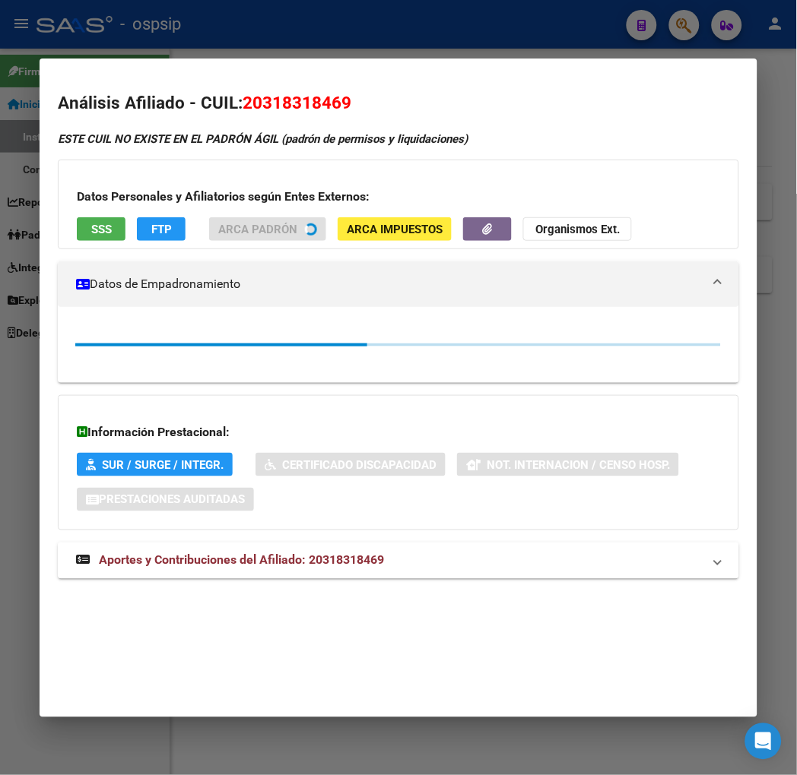
click at [410, 247] on div "Datos Personales y Afiliatorios según Entes Externos: SSS FTP ARCA Padrón ARCA …" at bounding box center [398, 205] width 680 height 90
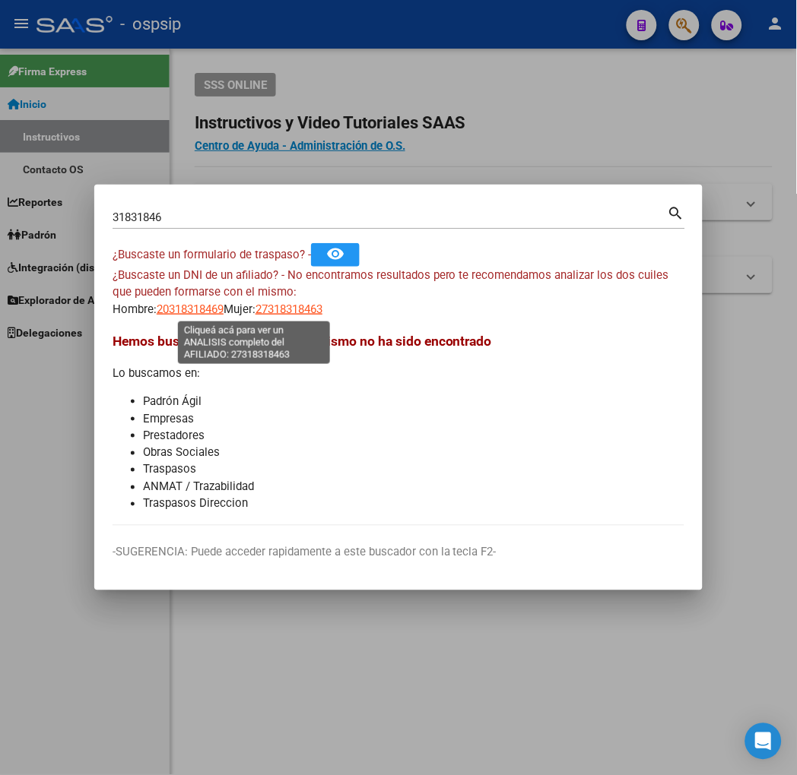
click at [259, 306] on span "27318318463" at bounding box center [288, 310] width 67 height 14
type textarea "27318318463"
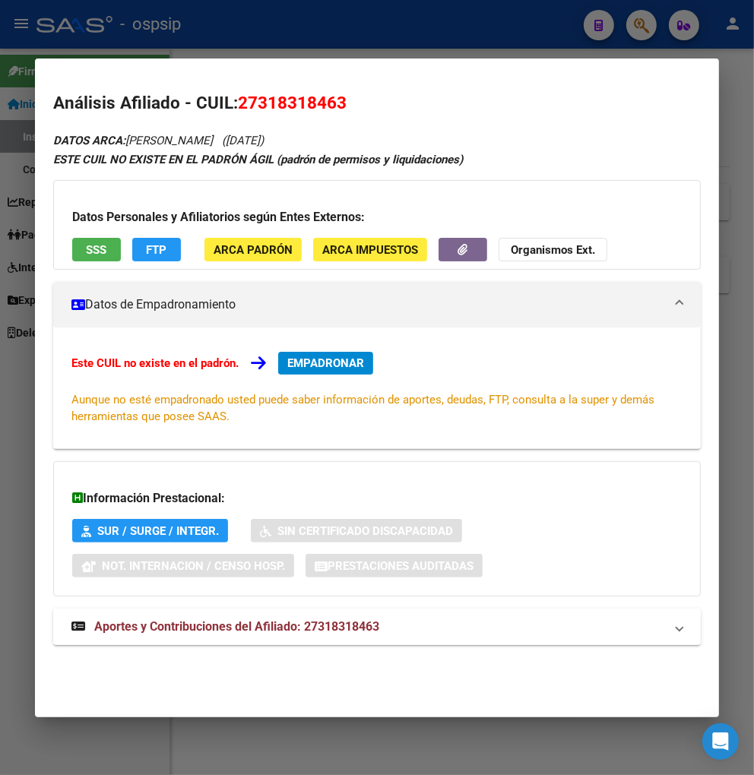
click at [216, 629] on span "Aportes y Contribuciones del Afiliado: 27318318463" at bounding box center [236, 627] width 285 height 14
click at [644, 25] on div at bounding box center [377, 387] width 754 height 775
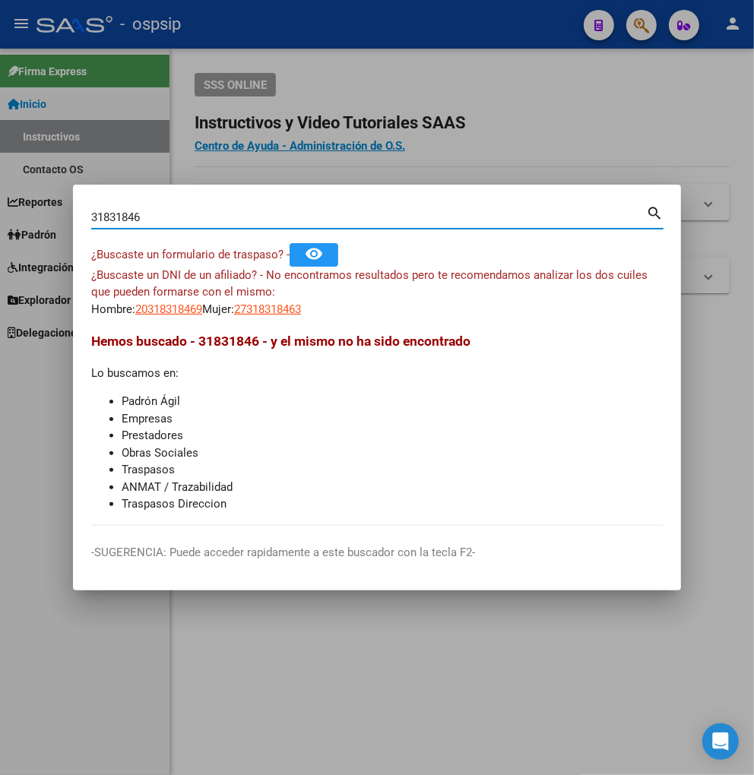
click at [195, 218] on input "31831846" at bounding box center [368, 218] width 555 height 14
type input "3"
type input "18220899"
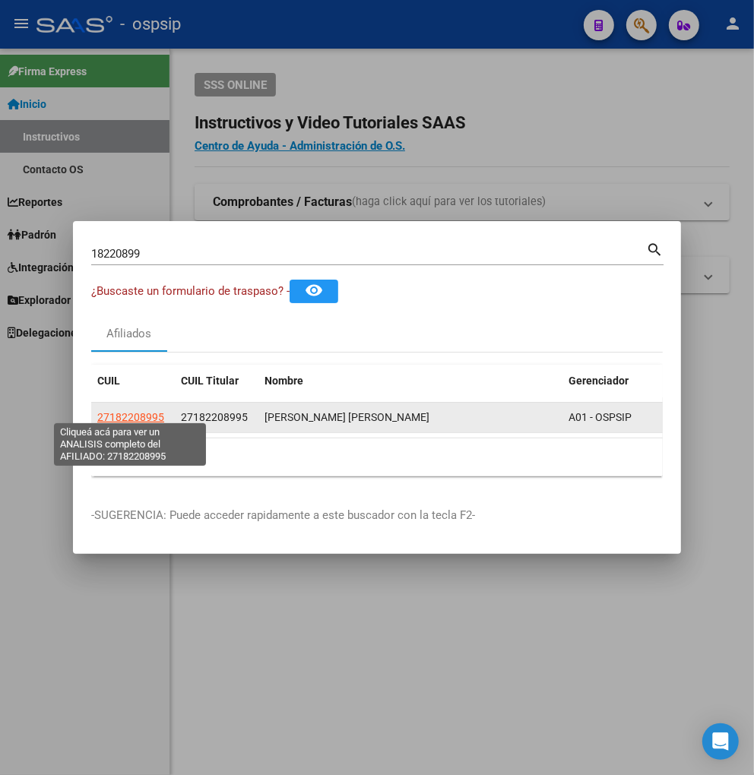
click at [125, 411] on span "27182208995" at bounding box center [130, 417] width 67 height 12
type textarea "27182208995"
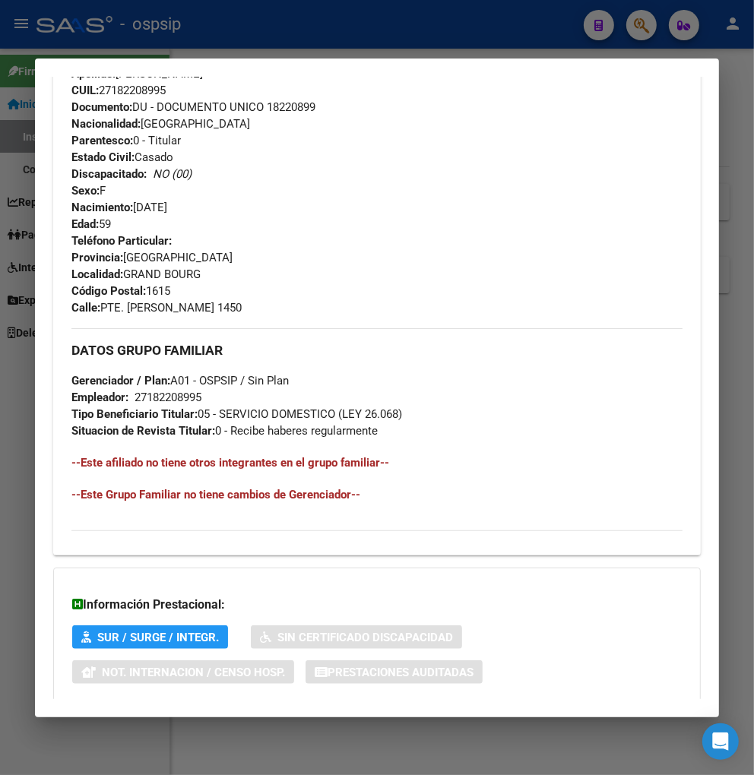
scroll to position [673, 0]
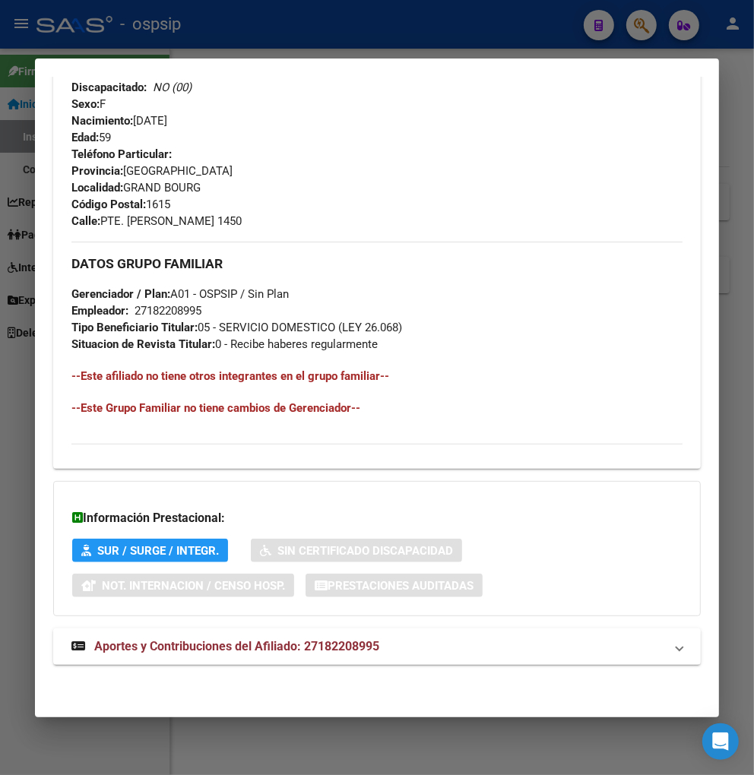
drag, startPoint x: 175, startPoint y: 644, endPoint x: 186, endPoint y: 610, distance: 36.1
click at [176, 642] on span "Aportes y Contribuciones del Afiliado: 27182208995" at bounding box center [236, 646] width 285 height 14
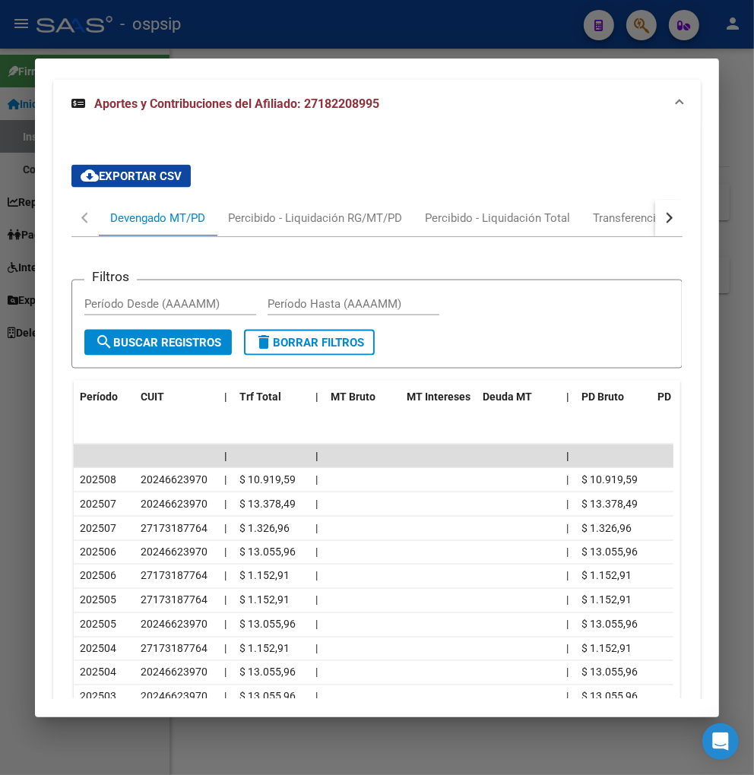
scroll to position [1228, 0]
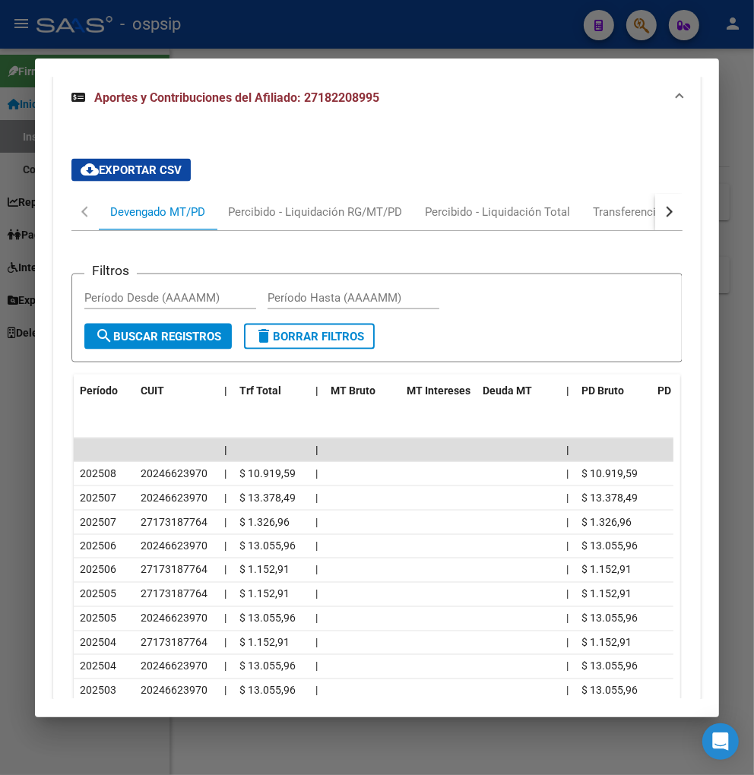
click at [655, 208] on button "button" at bounding box center [668, 212] width 27 height 36
click at [566, 215] on div "Transferencias ARCA" at bounding box center [585, 212] width 108 height 17
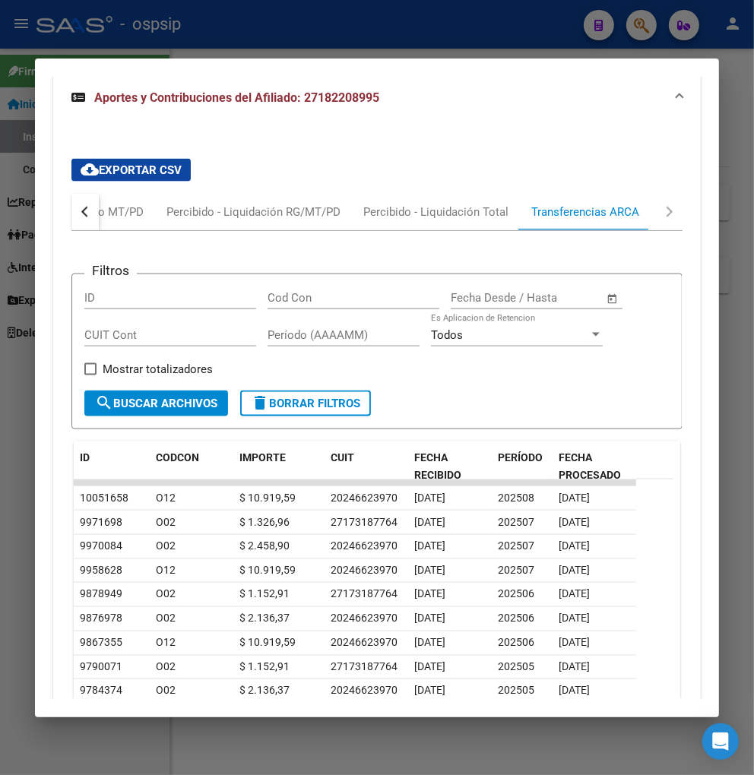
click at [81, 208] on div "button" at bounding box center [86, 212] width 11 height 11
click at [116, 208] on div "Devengado MT/PD" at bounding box center [157, 212] width 95 height 17
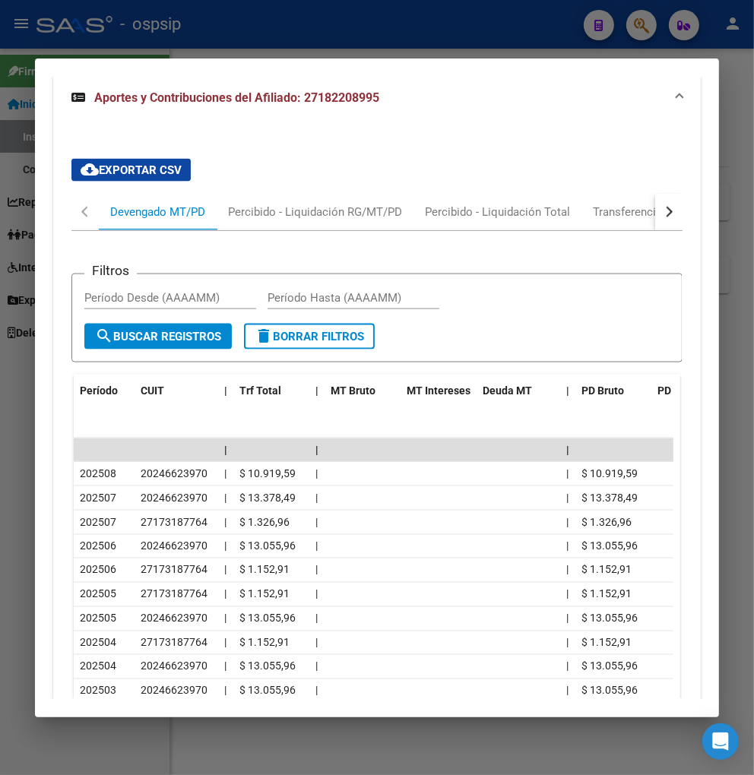
click at [641, 21] on div at bounding box center [377, 387] width 754 height 775
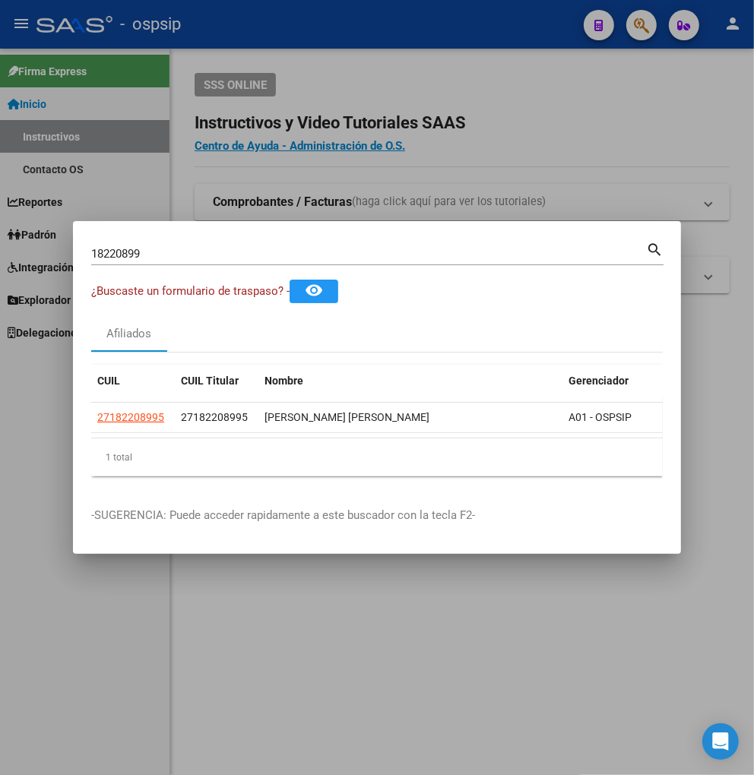
click at [168, 249] on input "18220899" at bounding box center [368, 254] width 555 height 14
type input "1"
type input "42713042"
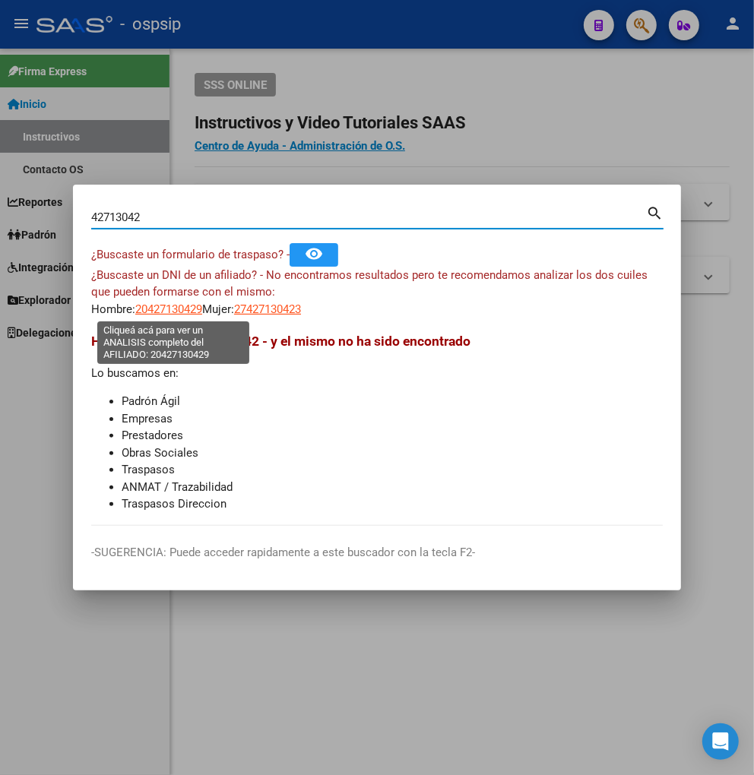
click at [170, 312] on span "20427130429" at bounding box center [168, 310] width 67 height 14
type textarea "20427130429"
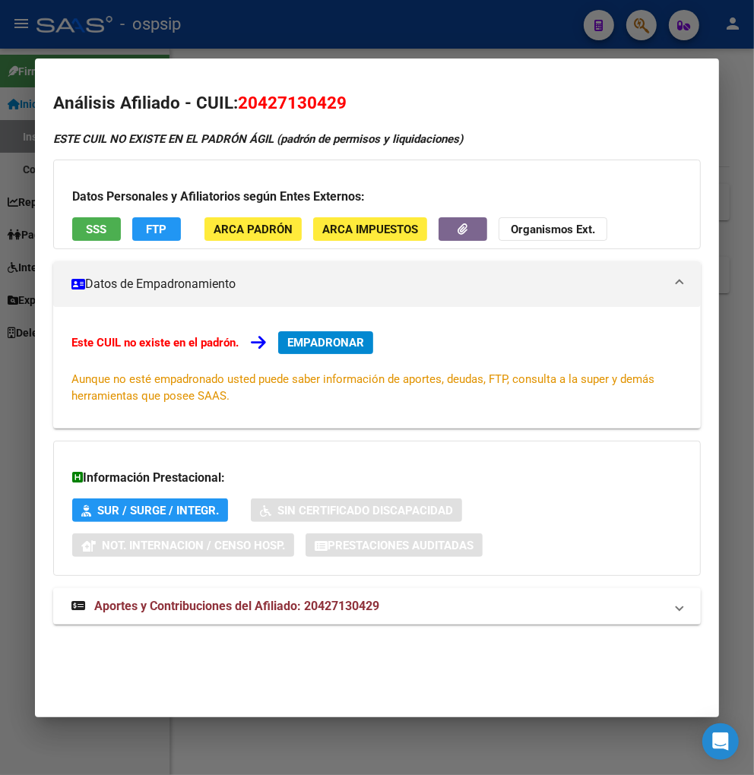
click at [626, 23] on div at bounding box center [377, 387] width 754 height 775
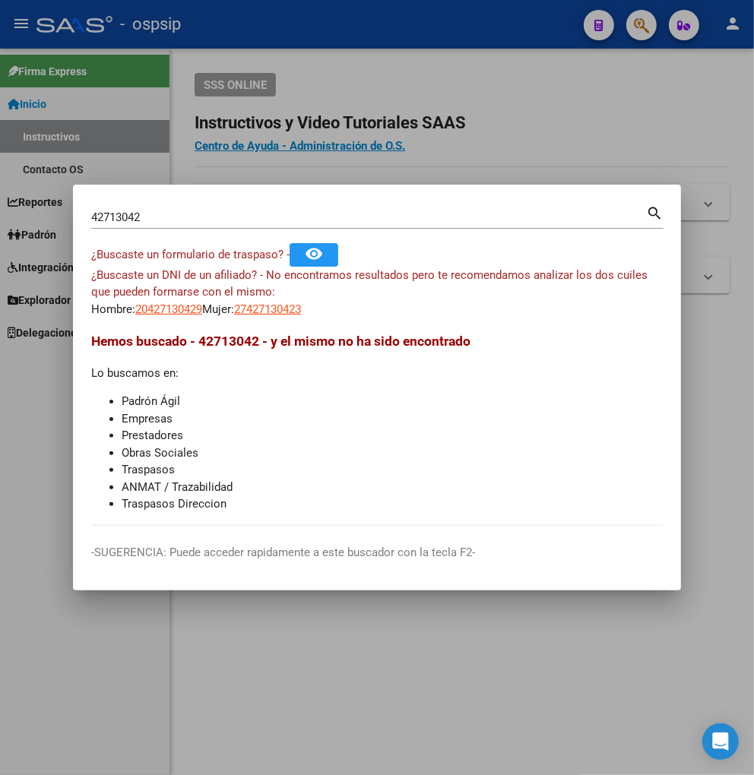
click at [142, 211] on input "42713042" at bounding box center [368, 218] width 555 height 14
type input "4"
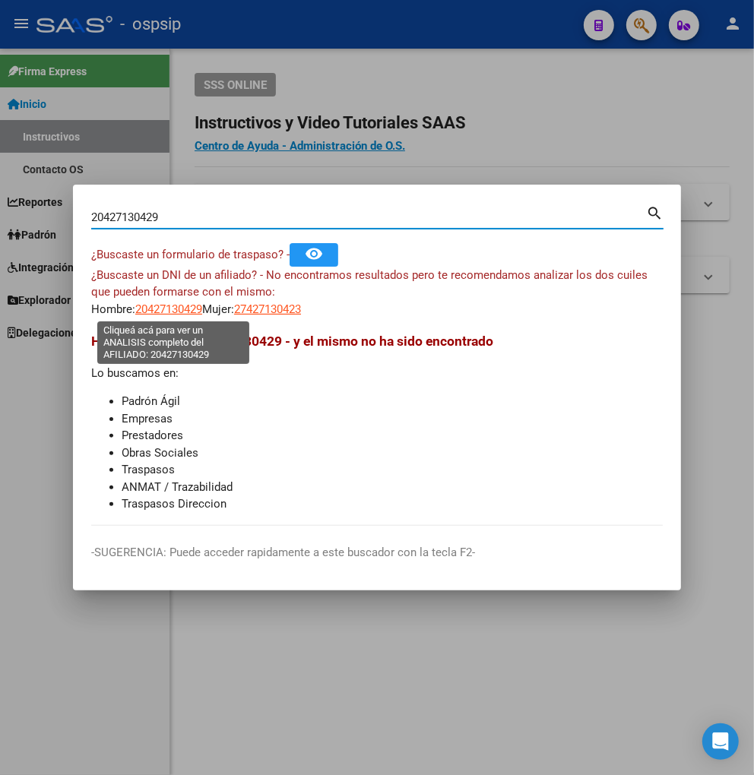
type input "20427130429"
click at [186, 312] on span "20427130429" at bounding box center [168, 310] width 67 height 14
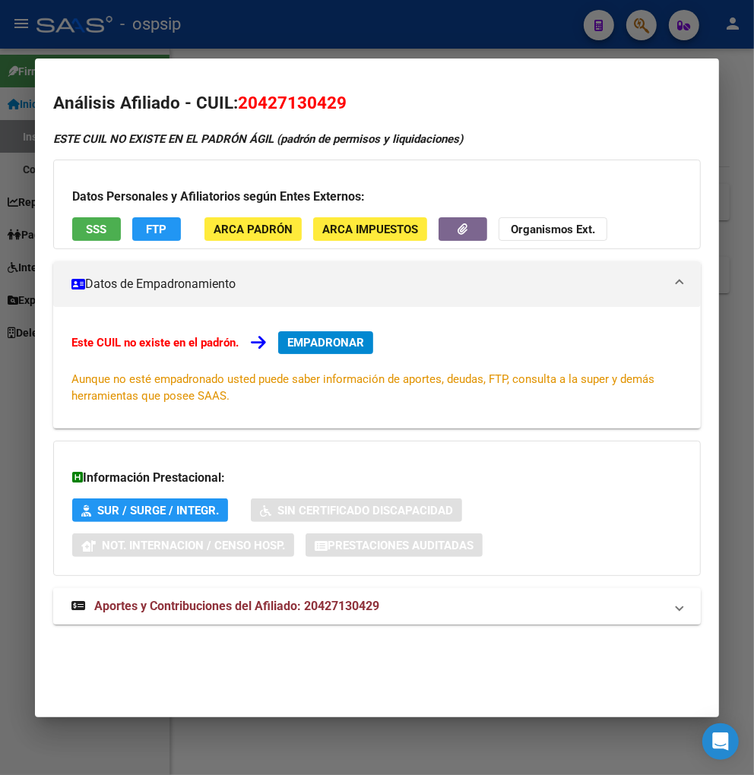
click at [232, 610] on span "Aportes y Contribuciones del Afiliado: 20427130429" at bounding box center [236, 606] width 285 height 14
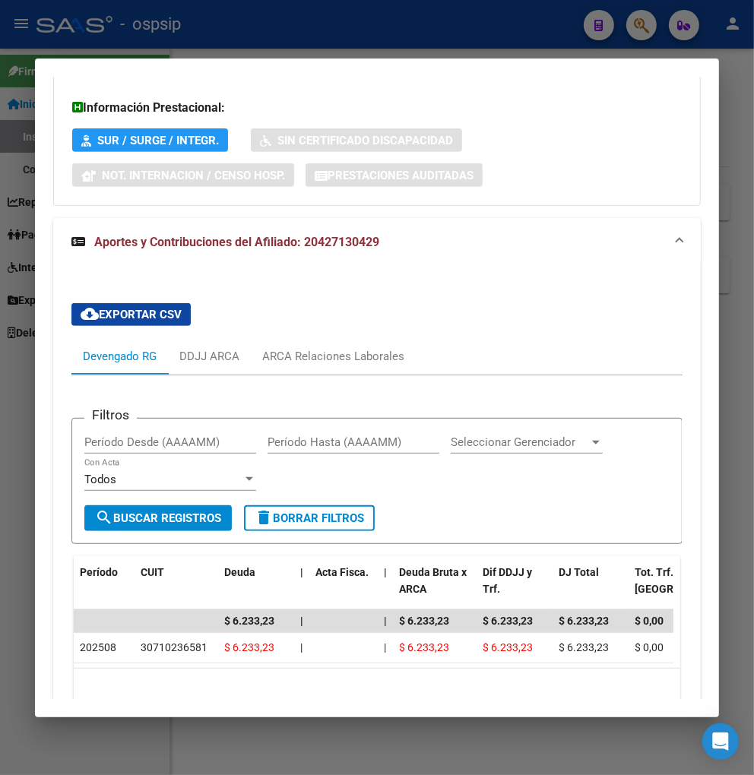
scroll to position [373, 0]
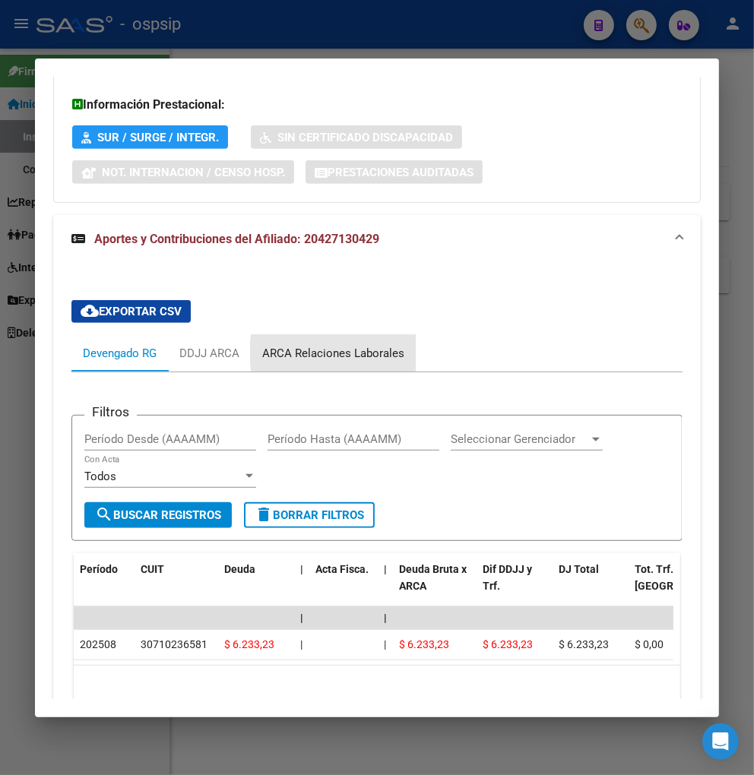
click at [347, 353] on div "ARCA Relaciones Laborales" at bounding box center [333, 353] width 142 height 17
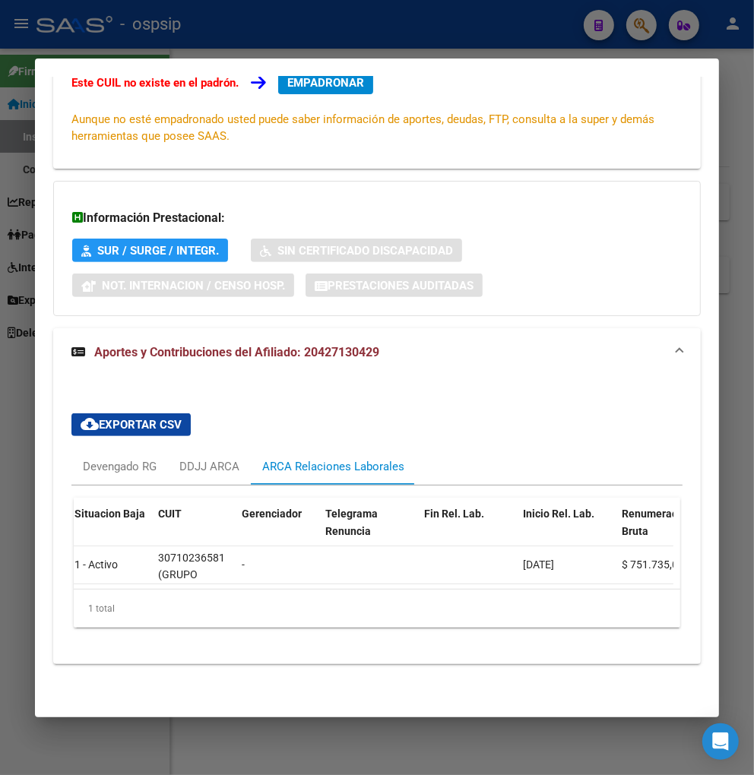
scroll to position [0, 0]
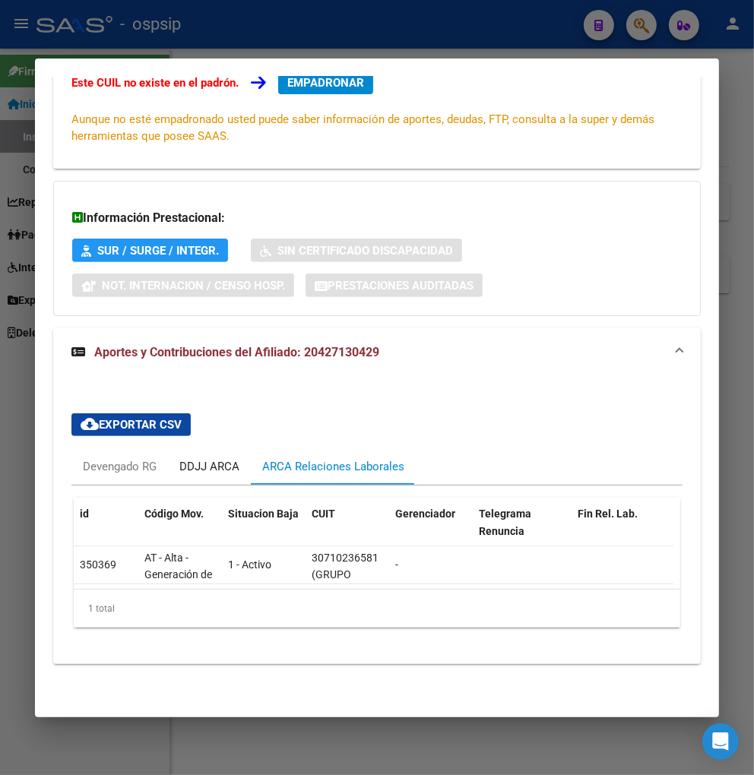
click at [175, 452] on div "DDJJ ARCA" at bounding box center [209, 466] width 83 height 36
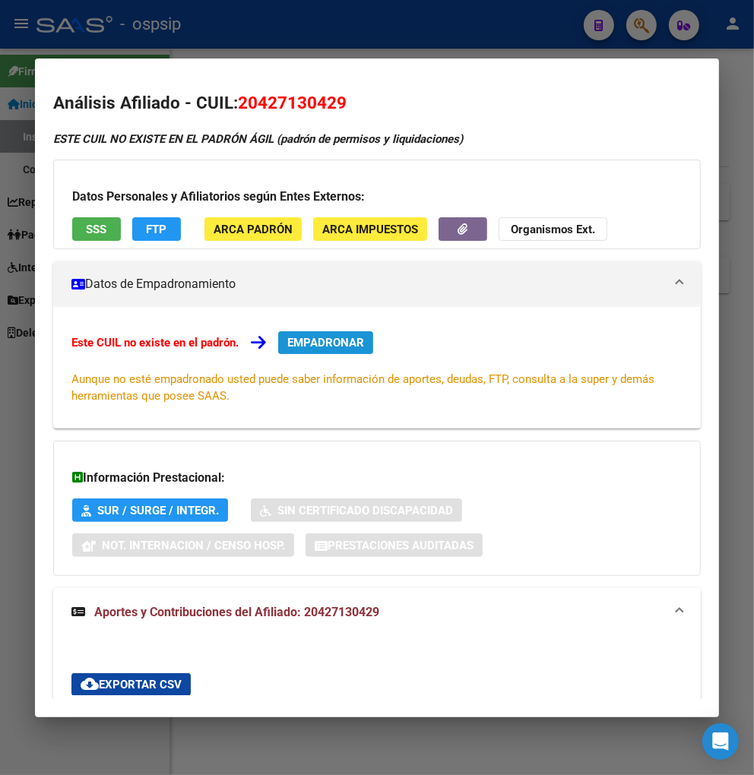
click at [327, 341] on span "EMPADRONAR" at bounding box center [325, 343] width 77 height 14
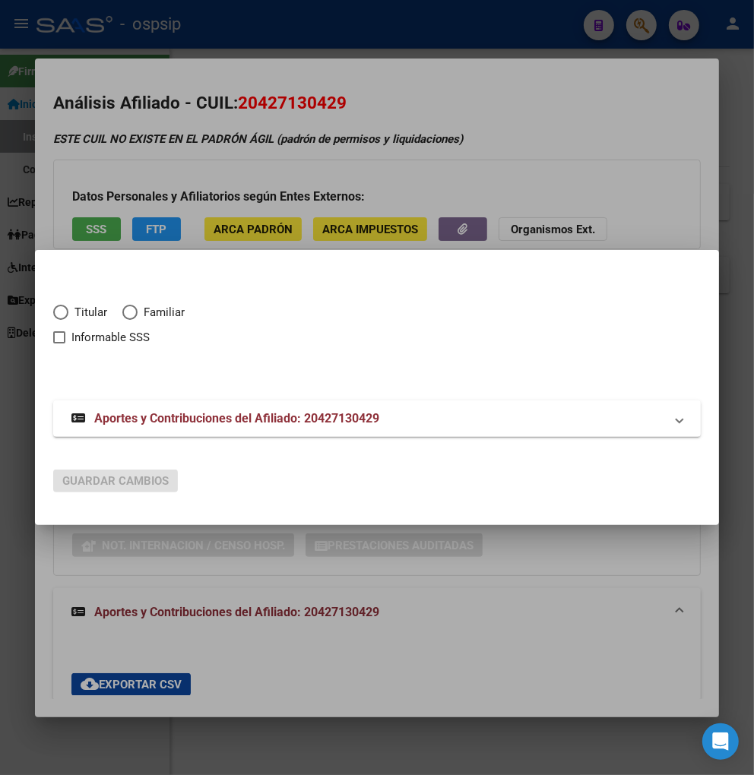
click at [62, 309] on span "Elija una opción" at bounding box center [60, 312] width 15 height 15
click at [62, 309] on input "Titular" at bounding box center [60, 312] width 15 height 15
radio input "true"
checkbox input "true"
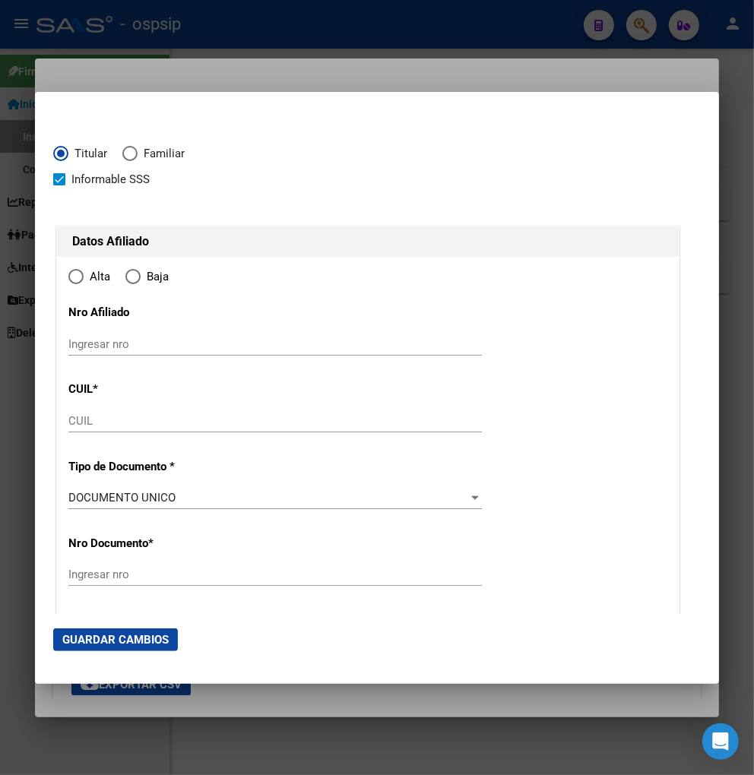
type input "20-42713042-9"
radio input "true"
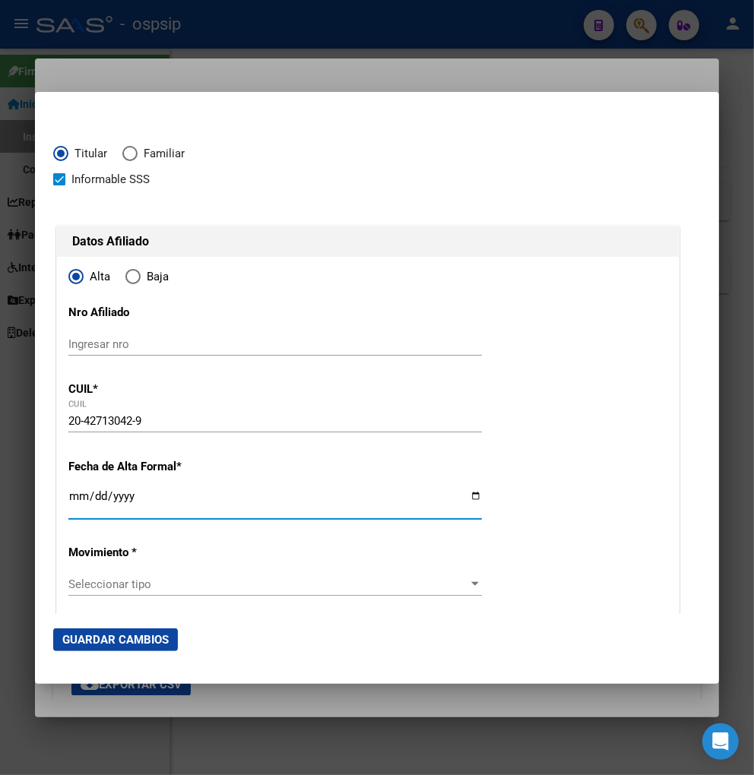
click at [76, 497] on input "Ingresar fecha" at bounding box center [275, 502] width 414 height 24
type input "[DATE]"
click at [173, 583] on span "Seleccionar tipo" at bounding box center [268, 585] width 400 height 14
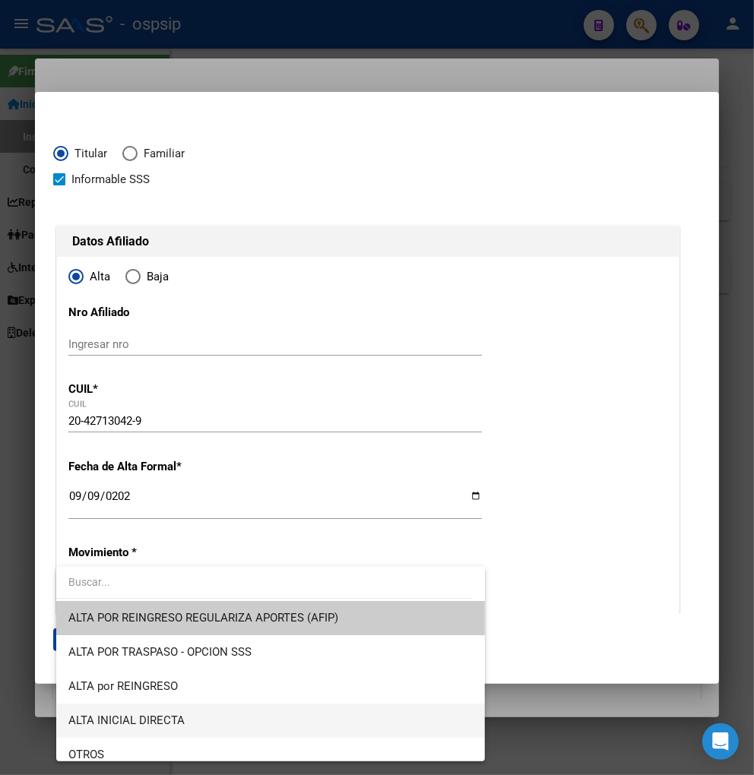
click at [214, 720] on span "ALTA INICIAL DIRECTA" at bounding box center [270, 721] width 404 height 34
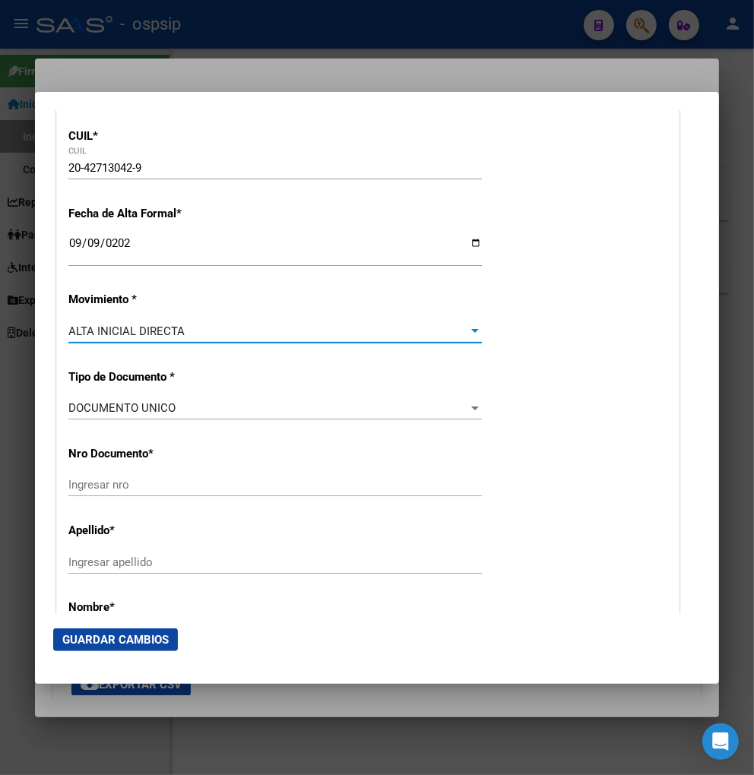
scroll to position [422, 0]
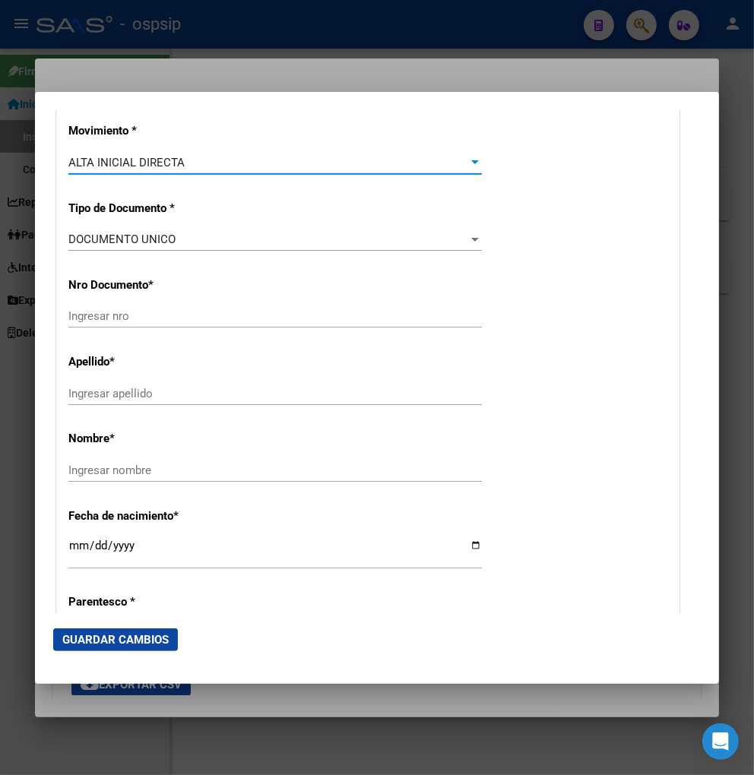
click at [112, 312] on input "Ingresar nro" at bounding box center [275, 316] width 414 height 14
type input "427130472"
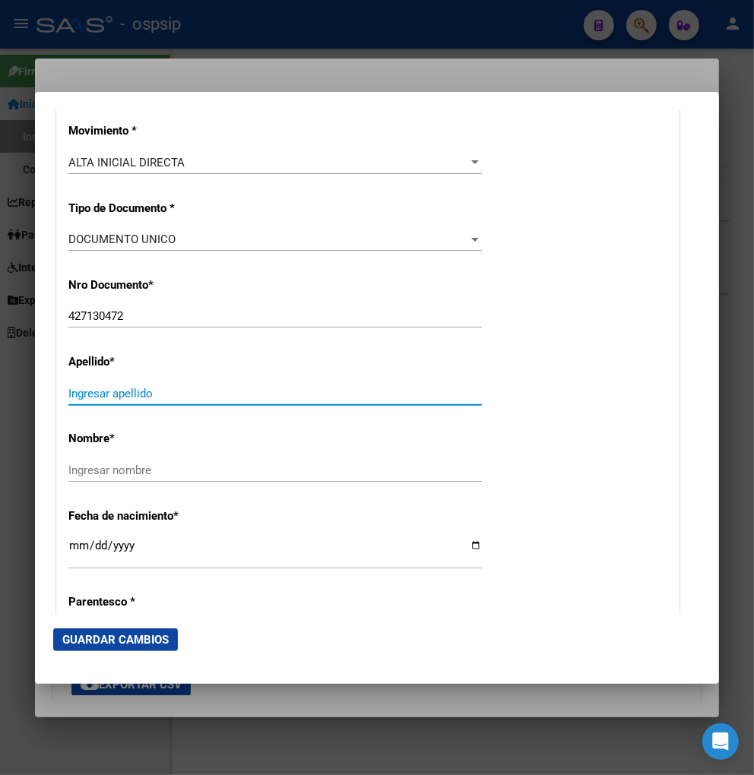
click at [110, 392] on input "Ingresar apellido" at bounding box center [275, 394] width 414 height 14
type input "v"
type input "[PERSON_NAME]"
click at [158, 470] on input "Ingresar nombre" at bounding box center [275, 471] width 414 height 14
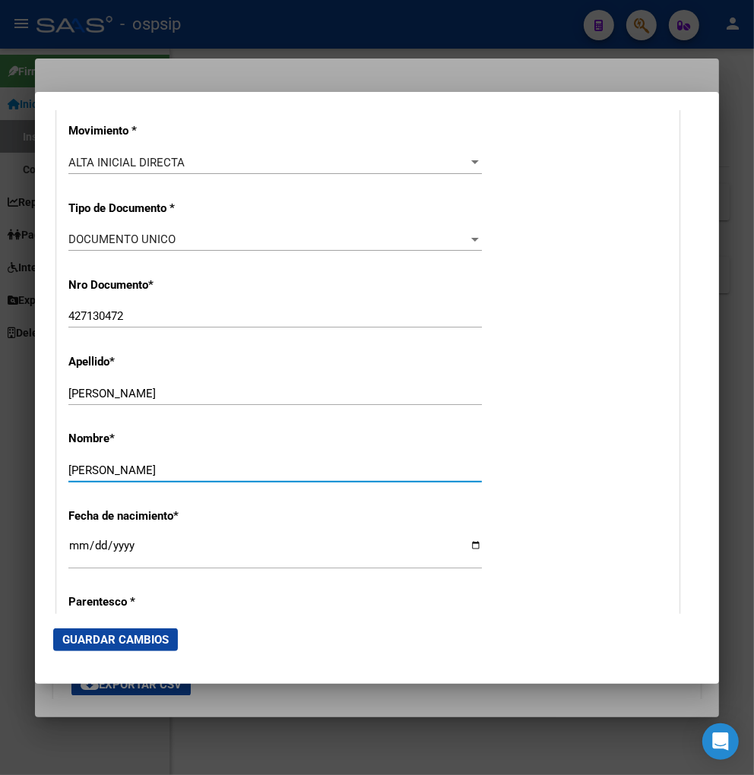
type input "[PERSON_NAME]"
click at [71, 537] on div "Ingresar fecha" at bounding box center [275, 552] width 414 height 33
type input "[DATE]"
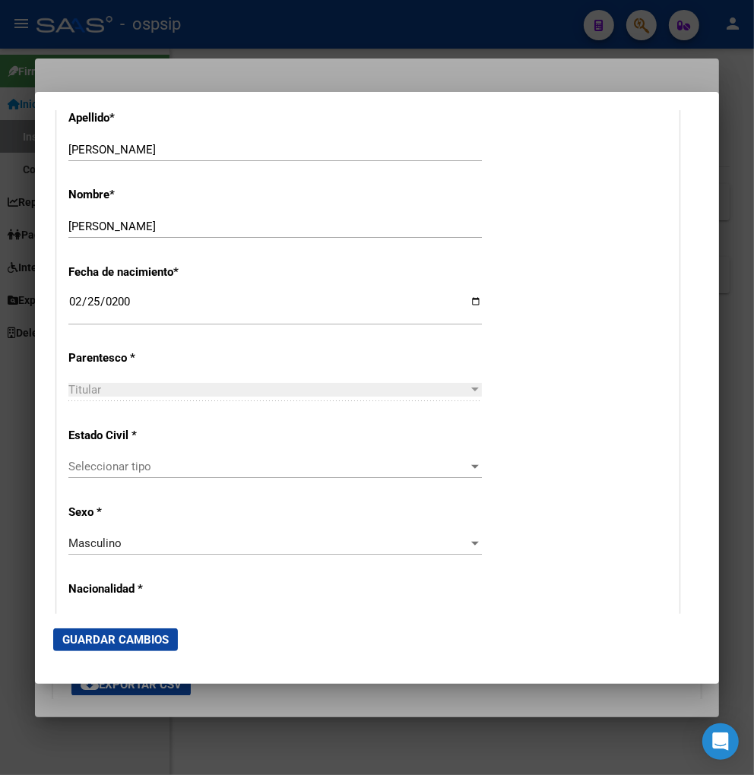
scroll to position [675, 0]
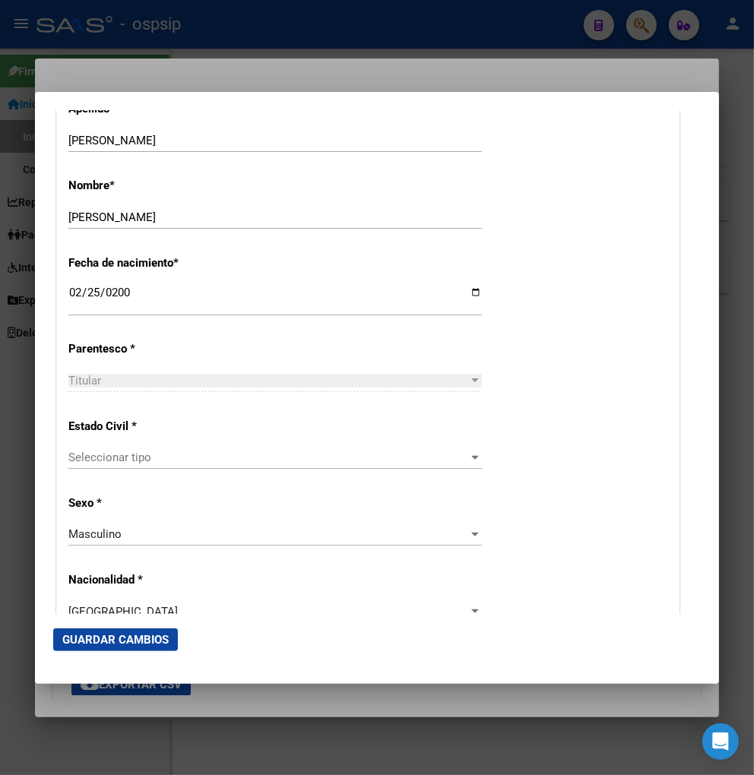
click at [219, 458] on span "Seleccionar tipo" at bounding box center [268, 458] width 400 height 14
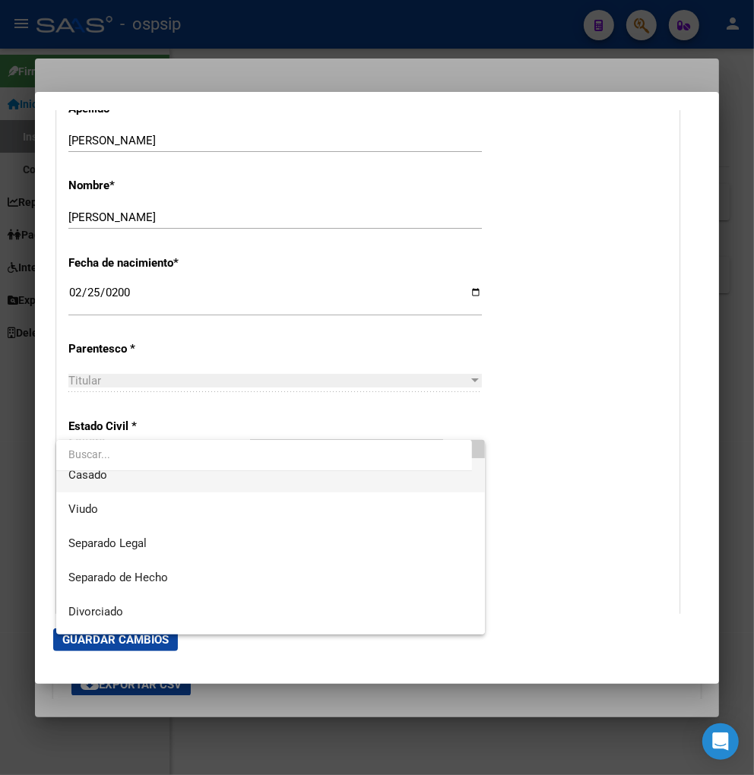
scroll to position [78, 0]
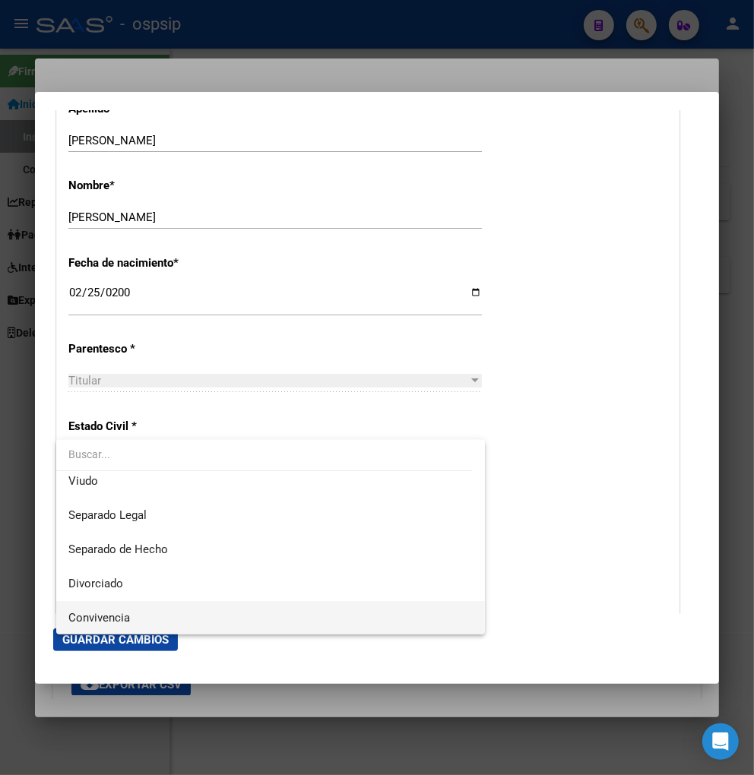
click at [176, 626] on span "Convivencia" at bounding box center [270, 618] width 404 height 34
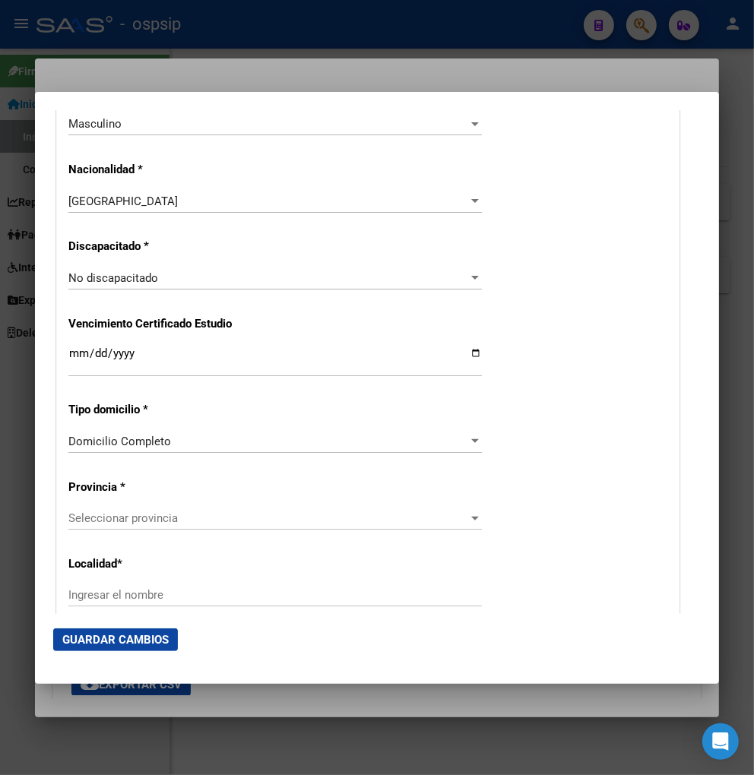
scroll to position [1182, 0]
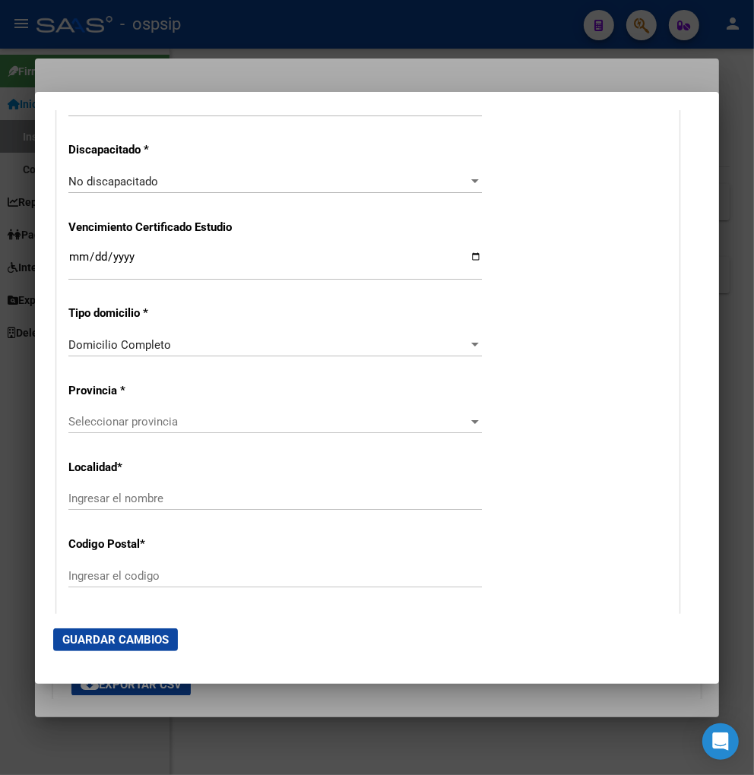
click at [251, 426] on span "Seleccionar provincia" at bounding box center [268, 422] width 400 height 14
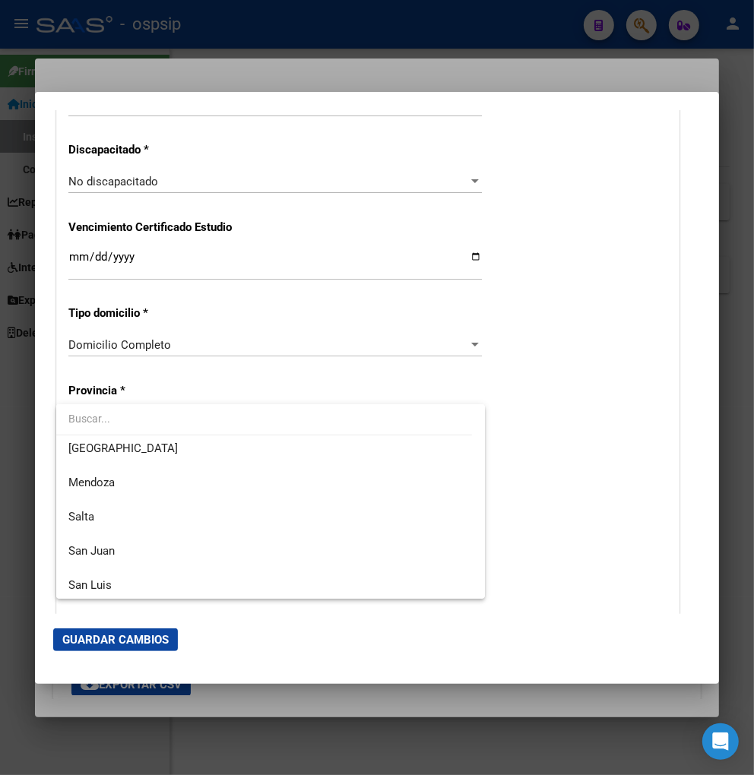
scroll to position [253, 0]
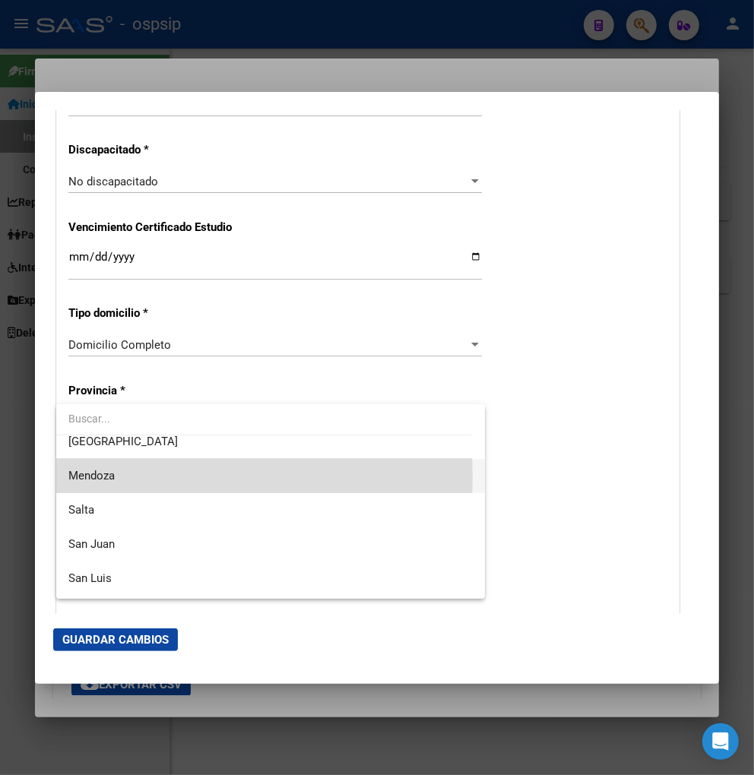
click at [148, 477] on span "Mendoza" at bounding box center [270, 476] width 404 height 34
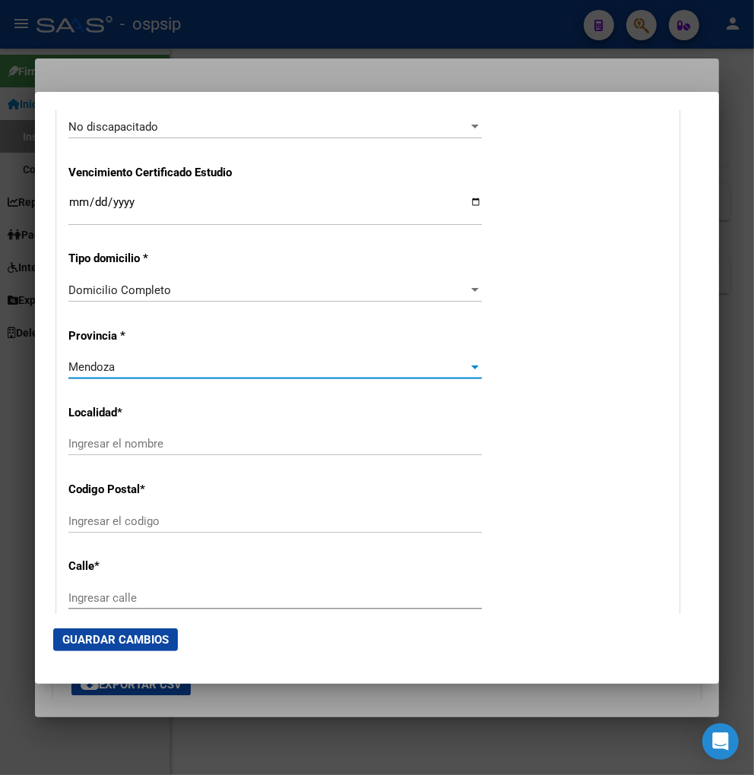
scroll to position [1266, 0]
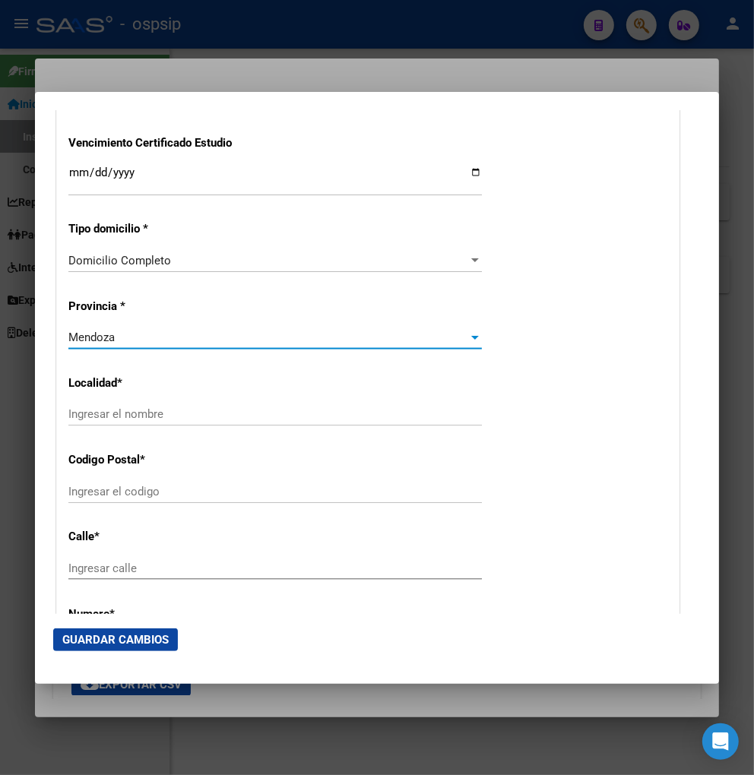
click at [165, 419] on input "Ingresar el nombre" at bounding box center [275, 414] width 414 height 14
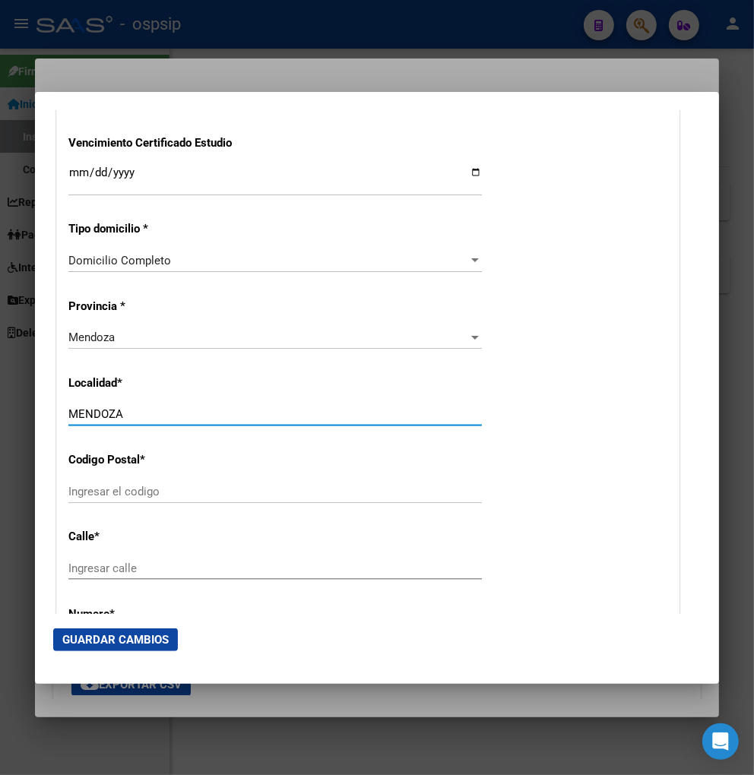
type input "MENDOZA"
click at [128, 559] on div "Ingresar calle" at bounding box center [275, 568] width 414 height 23
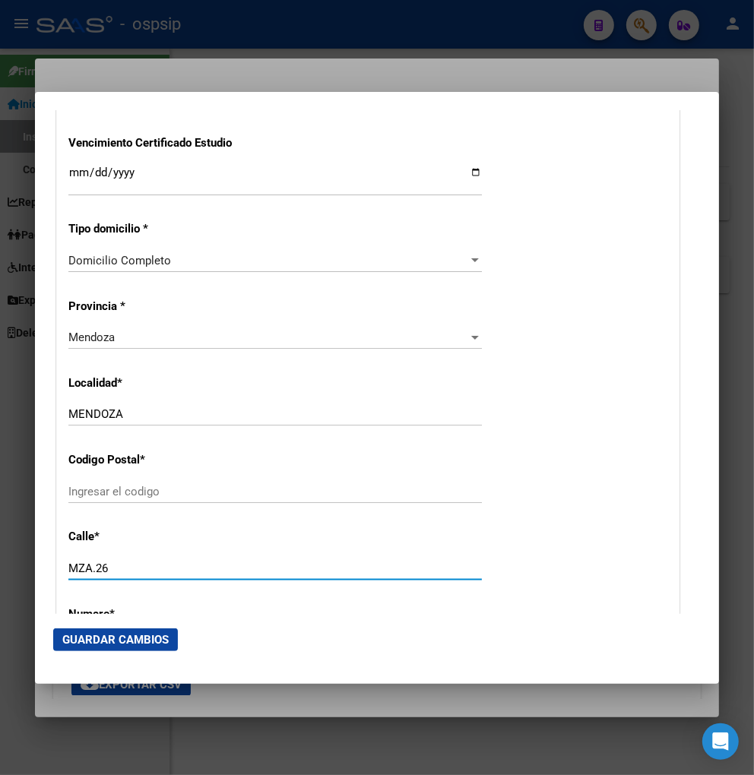
scroll to position [1351, 0]
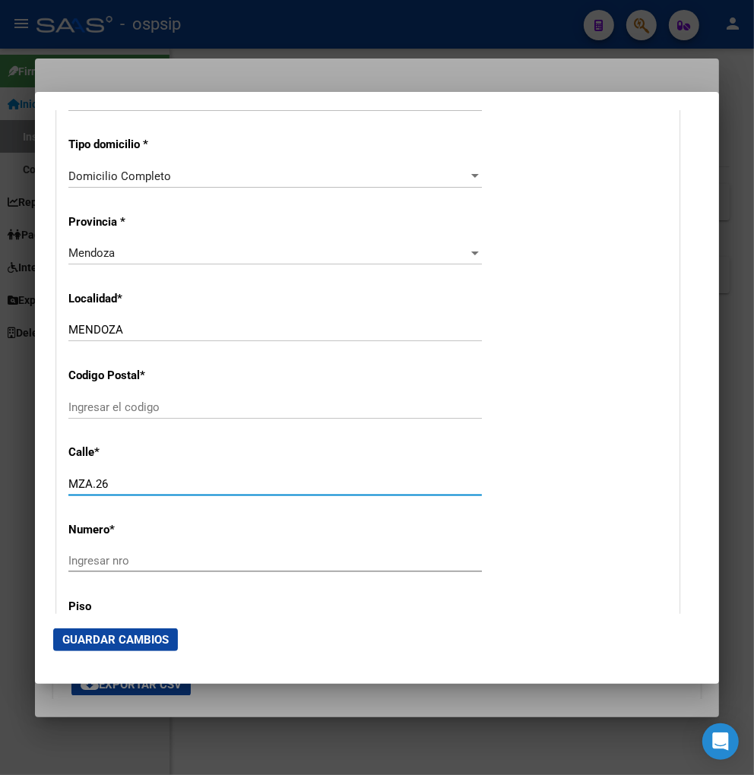
type input "MZA.26"
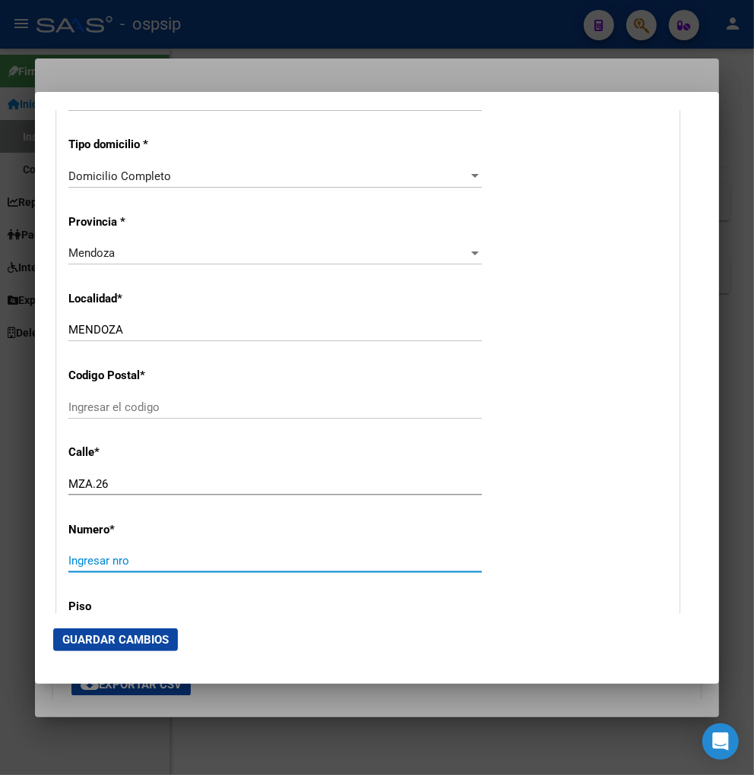
click at [134, 559] on input "Ingresar nro" at bounding box center [275, 561] width 414 height 14
type input "14"
click at [97, 405] on input "Ingresar el codigo" at bounding box center [275, 408] width 414 height 14
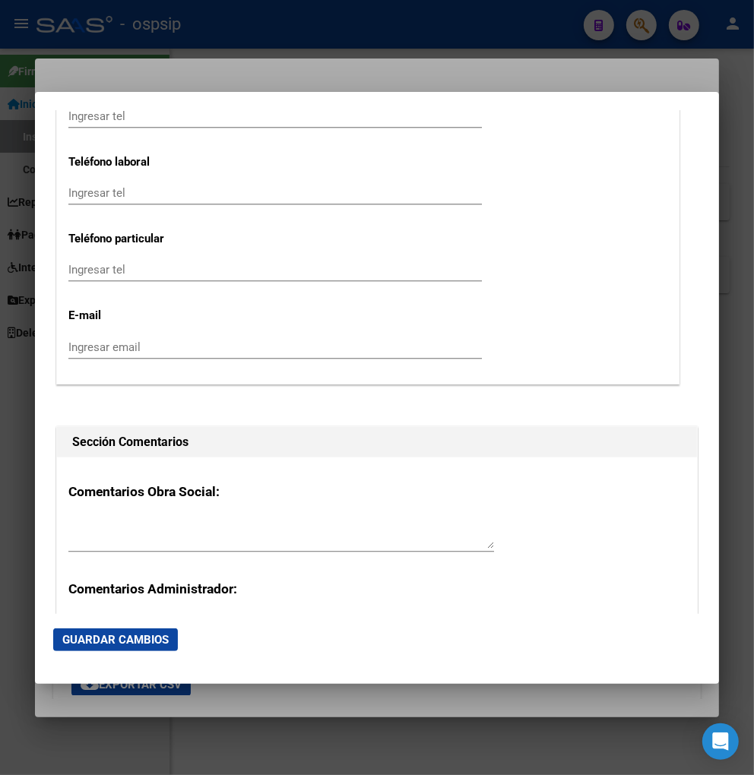
scroll to position [2281, 0]
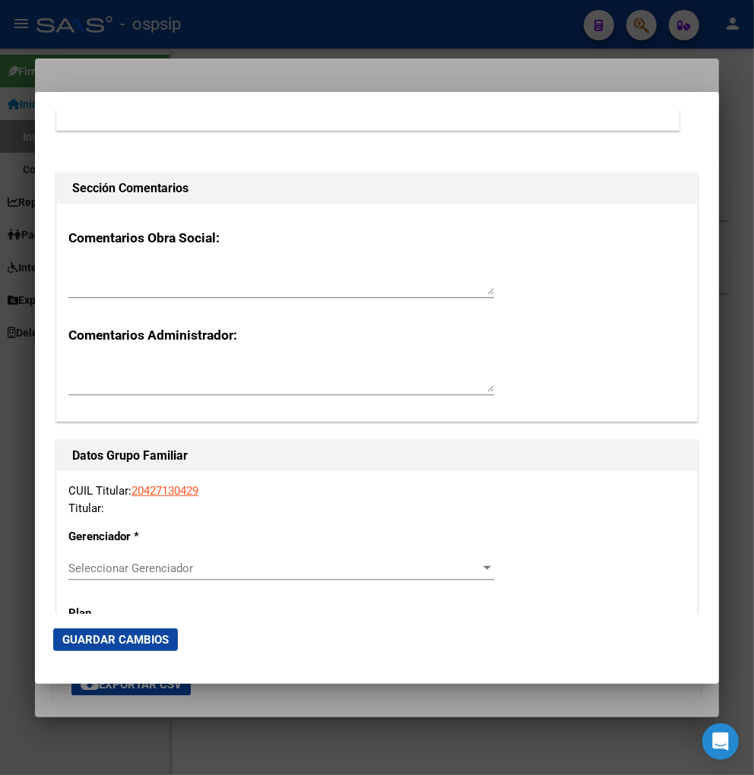
type input "5500"
click at [483, 567] on div at bounding box center [487, 568] width 8 height 4
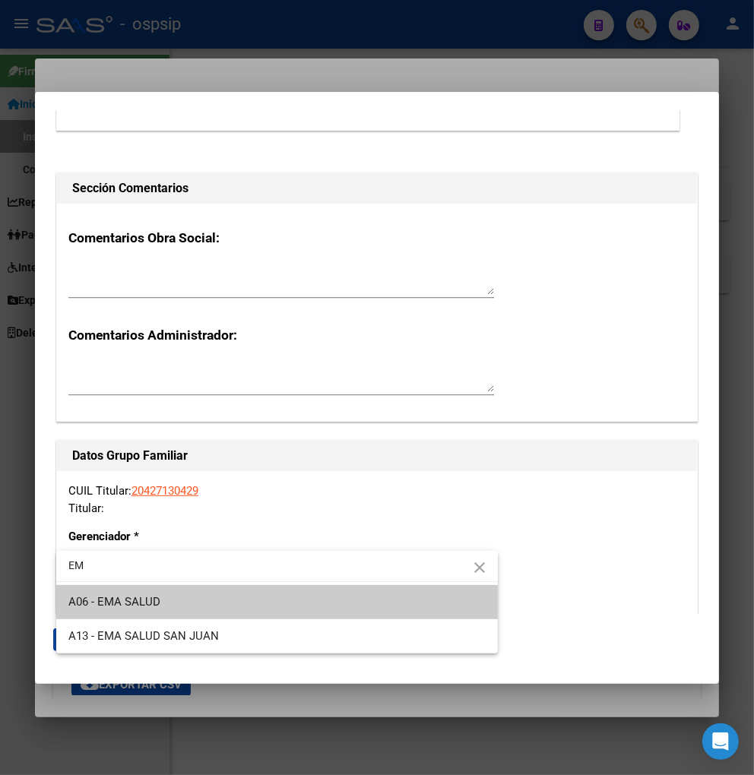
type input "EM"
click at [192, 613] on span "A06 - EMA SALUD" at bounding box center [276, 602] width 417 height 34
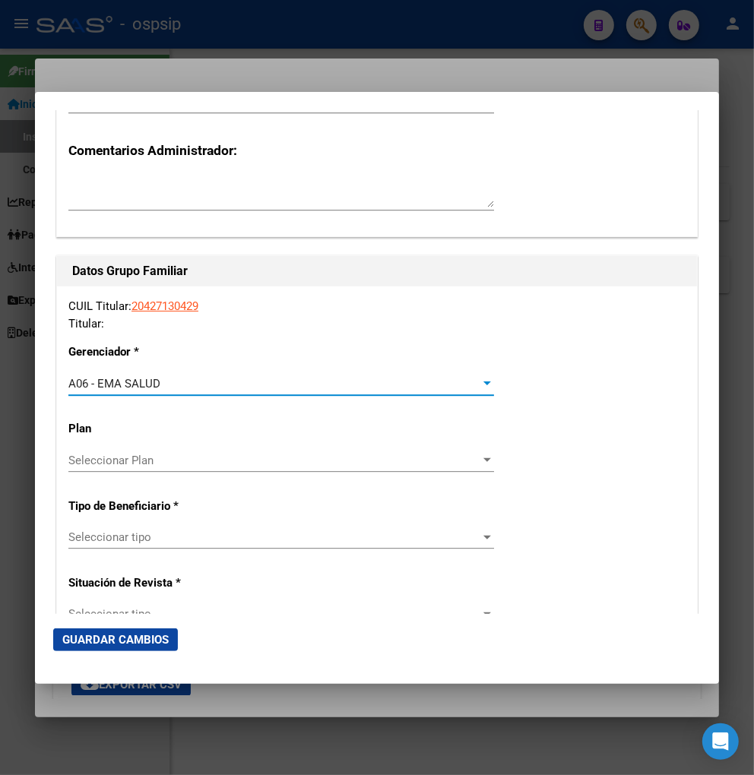
scroll to position [2534, 0]
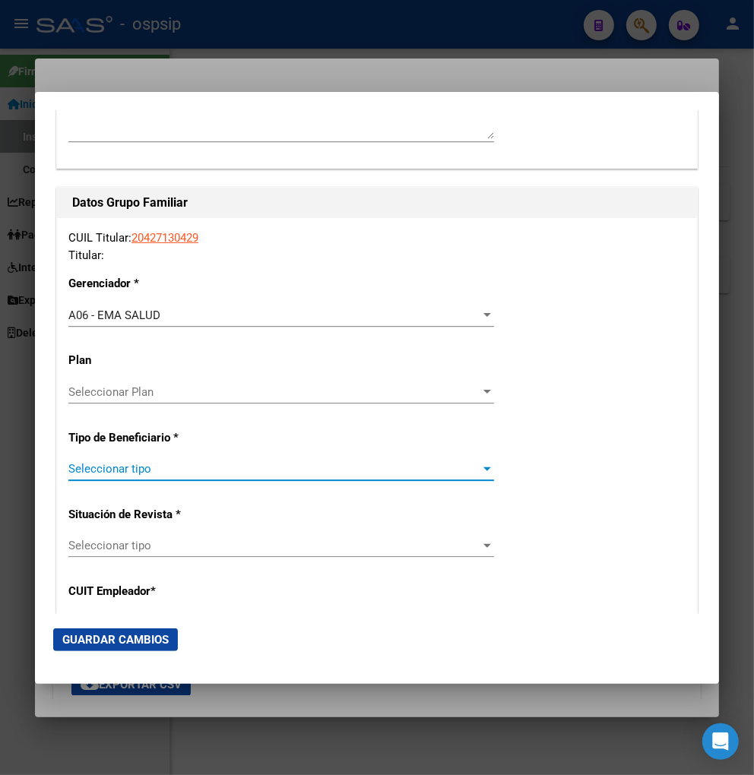
click at [194, 473] on span "Seleccionar tipo" at bounding box center [274, 469] width 412 height 14
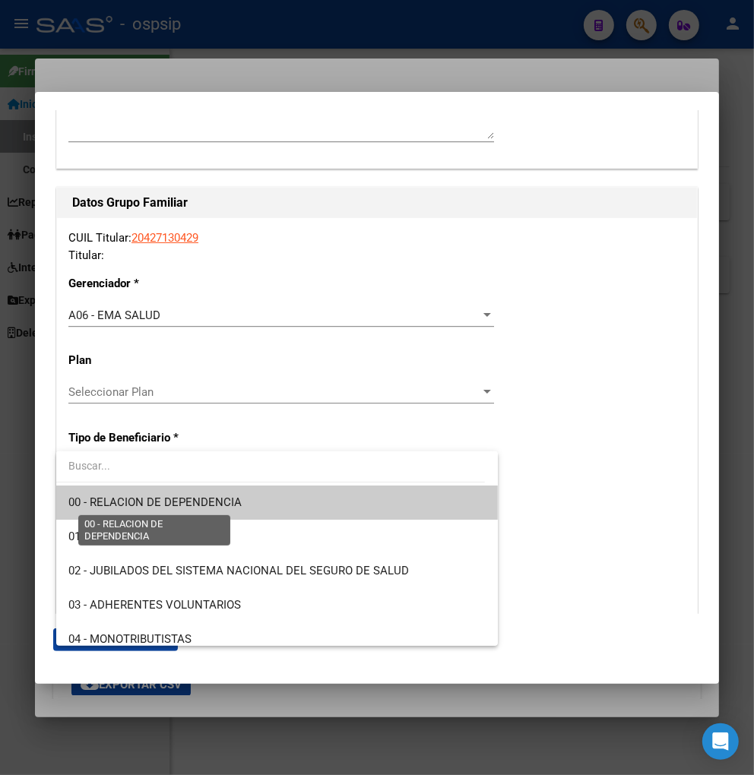
click at [188, 502] on span "00 - RELACION DE DEPENDENCIA" at bounding box center [154, 503] width 173 height 14
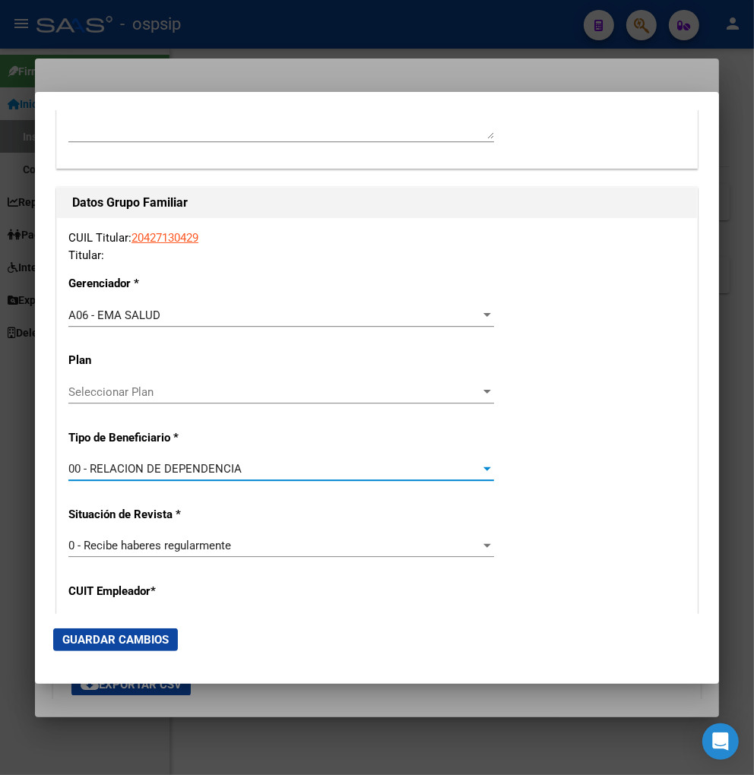
type input "30-71023658-1"
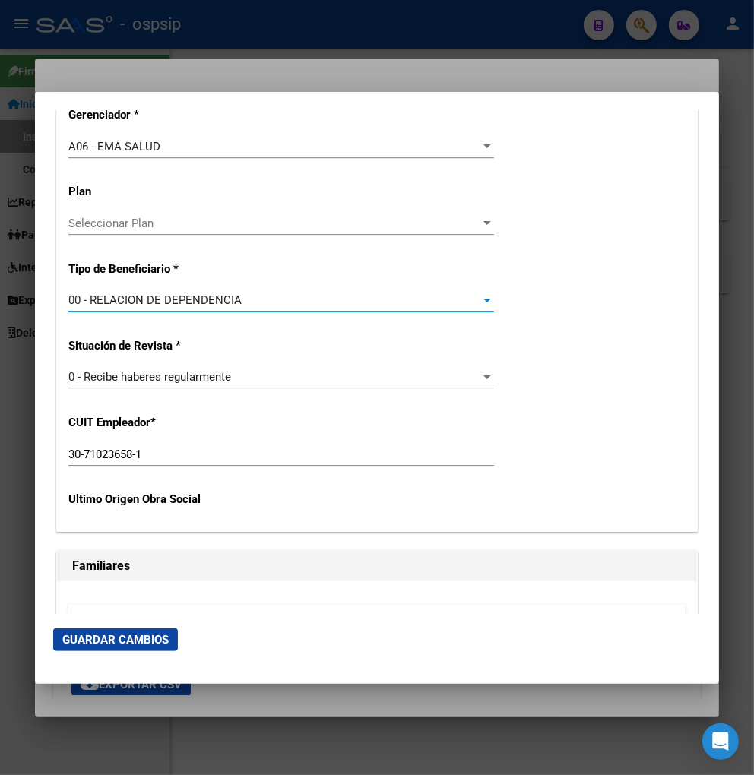
click at [134, 634] on span "Guardar Cambios" at bounding box center [115, 640] width 106 height 14
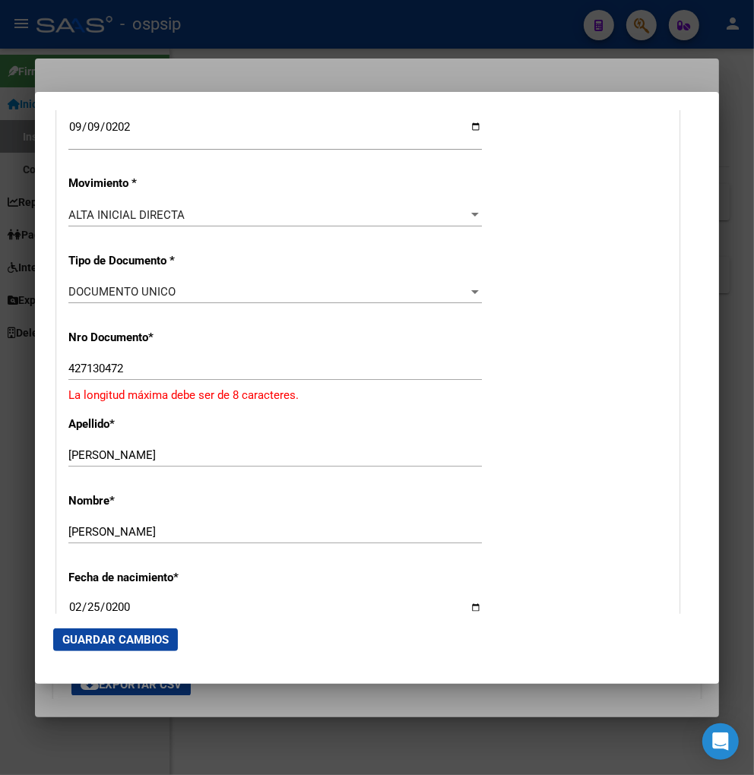
scroll to position [347, 0]
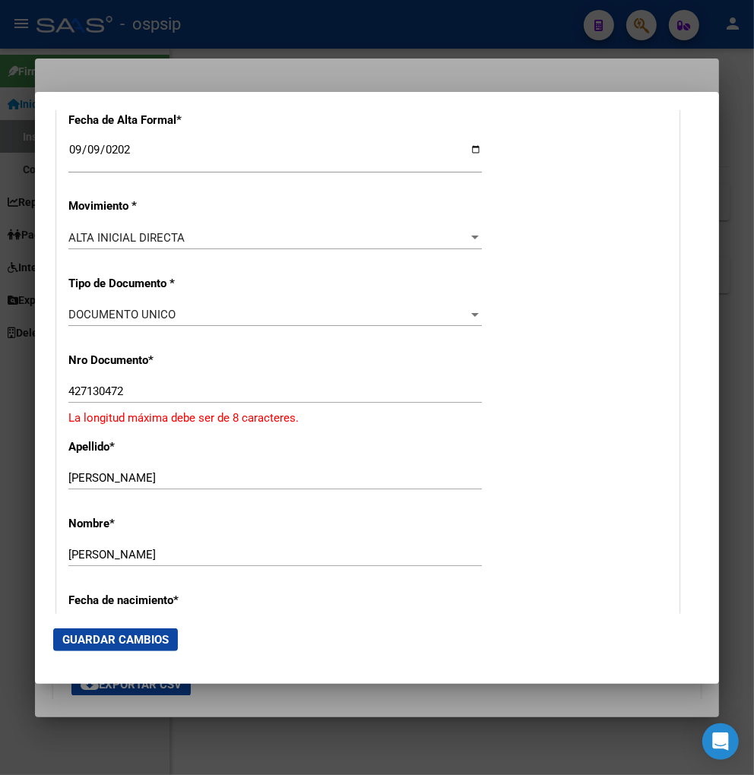
click at [146, 393] on input "427130472" at bounding box center [275, 392] width 414 height 14
type input "4"
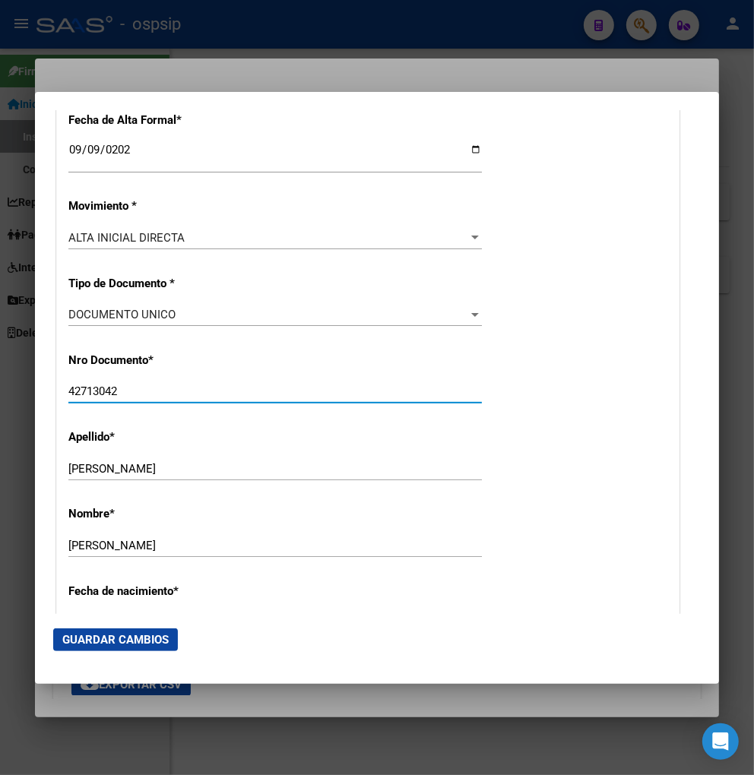
type input "42713042"
click at [120, 639] on span "Guardar Cambios" at bounding box center [115, 640] width 106 height 14
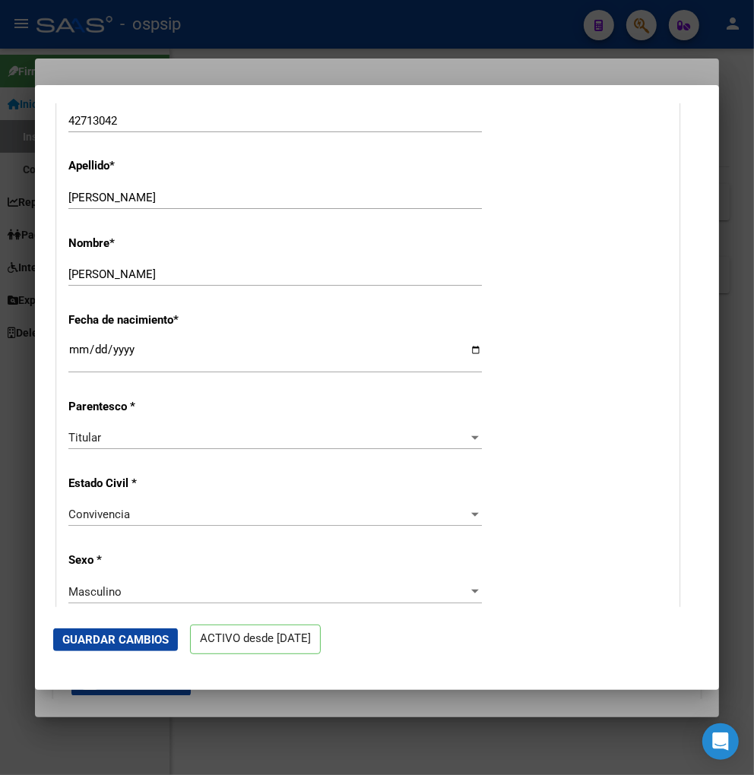
scroll to position [506, 0]
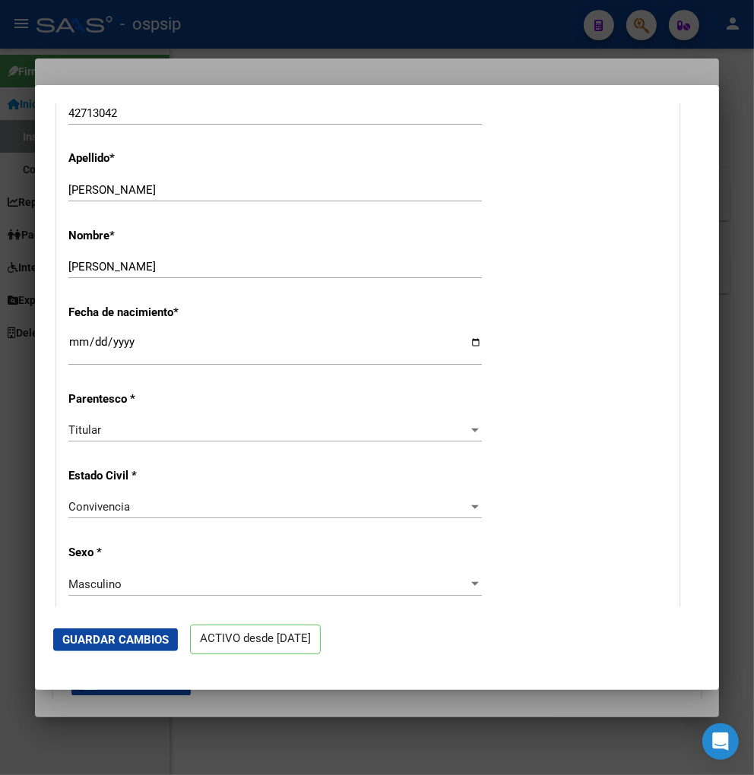
click at [468, 426] on div at bounding box center [475, 430] width 14 height 12
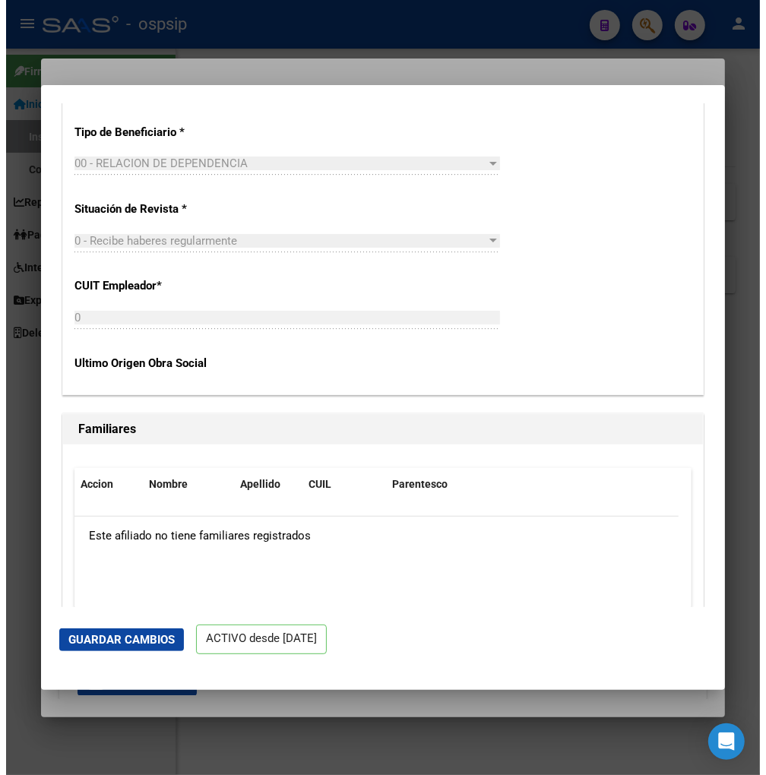
scroll to position [2871, 0]
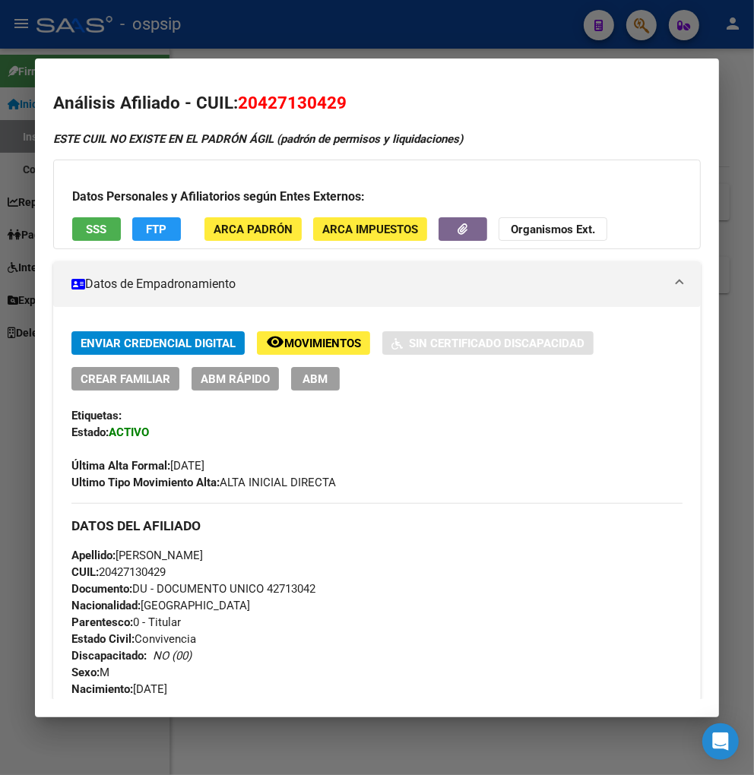
click at [315, 372] on span "ABM" at bounding box center [315, 379] width 25 height 14
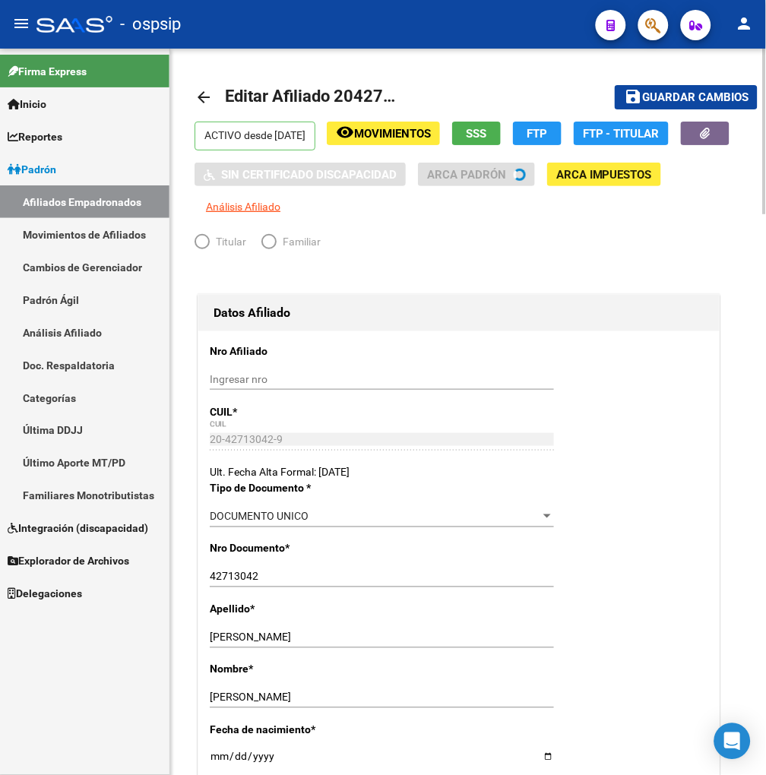
radio input "true"
type input "30-71023658-1"
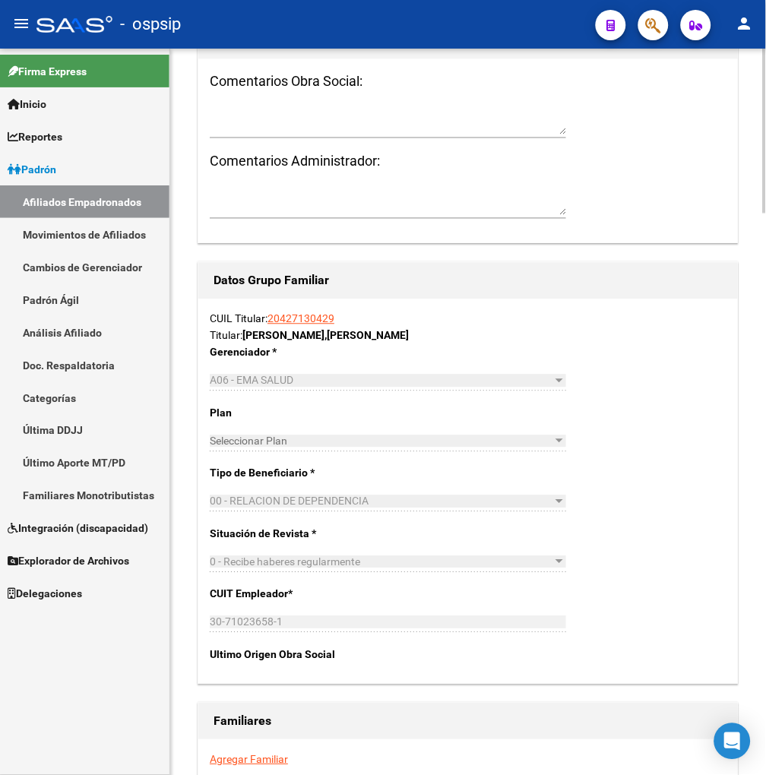
scroll to position [2281, 0]
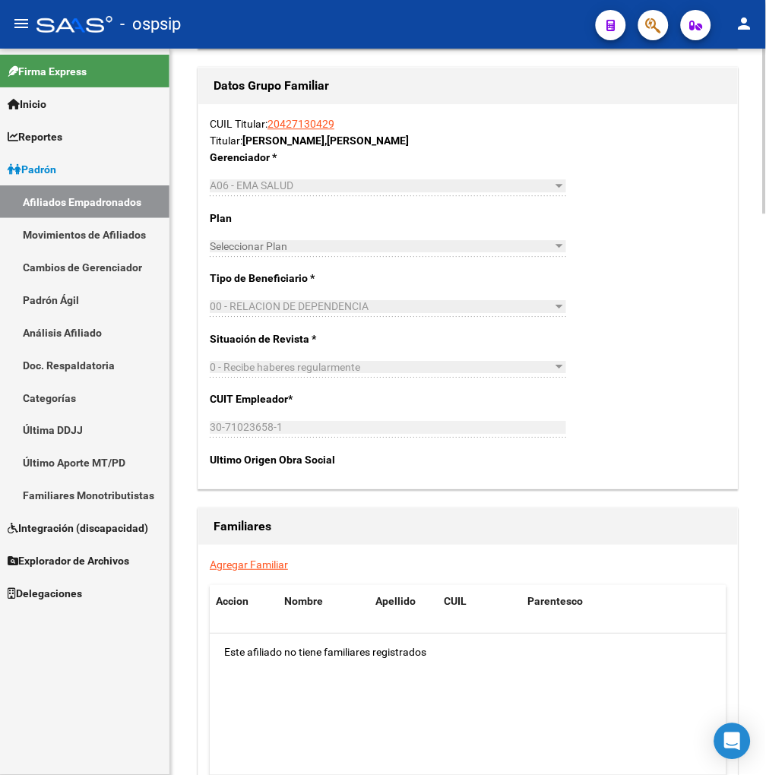
click at [254, 566] on link "Agregar Familiar" at bounding box center [249, 565] width 78 height 12
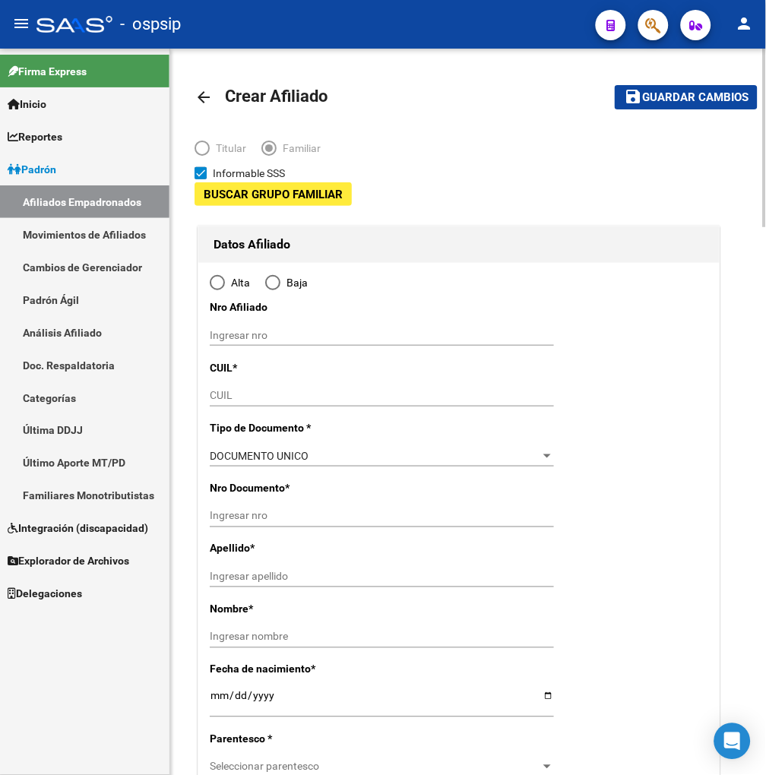
type input "30-71023658-1"
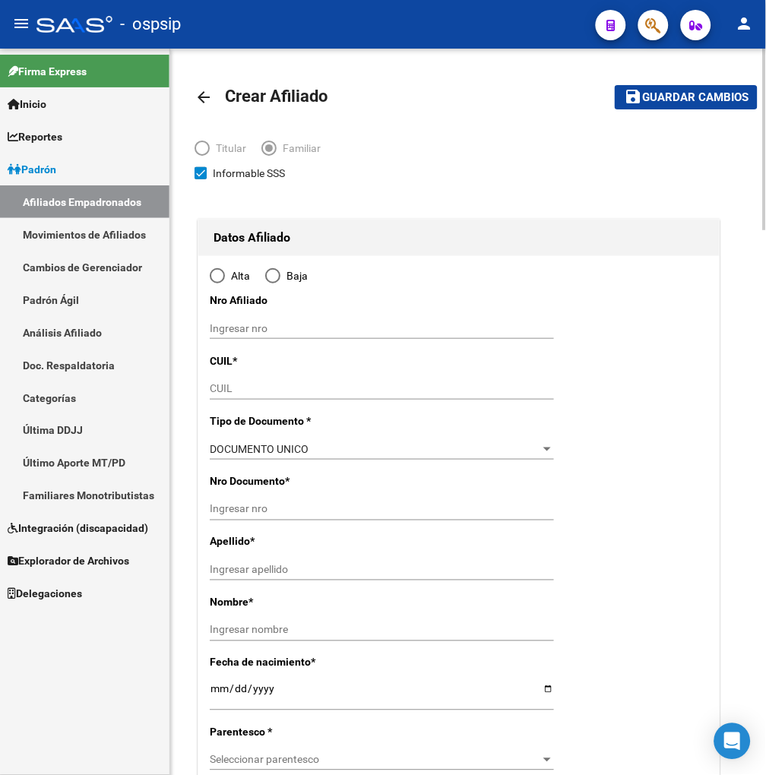
type input "MENDOZA"
type input "5500"
type input "MZA.26"
type input "14"
radio input "true"
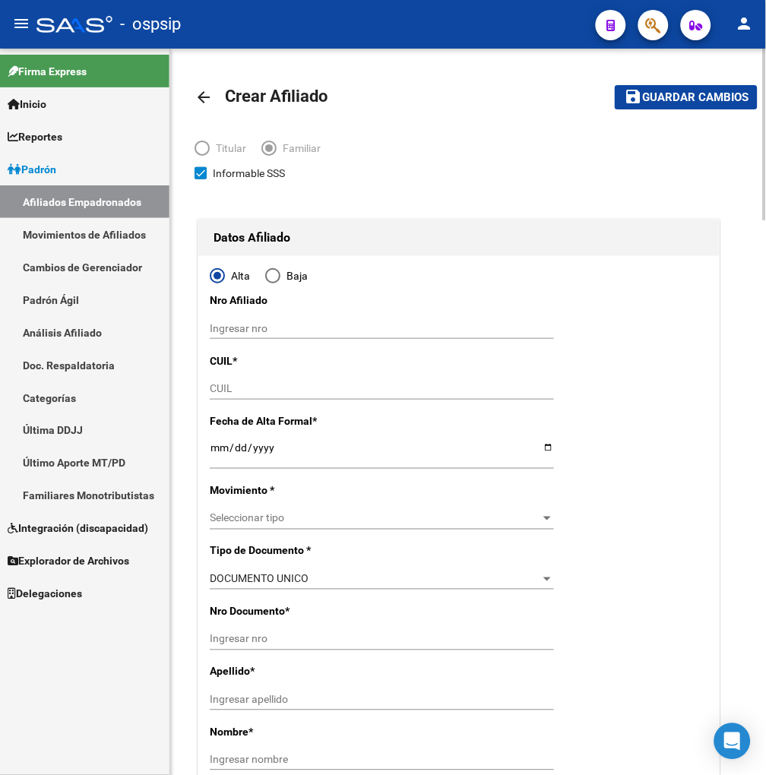
type input "30-71023658-1"
click at [249, 385] on input "CUIL" at bounding box center [382, 388] width 344 height 13
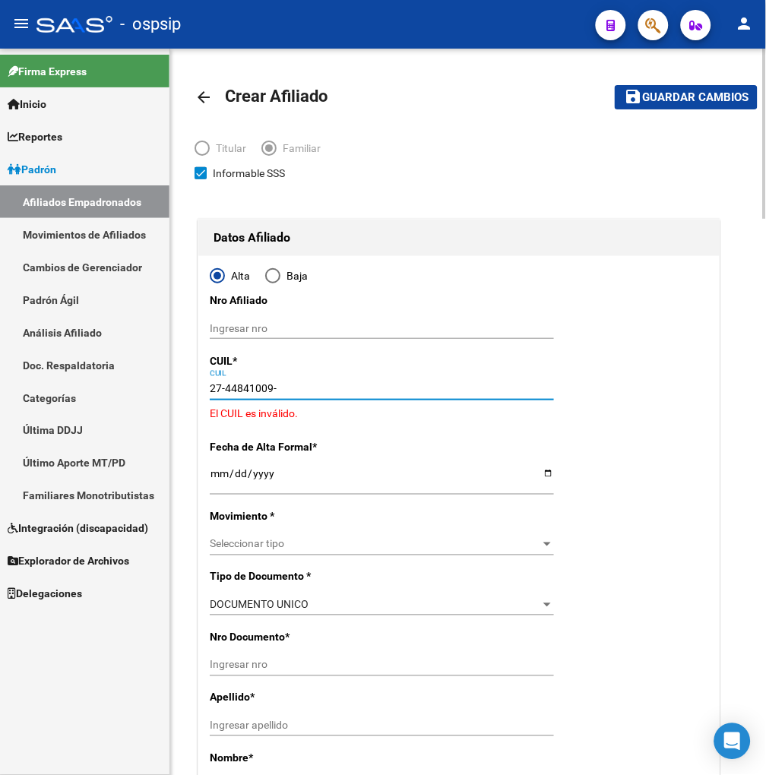
type input "27-44841009-4"
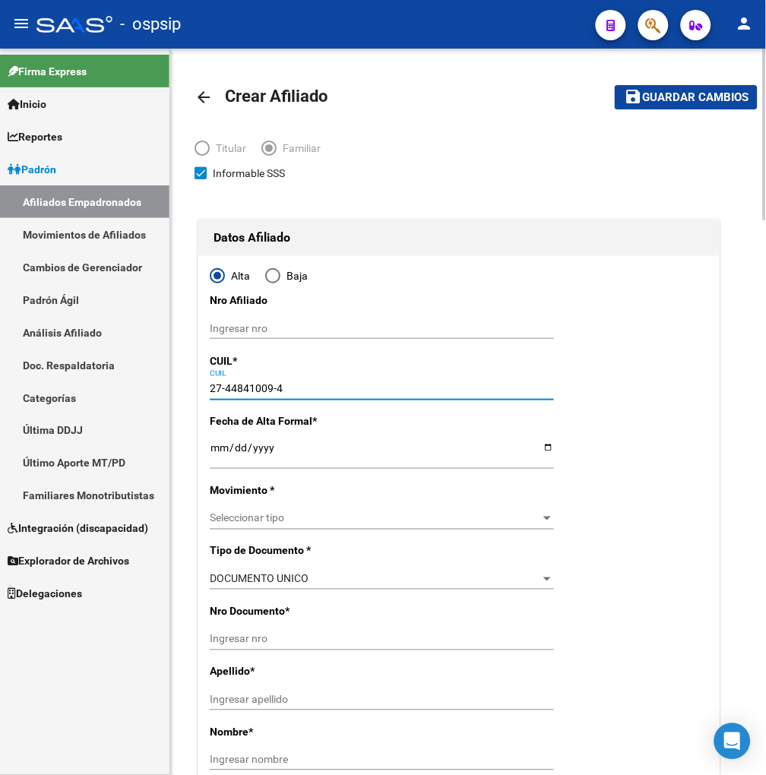
type input "44841009"
type input "[PERSON_NAME] [PERSON_NAME]"
type input "[DATE]"
type input "SAN [PERSON_NAME] (DPTO."
type input "5519"
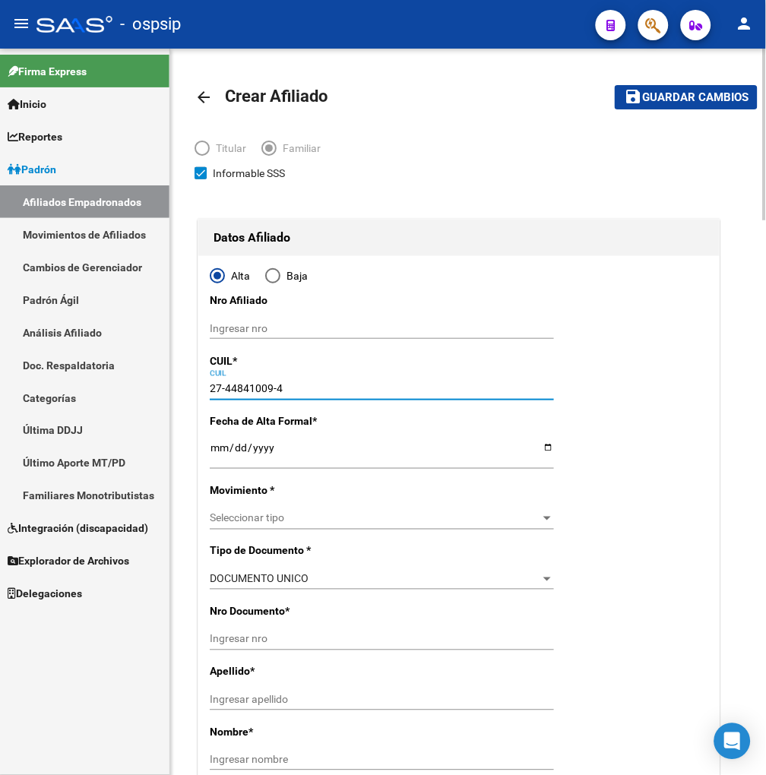
type input "ALVEAR"
type input "1467"
type input "27-44841009-4"
click at [214, 454] on input "Ingresar fecha" at bounding box center [382, 453] width 344 height 23
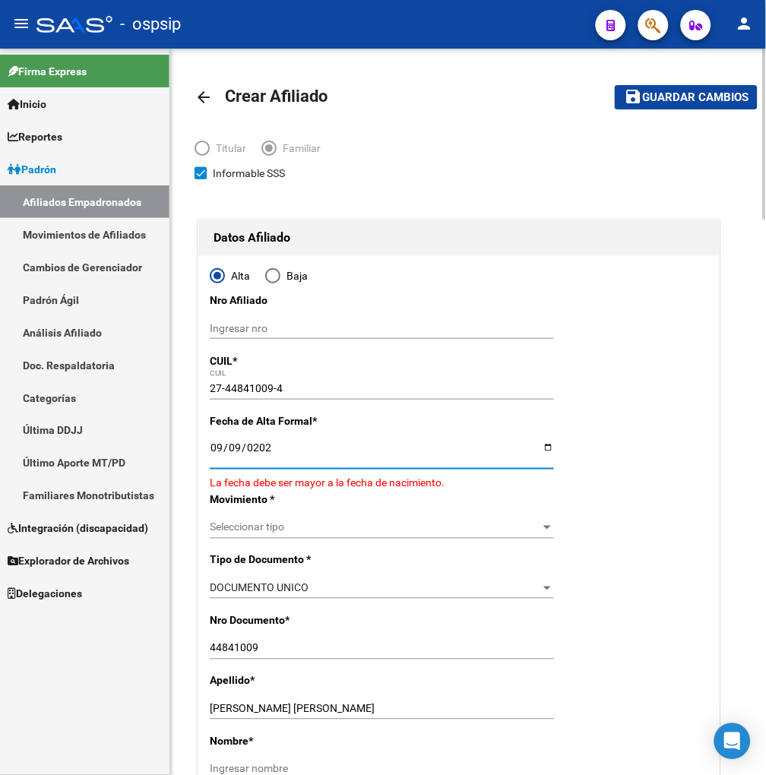
type input "[DATE]"
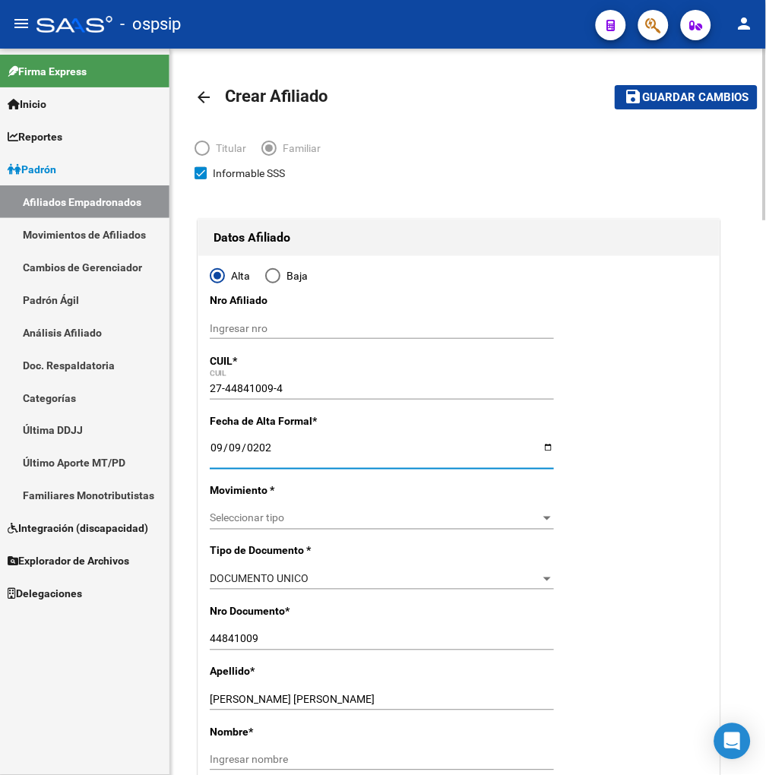
click at [385, 517] on span "Seleccionar tipo" at bounding box center [375, 518] width 331 height 13
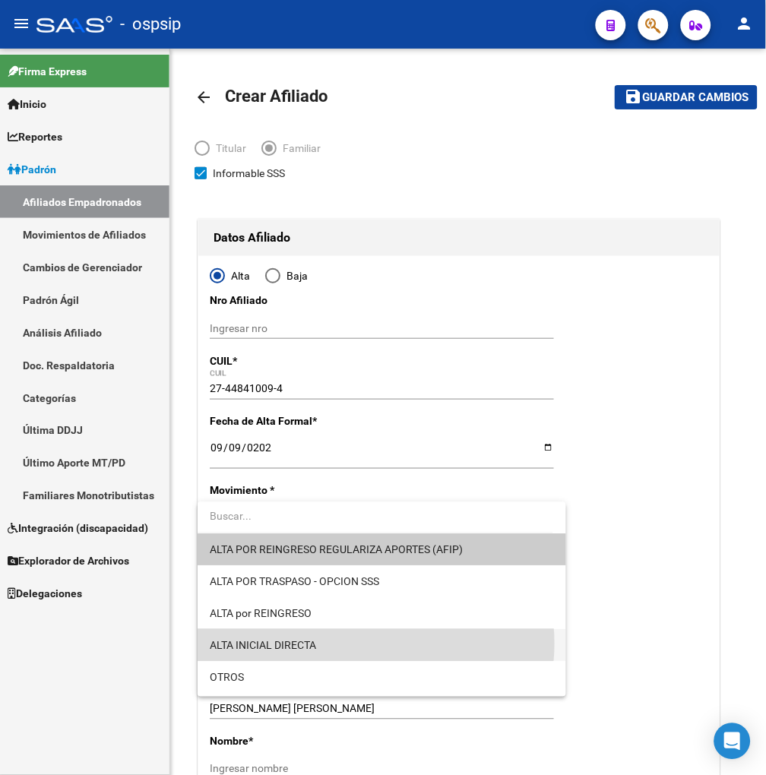
click at [367, 645] on span "ALTA INICIAL DIRECTA" at bounding box center [382, 646] width 344 height 32
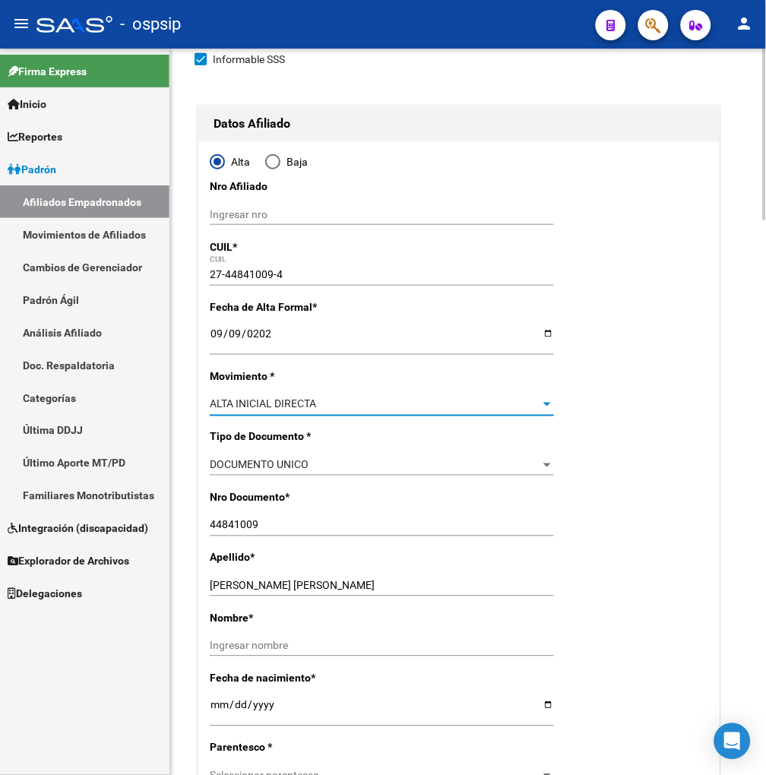
scroll to position [169, 0]
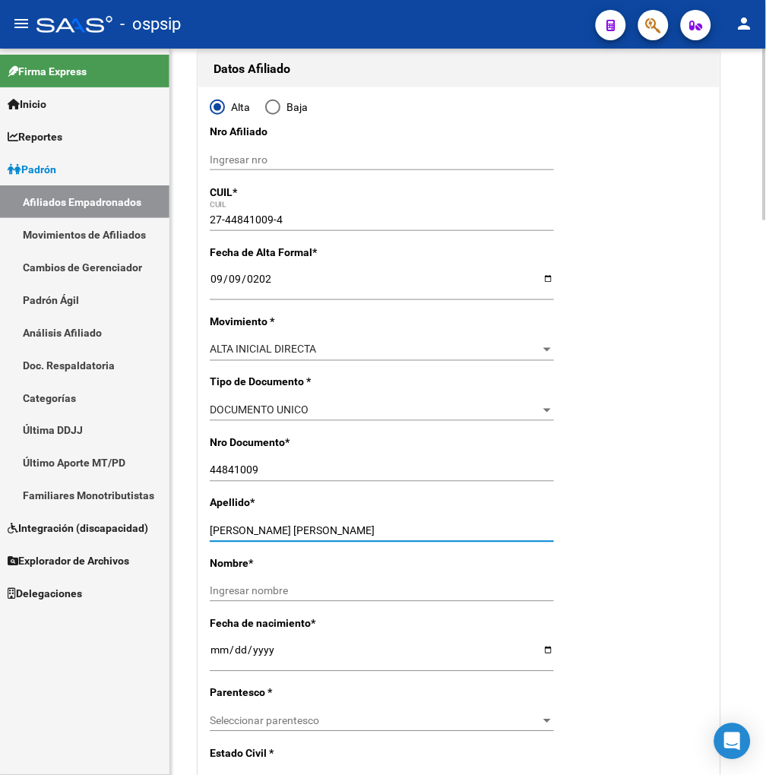
drag, startPoint x: 277, startPoint y: 533, endPoint x: 353, endPoint y: 525, distance: 76.5
click at [353, 525] on input "[PERSON_NAME] [PERSON_NAME]" at bounding box center [382, 531] width 344 height 13
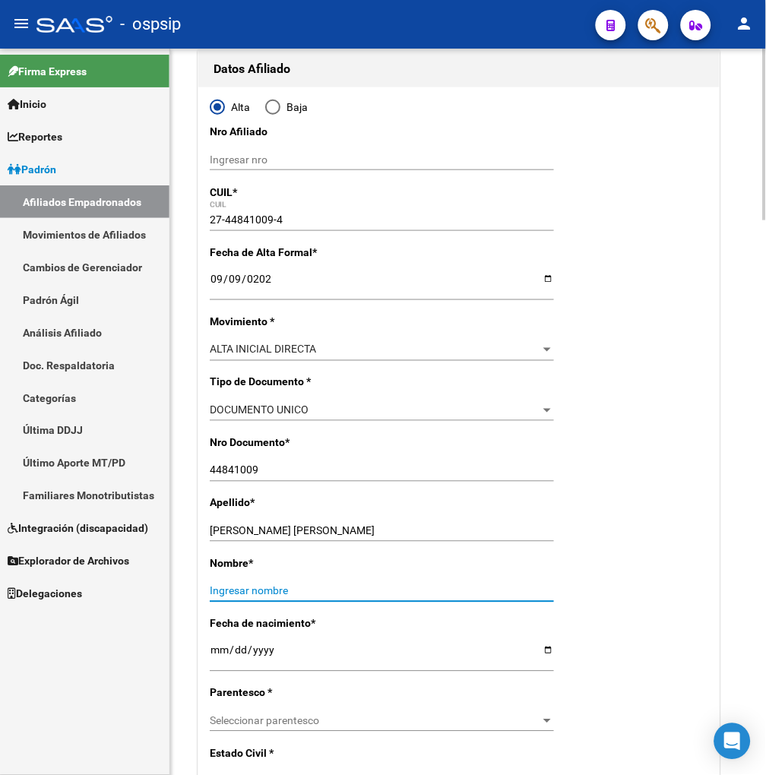
click at [226, 596] on input "Ingresar nombre" at bounding box center [382, 591] width 344 height 13
paste input "[PERSON_NAME]"
type input "[PERSON_NAME]"
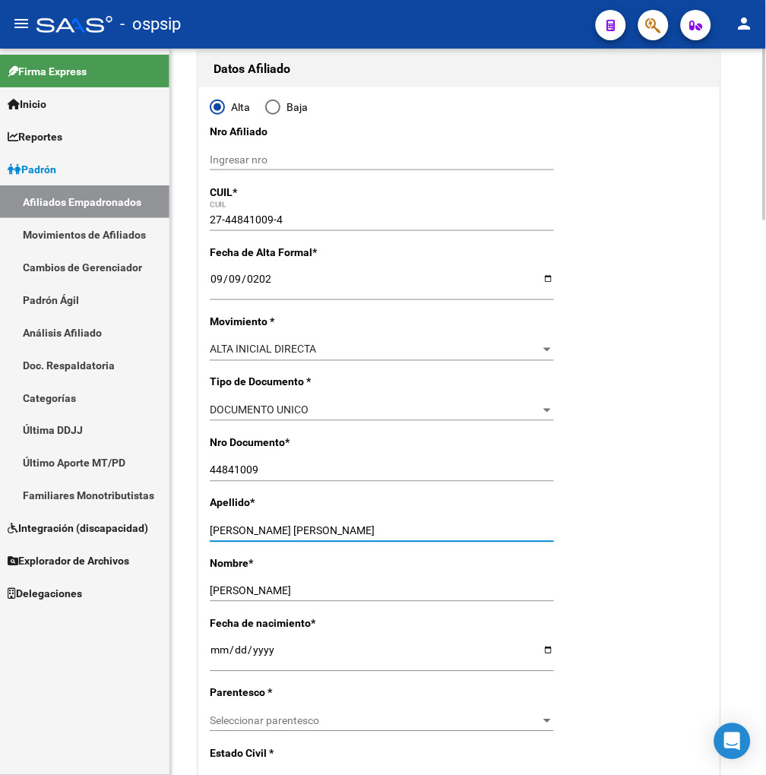
drag, startPoint x: 274, startPoint y: 528, endPoint x: 403, endPoint y: 525, distance: 129.3
click at [403, 525] on input "[PERSON_NAME] [PERSON_NAME]" at bounding box center [382, 531] width 344 height 13
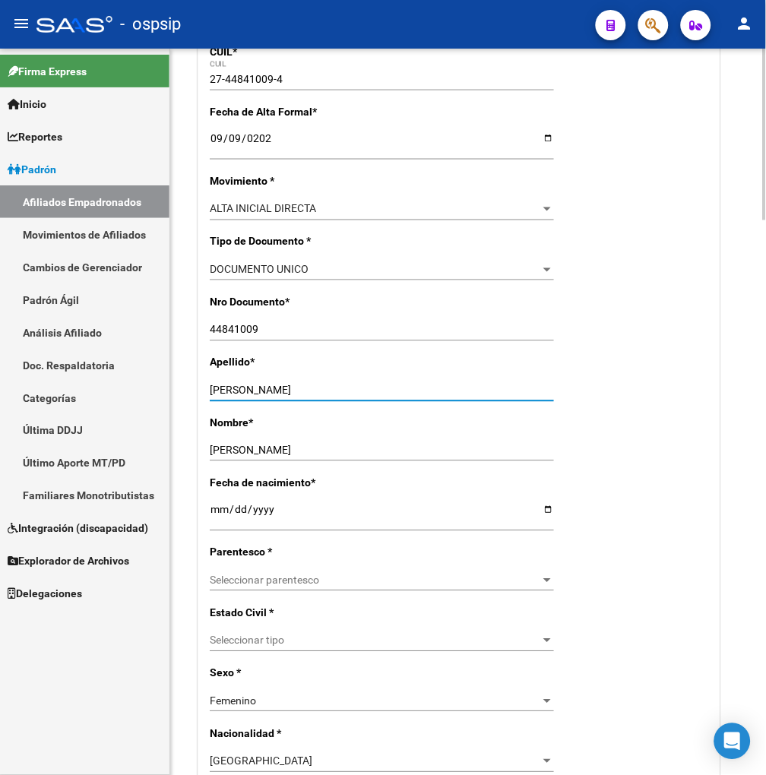
scroll to position [338, 0]
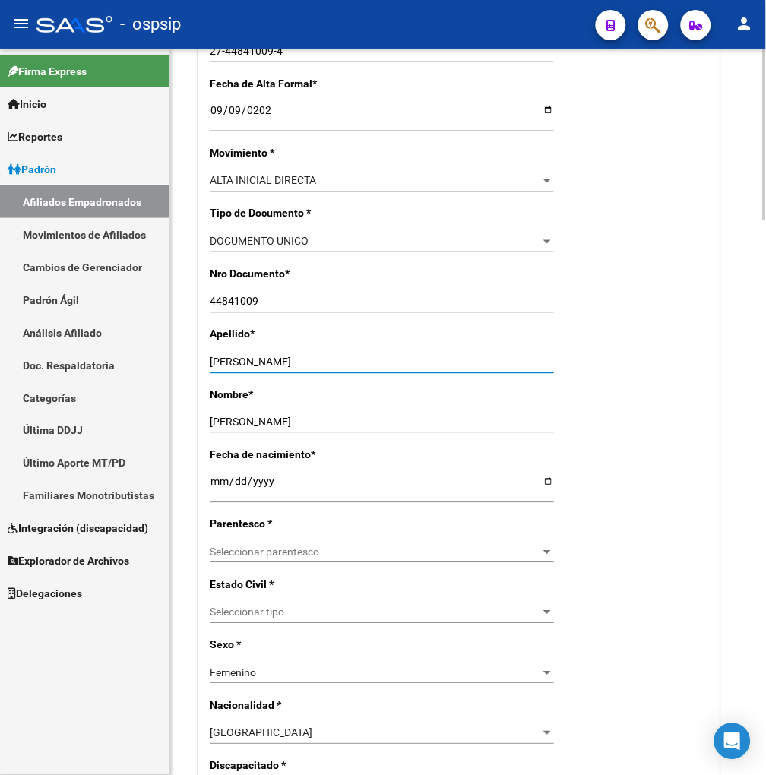
type input "[PERSON_NAME]"
click at [342, 559] on div "Seleccionar parentesco Seleccionar parentesco" at bounding box center [382, 552] width 344 height 21
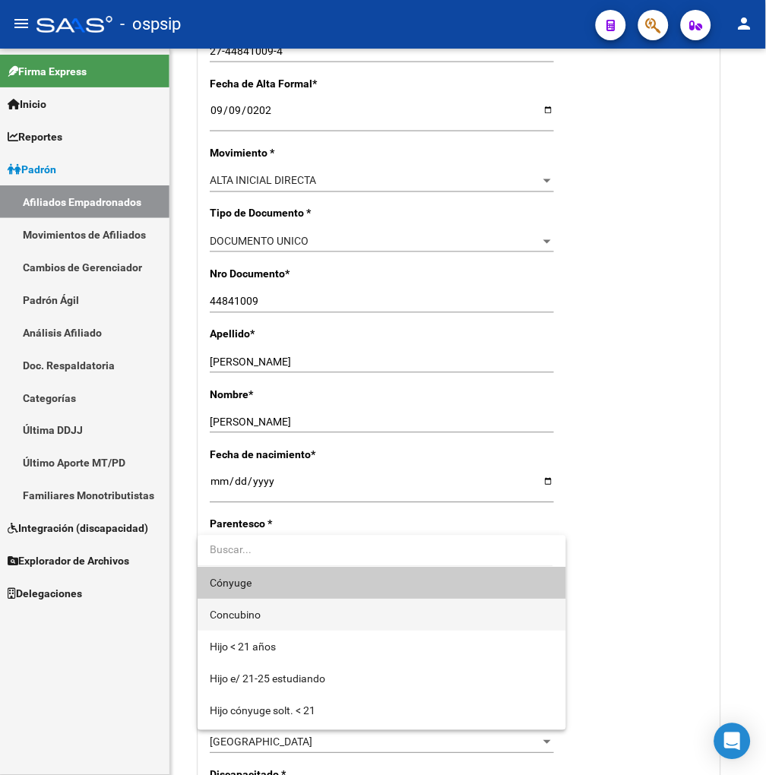
click at [293, 619] on span "Concubino" at bounding box center [382, 616] width 344 height 32
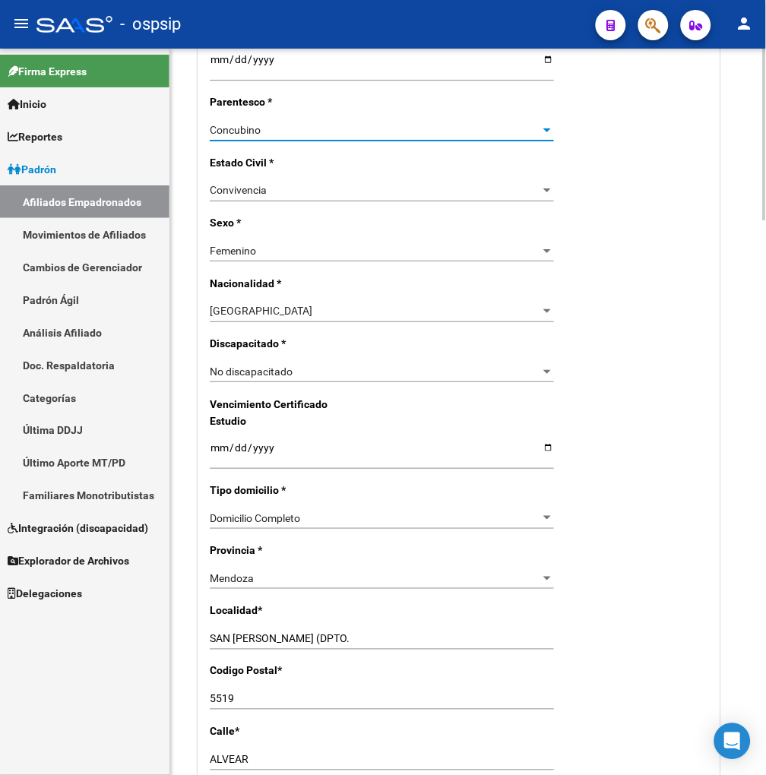
scroll to position [845, 0]
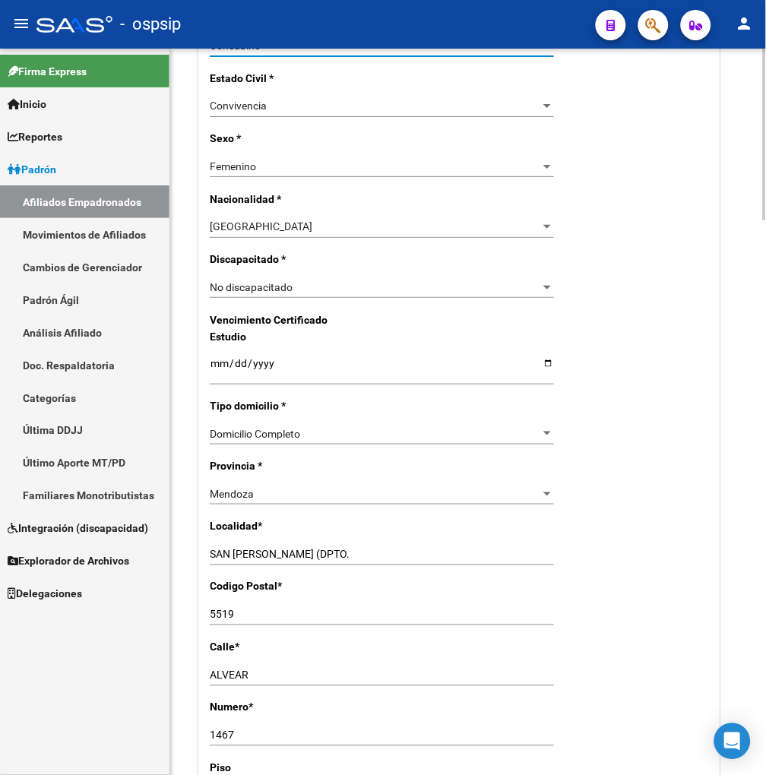
click at [312, 549] on input "SAN [PERSON_NAME] (DPTO." at bounding box center [382, 555] width 344 height 13
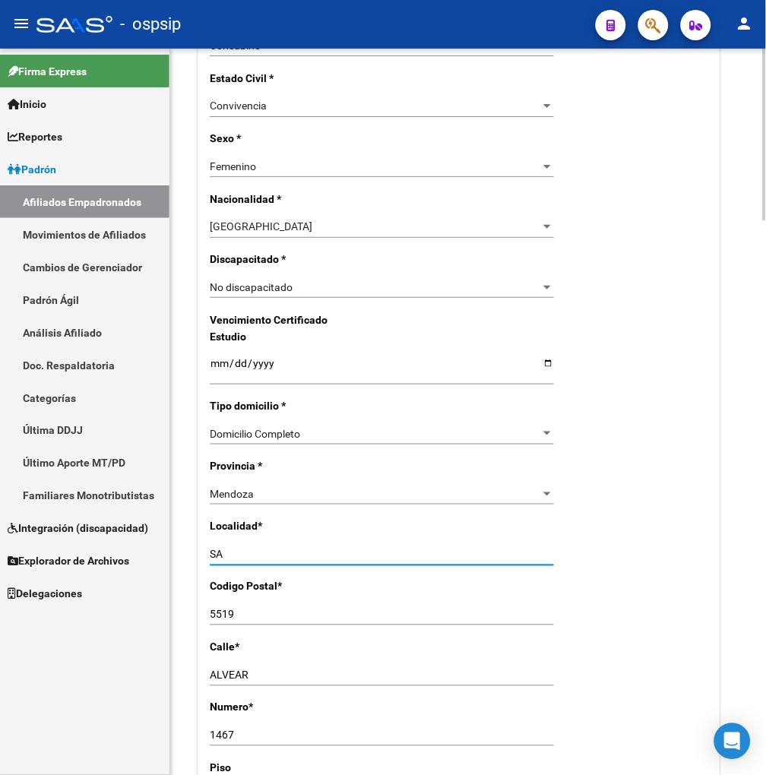
type input "S"
type input "MENDOZA"
click at [247, 610] on input "5519" at bounding box center [382, 615] width 344 height 13
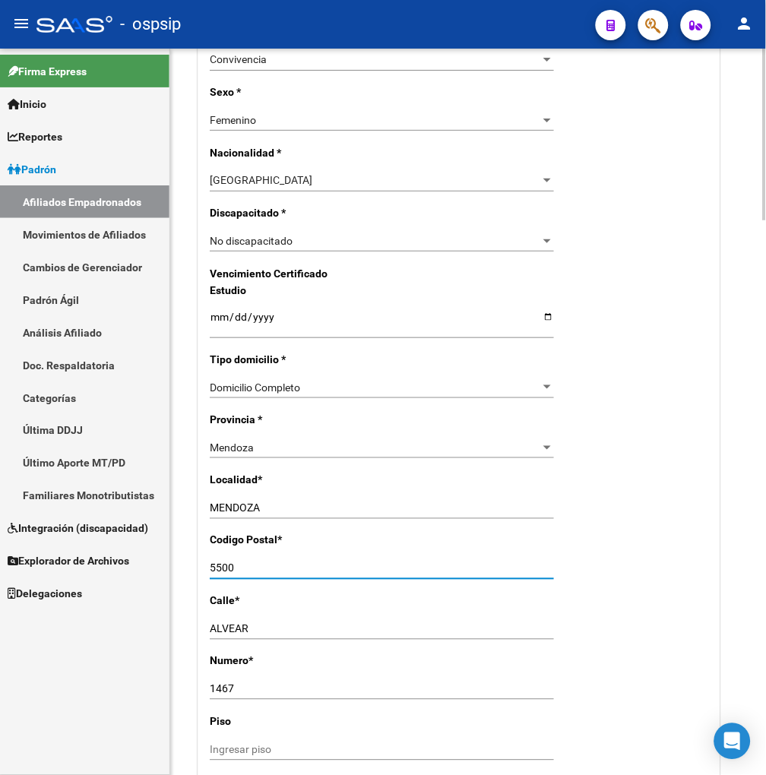
scroll to position [929, 0]
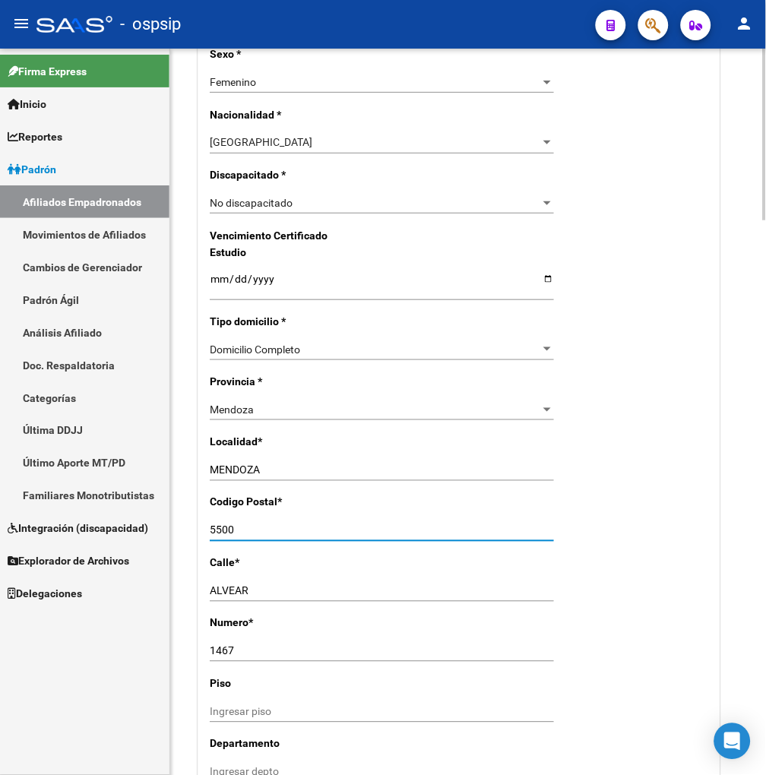
type input "5500"
click at [262, 594] on input "ALVEAR" at bounding box center [382, 591] width 344 height 13
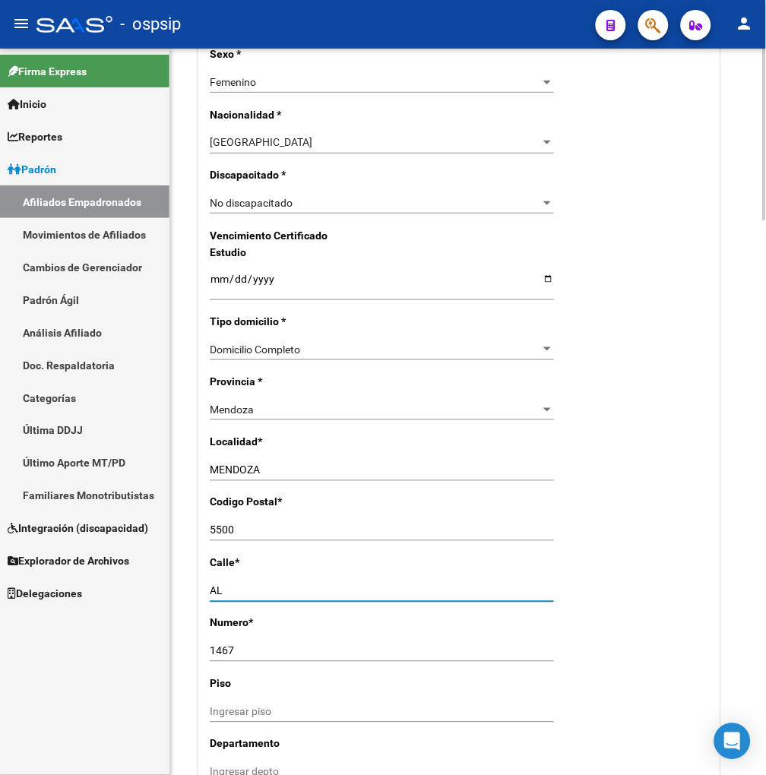
type input "A"
click at [251, 578] on div "Alta Baja Nro Afiliado Ingresar nro CUIL * 27-44841009-4 CUIL ARCA Padrón Fecha…" at bounding box center [458, 188] width 521 height 1723
click at [244, 588] on input "Ingresar calle" at bounding box center [382, 591] width 344 height 13
type input "MZA 26"
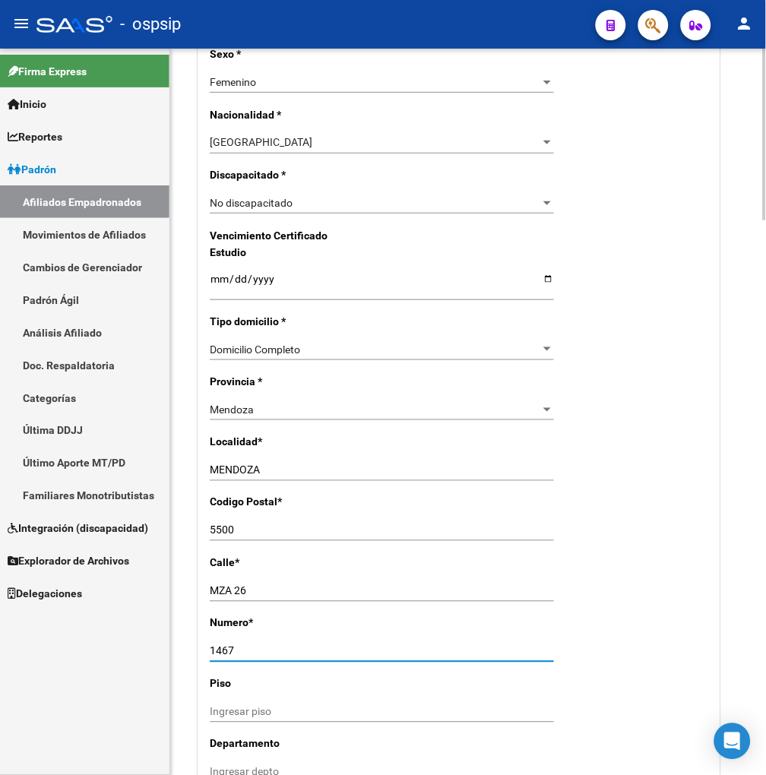
click at [241, 648] on input "1467" at bounding box center [382, 651] width 344 height 13
type input "1"
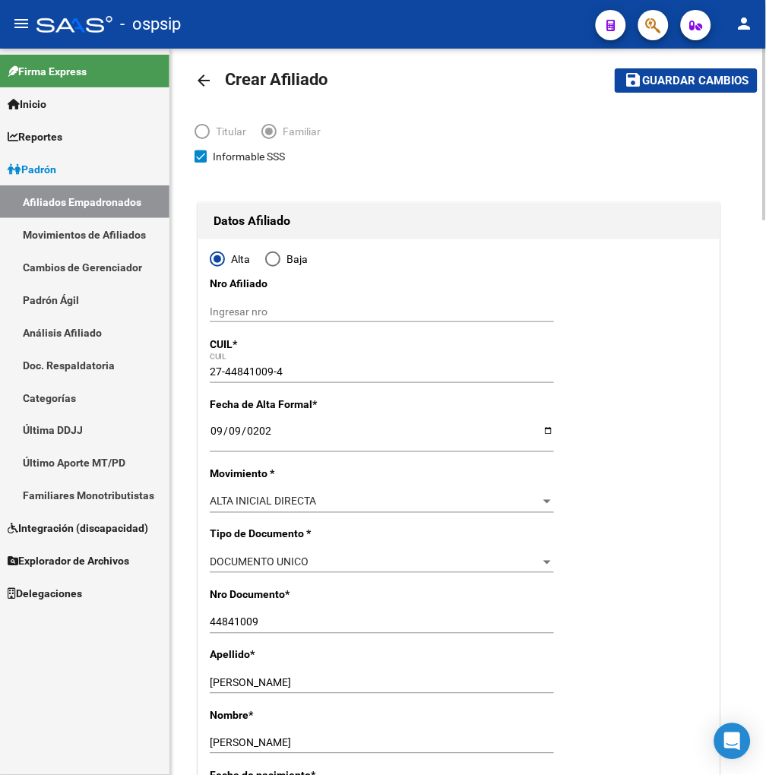
scroll to position [0, 0]
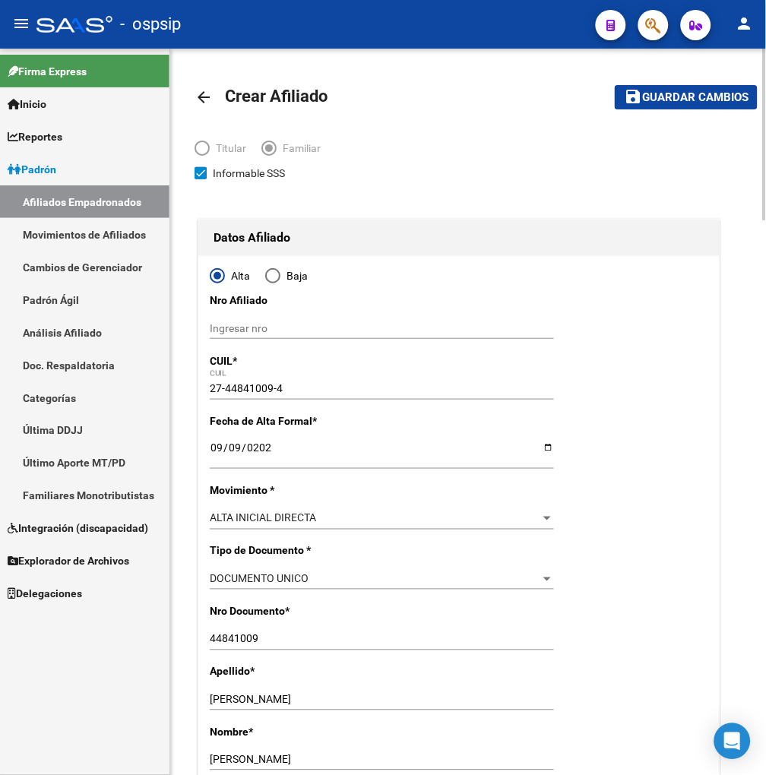
type input "14"
click at [689, 102] on span "Guardar cambios" at bounding box center [695, 98] width 106 height 14
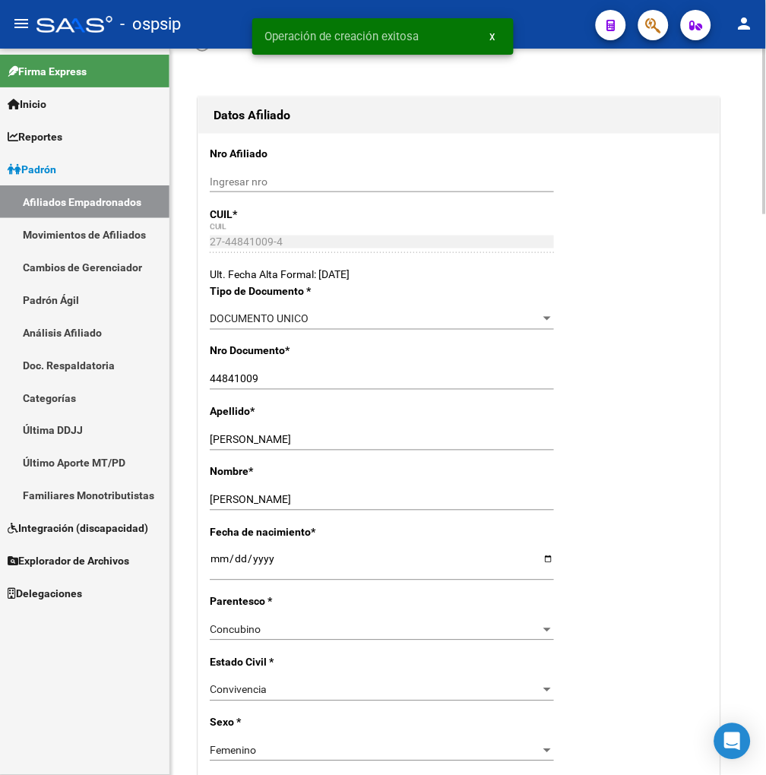
radio input "true"
type input "30-71023658-1"
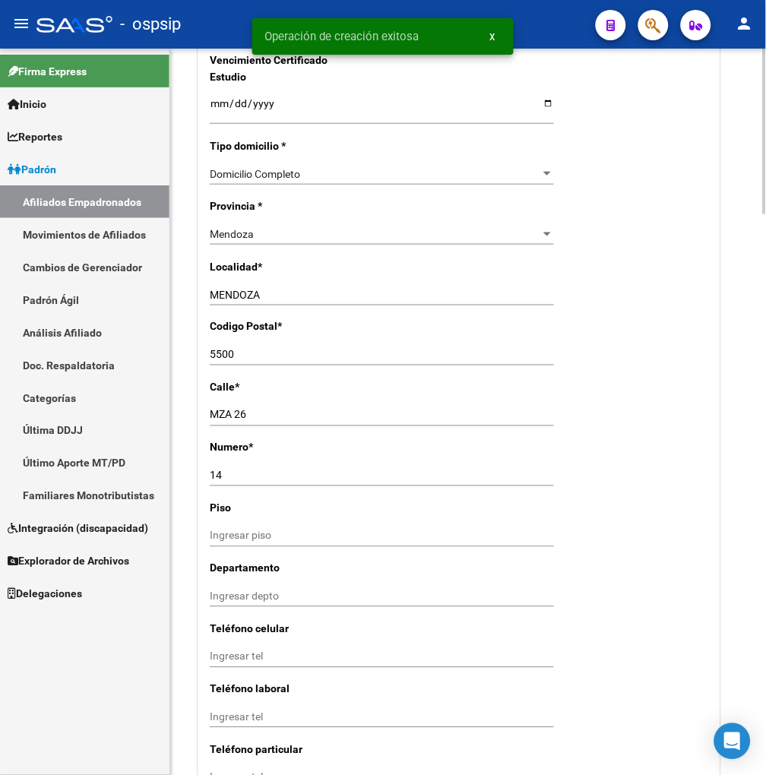
scroll to position [1351, 0]
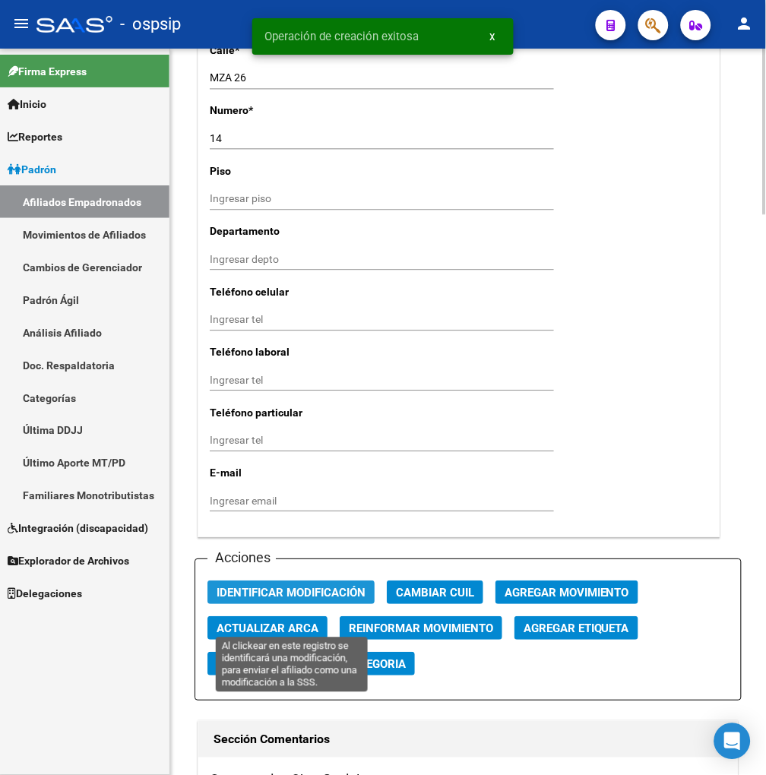
click at [347, 600] on span "Identificar Modificación" at bounding box center [291, 593] width 149 height 14
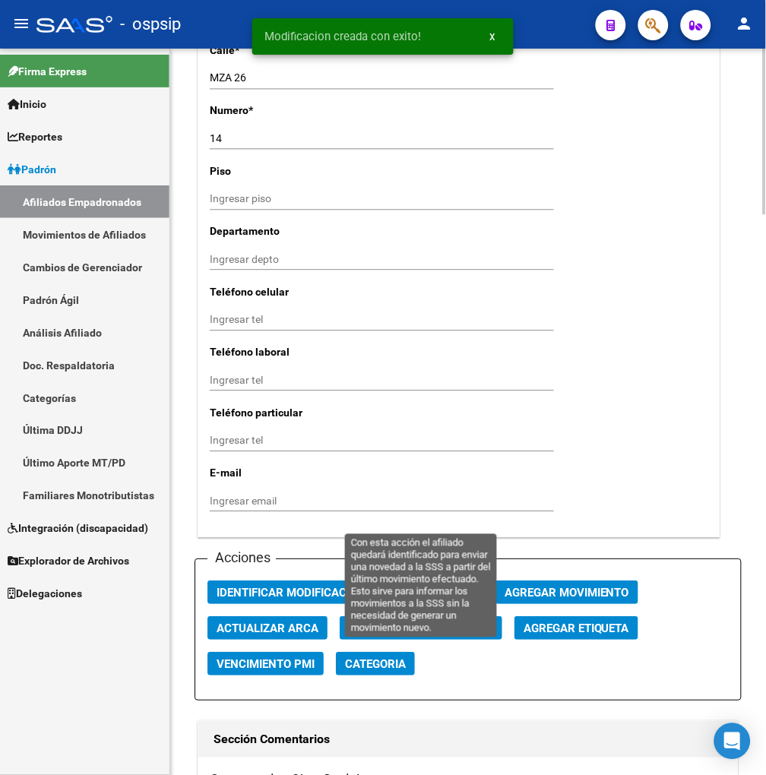
click at [370, 635] on span "Reinformar Movimiento" at bounding box center [421, 629] width 144 height 14
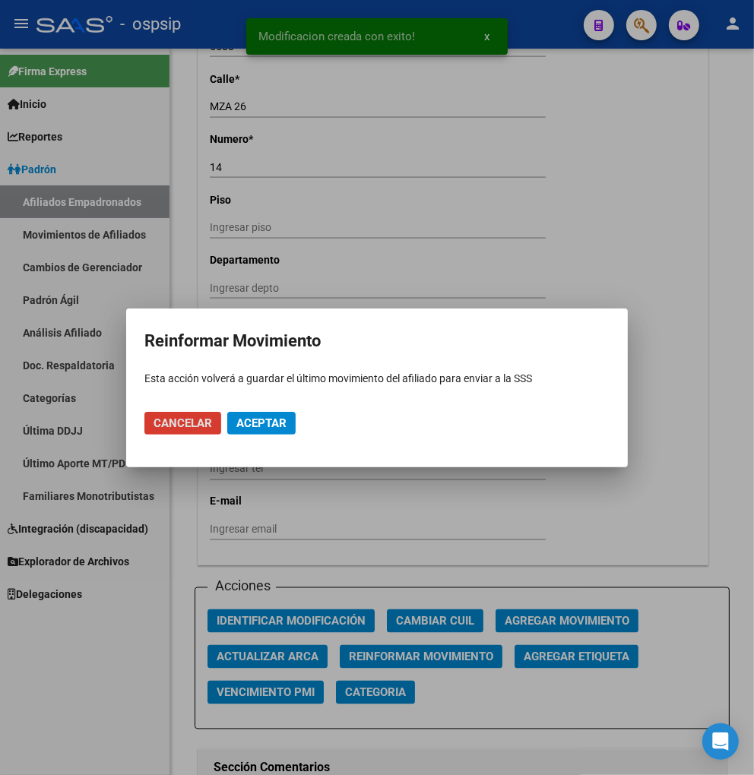
click at [249, 431] on button "Aceptar" at bounding box center [261, 423] width 68 height 23
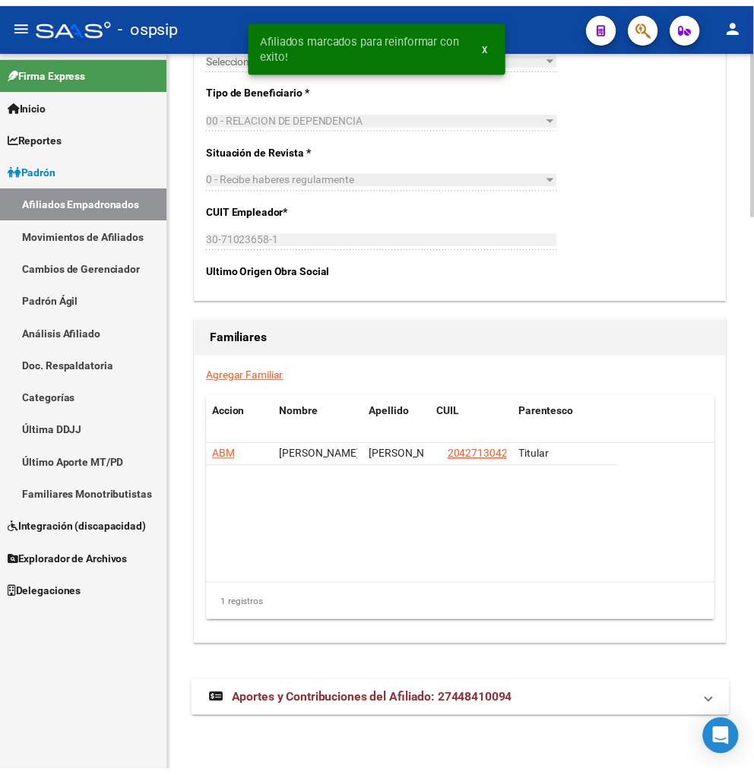
scroll to position [2449, 0]
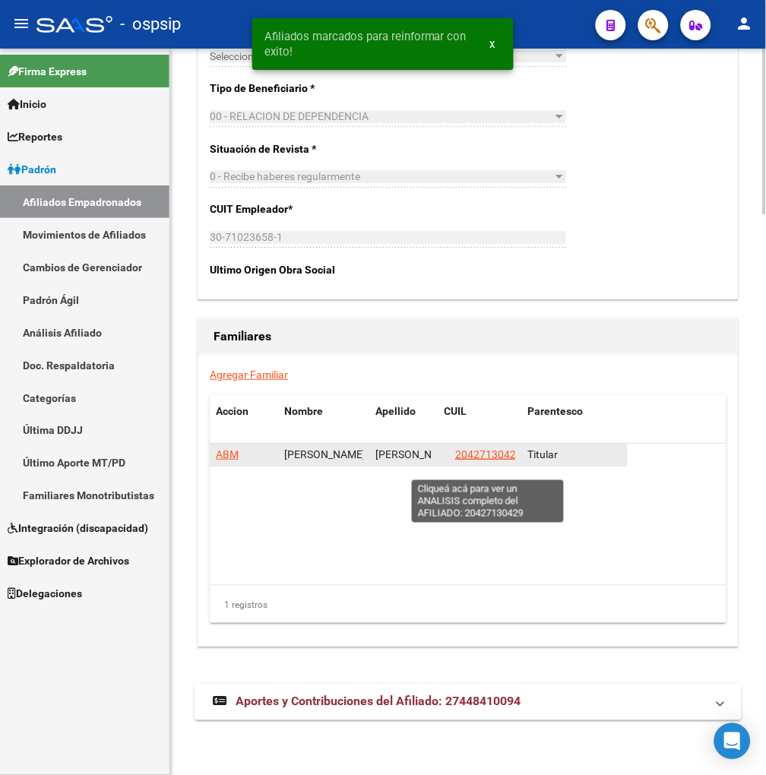
click at [487, 461] on span "20427130429" at bounding box center [488, 454] width 67 height 12
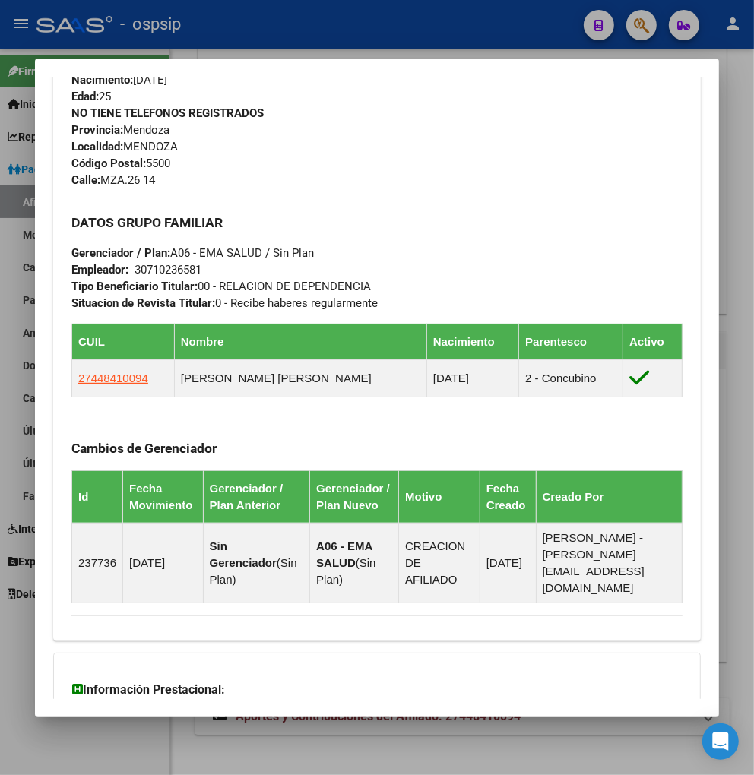
scroll to position [760, 0]
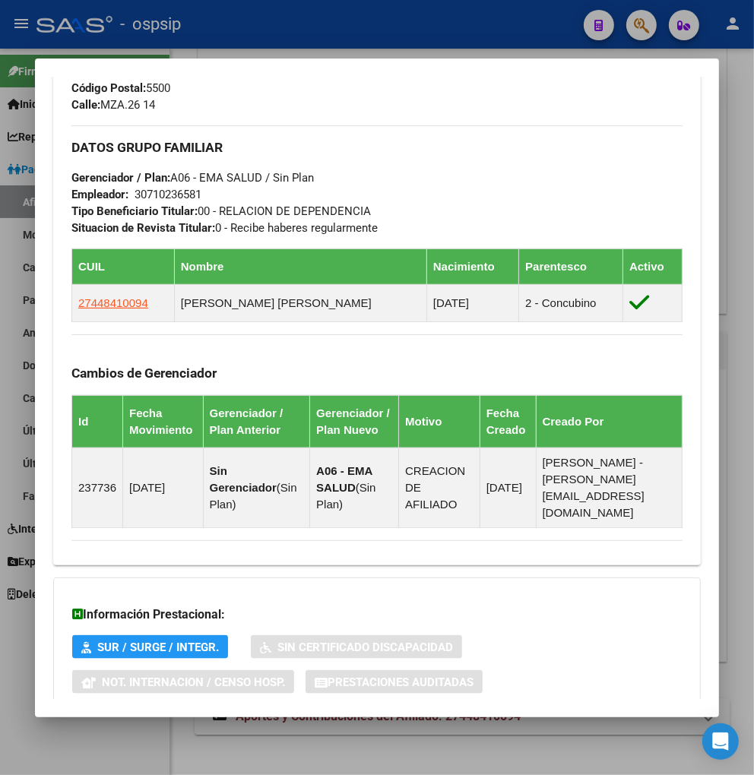
click at [645, 24] on div at bounding box center [377, 387] width 754 height 775
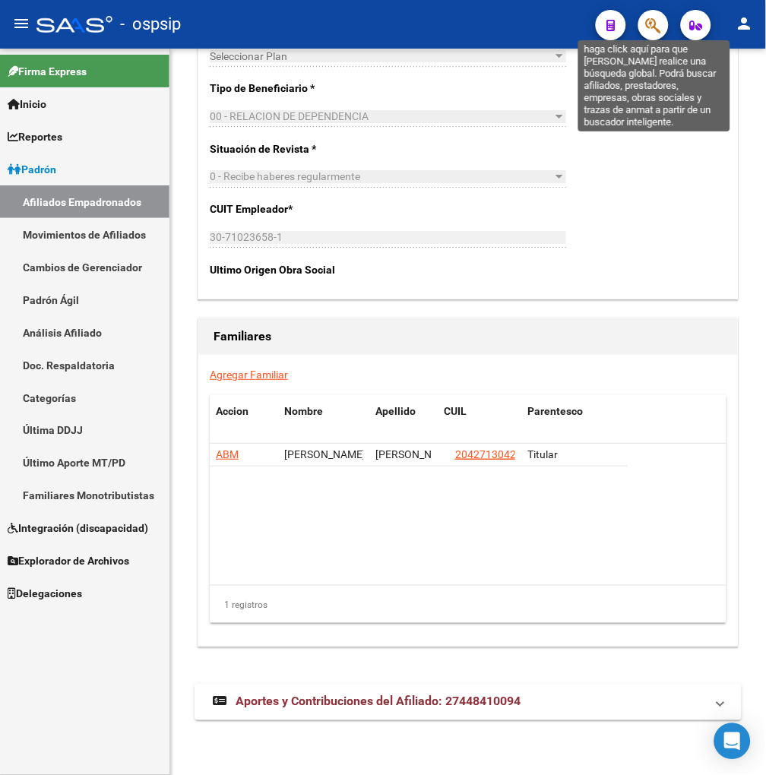
click at [651, 20] on icon "button" at bounding box center [653, 25] width 15 height 17
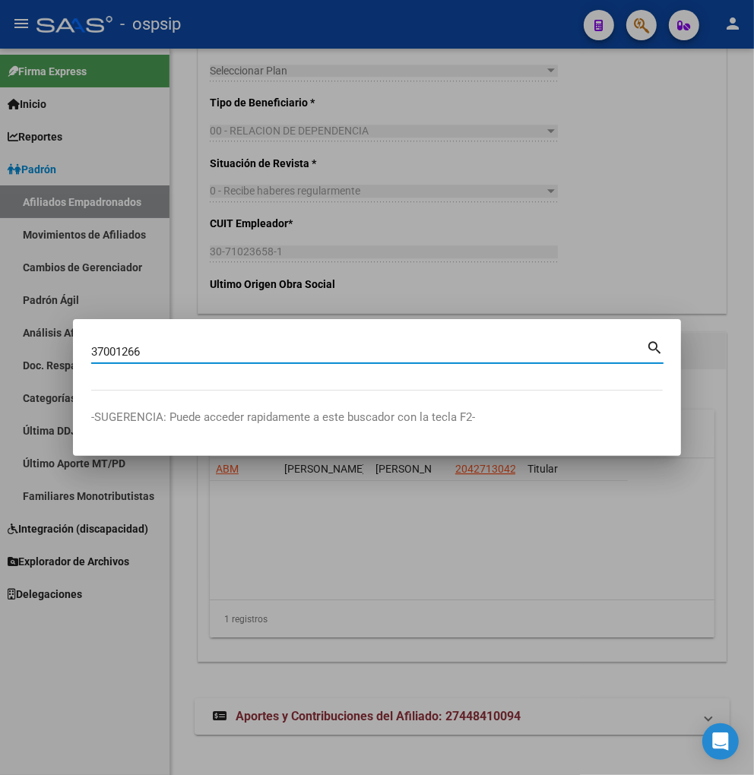
type input "37001266"
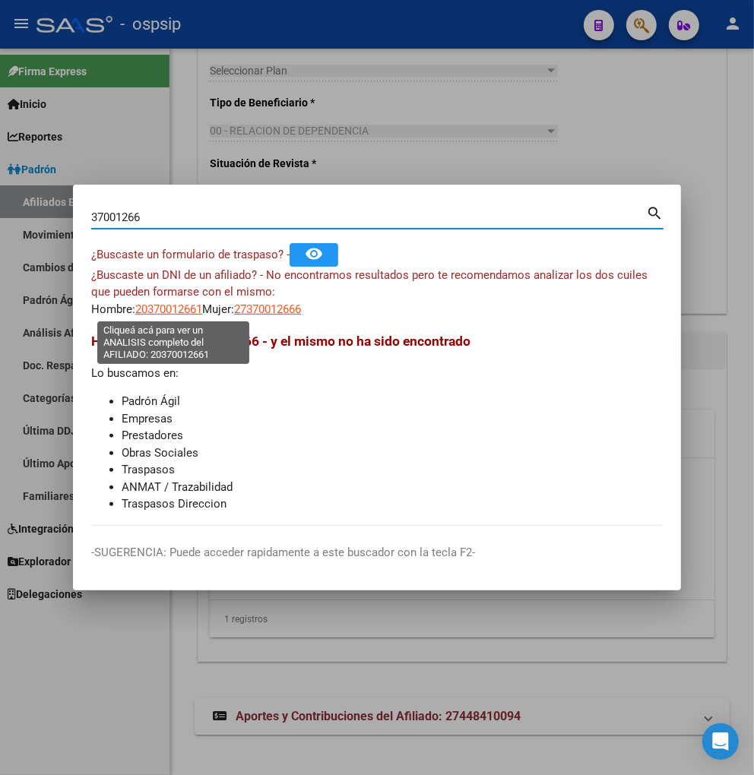
click at [156, 312] on span "20370012661" at bounding box center [168, 310] width 67 height 14
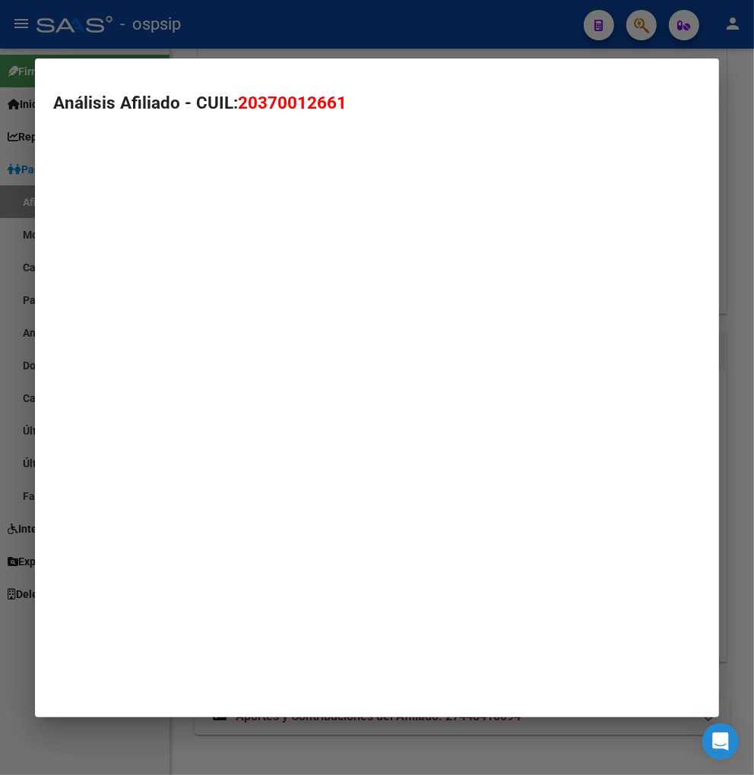
type textarea "20370012661"
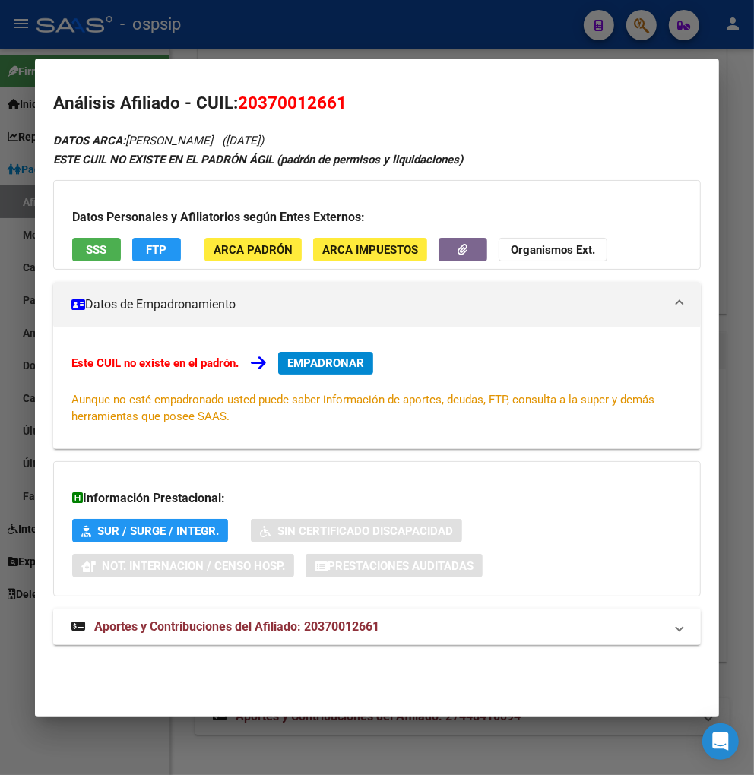
drag, startPoint x: 213, startPoint y: 632, endPoint x: 214, endPoint y: 599, distance: 33.5
click at [214, 629] on span "Aportes y Contribuciones del Afiliado: 20370012661" at bounding box center [236, 627] width 285 height 14
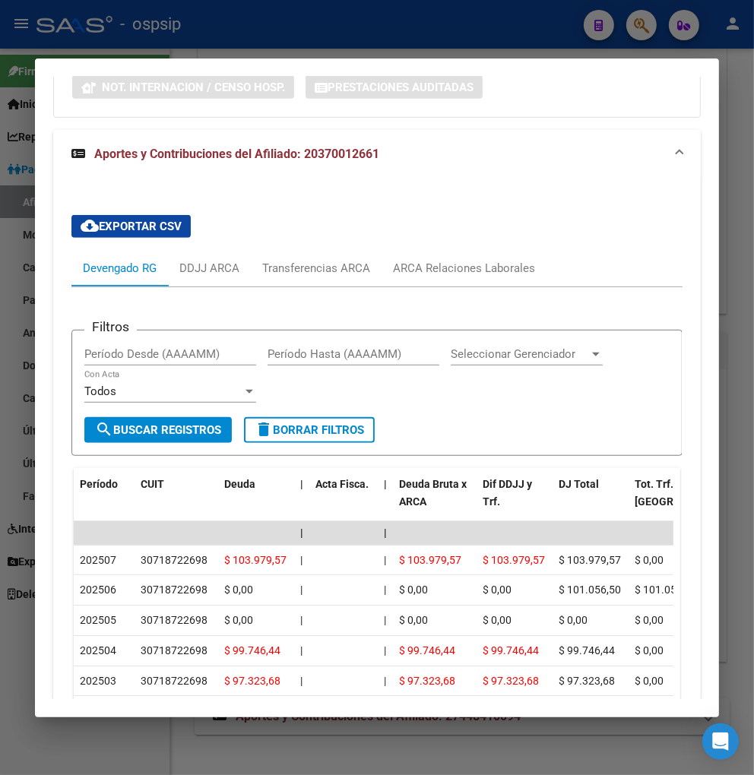
scroll to position [492, 0]
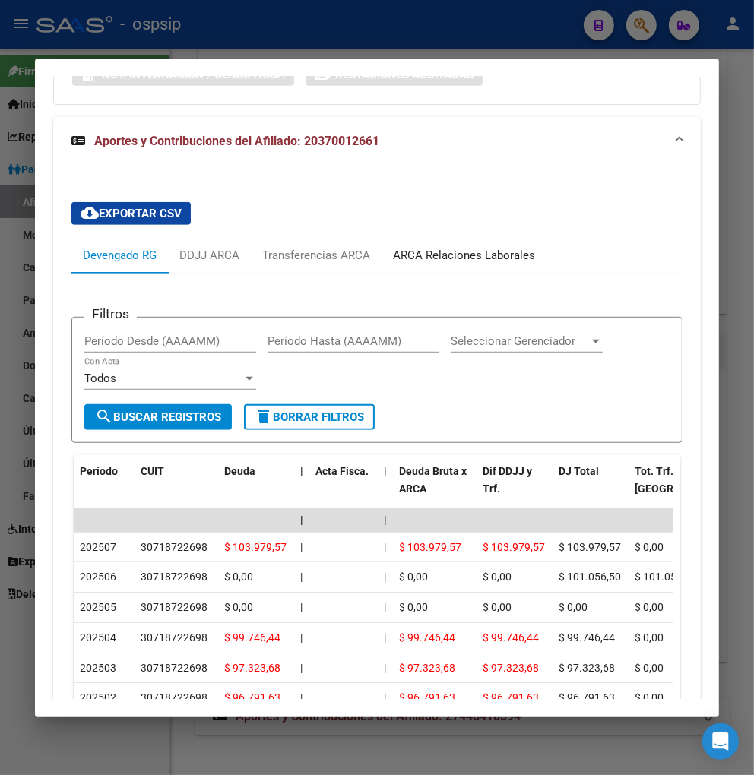
click at [459, 251] on div "ARCA Relaciones Laborales" at bounding box center [464, 255] width 142 height 17
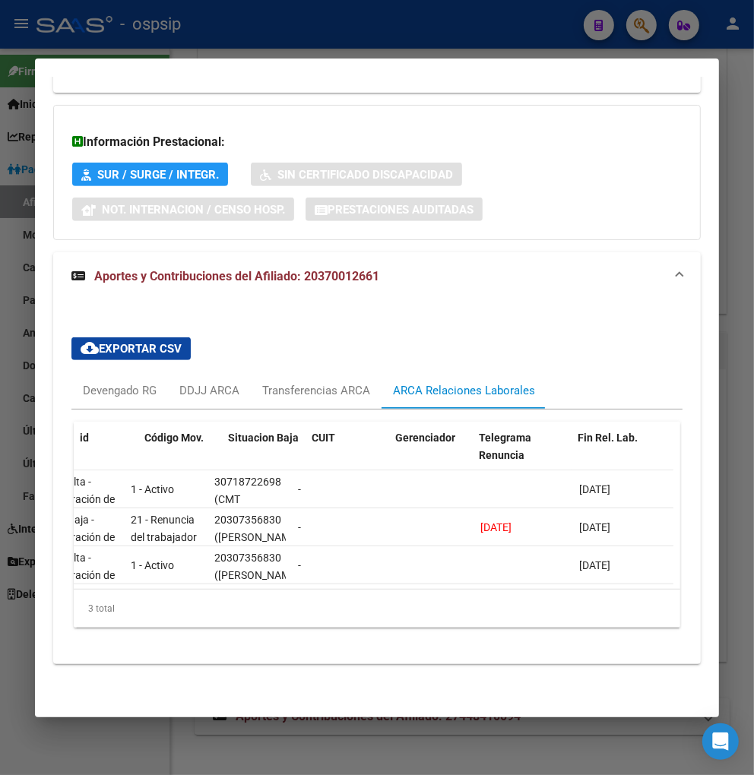
scroll to position [0, 0]
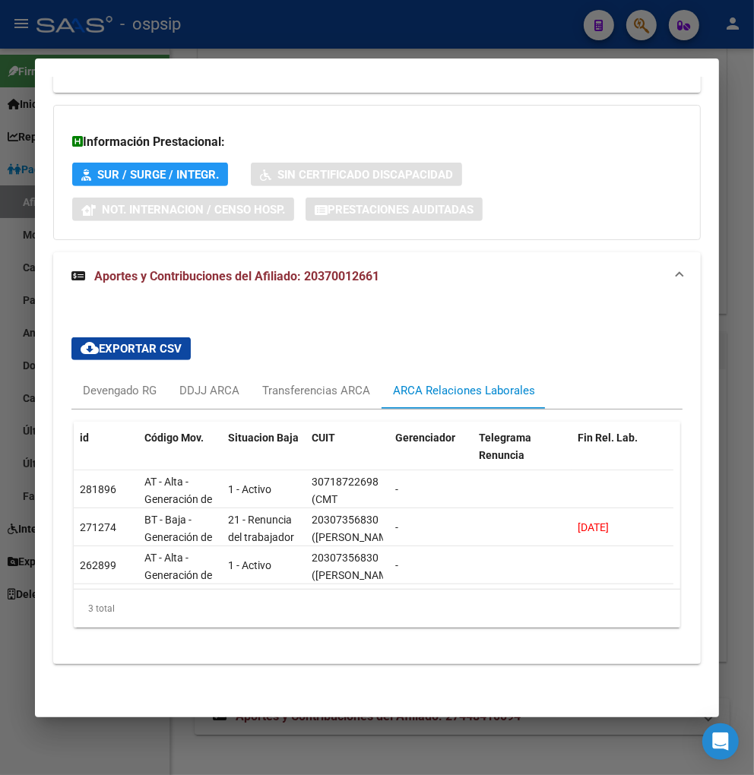
click at [664, 20] on div at bounding box center [377, 387] width 754 height 775
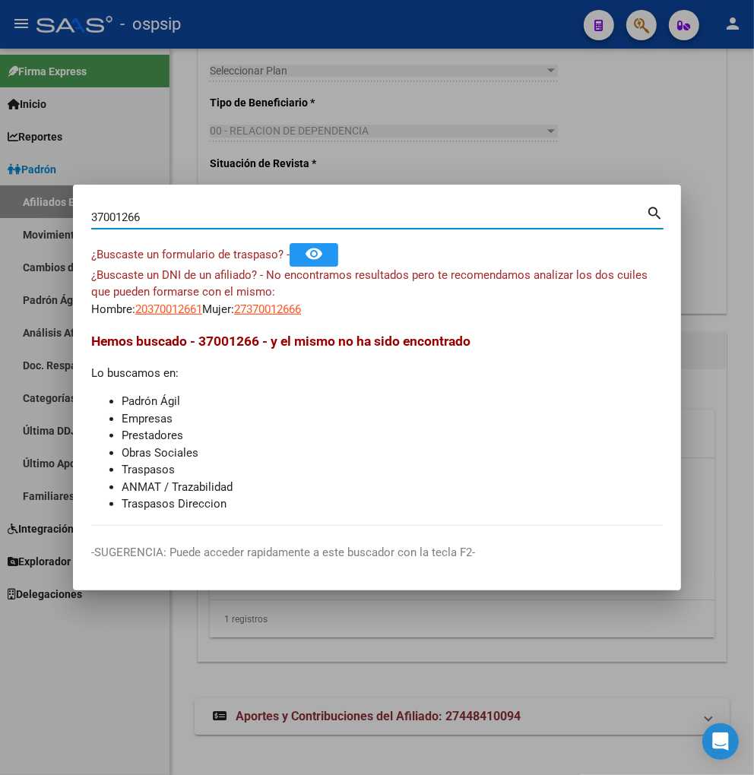
click at [181, 222] on input "37001266" at bounding box center [368, 218] width 555 height 14
type input "3"
type input "42713042"
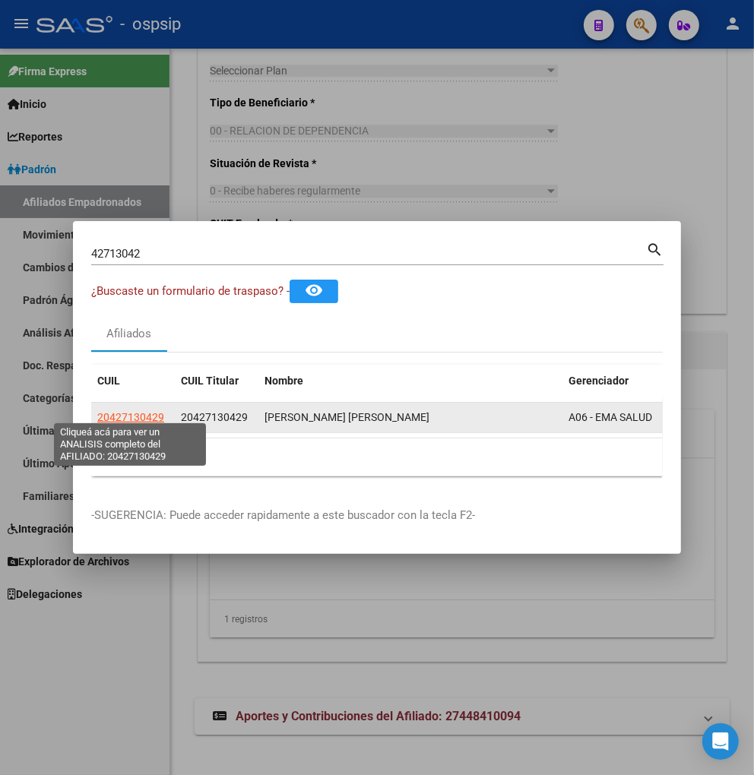
click at [138, 411] on span "20427130429" at bounding box center [130, 417] width 67 height 12
type textarea "20427130429"
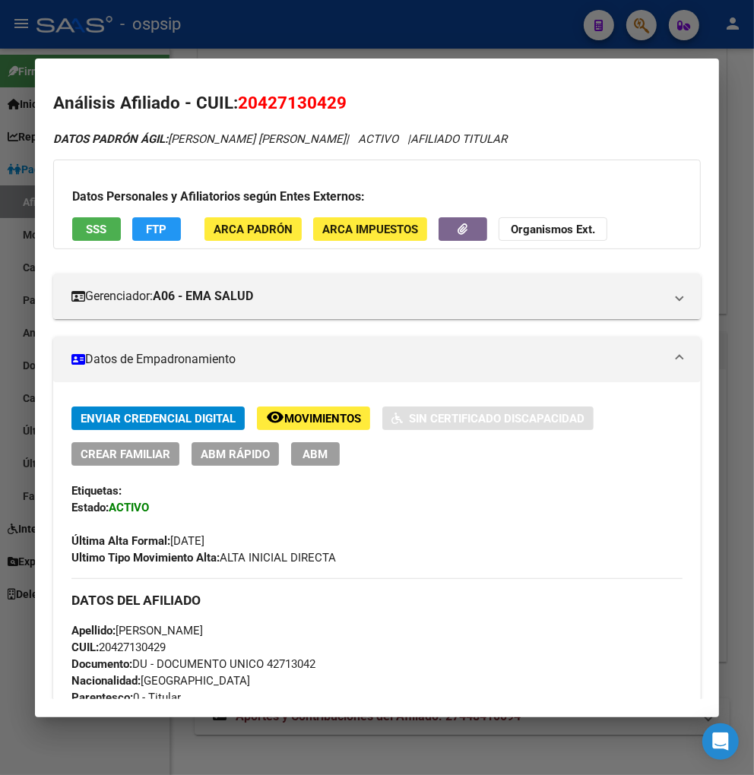
click at [307, 458] on span "ABM" at bounding box center [315, 455] width 25 height 14
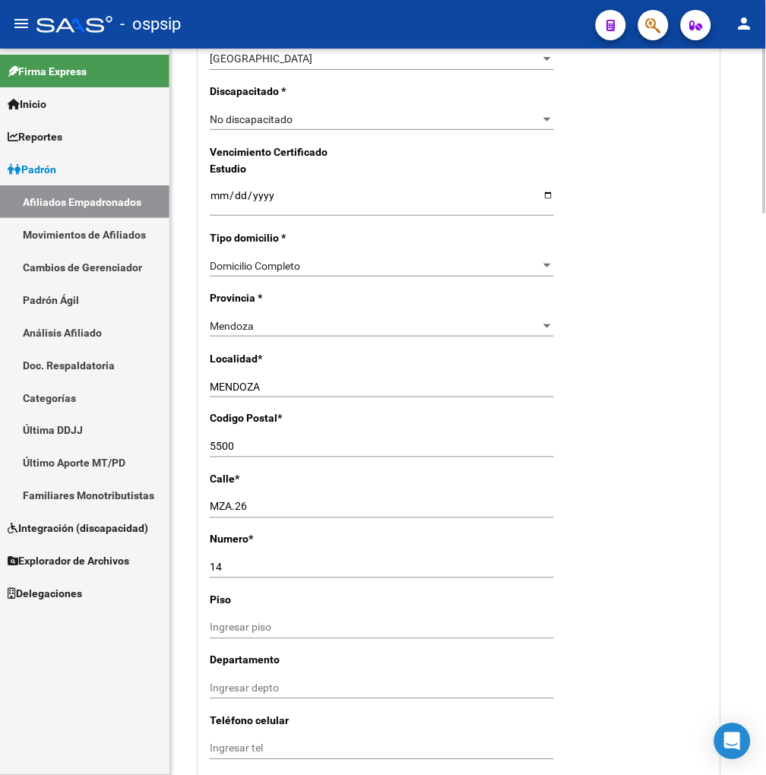
scroll to position [929, 0]
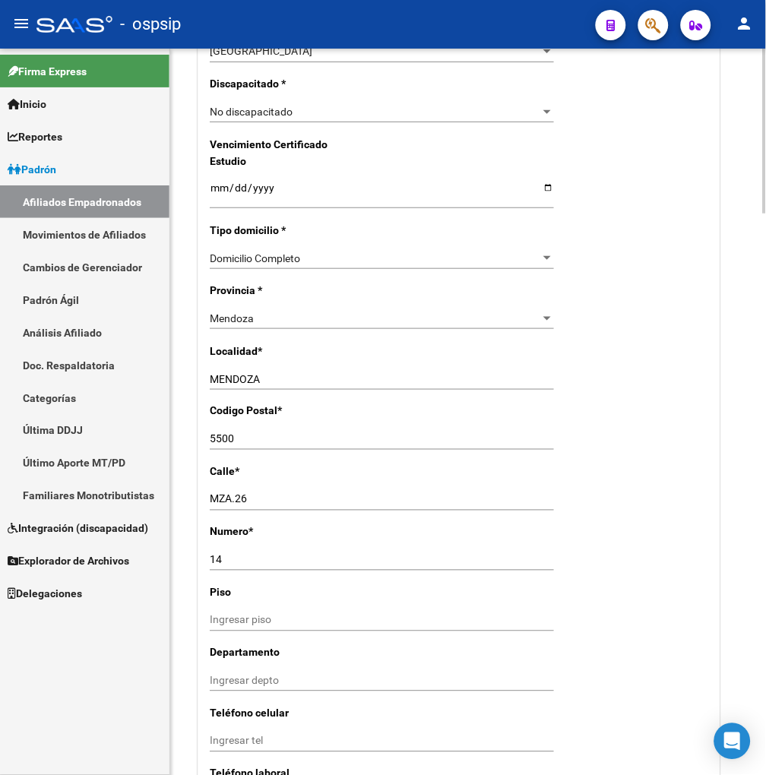
click at [271, 373] on input "MENDOZA" at bounding box center [382, 379] width 344 height 13
type input "M"
type input "LAS HERAS"
click at [251, 502] on input "MZA.26" at bounding box center [382, 499] width 344 height 13
type input "M"
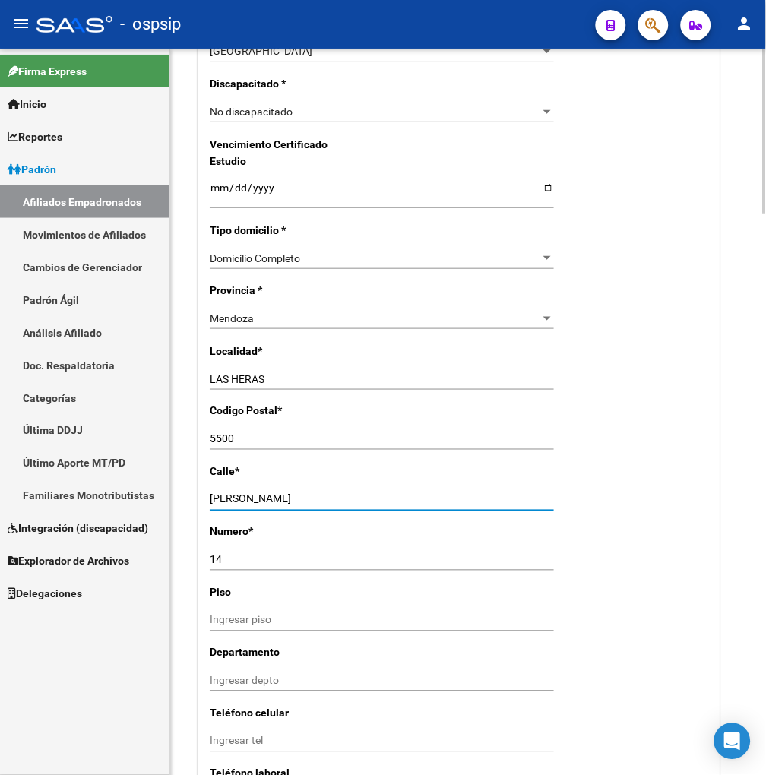
type input "[PERSON_NAME]"
drag, startPoint x: 231, startPoint y: 560, endPoint x: 239, endPoint y: 545, distance: 17.0
click at [232, 559] on input "14" at bounding box center [382, 560] width 344 height 13
type input "1"
type input "2164"
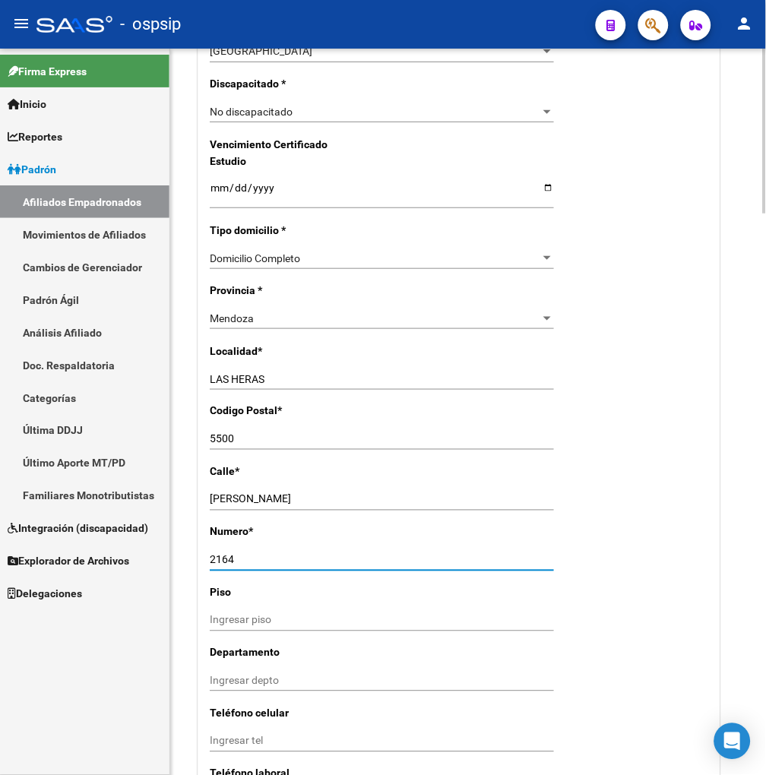
click at [252, 448] on div "5500 Ingresar el codigo" at bounding box center [382, 439] width 344 height 21
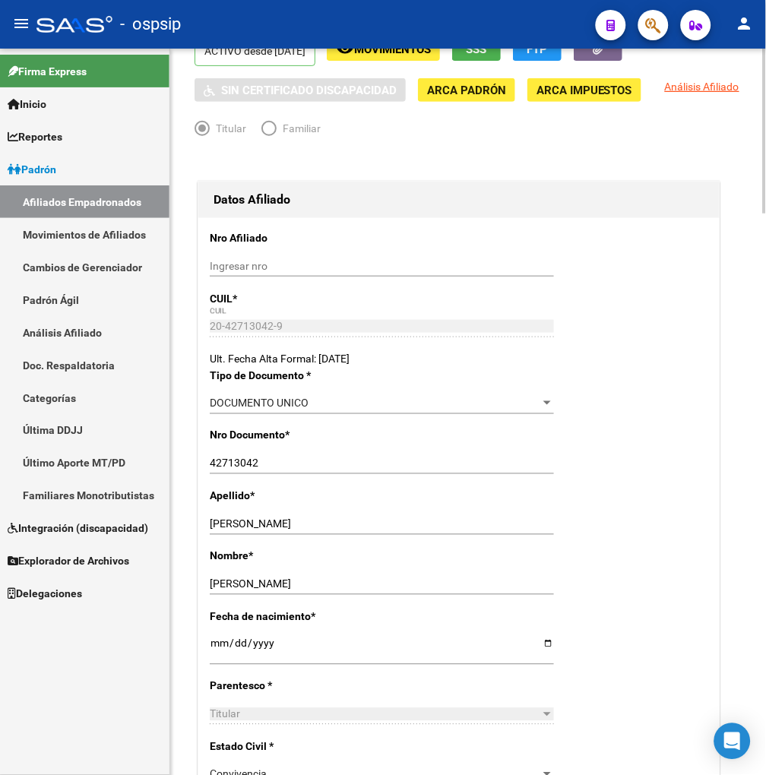
scroll to position [0, 0]
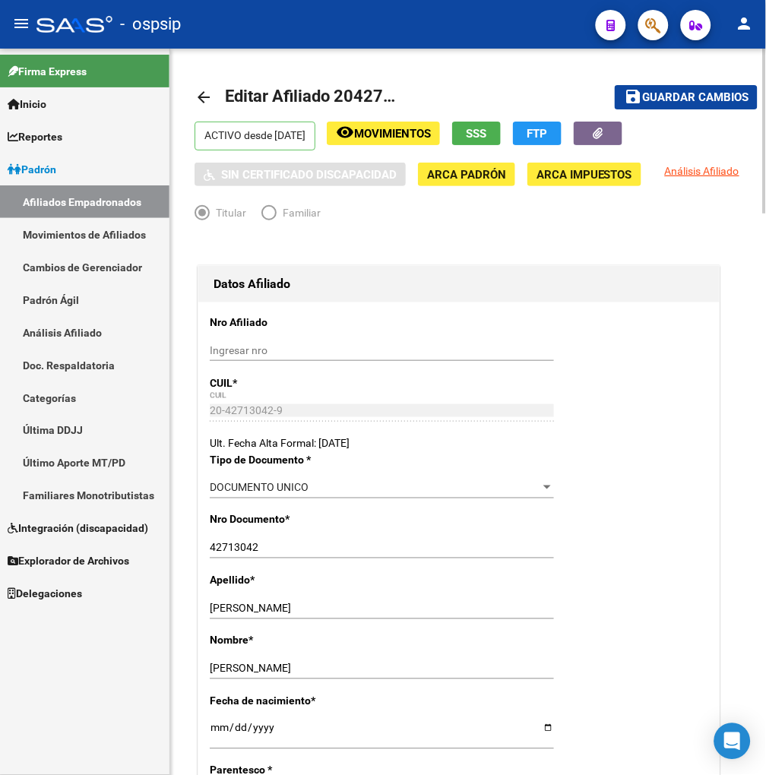
type input "5539"
drag, startPoint x: 678, startPoint y: 101, endPoint x: 652, endPoint y: 135, distance: 42.3
click at [678, 100] on span "Guardar cambios" at bounding box center [695, 98] width 106 height 14
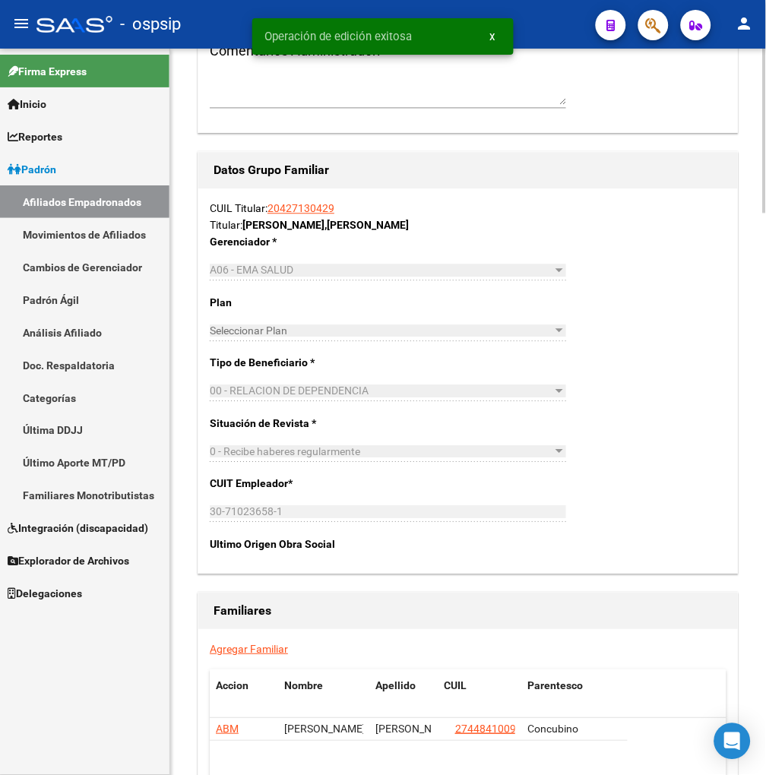
scroll to position [2449, 0]
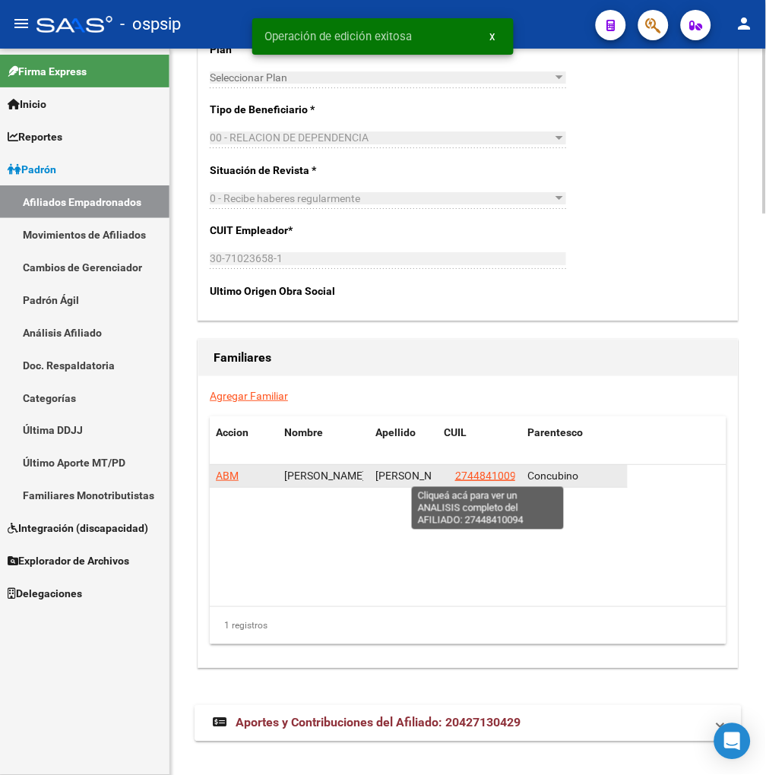
click at [482, 476] on span "27448410094" at bounding box center [488, 476] width 67 height 12
type textarea "27448410094"
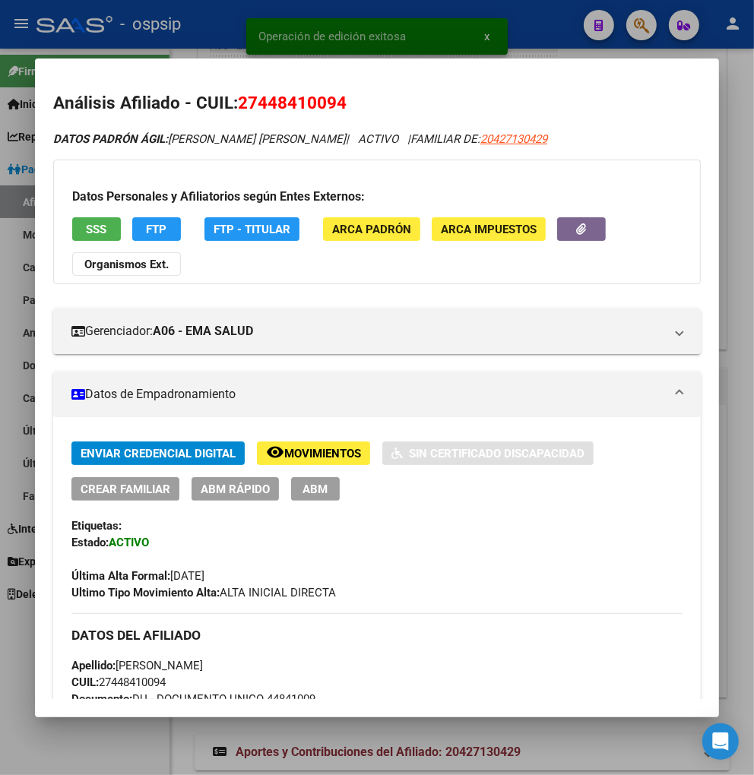
click at [303, 491] on span "ABM" at bounding box center [315, 490] width 25 height 14
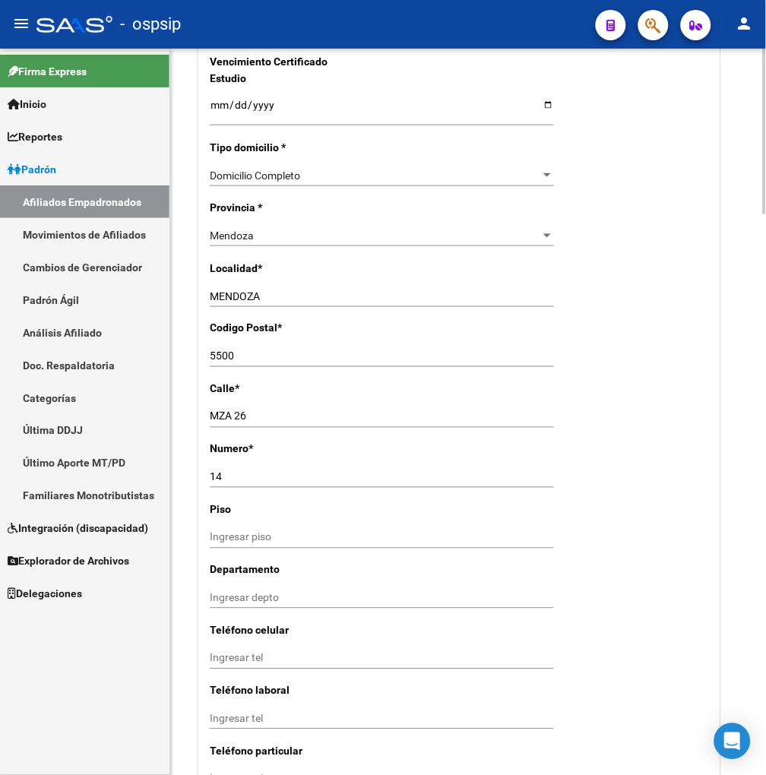
scroll to position [1013, 0]
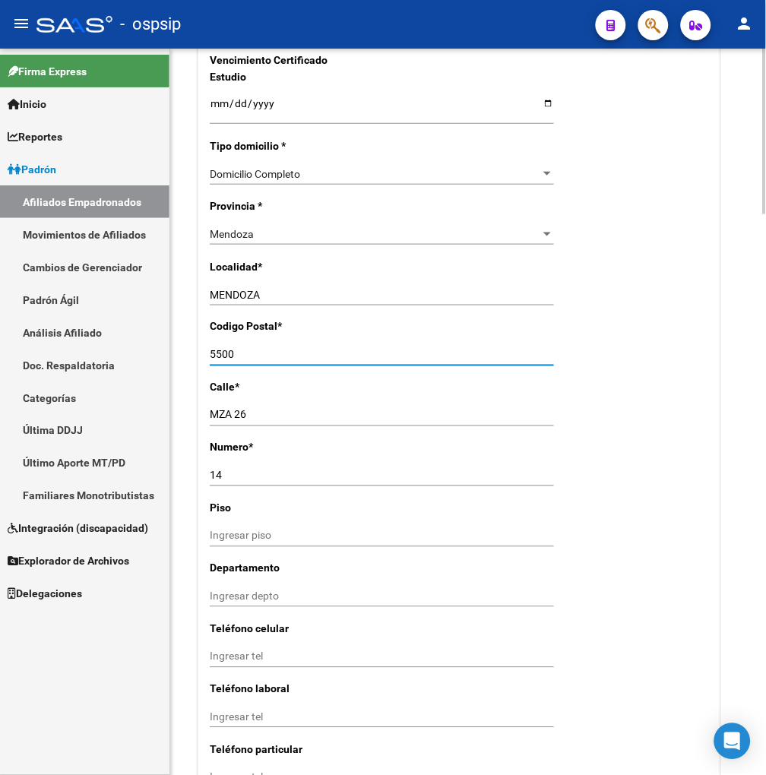
drag, startPoint x: 246, startPoint y: 386, endPoint x: 269, endPoint y: 396, distance: 24.9
click at [247, 362] on input "5500" at bounding box center [382, 355] width 344 height 13
type input "5539"
click at [291, 302] on input "MENDOZA" at bounding box center [382, 295] width 344 height 13
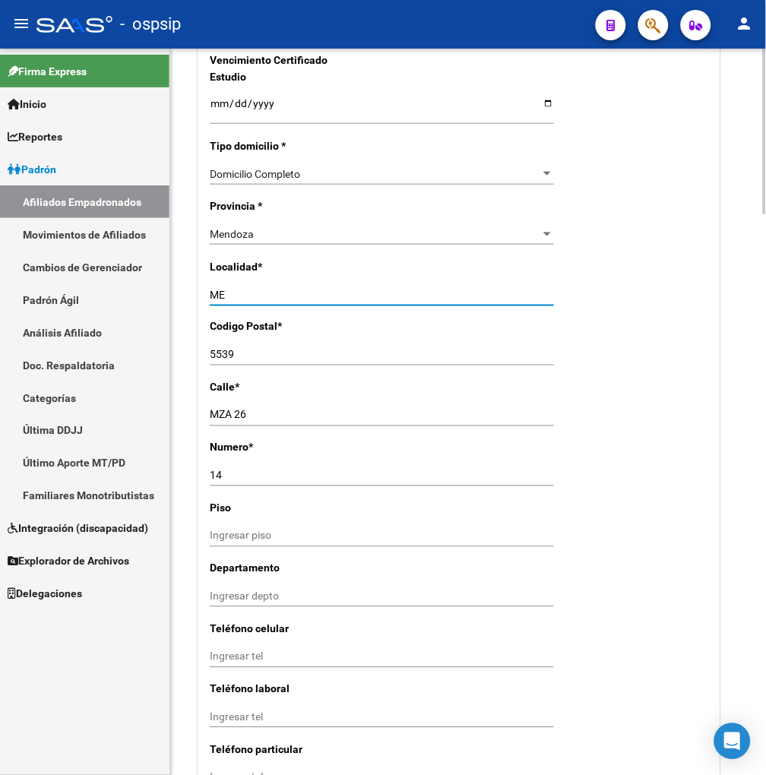
type input "M"
type input "LAS HERAS"
click at [258, 422] on input "MZA 26" at bounding box center [382, 415] width 344 height 13
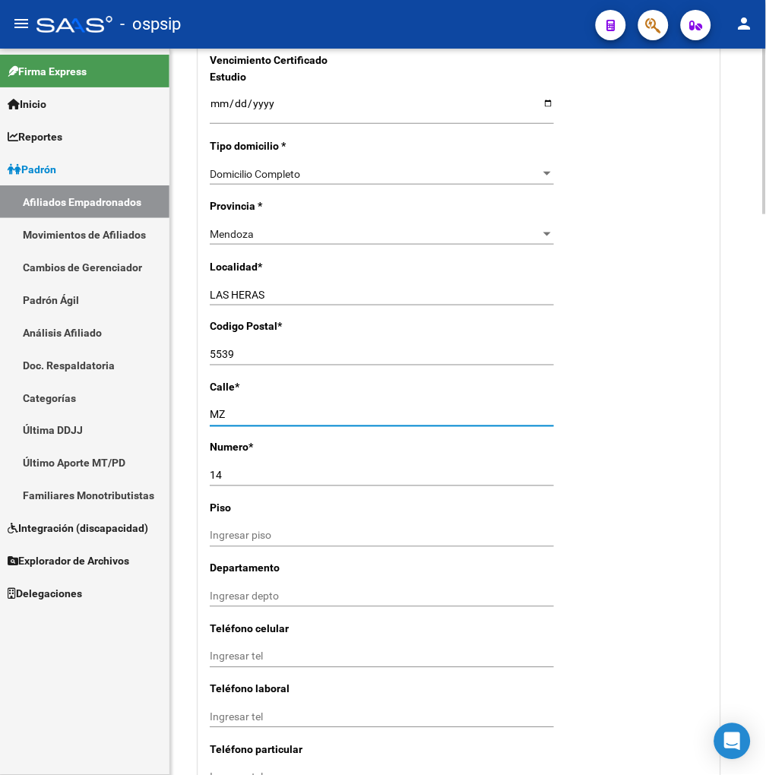
type input "M"
type input "SEGUNDO CALLEJON"
click at [245, 483] on input "14" at bounding box center [382, 476] width 344 height 13
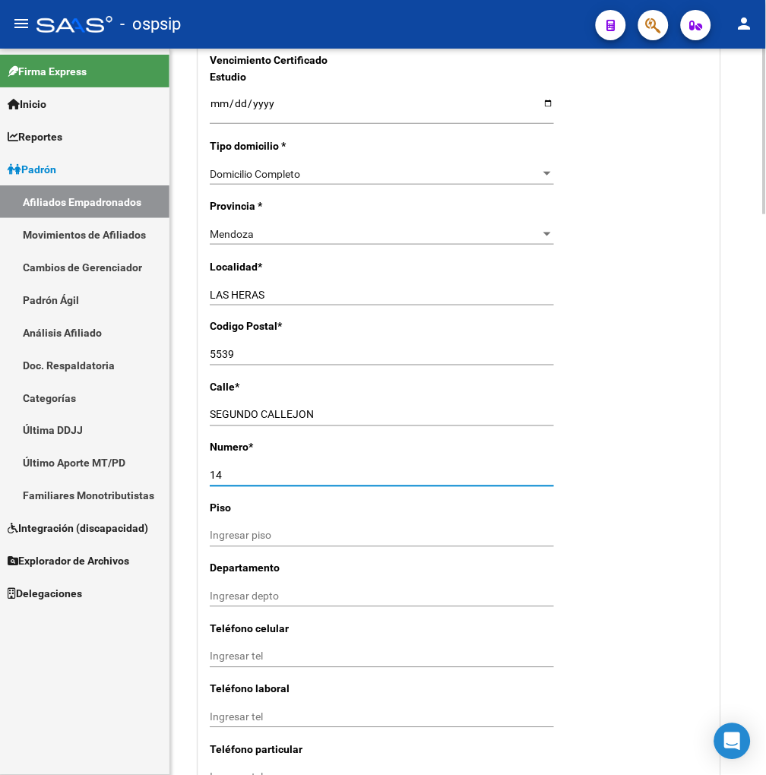
type input "1"
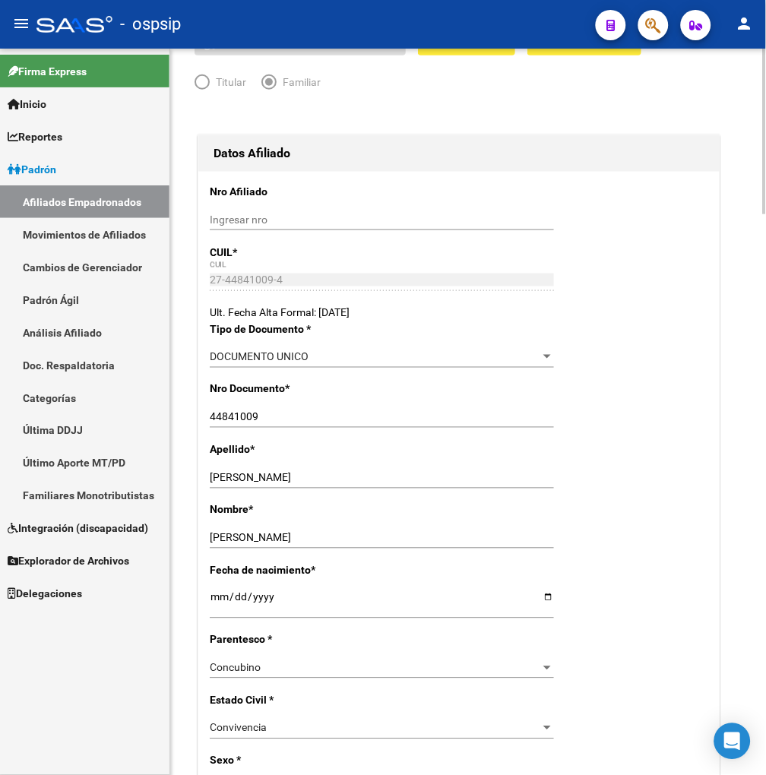
scroll to position [0, 0]
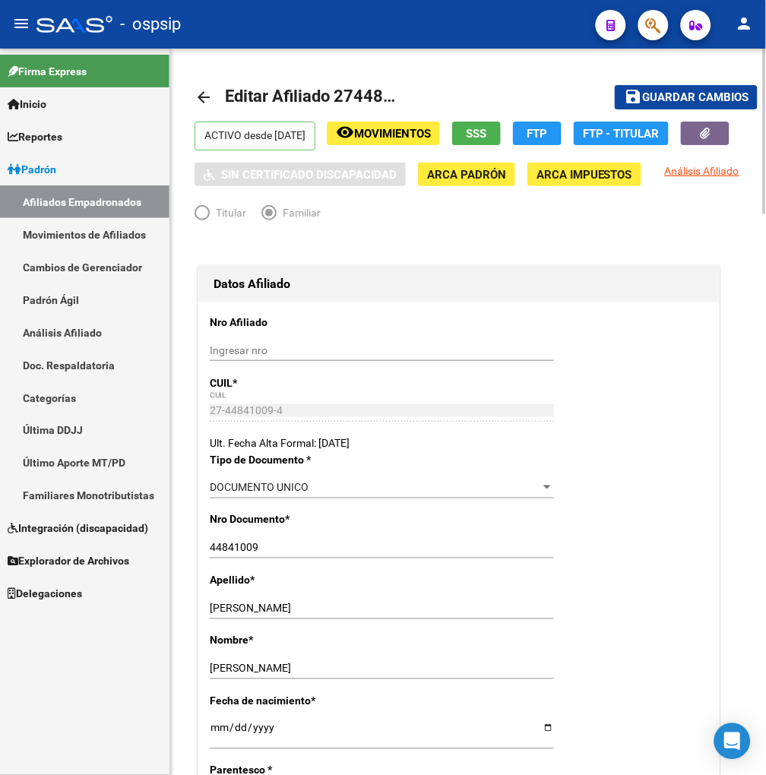
type input "2164"
click at [699, 94] on span "Guardar cambios" at bounding box center [695, 98] width 106 height 14
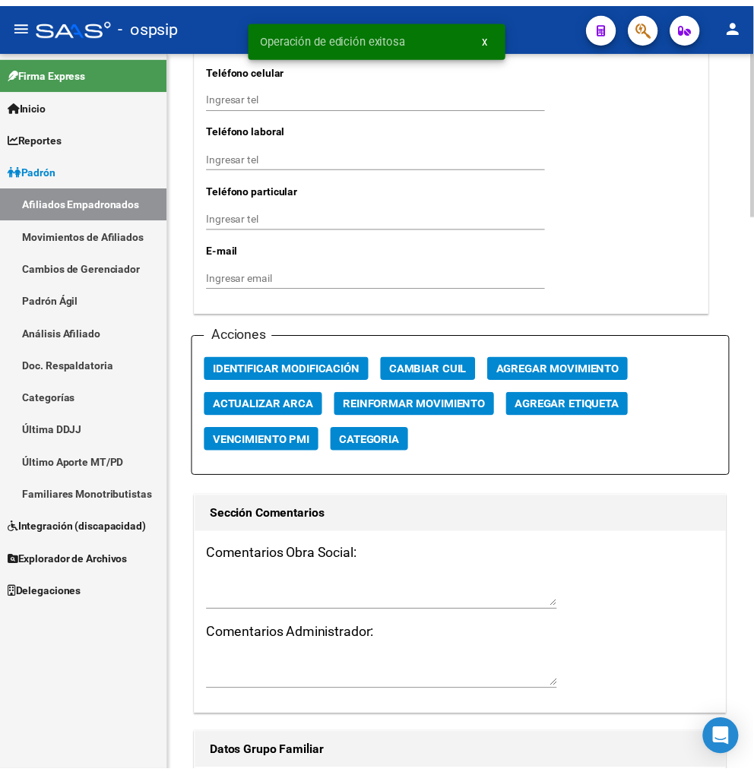
scroll to position [1605, 0]
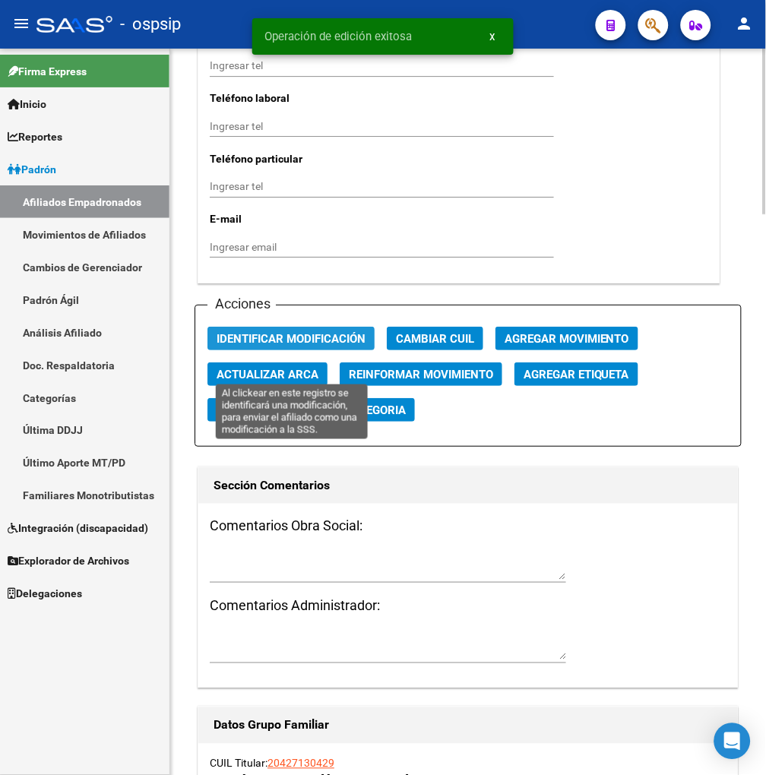
click at [300, 346] on span "Identificar Modificación" at bounding box center [291, 339] width 149 height 14
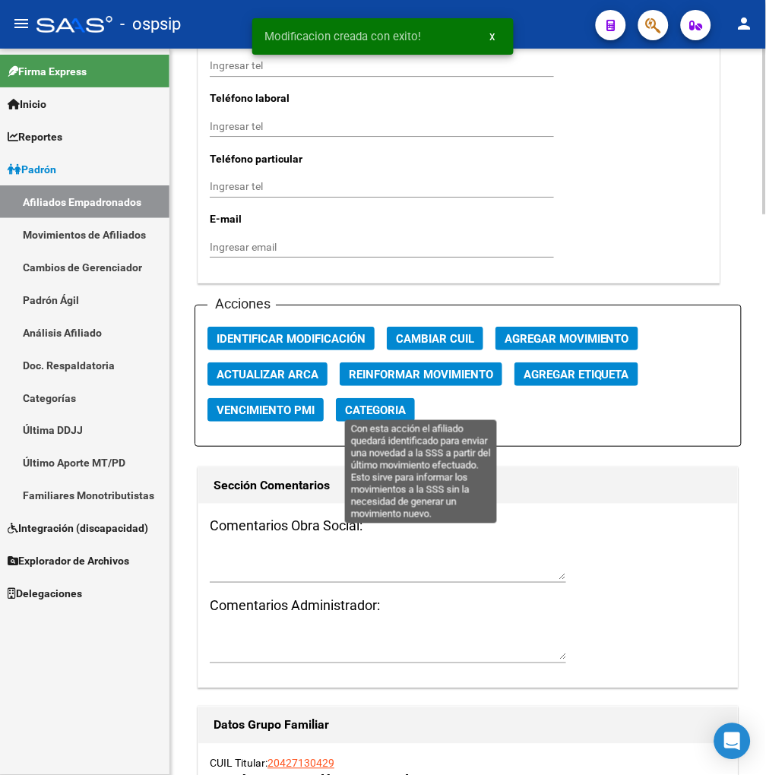
click at [407, 382] on span "Reinformar Movimiento" at bounding box center [421, 375] width 144 height 14
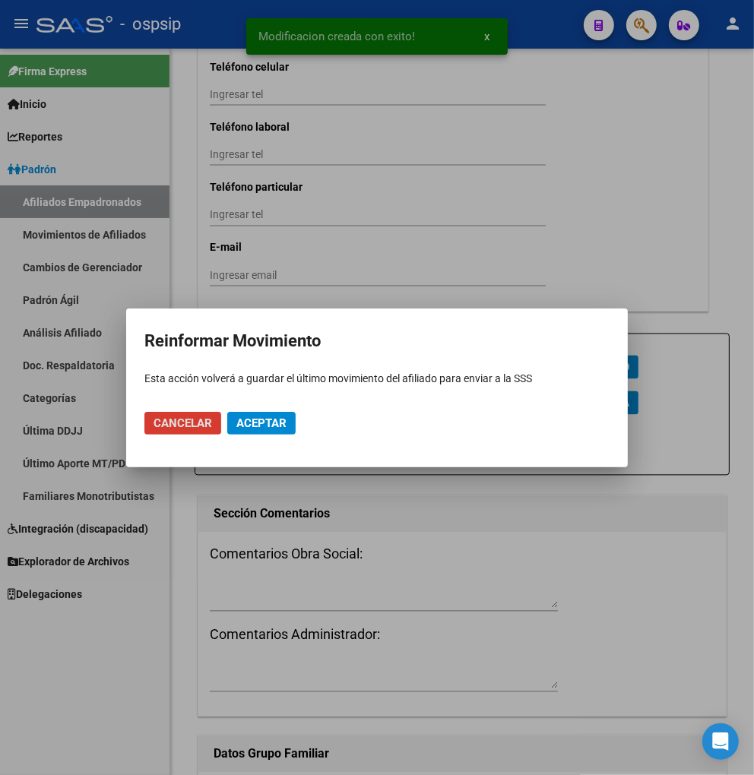
click at [277, 422] on span "Aceptar" at bounding box center [261, 424] width 50 height 14
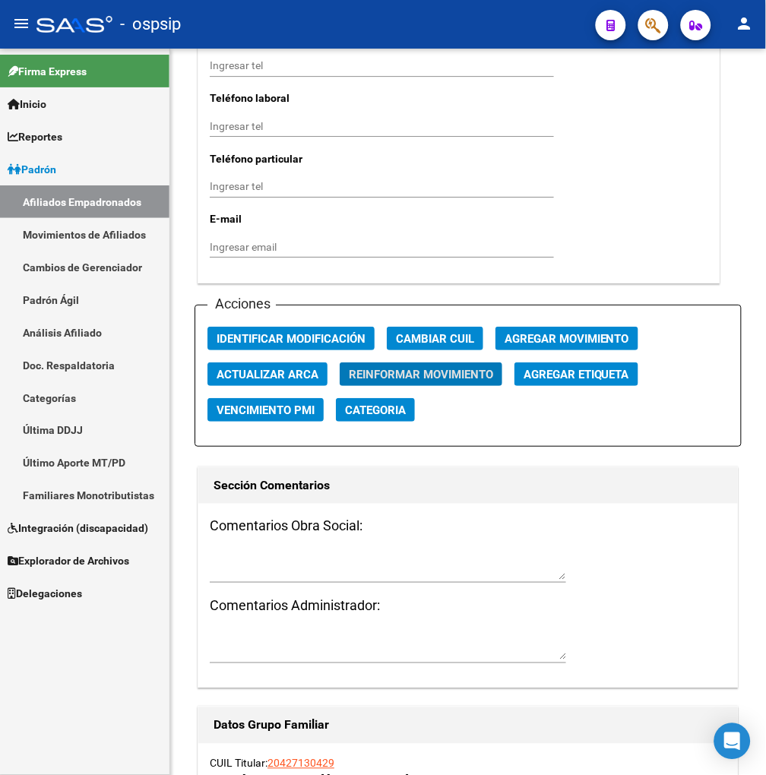
click at [643, 24] on button "button" at bounding box center [654, 25] width 30 height 30
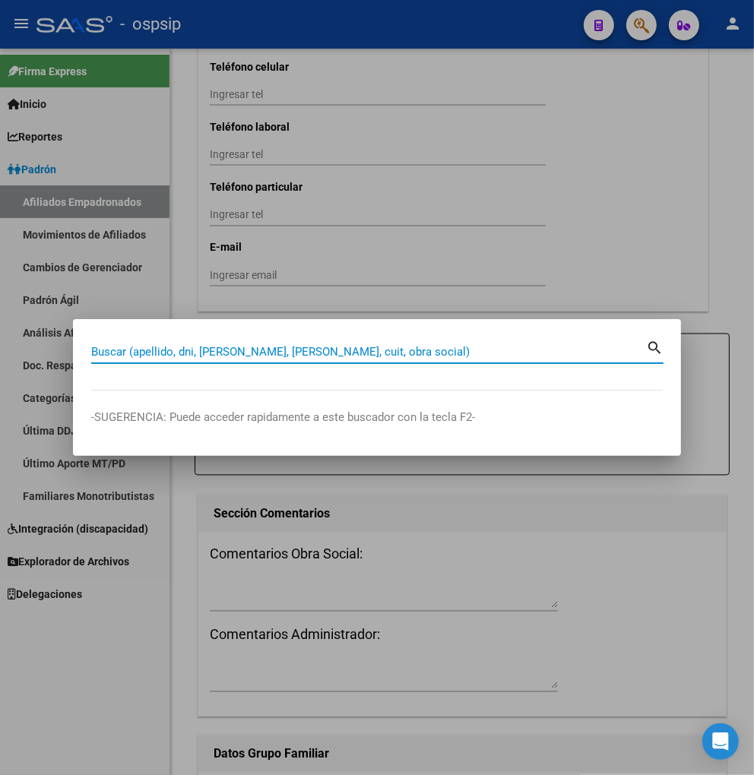
click at [152, 353] on input "Buscar (apellido, dni, [PERSON_NAME], [PERSON_NAME], cuit, obra social)" at bounding box center [368, 352] width 555 height 14
type input "42867159"
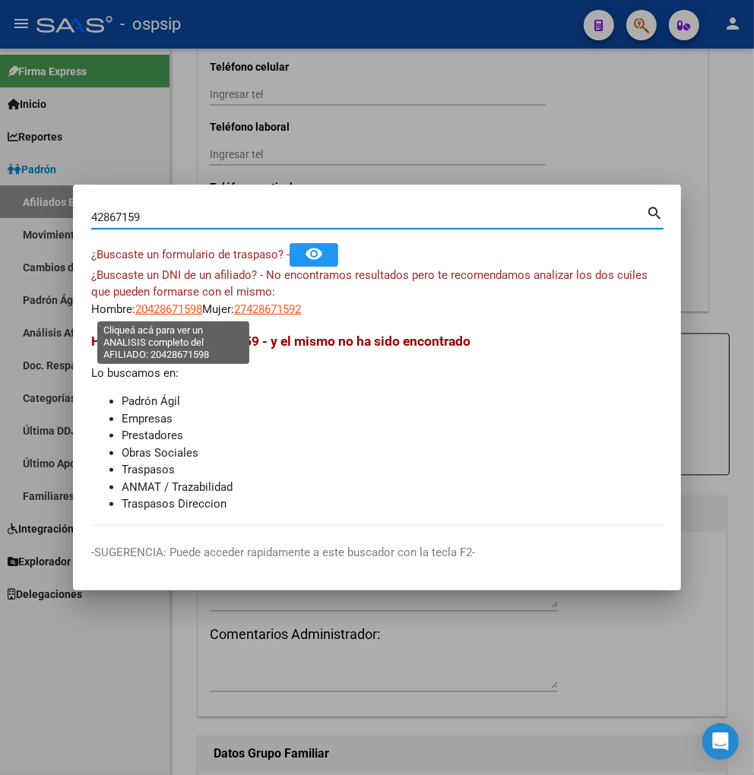
click at [179, 315] on span "20428671598" at bounding box center [168, 310] width 67 height 14
type textarea "20428671598"
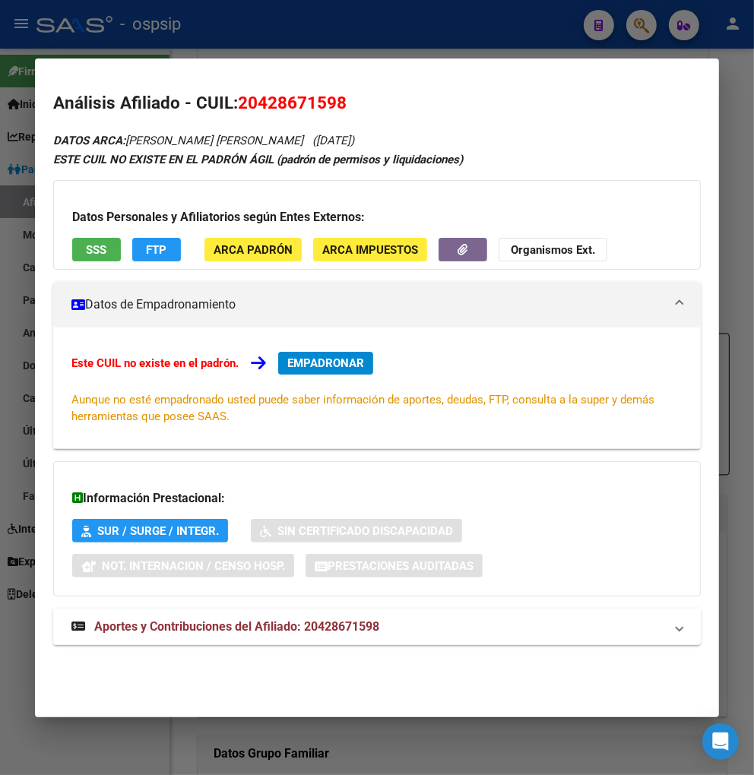
click at [195, 629] on span "Aportes y Contribuciones del Afiliado: 20428671598" at bounding box center [236, 627] width 285 height 14
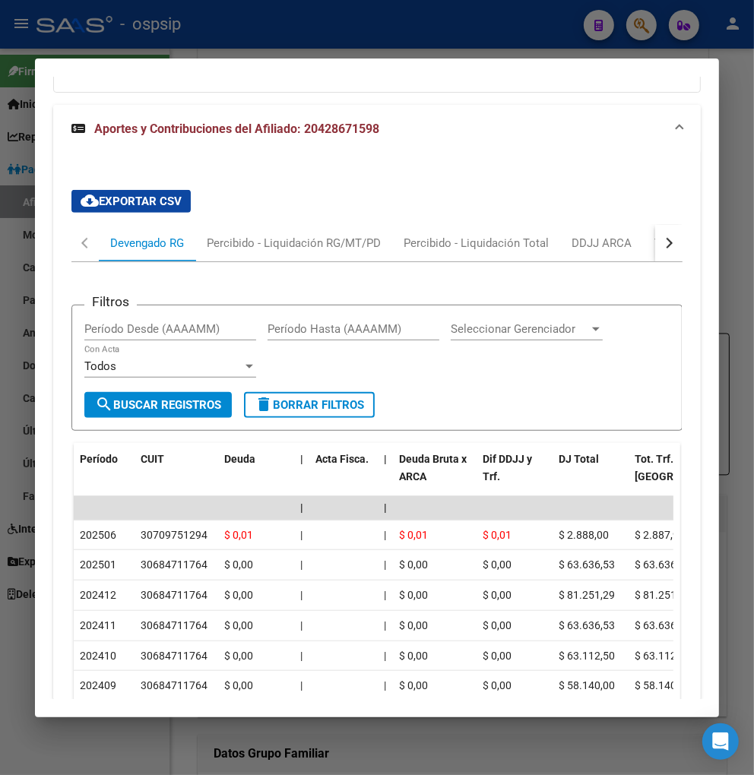
scroll to position [647, 0]
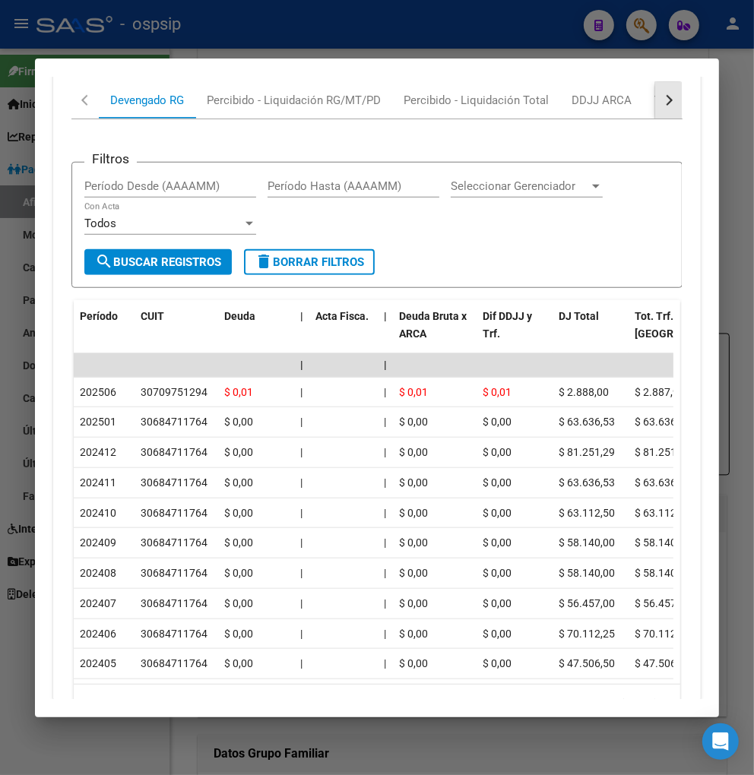
click at [658, 110] on button "button" at bounding box center [668, 100] width 27 height 36
click at [626, 108] on div "ARCA Relaciones Laborales" at bounding box center [570, 100] width 142 height 17
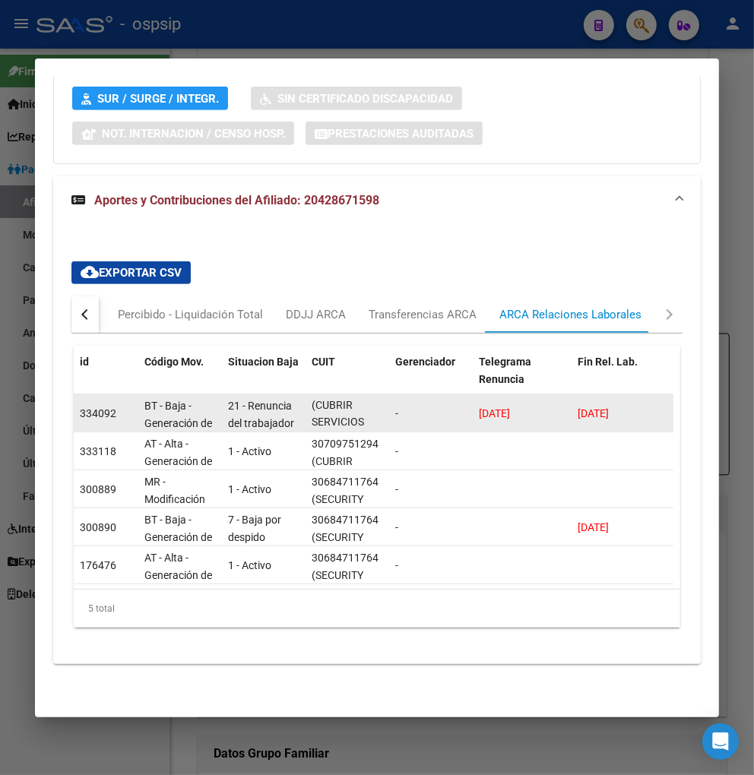
scroll to position [0, 0]
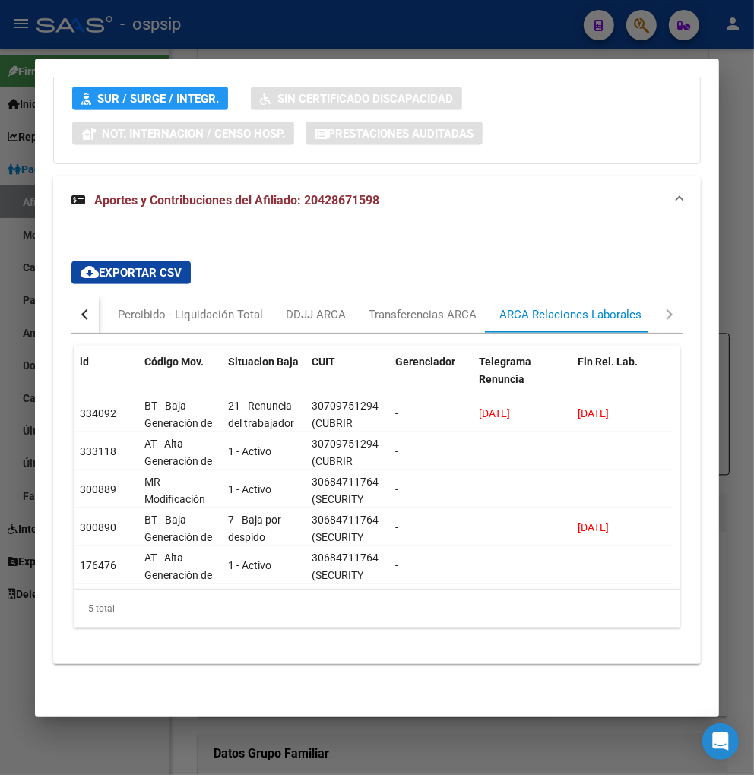
click at [74, 302] on button "button" at bounding box center [84, 314] width 27 height 36
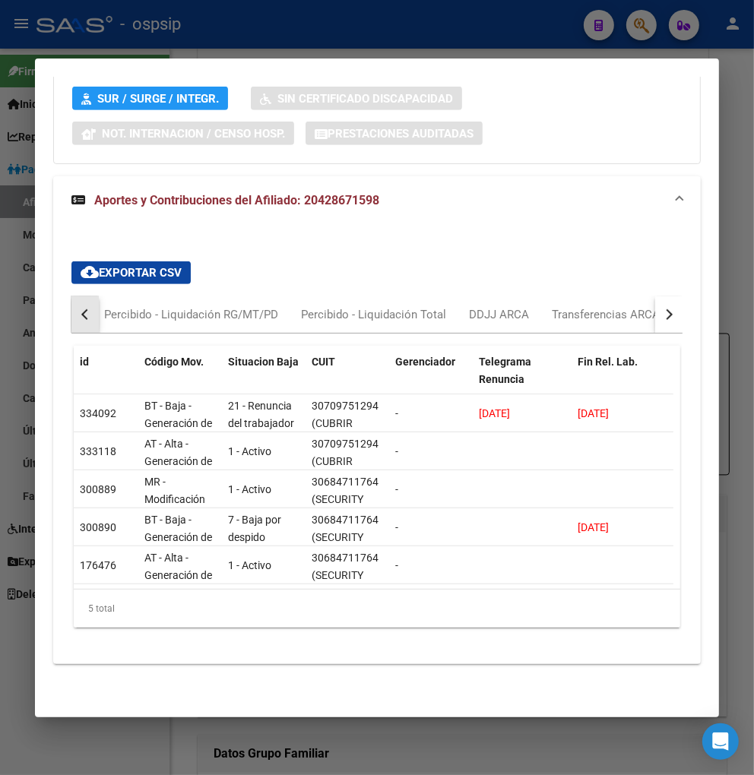
click at [74, 302] on button "button" at bounding box center [84, 314] width 27 height 36
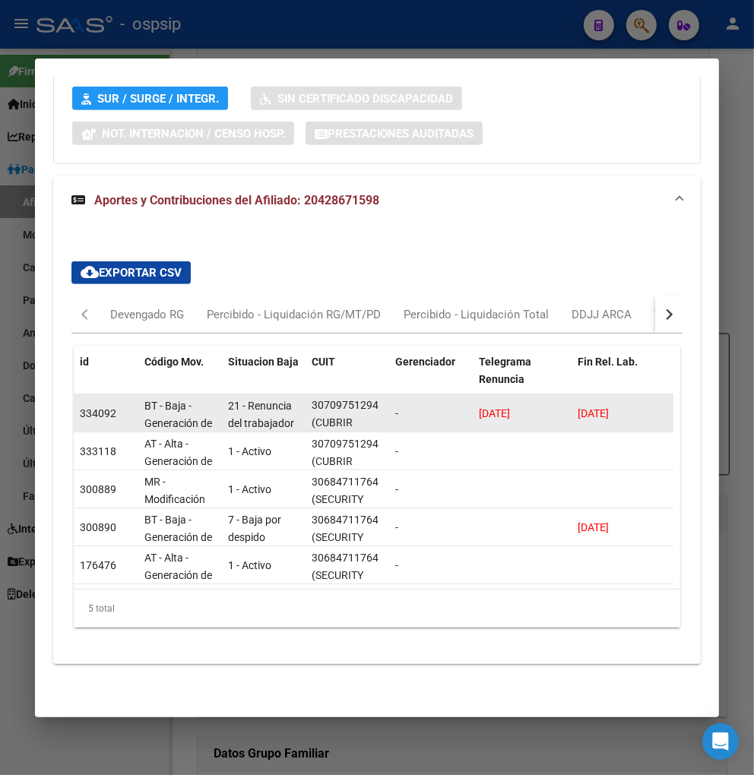
scroll to position [445, 0]
